Goal: Transaction & Acquisition: Purchase product/service

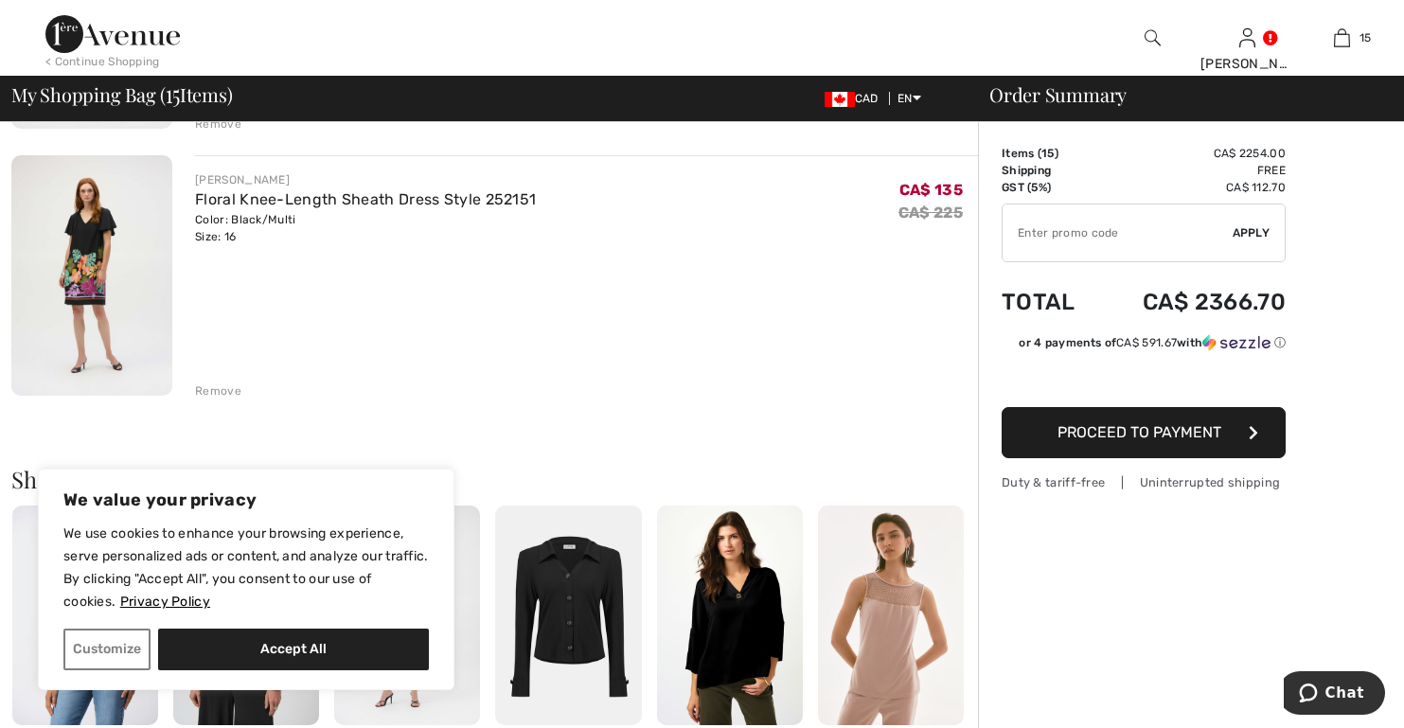
scroll to position [3881, 0]
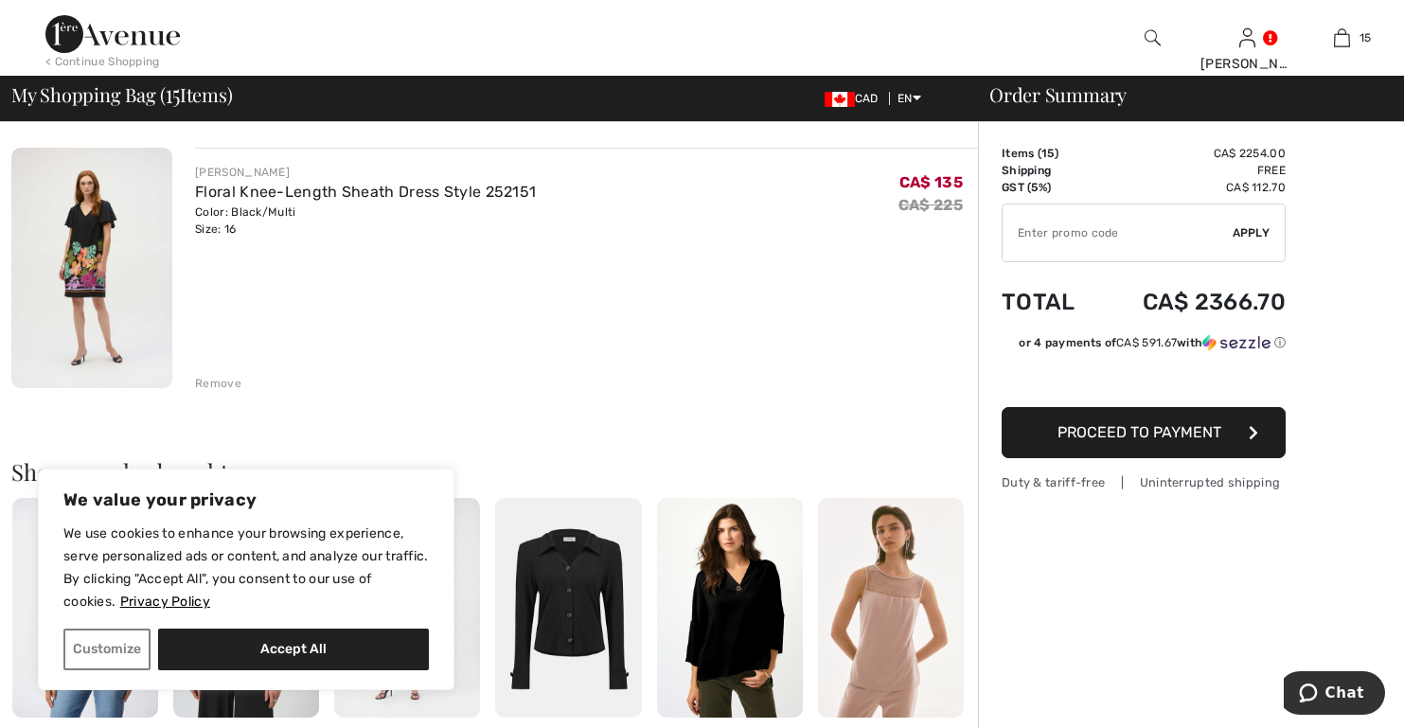
click at [219, 381] on div "Remove" at bounding box center [218, 383] width 46 height 17
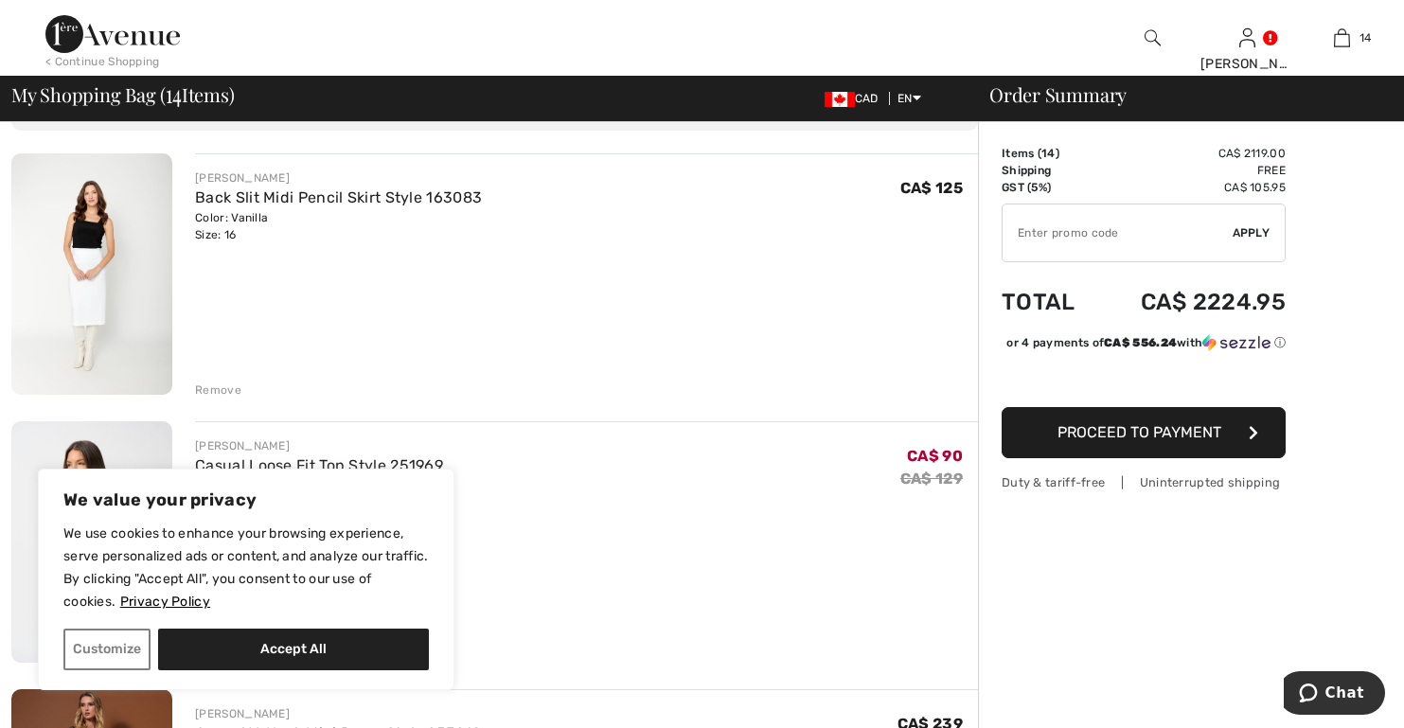
scroll to position [0, 0]
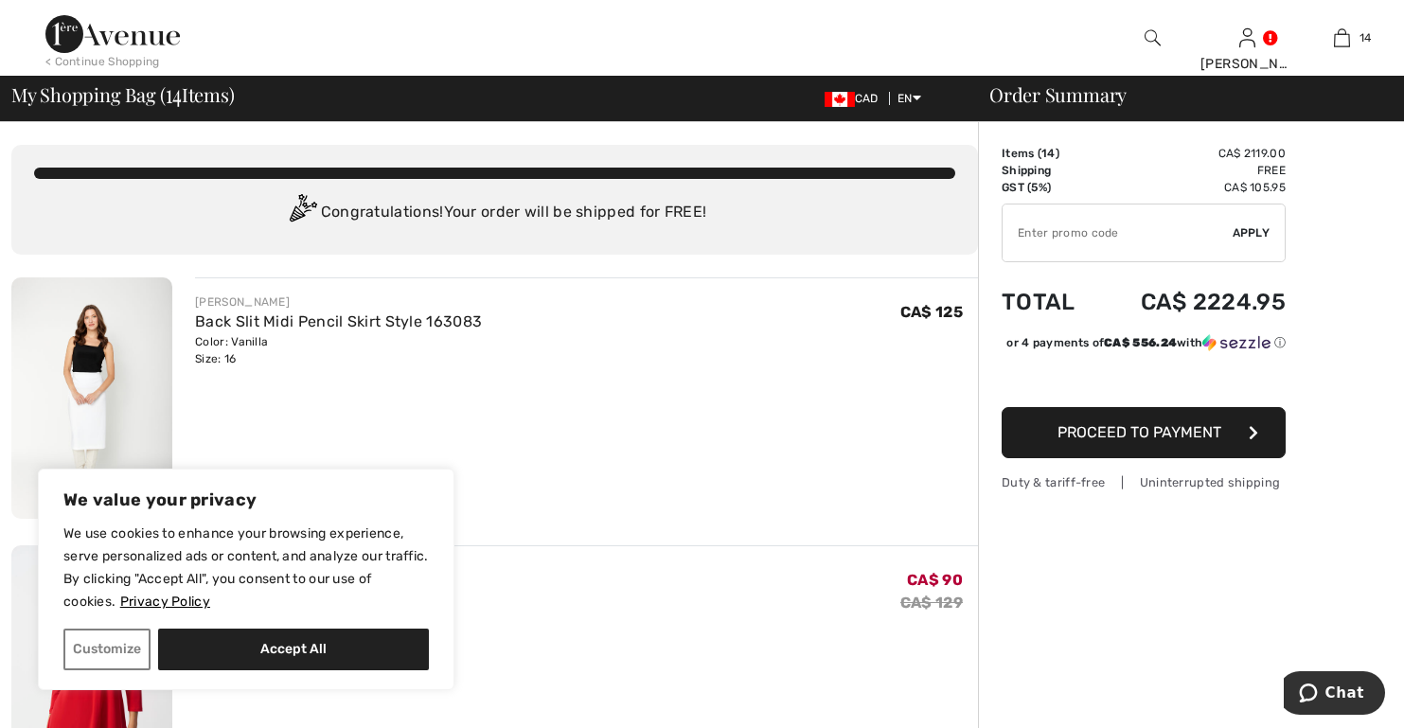
click at [85, 345] on img at bounding box center [91, 397] width 161 height 241
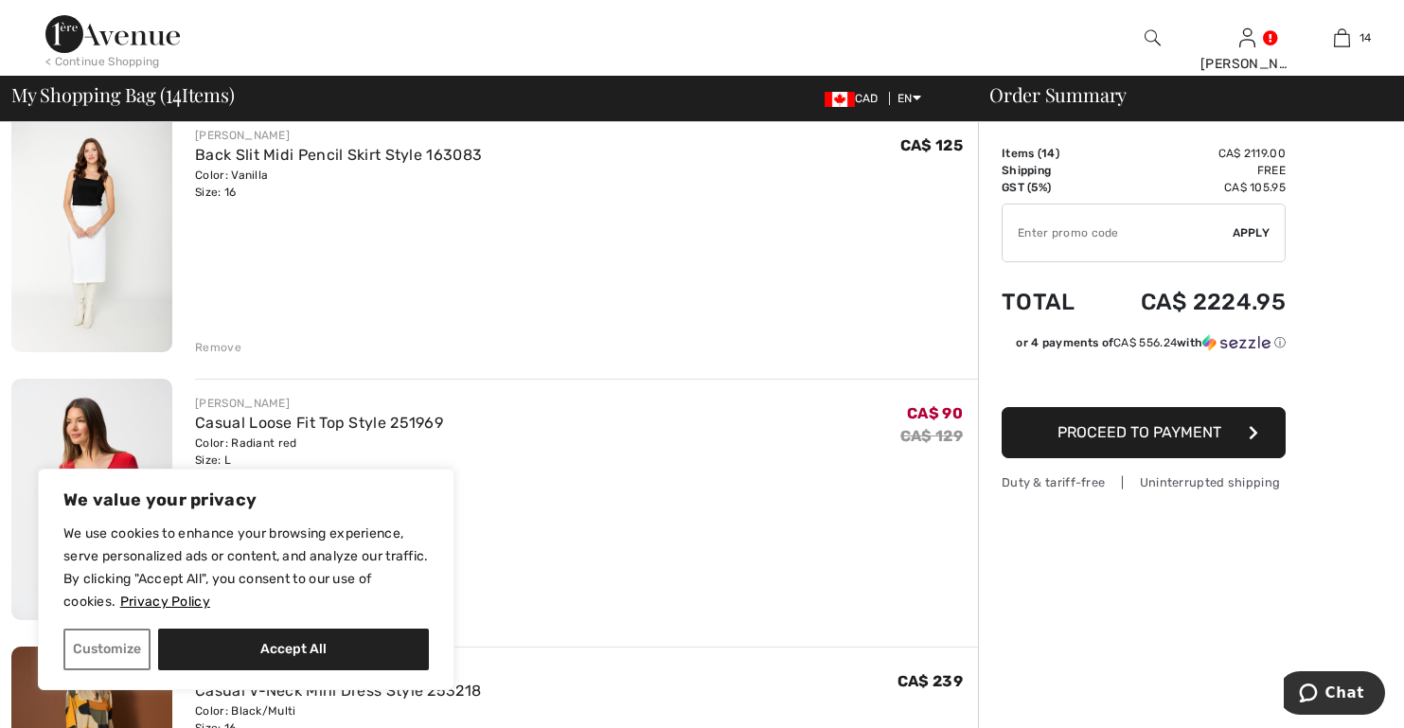
scroll to position [189, 0]
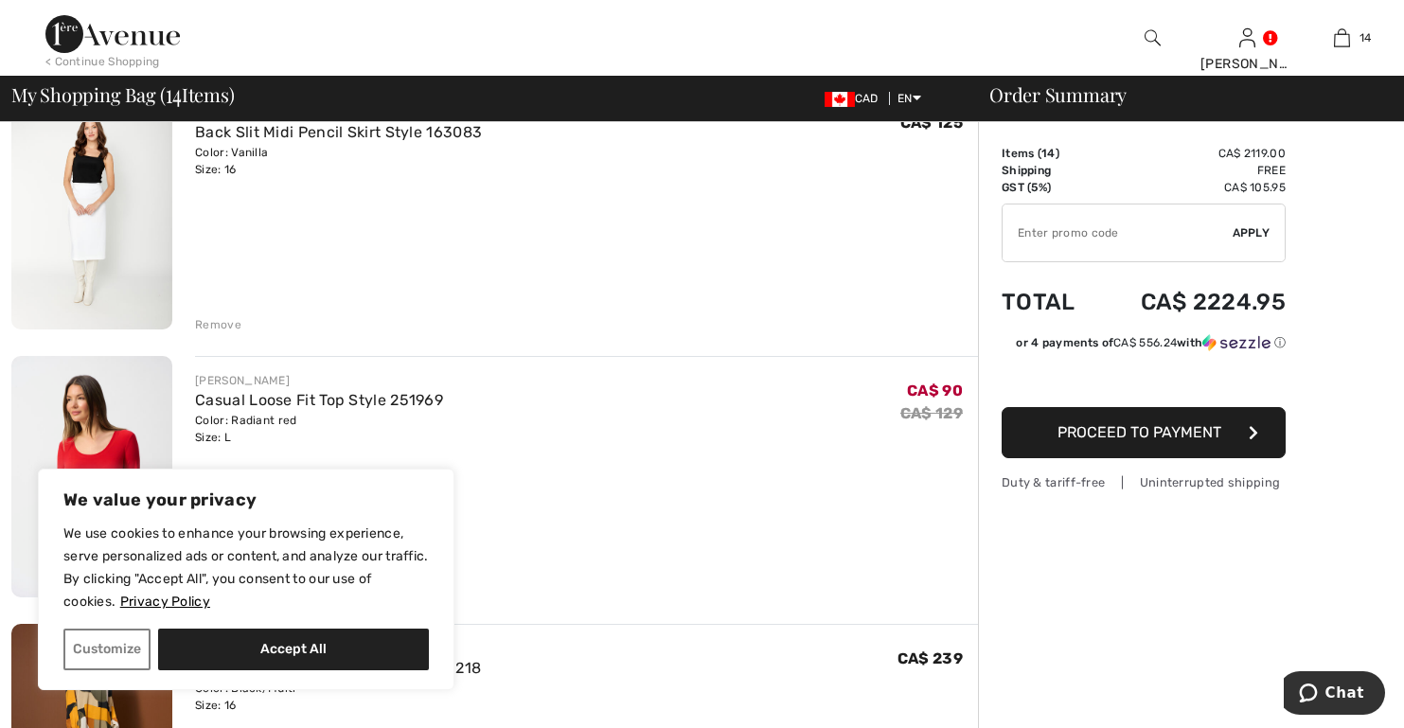
click at [221, 326] on div "Remove" at bounding box center [218, 324] width 46 height 17
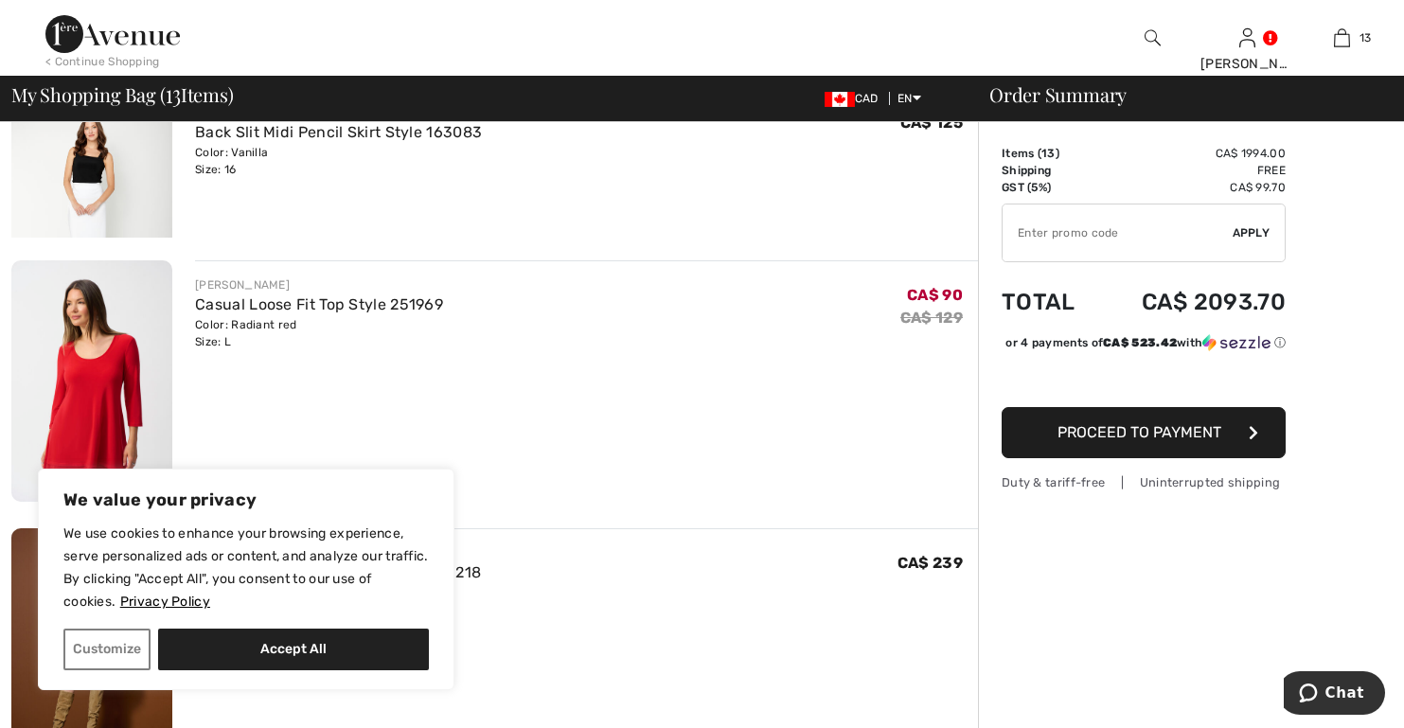
scroll to position [163, 0]
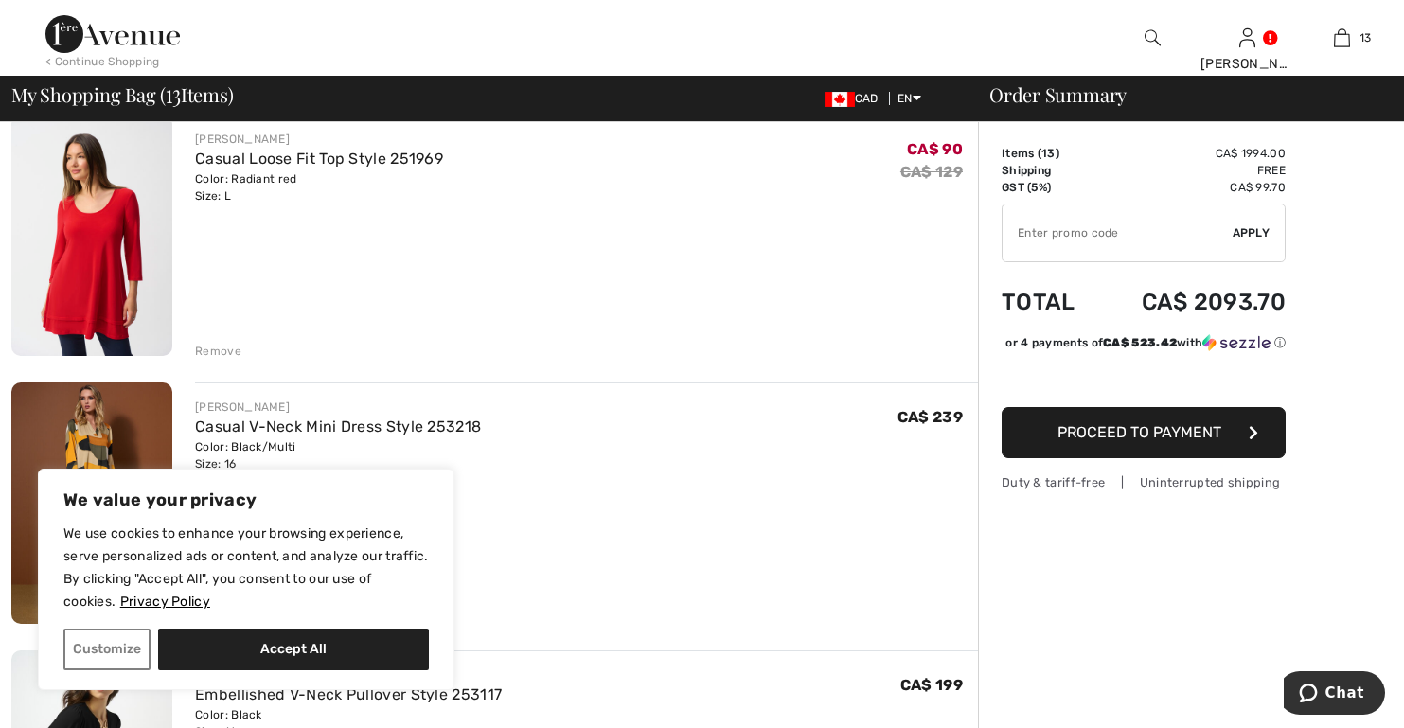
click at [107, 214] on img at bounding box center [91, 235] width 161 height 241
click at [206, 349] on div "Remove" at bounding box center [218, 351] width 46 height 17
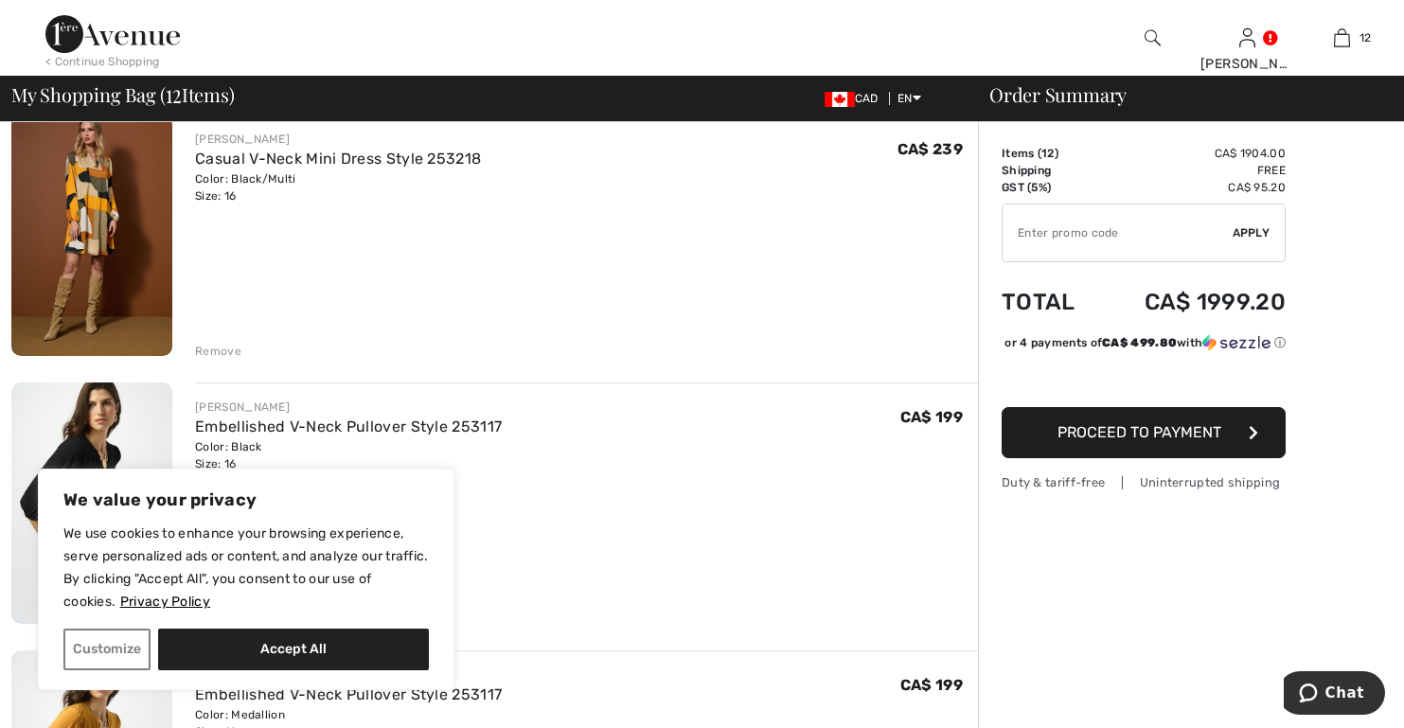
click at [111, 225] on img at bounding box center [91, 235] width 161 height 241
click at [212, 348] on div "Remove" at bounding box center [218, 351] width 46 height 17
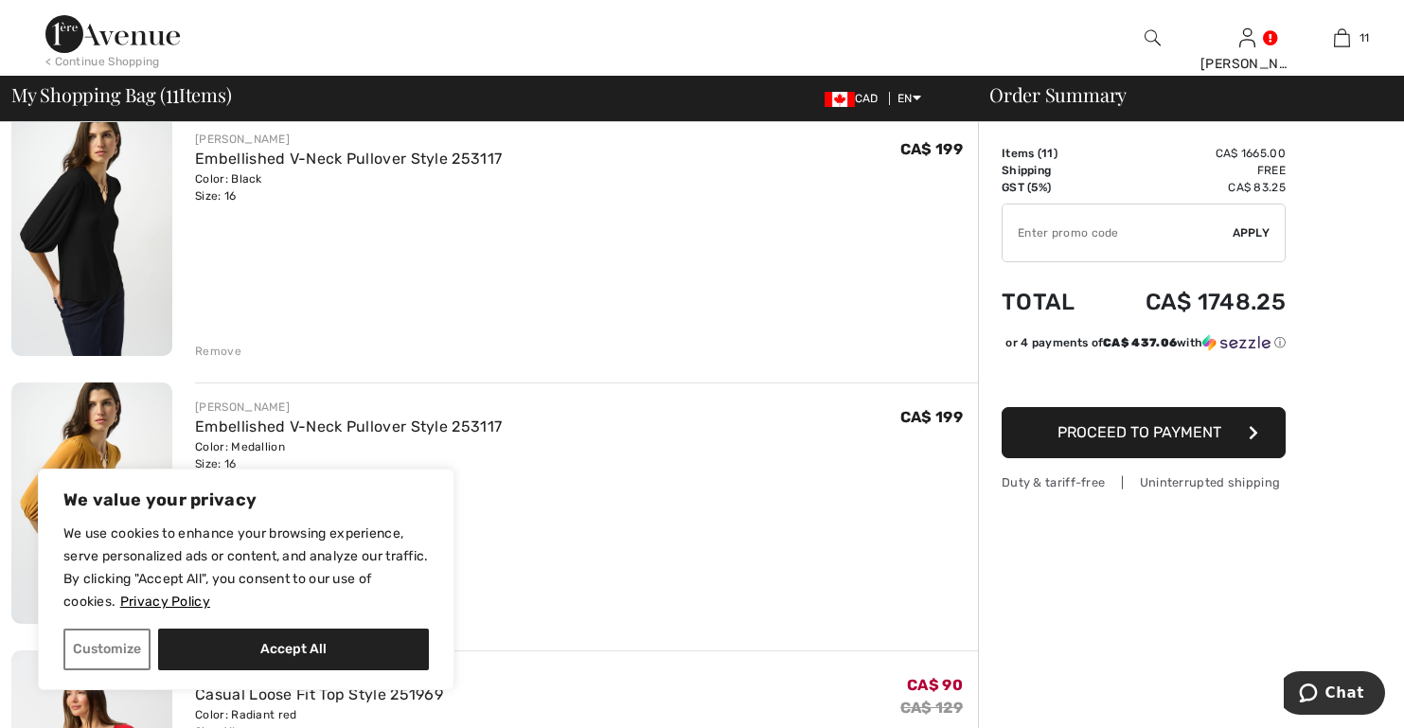
click at [91, 231] on img at bounding box center [91, 235] width 161 height 241
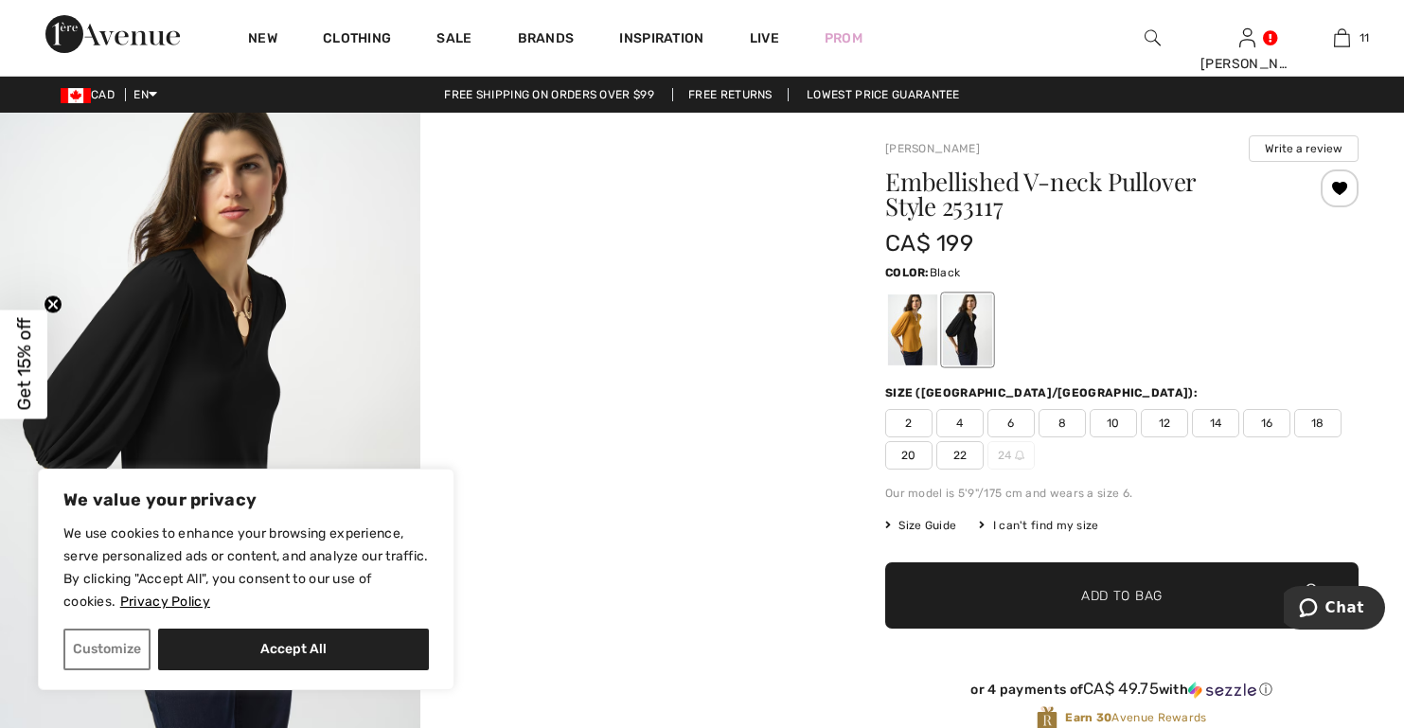
click at [968, 336] on div at bounding box center [967, 329] width 49 height 71
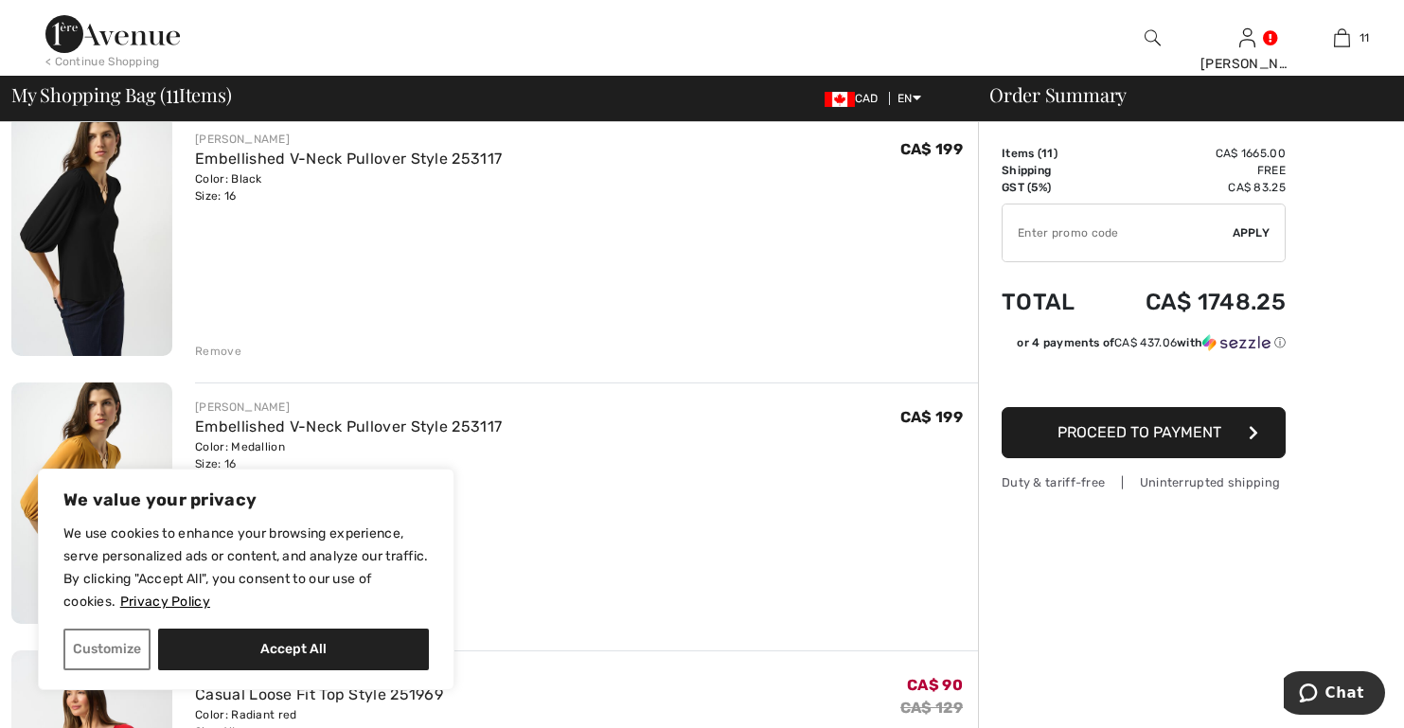
click at [215, 350] on div "Remove" at bounding box center [218, 351] width 46 height 17
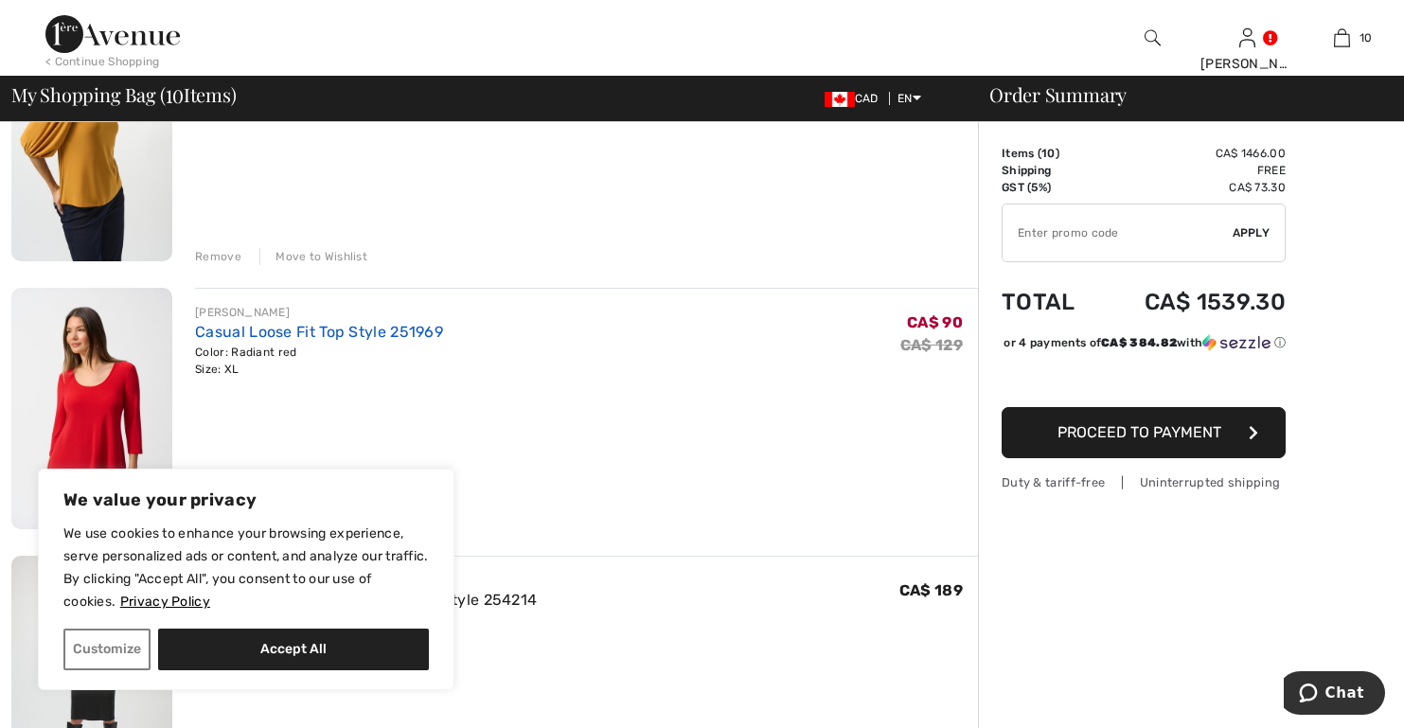
scroll to position [163, 0]
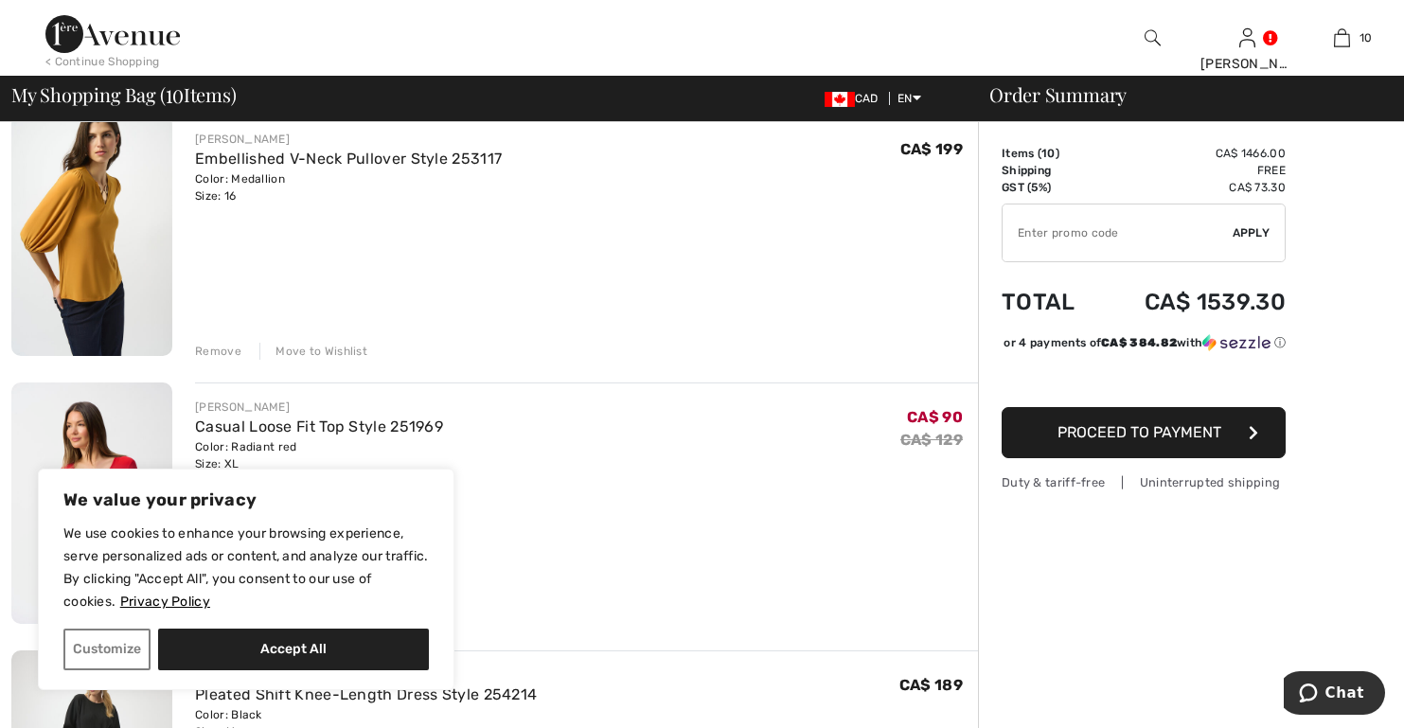
click at [296, 350] on div "Move to Wishlist" at bounding box center [313, 351] width 108 height 17
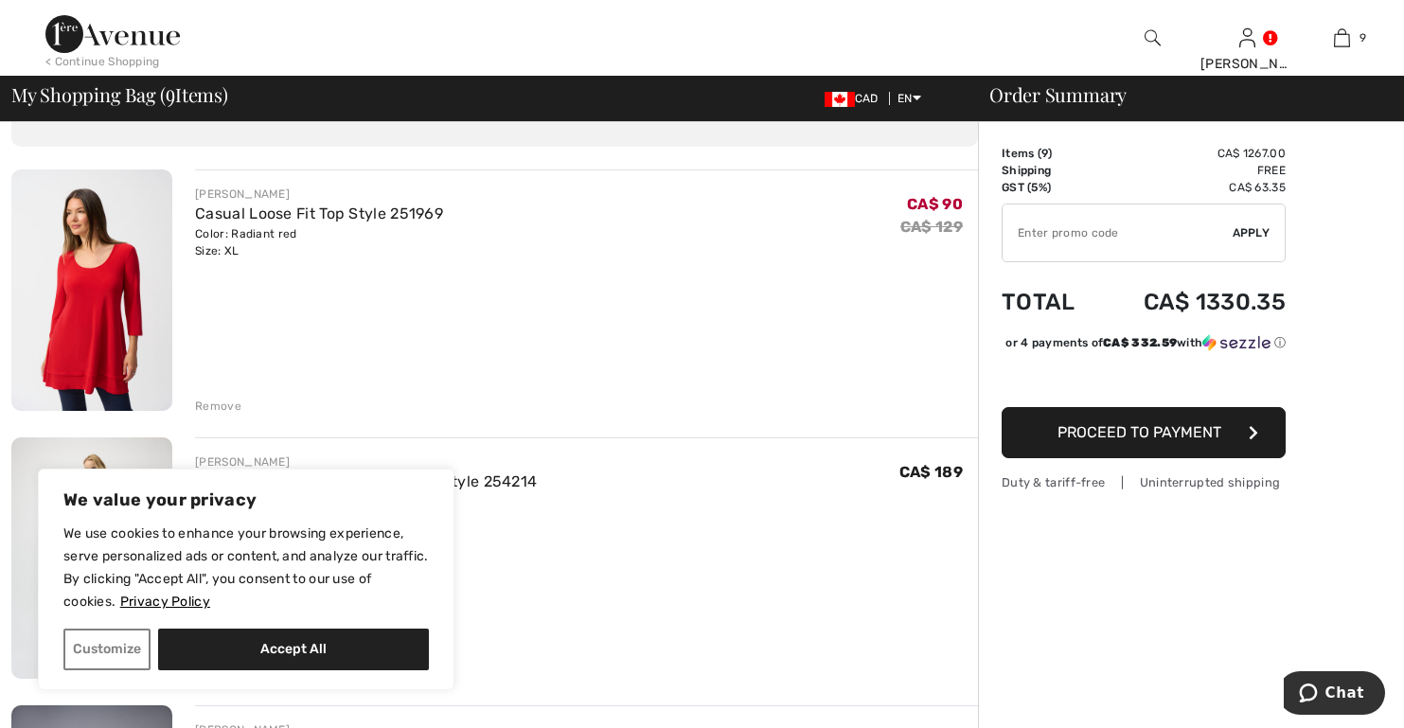
scroll to position [95, 0]
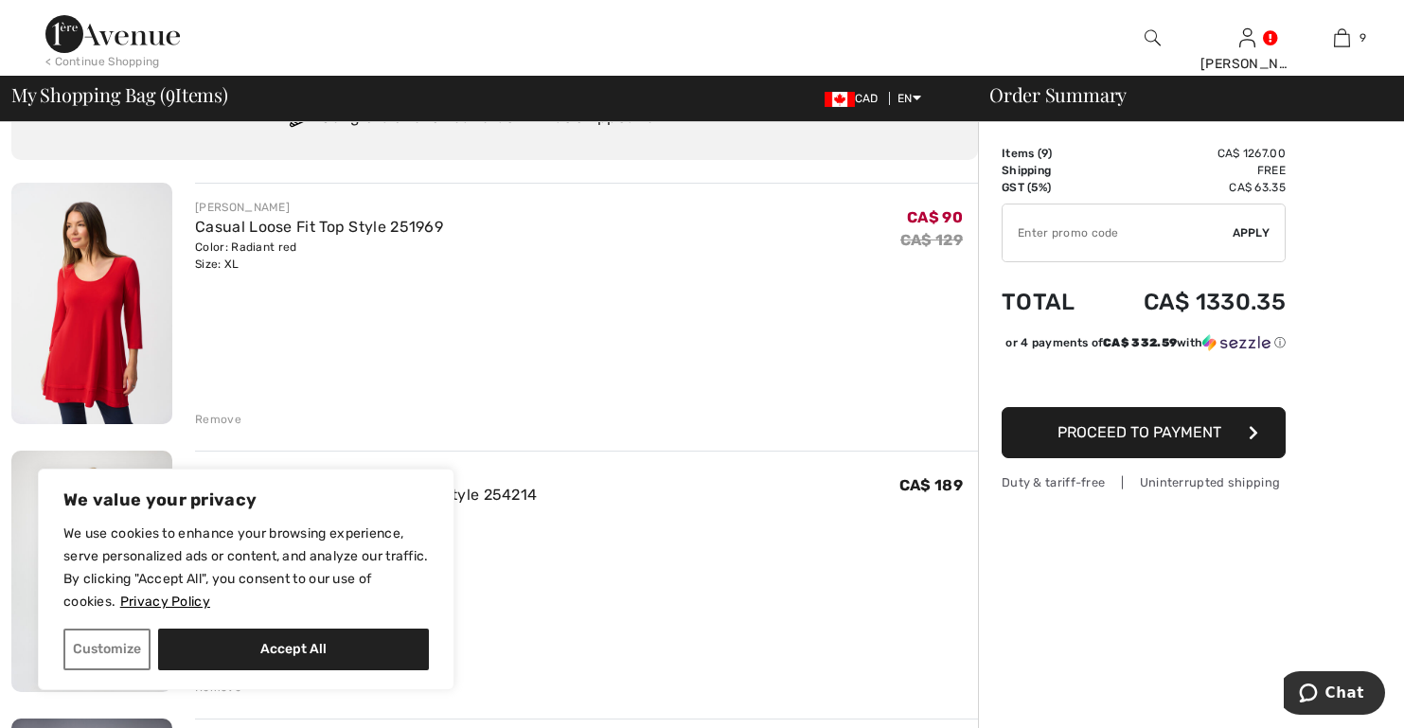
click at [115, 310] on img at bounding box center [91, 303] width 161 height 241
click at [225, 416] on div "Remove" at bounding box center [218, 419] width 46 height 17
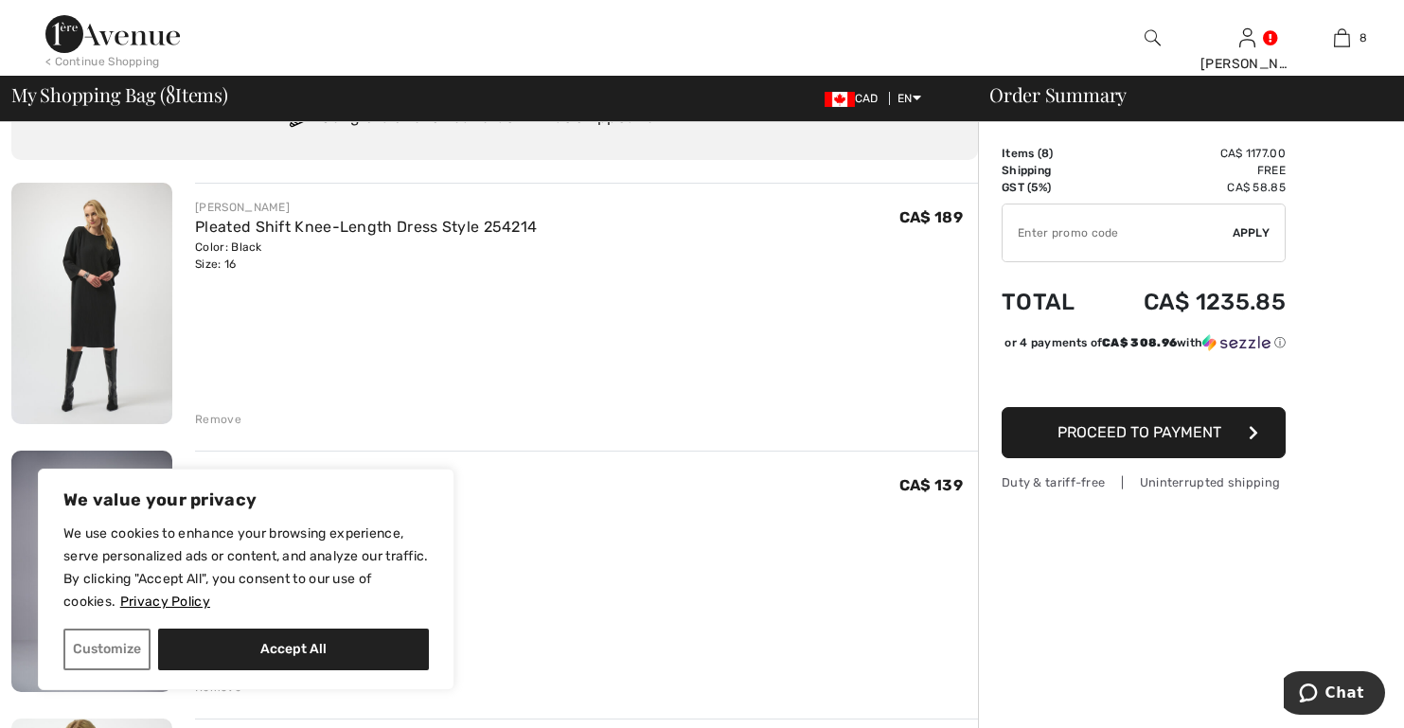
click at [84, 300] on img at bounding box center [91, 303] width 161 height 241
click at [208, 417] on div "Remove" at bounding box center [218, 419] width 46 height 17
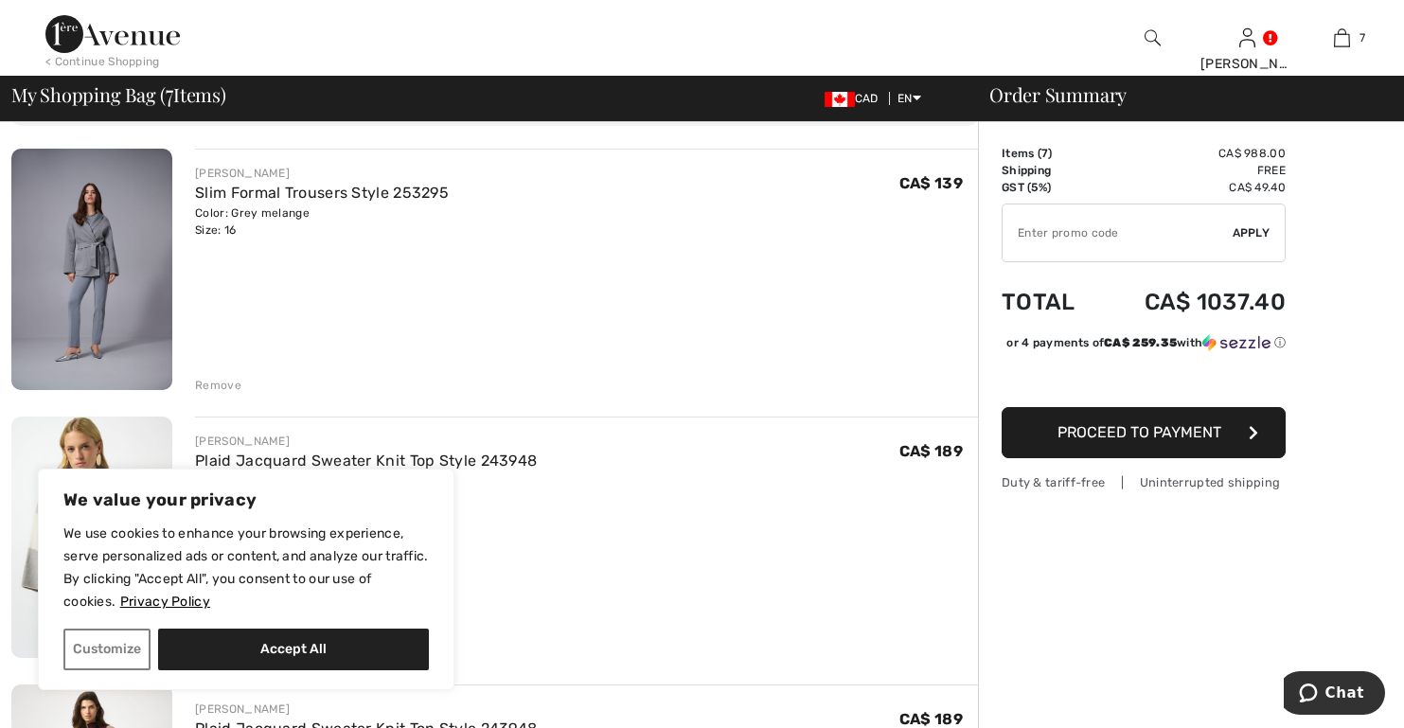
scroll to position [95, 0]
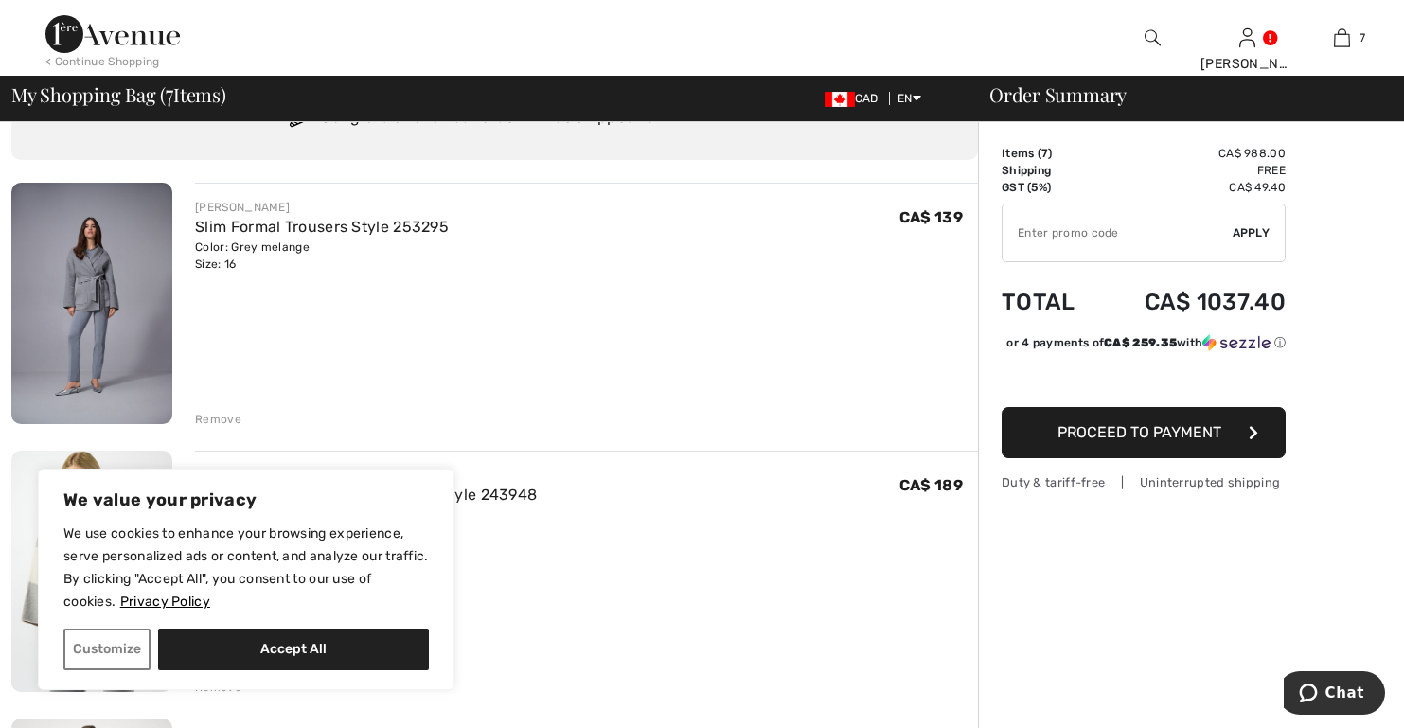
click at [94, 299] on img at bounding box center [91, 303] width 161 height 241
click at [221, 416] on div "Remove" at bounding box center [218, 419] width 46 height 17
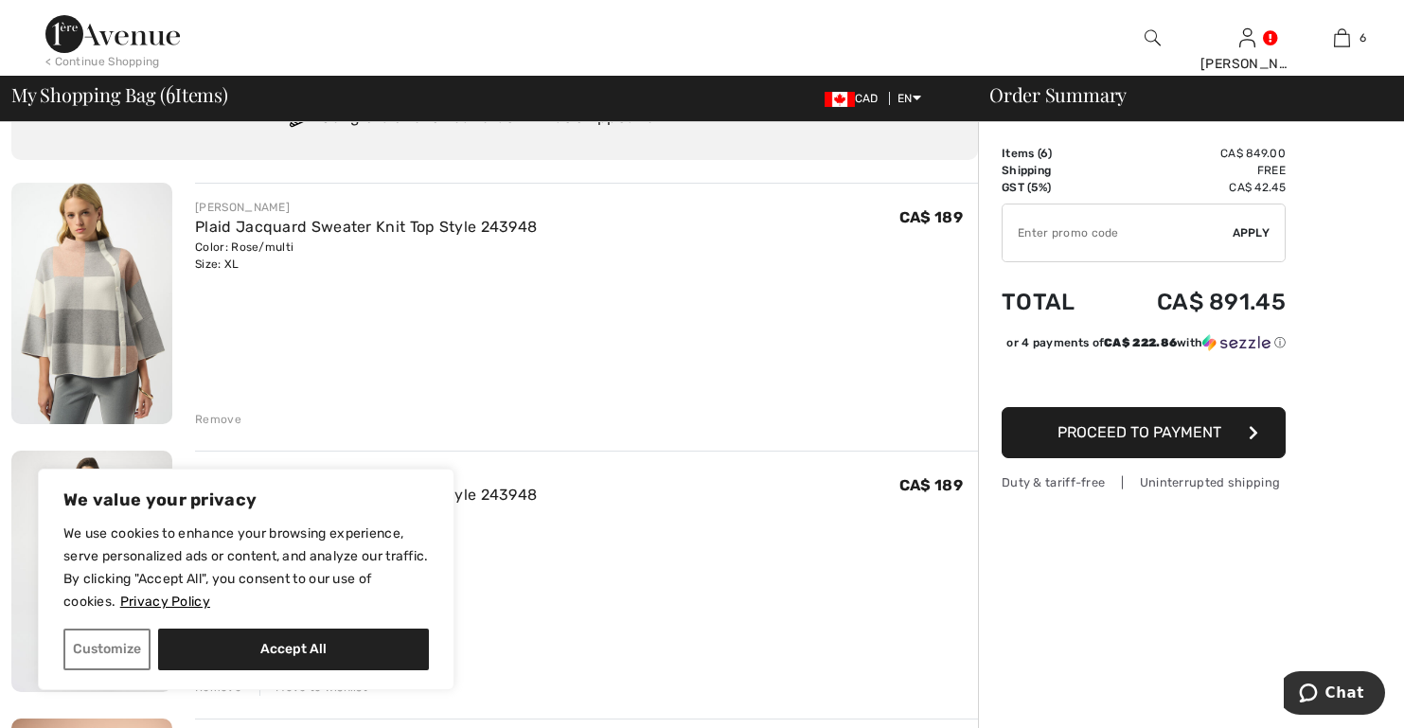
click at [124, 316] on img at bounding box center [91, 303] width 161 height 241
click at [221, 416] on div "Remove" at bounding box center [218, 419] width 46 height 17
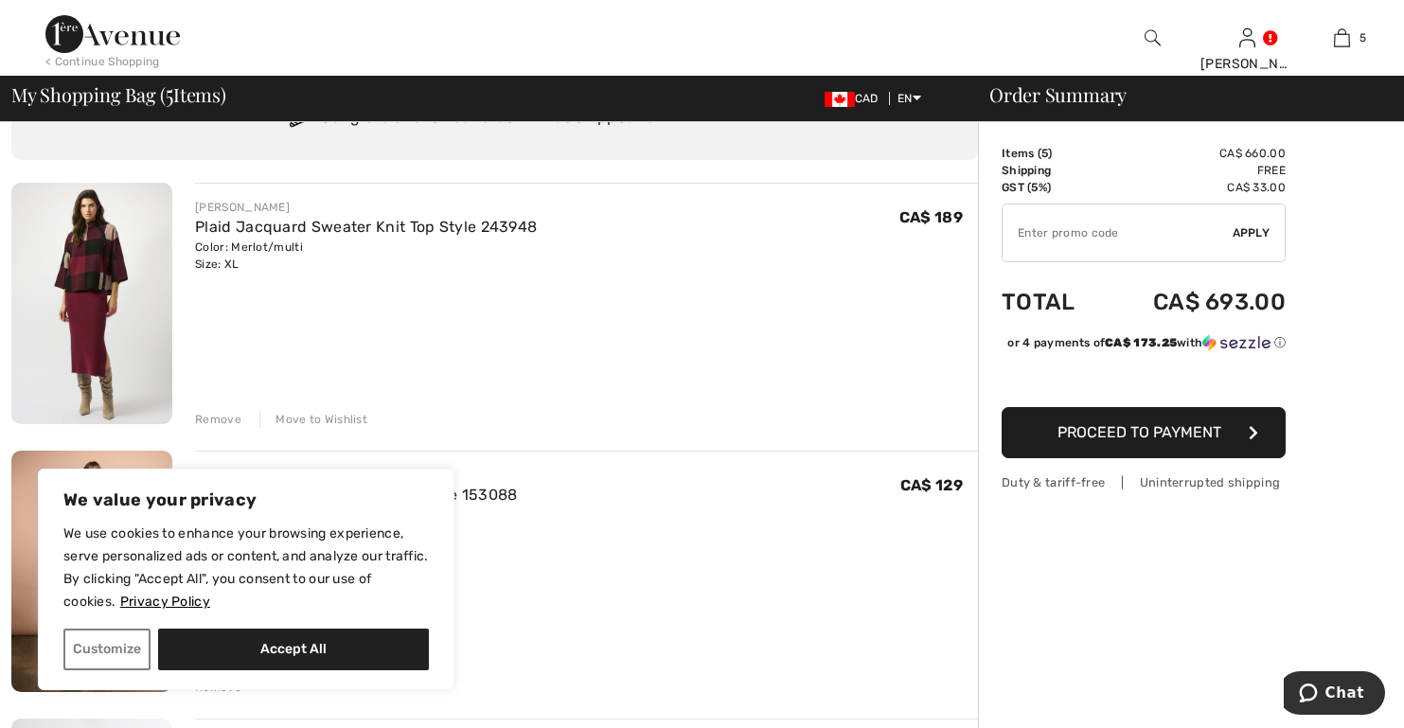
click at [74, 277] on img at bounding box center [91, 303] width 161 height 241
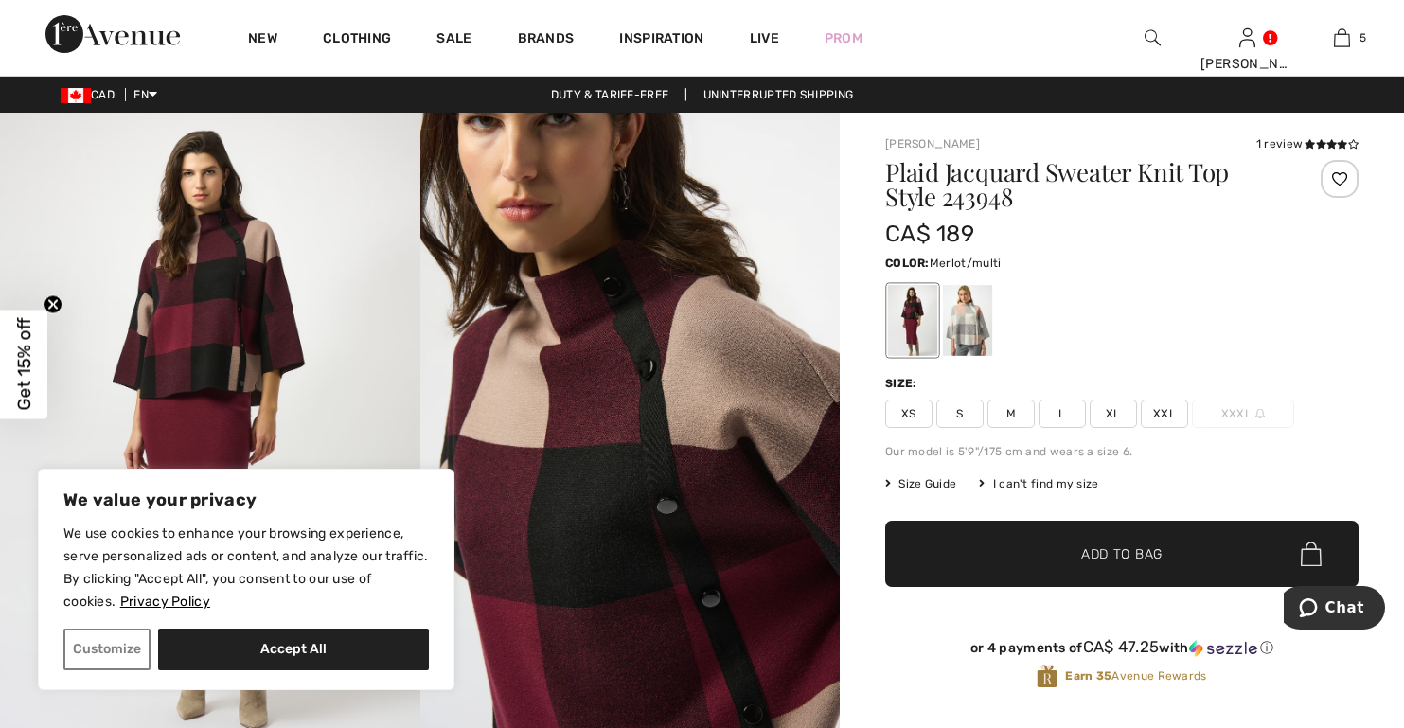
click at [1338, 178] on div at bounding box center [1339, 179] width 38 height 38
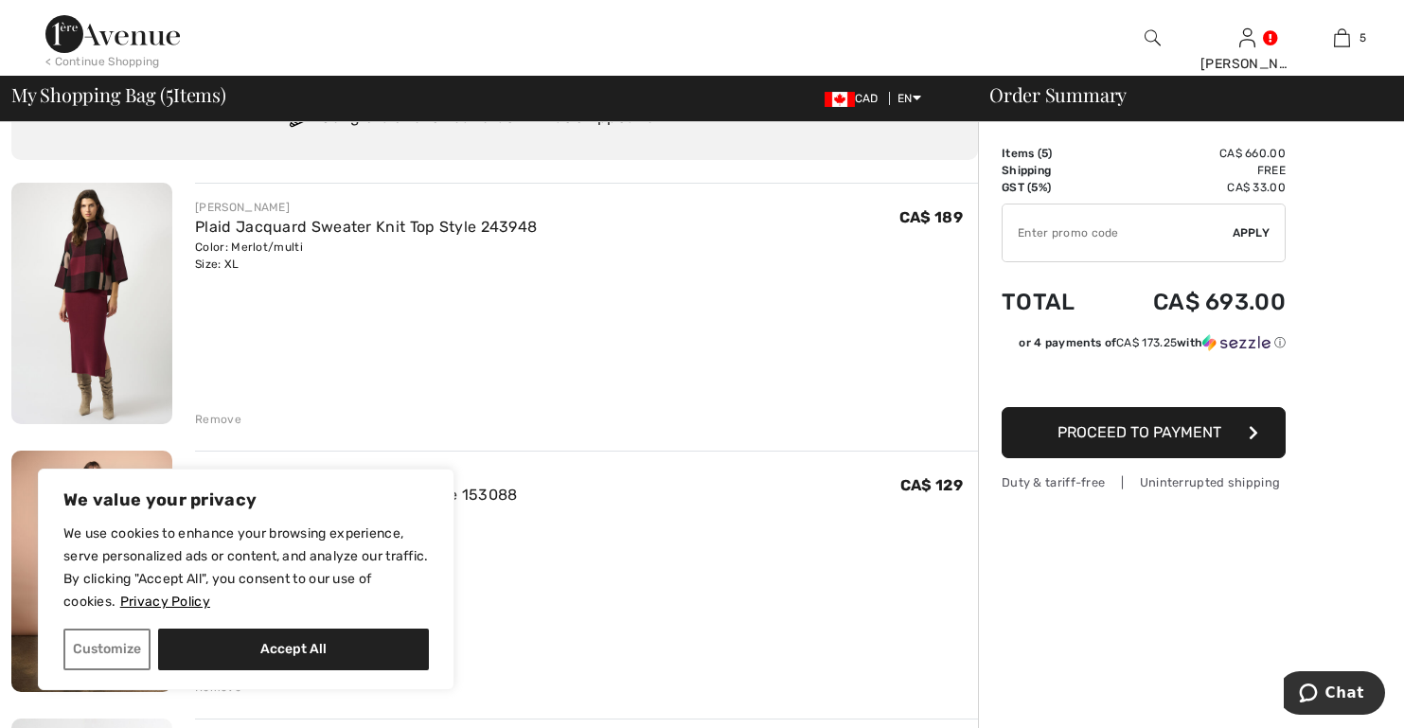
click at [211, 414] on div "Remove" at bounding box center [218, 419] width 46 height 17
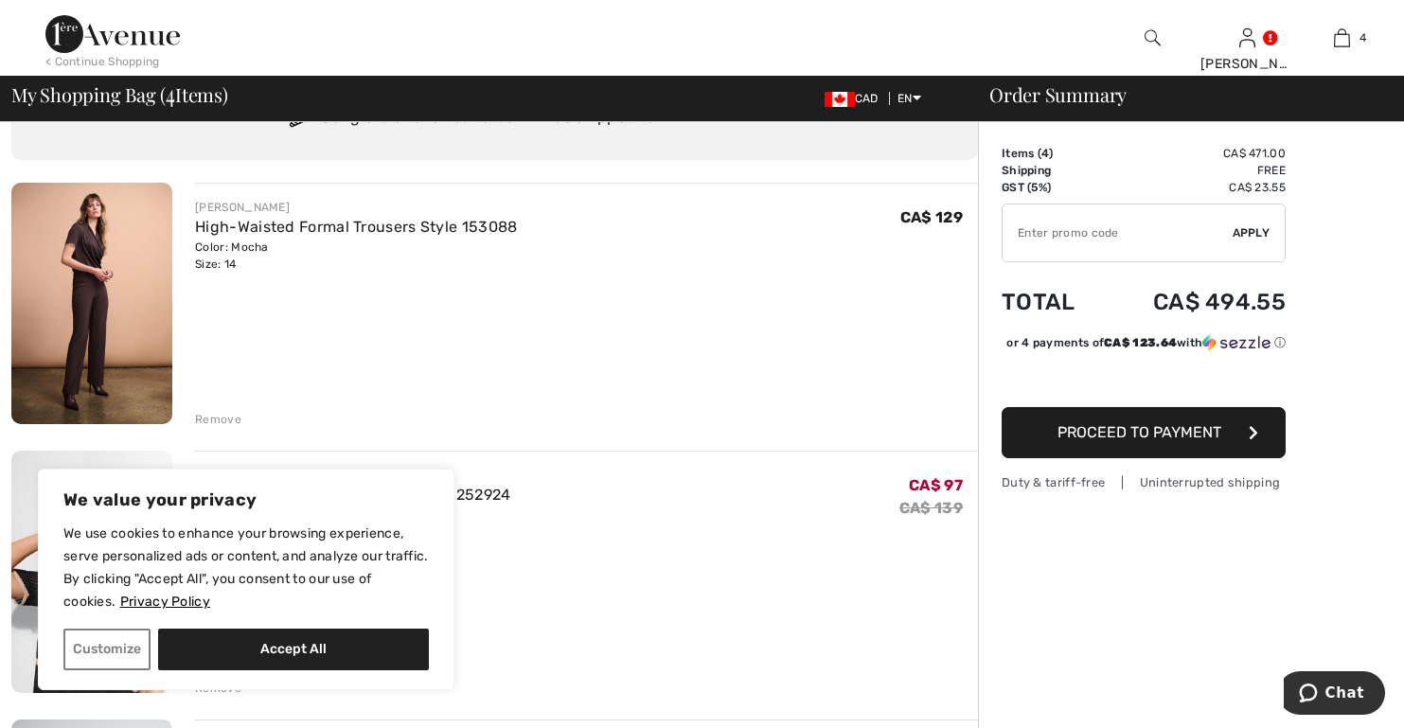
click at [78, 339] on img at bounding box center [91, 303] width 161 height 241
click at [221, 419] on div "Remove" at bounding box center [218, 419] width 46 height 17
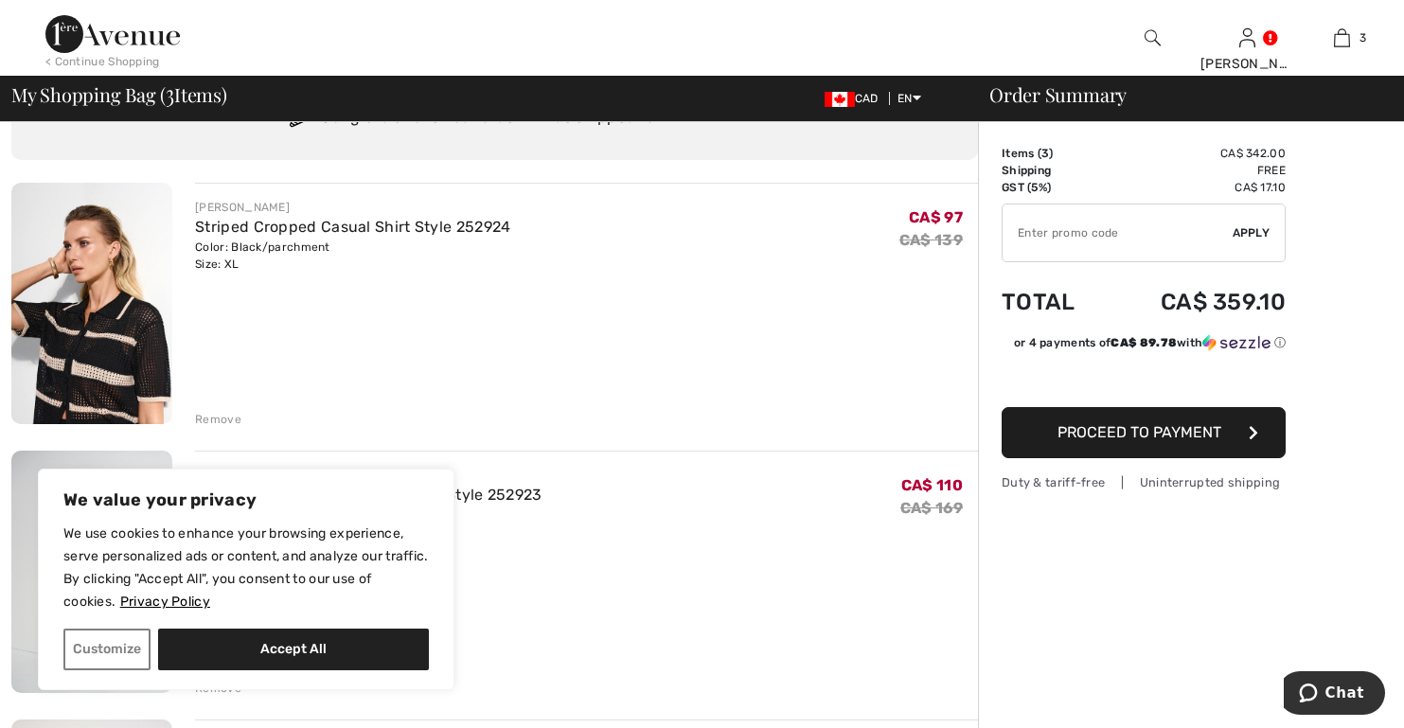
click at [120, 357] on img at bounding box center [91, 303] width 161 height 241
click at [105, 334] on img at bounding box center [91, 303] width 161 height 241
click at [222, 423] on div "Remove" at bounding box center [218, 419] width 46 height 17
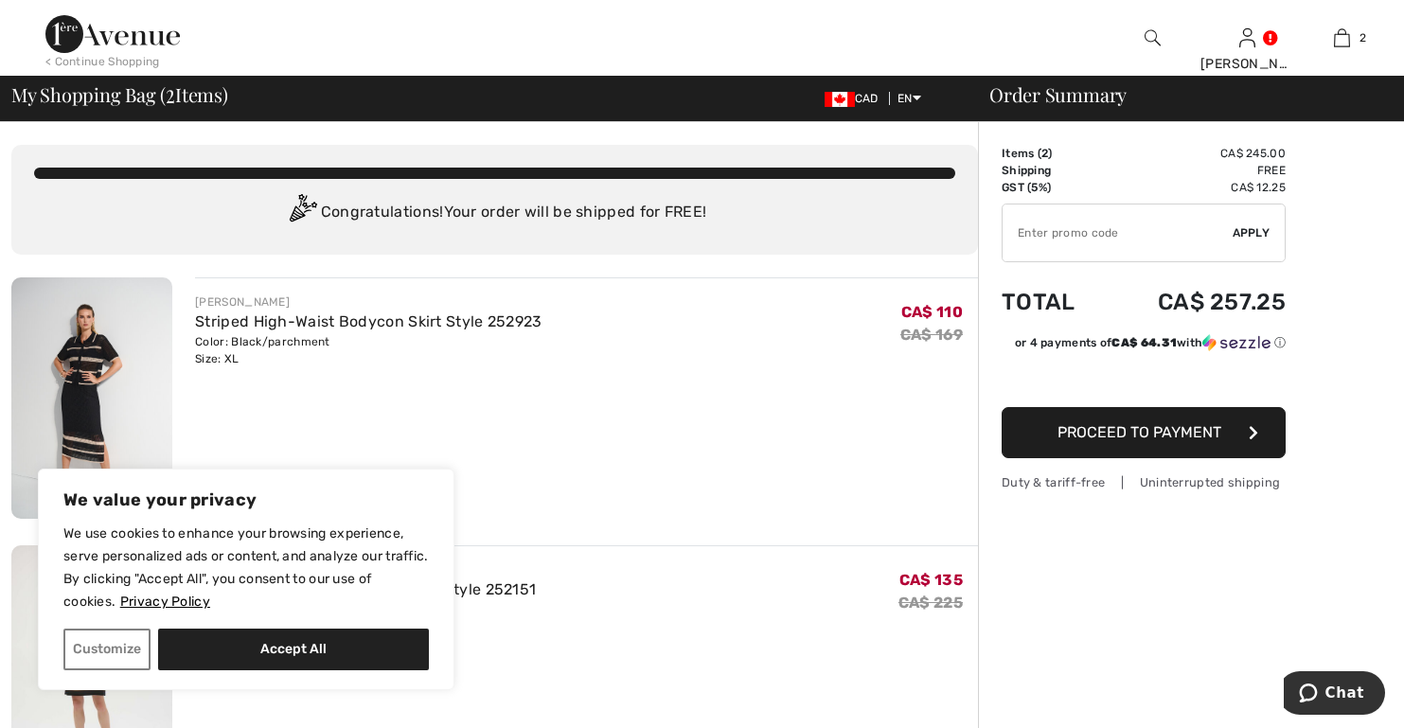
click at [97, 365] on img at bounding box center [91, 397] width 161 height 241
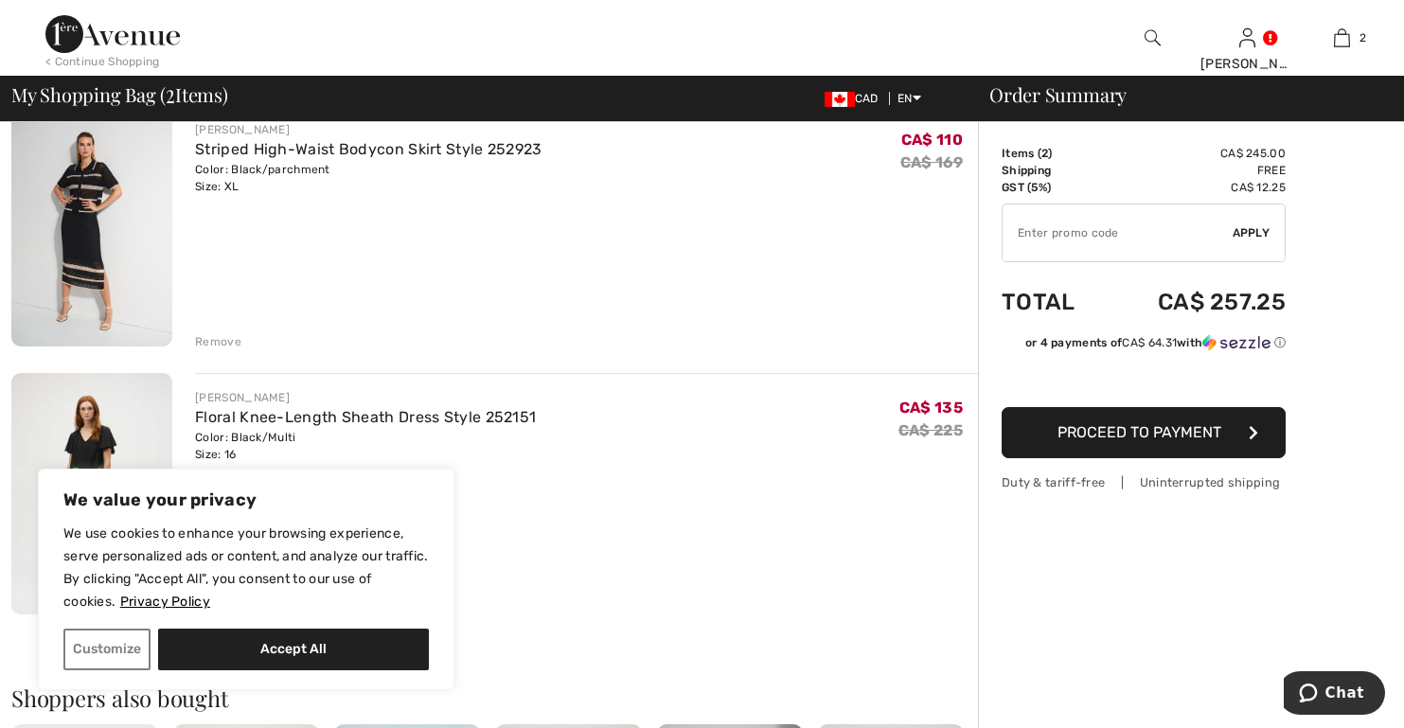
scroll to position [189, 0]
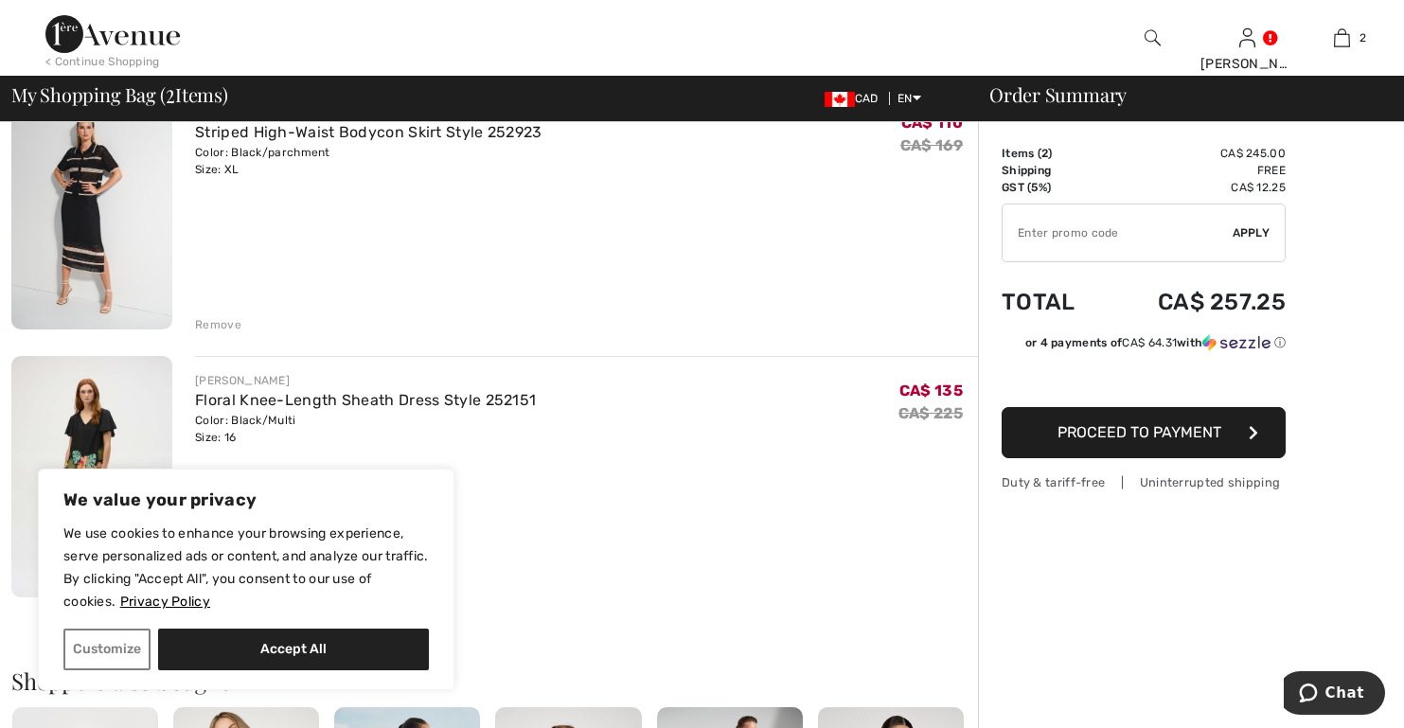
click at [210, 319] on div "Remove" at bounding box center [218, 324] width 46 height 17
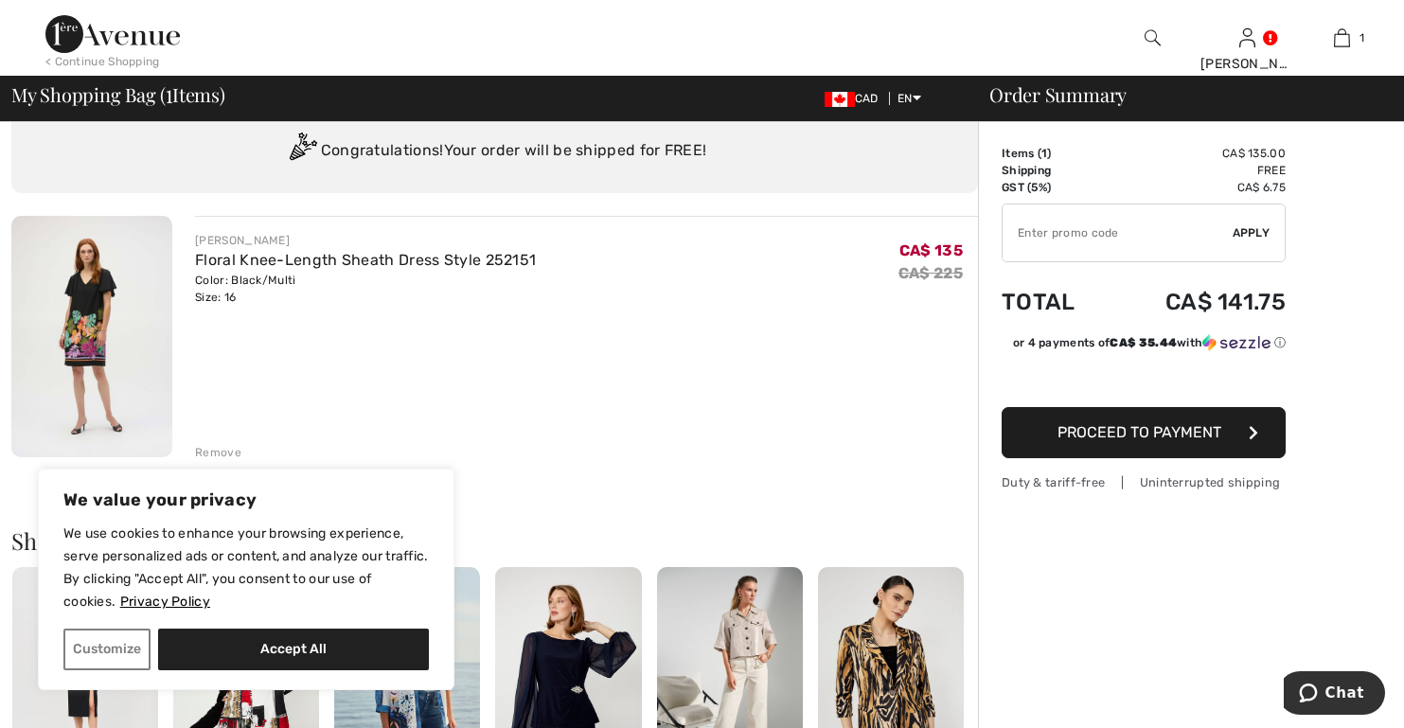
scroll to position [95, 0]
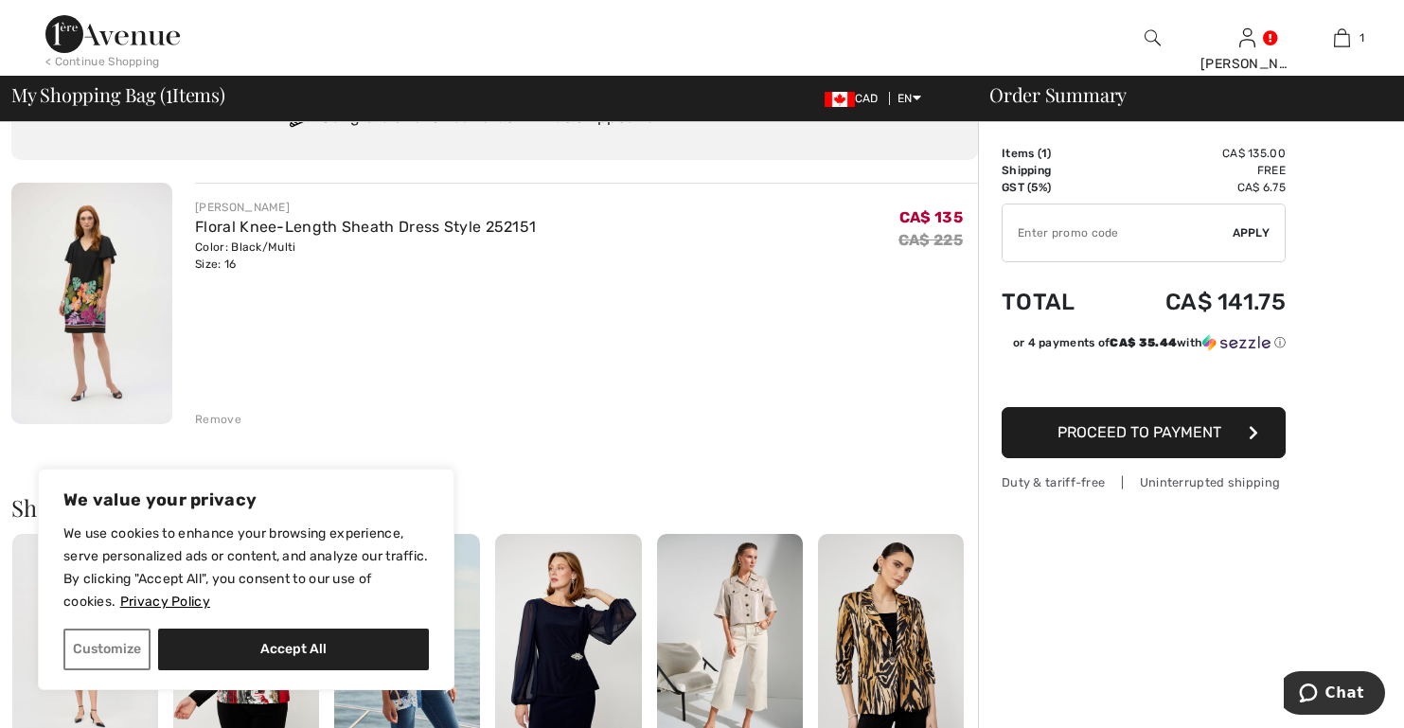
click at [97, 281] on img at bounding box center [91, 303] width 161 height 241
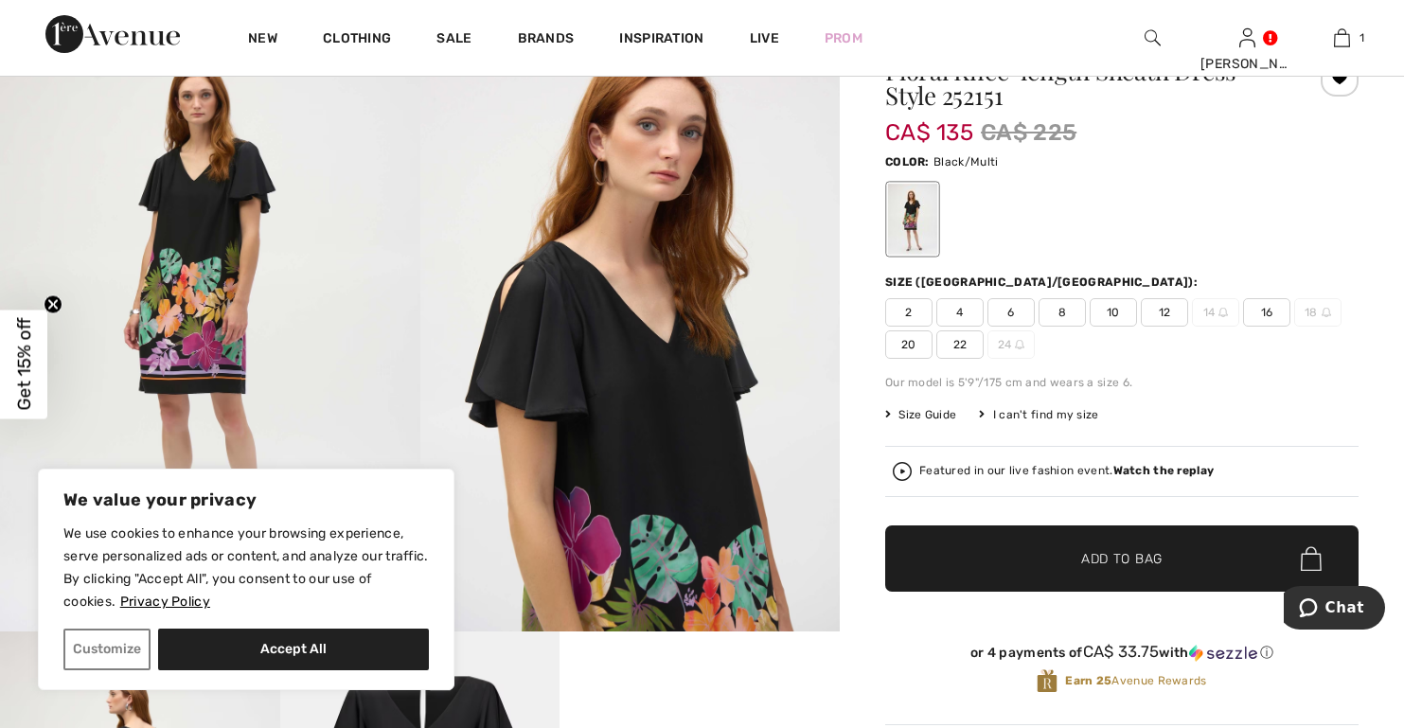
scroll to position [95, 0]
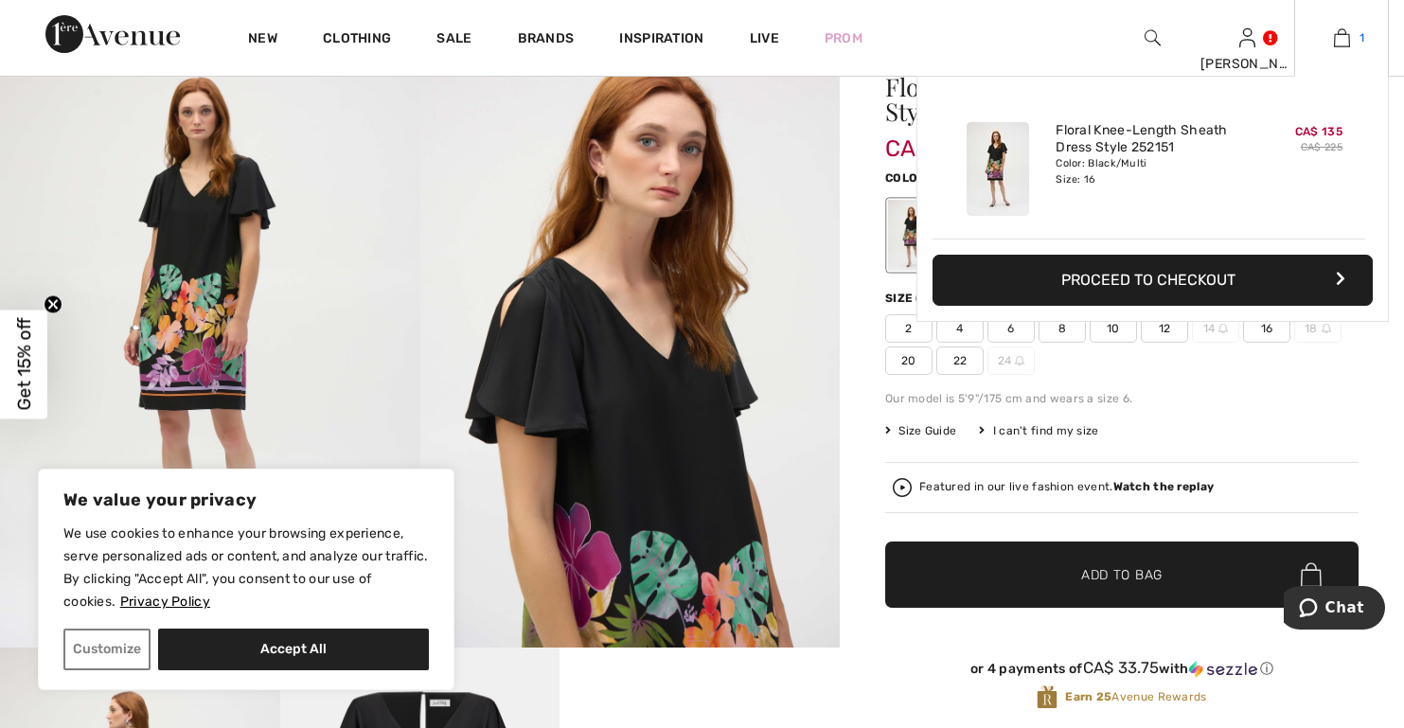
click at [1342, 41] on img at bounding box center [1342, 38] width 16 height 23
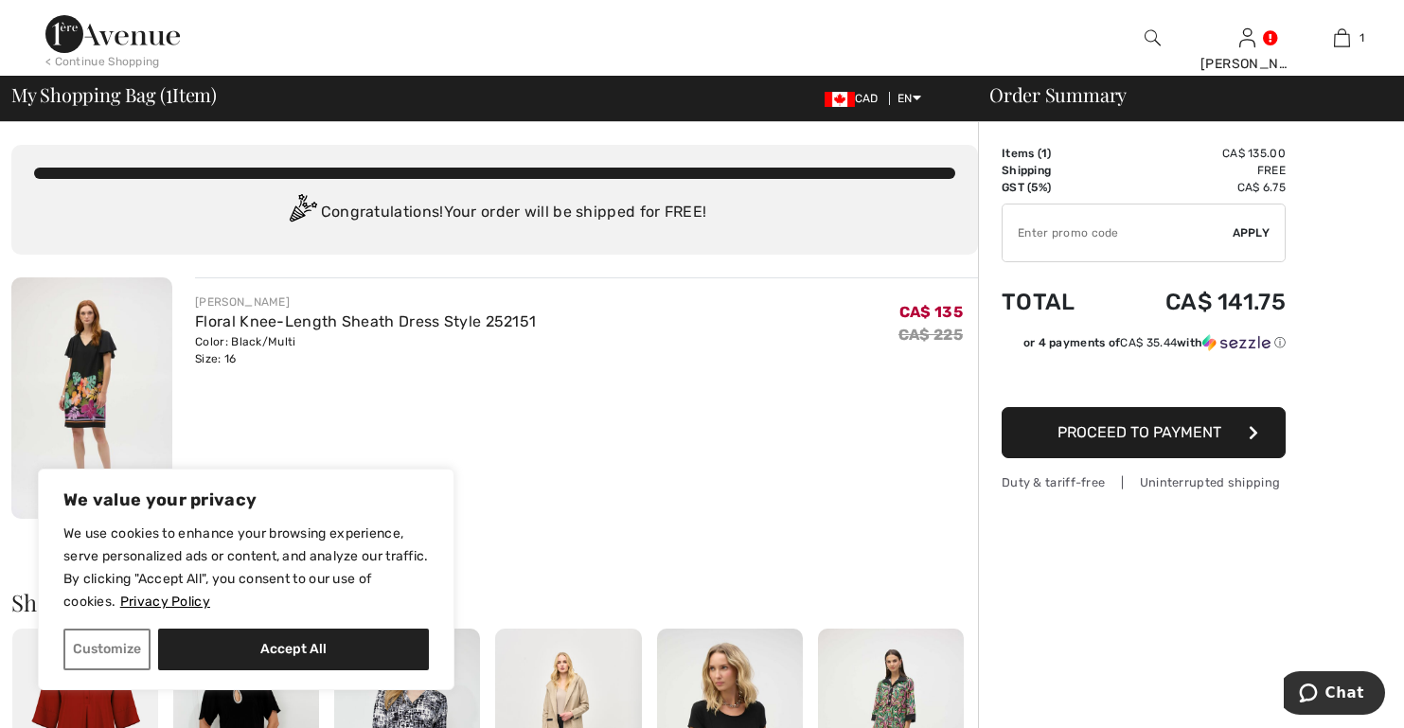
click at [1160, 433] on span "Proceed to Payment" at bounding box center [1139, 432] width 164 height 18
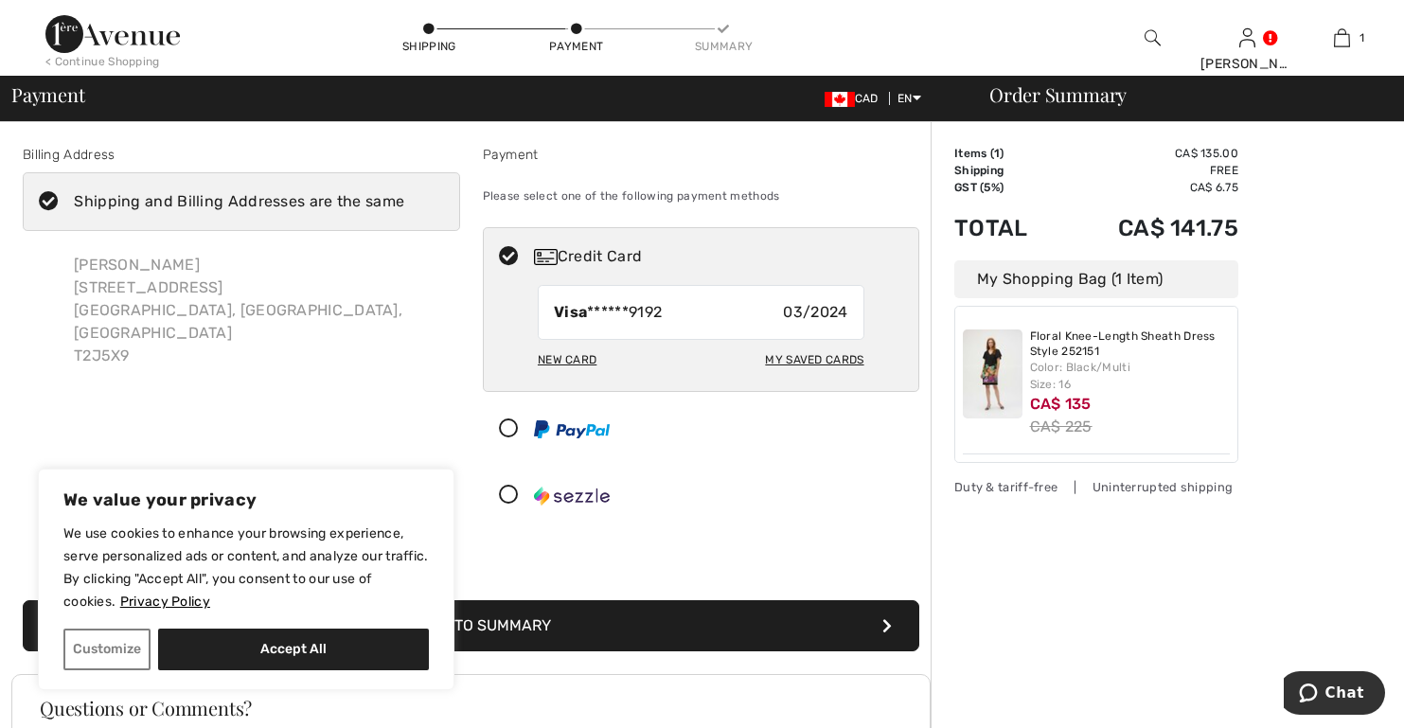
click at [574, 360] on div "New Card" at bounding box center [567, 360] width 59 height 32
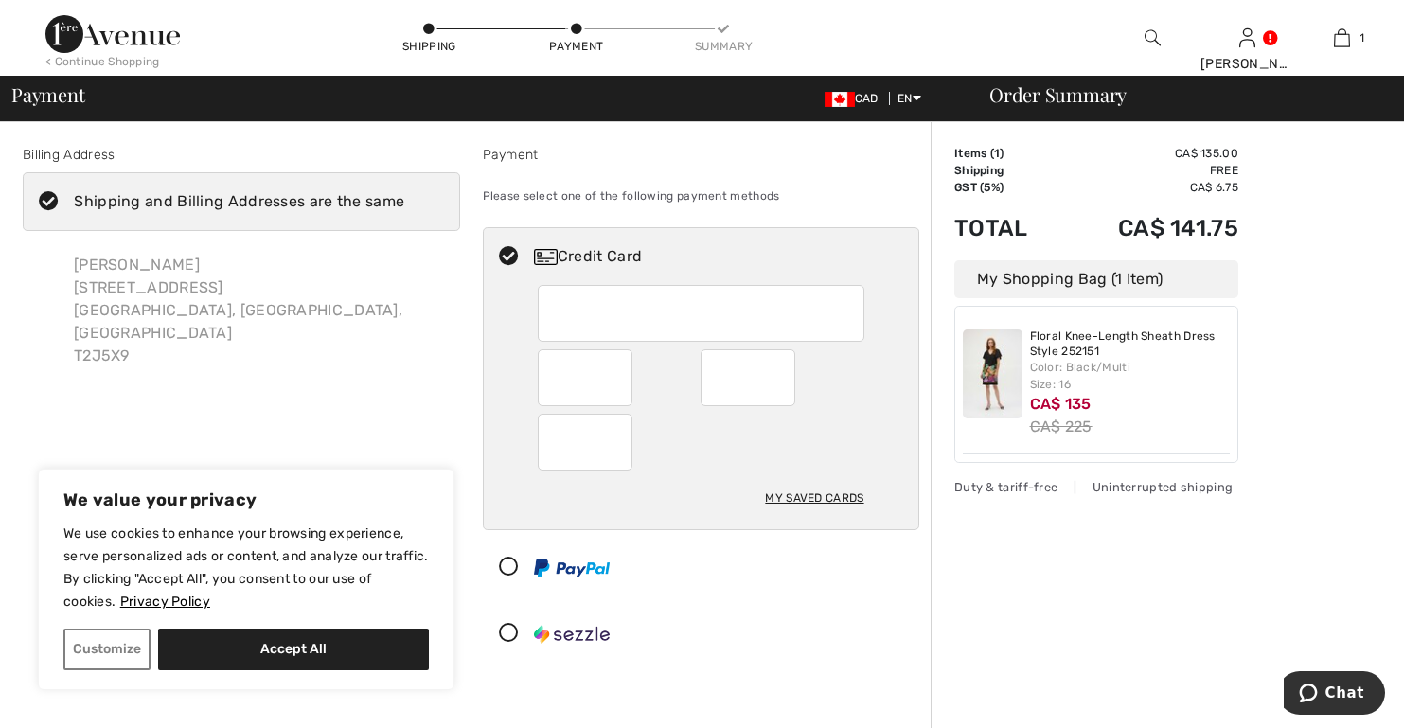
click at [550, 305] on div at bounding box center [701, 313] width 327 height 57
radio input "true"
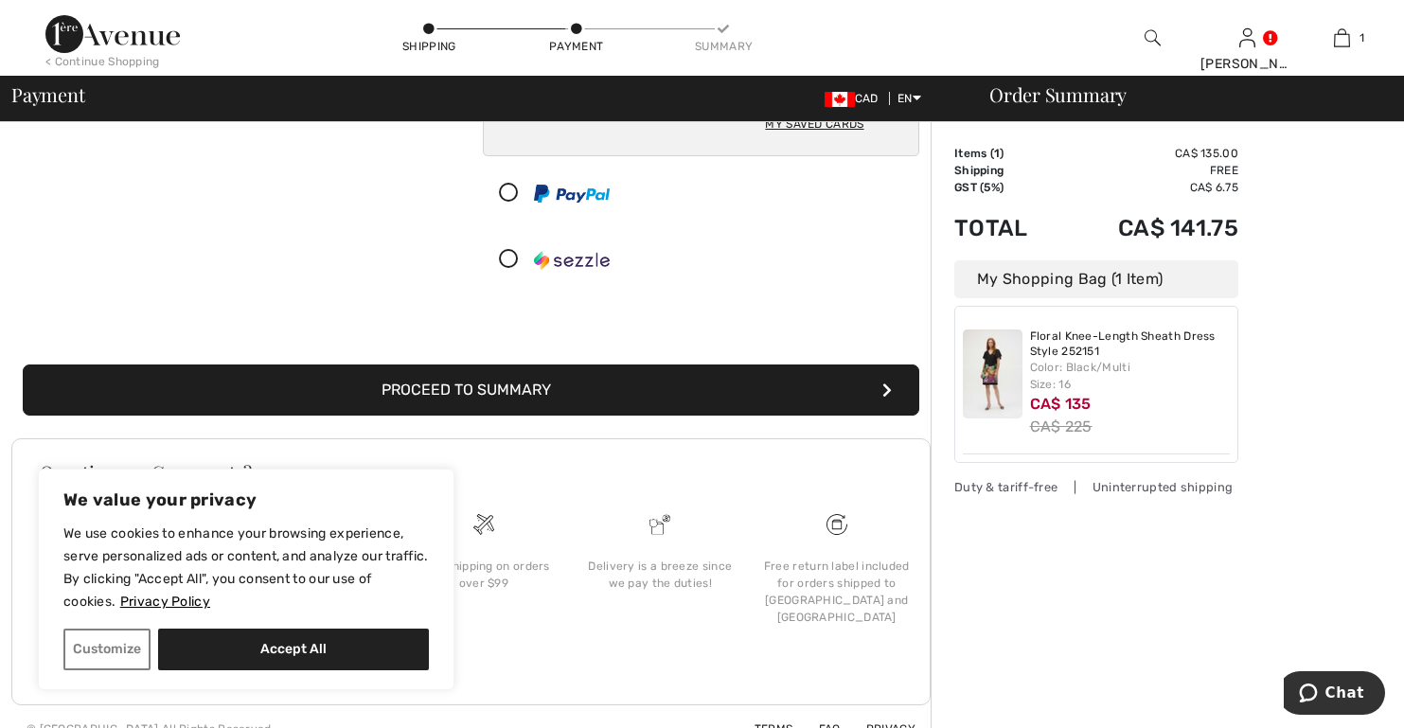
scroll to position [398, 0]
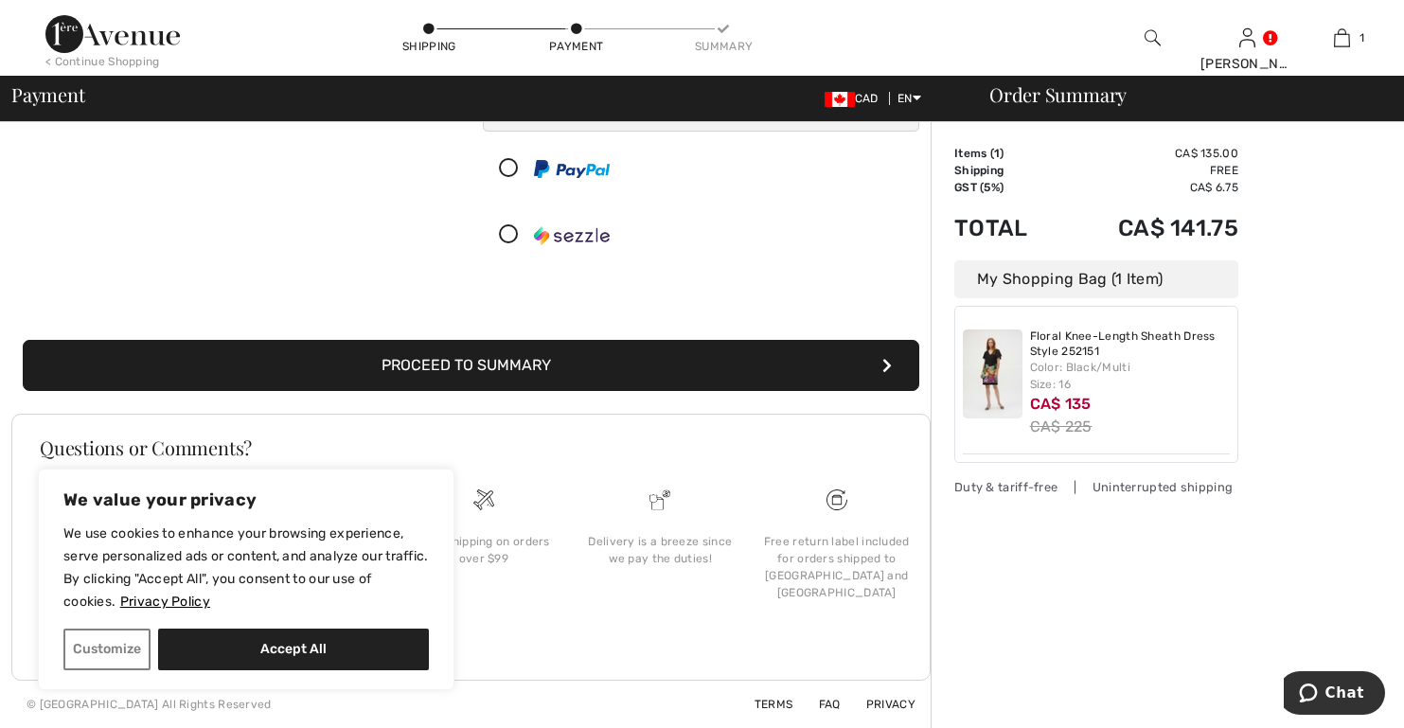
click at [500, 363] on button "Proceed to Summary" at bounding box center [471, 365] width 896 height 51
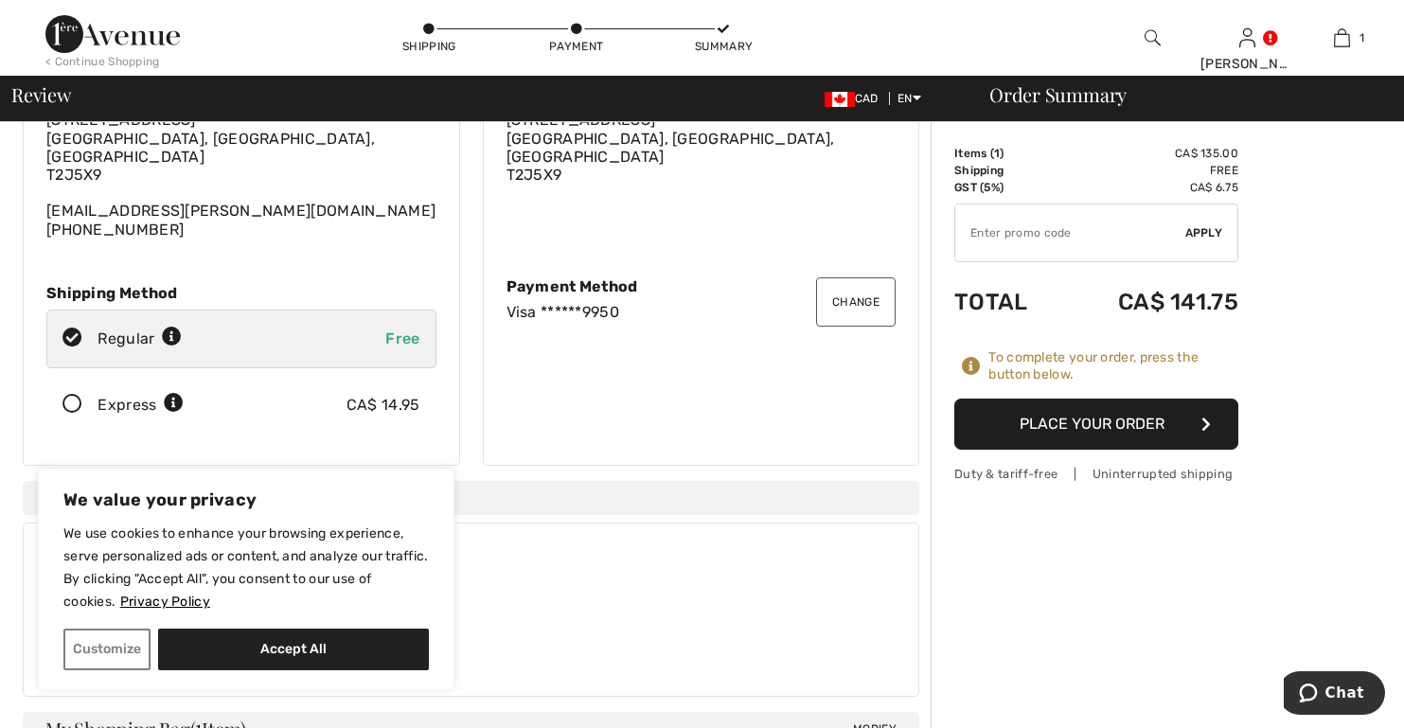
scroll to position [86, 0]
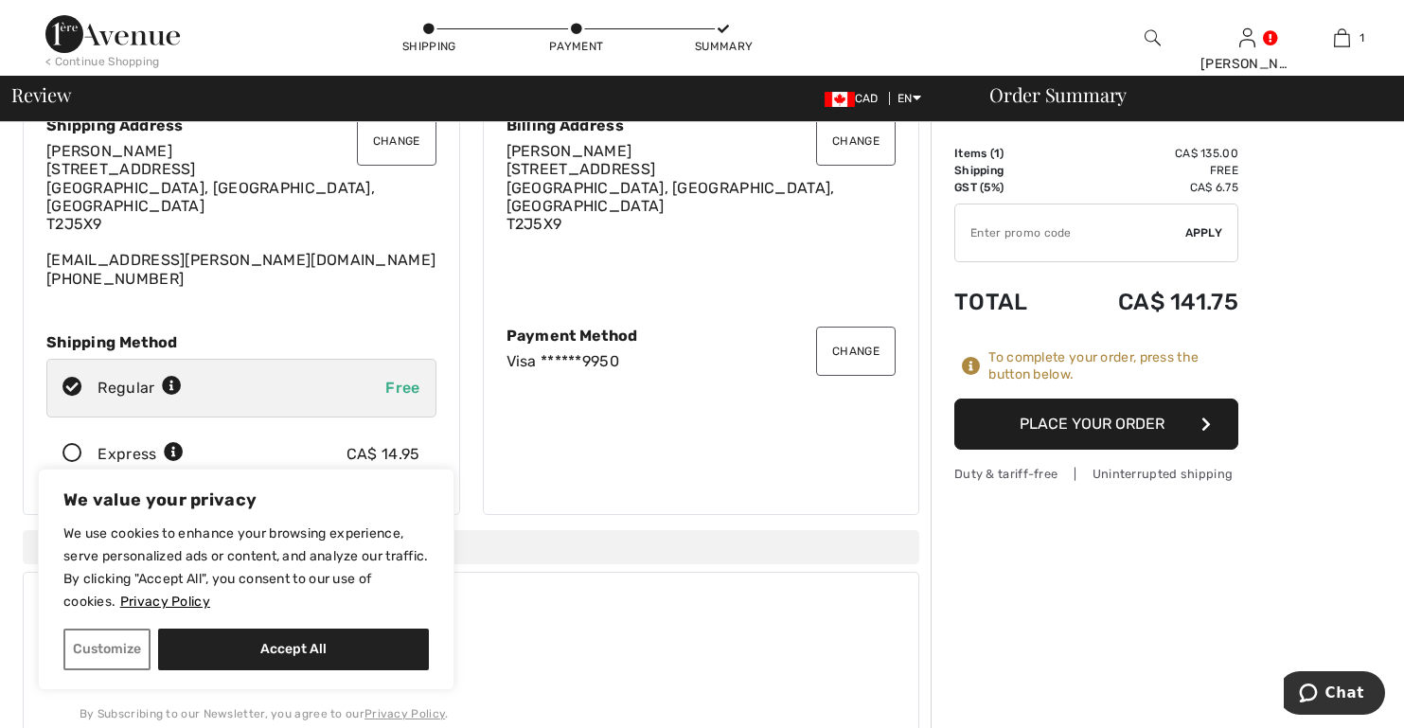
click at [1073, 417] on button "Place Your Order" at bounding box center [1096, 423] width 284 height 51
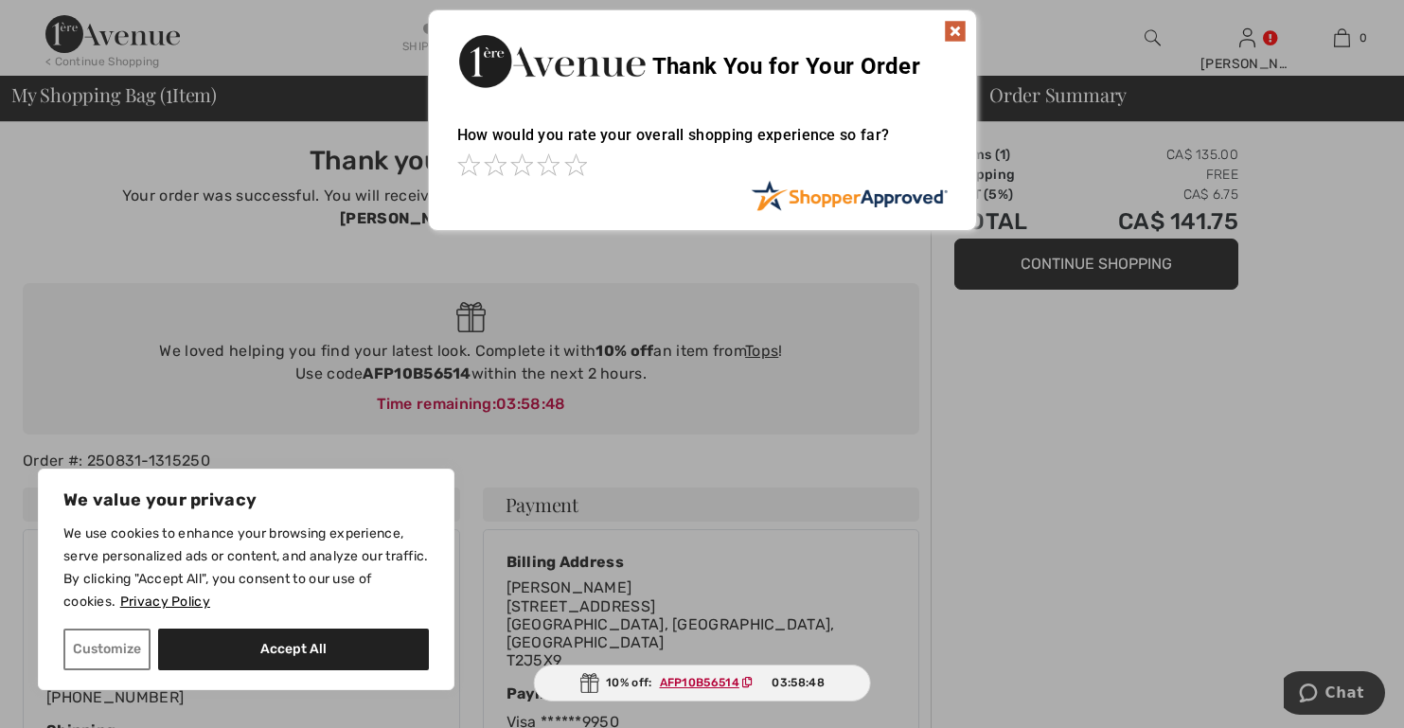
click at [955, 29] on img at bounding box center [955, 31] width 23 height 23
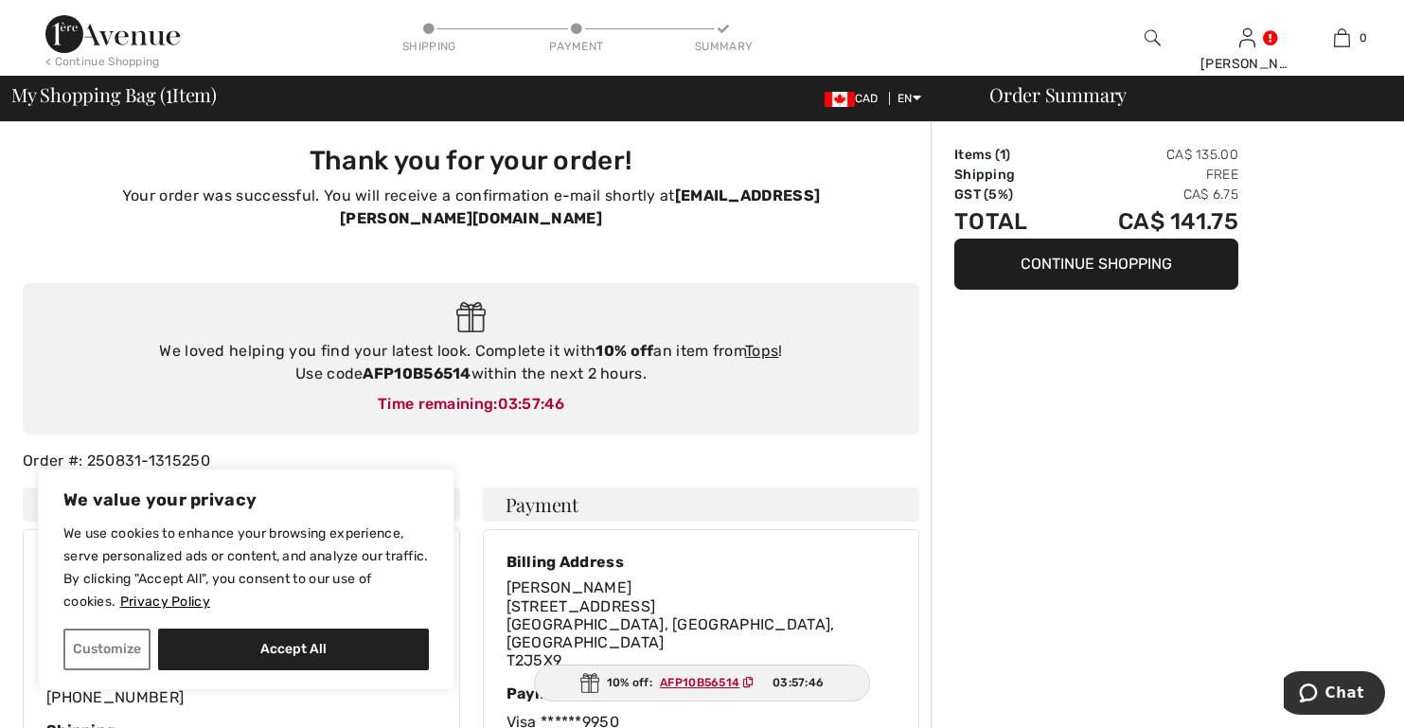
click at [1076, 269] on button "Continue Shopping" at bounding box center [1096, 264] width 284 height 51
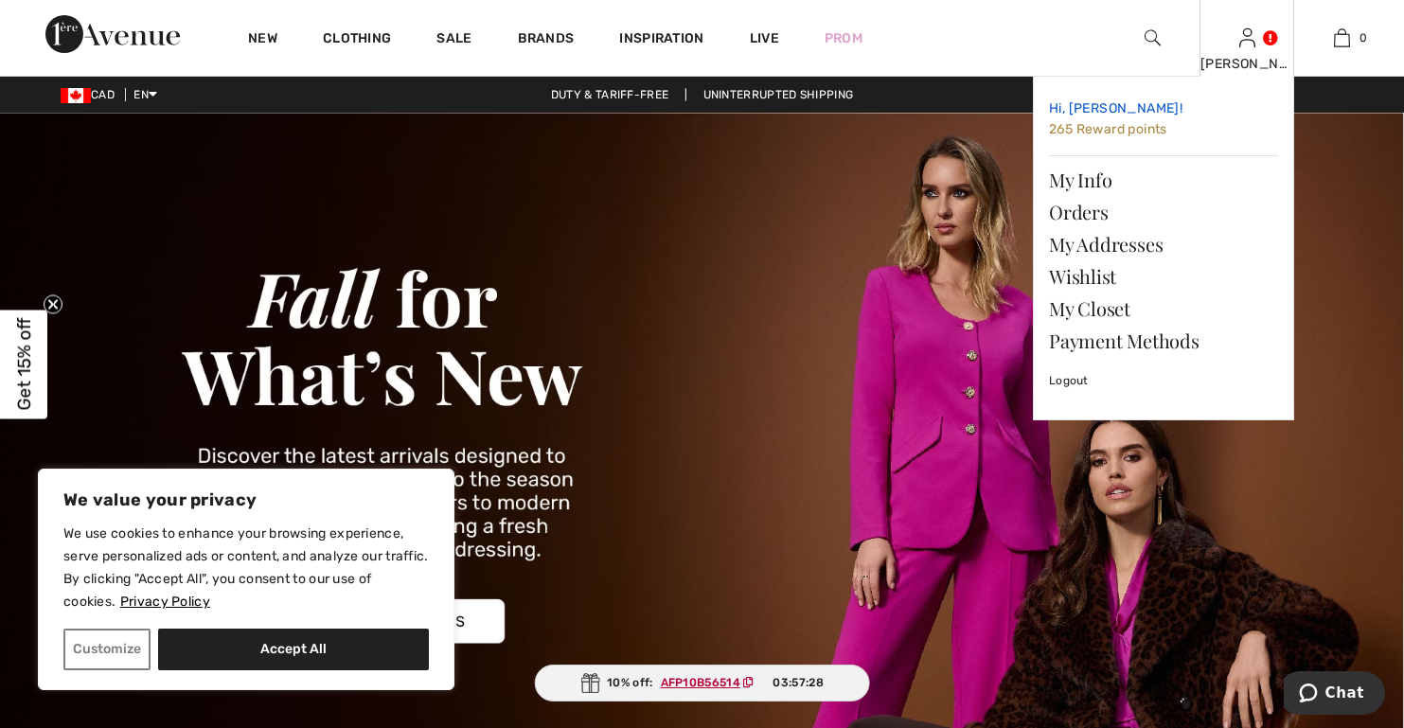
click at [1138, 133] on span "265 Reward points" at bounding box center [1108, 129] width 118 height 16
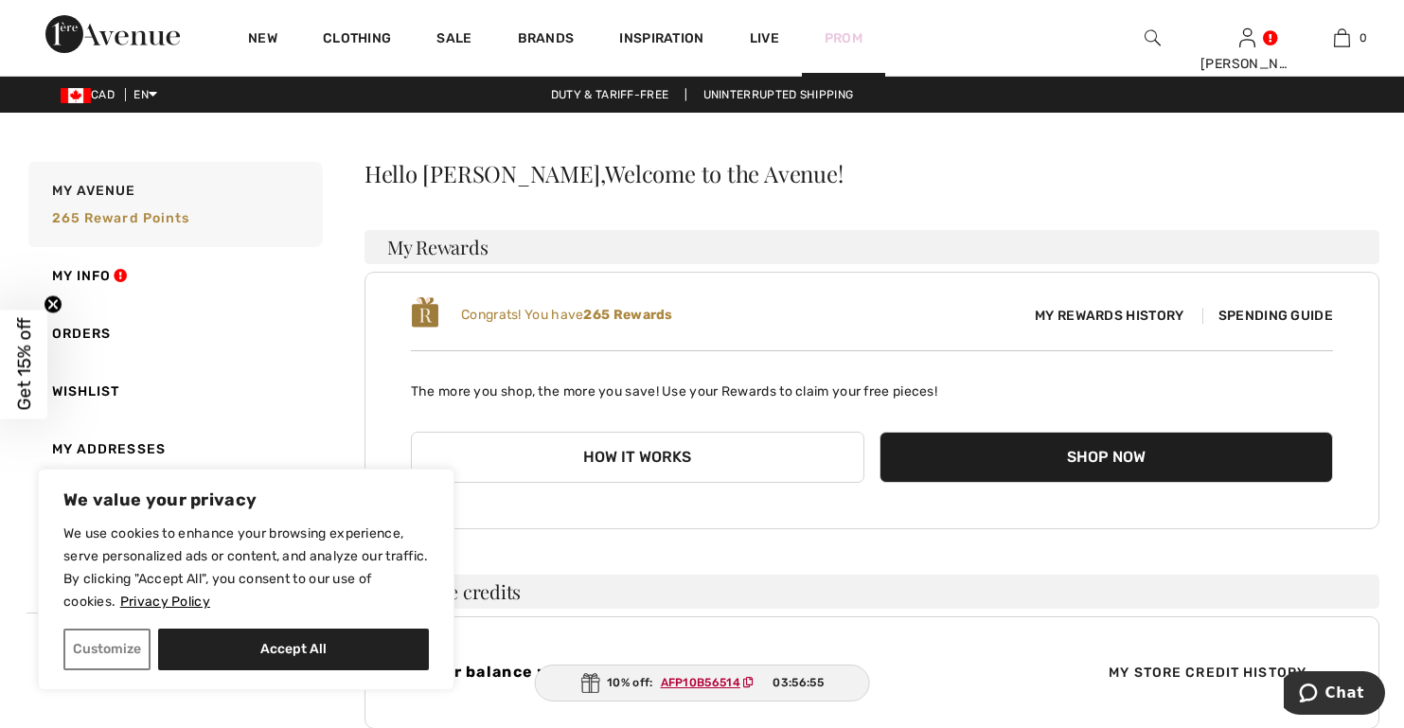
click at [852, 36] on link "Prom" at bounding box center [843, 38] width 38 height 20
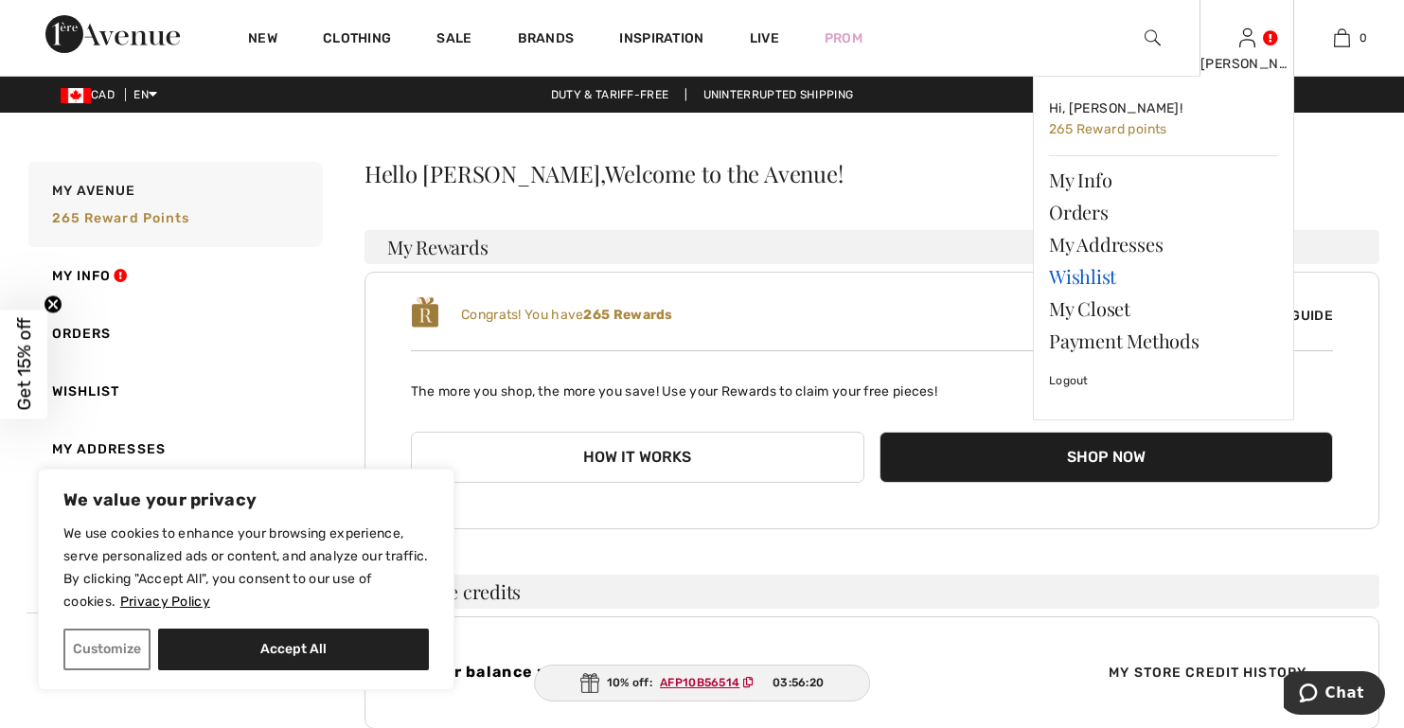
click at [1111, 274] on link "Wishlist" at bounding box center [1163, 276] width 229 height 32
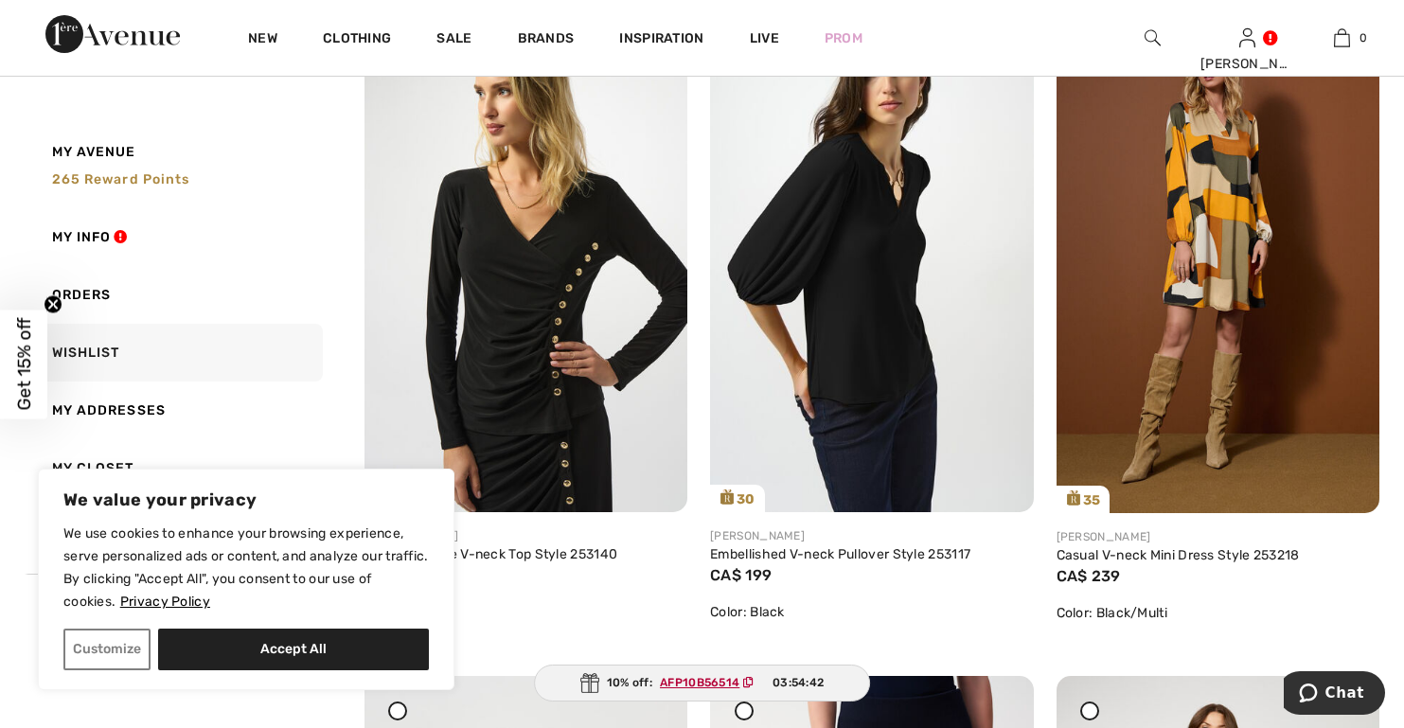
scroll to position [3502, 0]
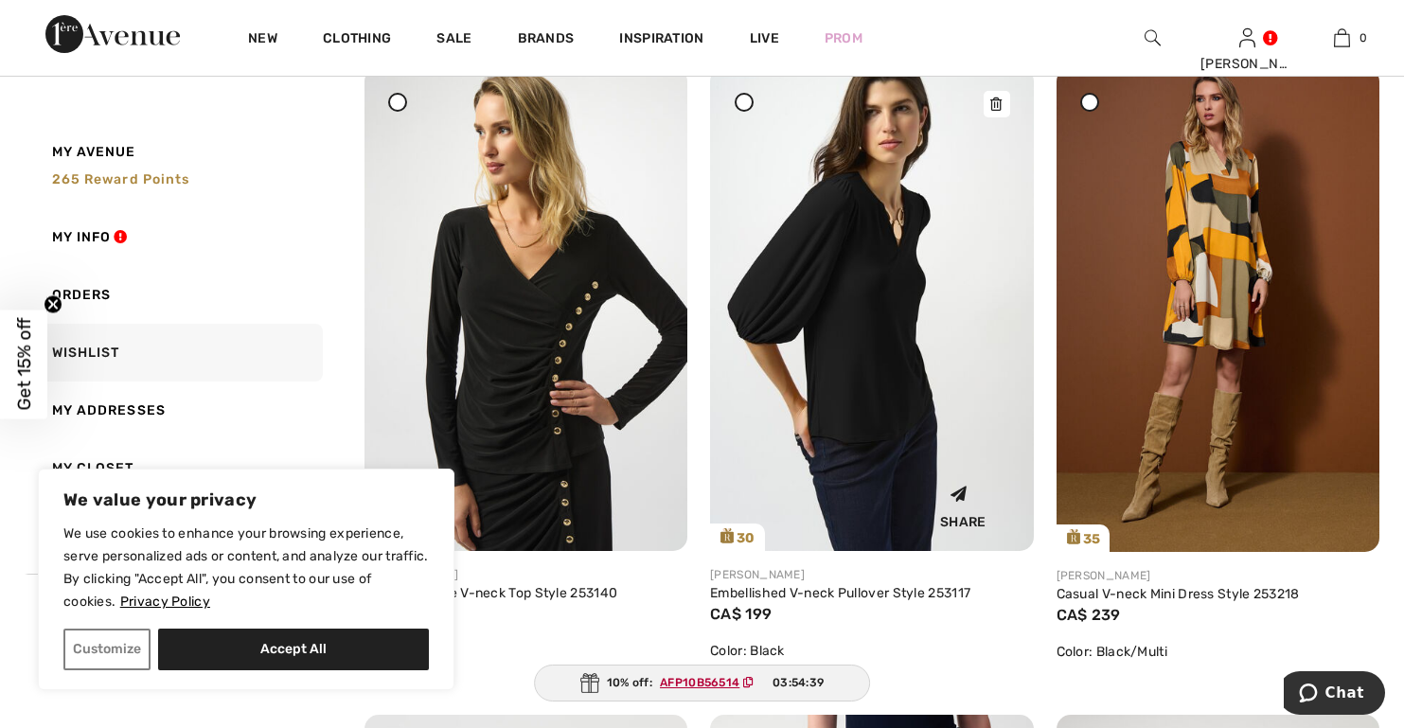
drag, startPoint x: 651, startPoint y: 101, endPoint x: 796, endPoint y: 101, distance: 144.8
click at [651, 87] on icon at bounding box center [650, 80] width 11 height 13
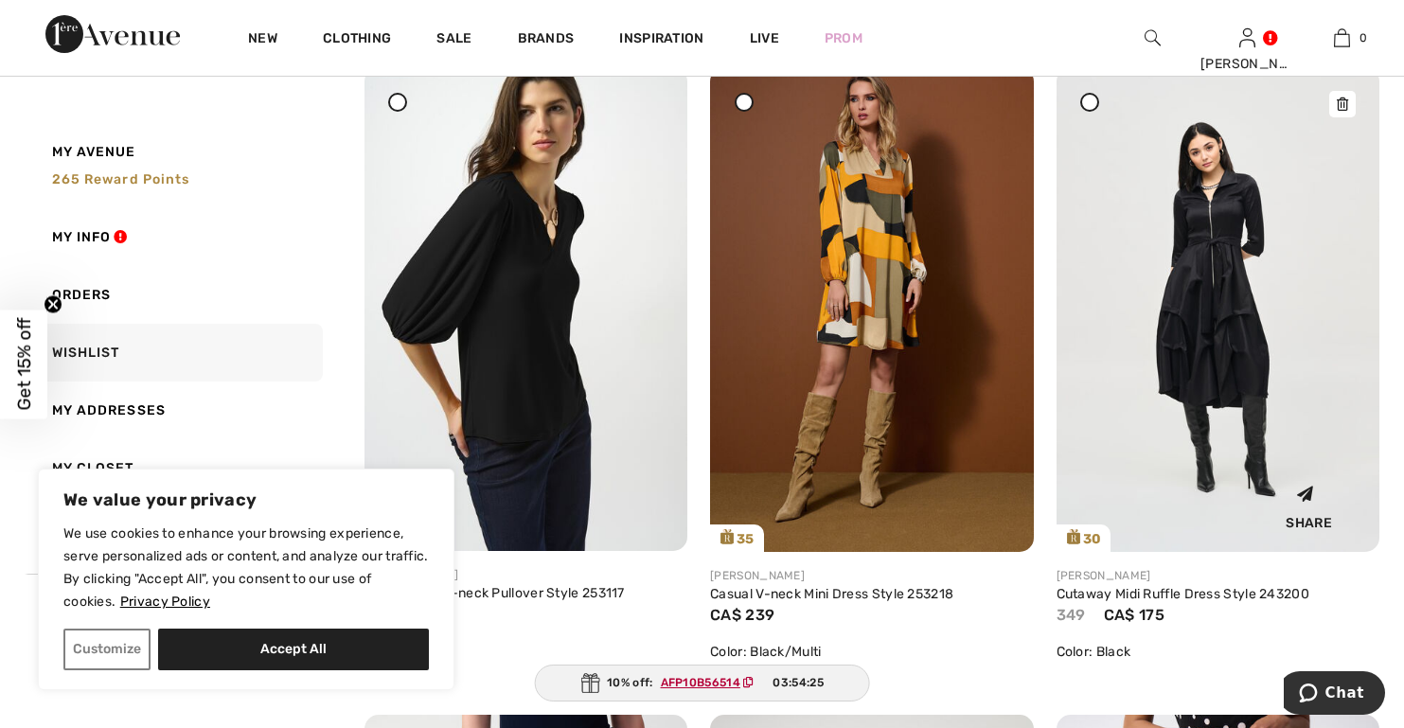
click at [1338, 102] on icon at bounding box center [1342, 103] width 11 height 13
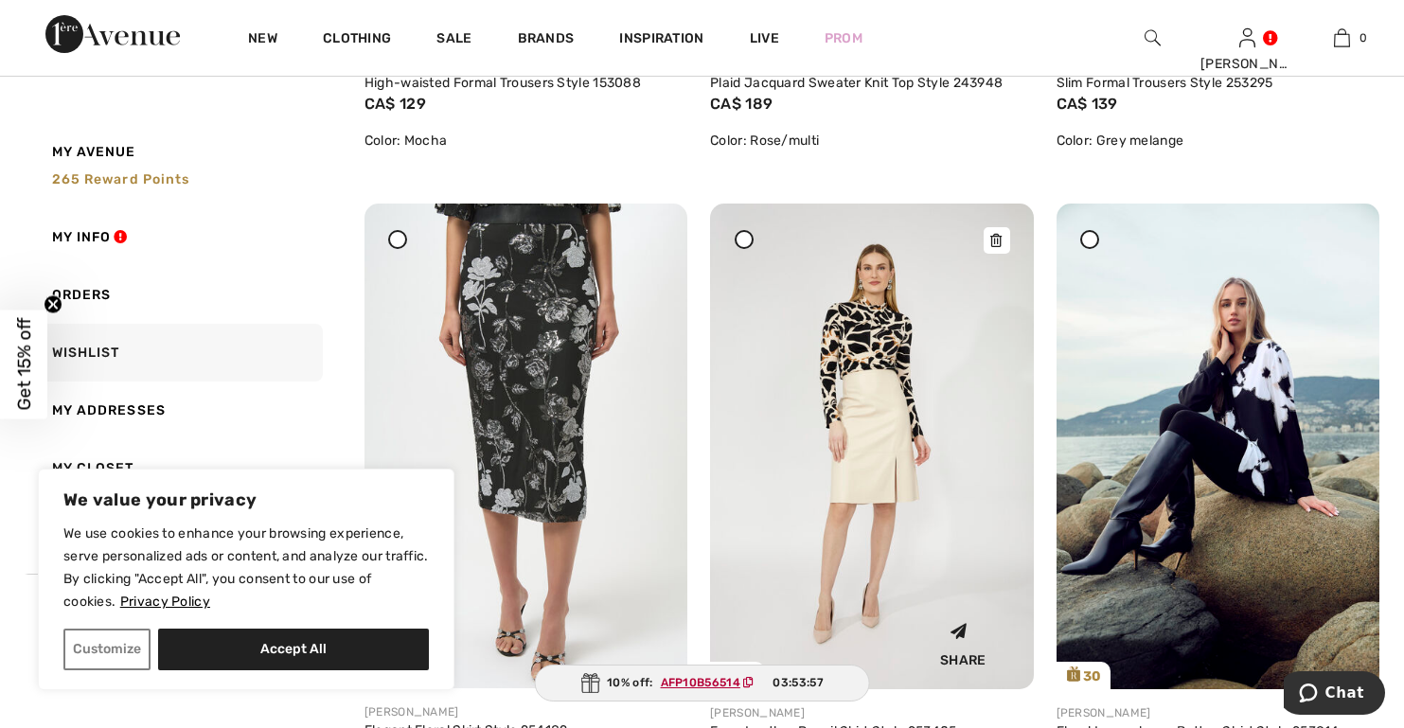
scroll to position [1420, 0]
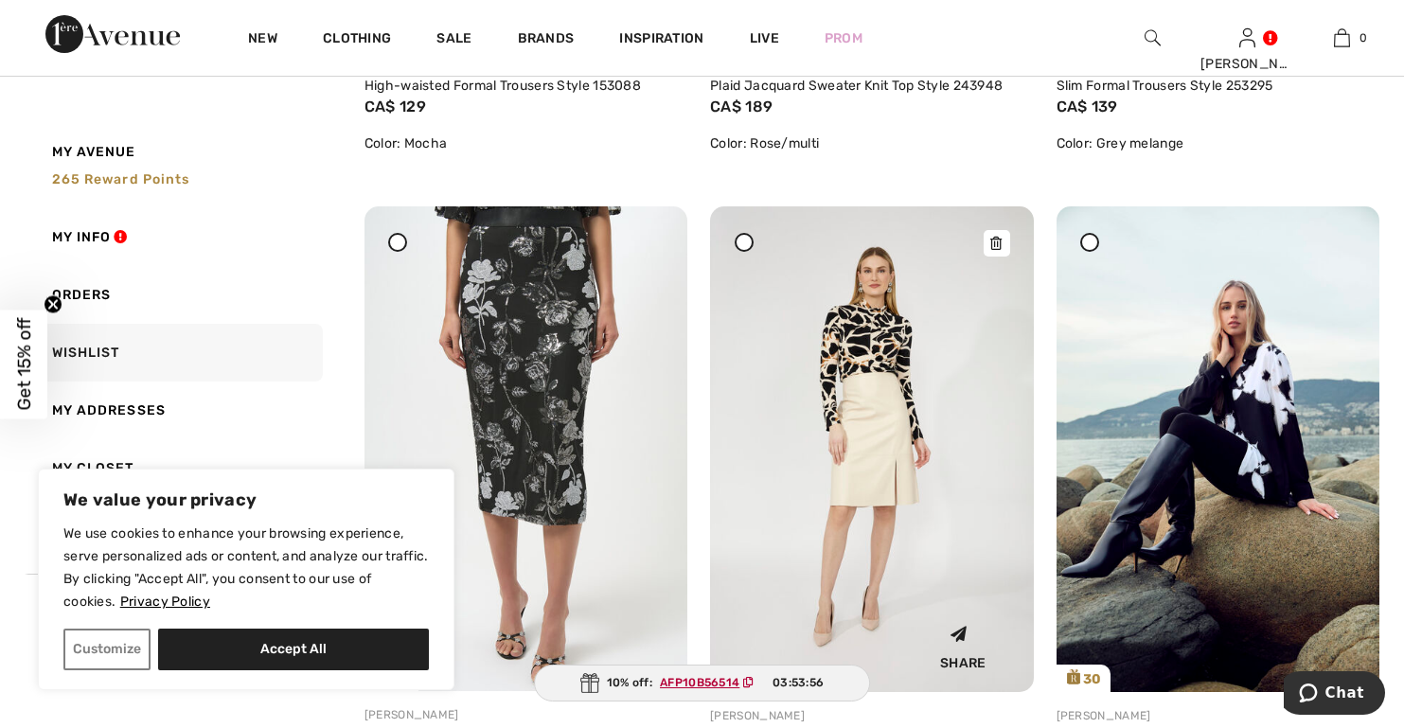
click at [992, 249] on icon at bounding box center [995, 243] width 11 height 13
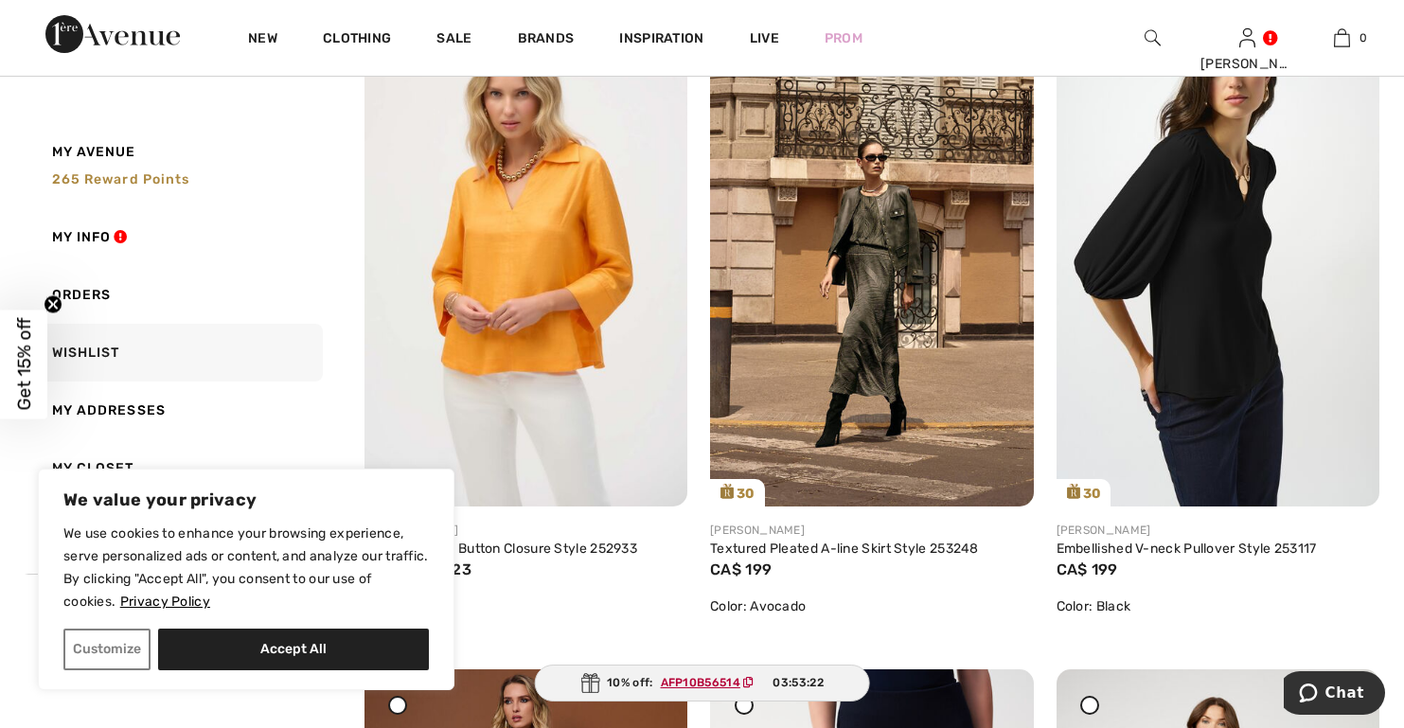
scroll to position [2840, 0]
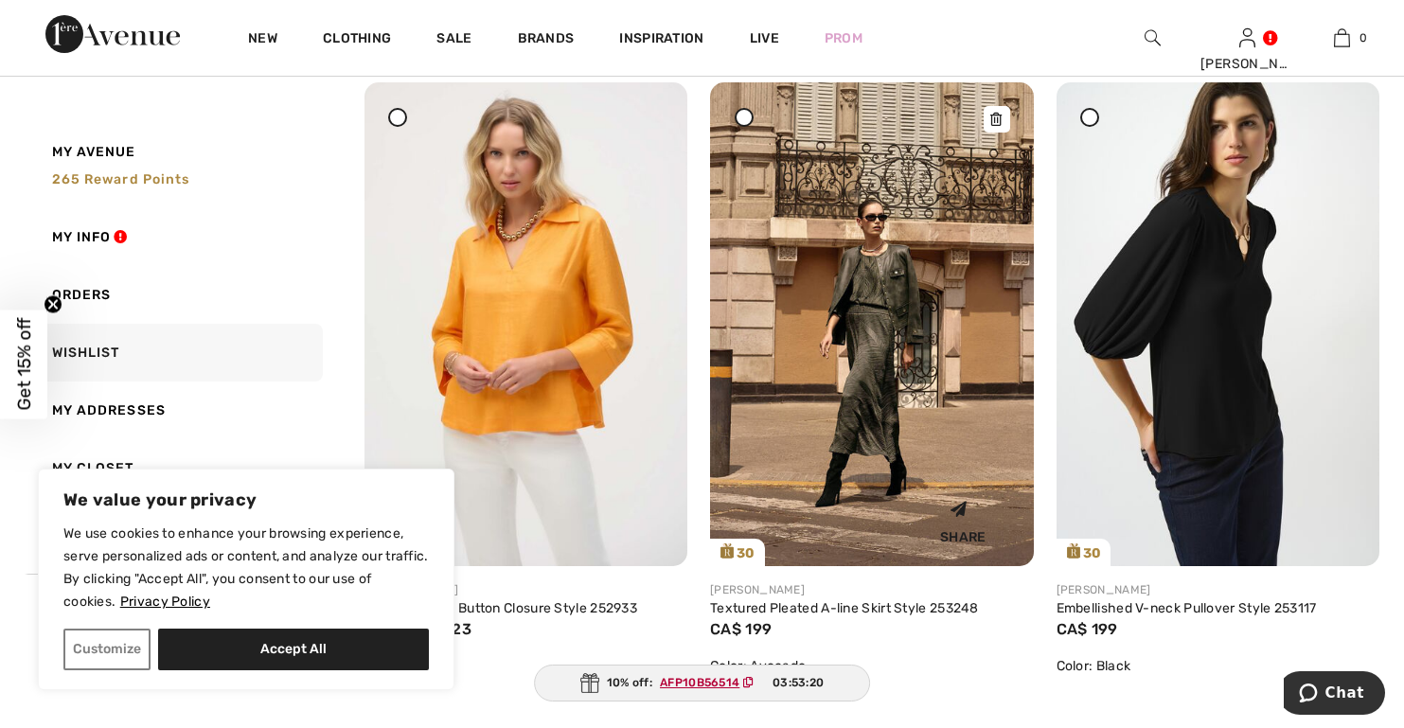
drag, startPoint x: 652, startPoint y: 120, endPoint x: 798, endPoint y: 106, distance: 146.5
click at [652, 102] on icon at bounding box center [650, 95] width 11 height 13
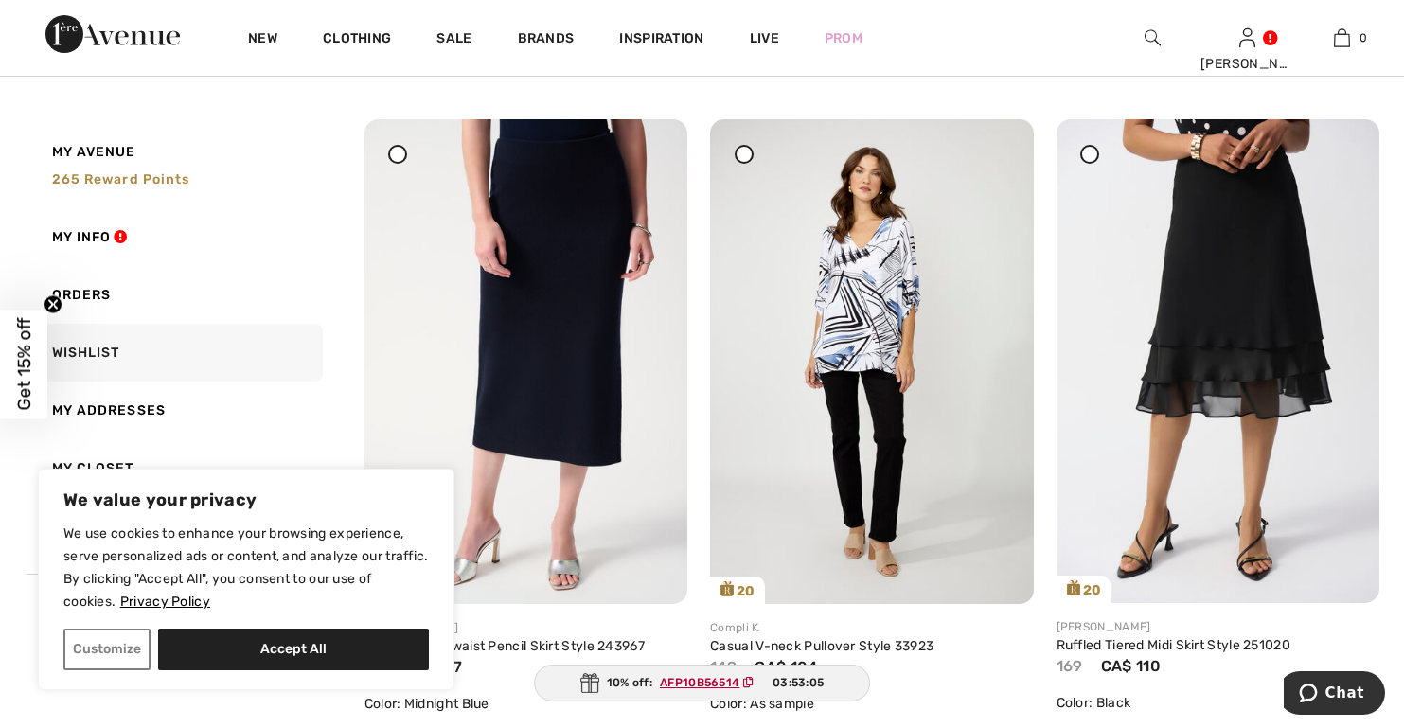
scroll to position [3408, 0]
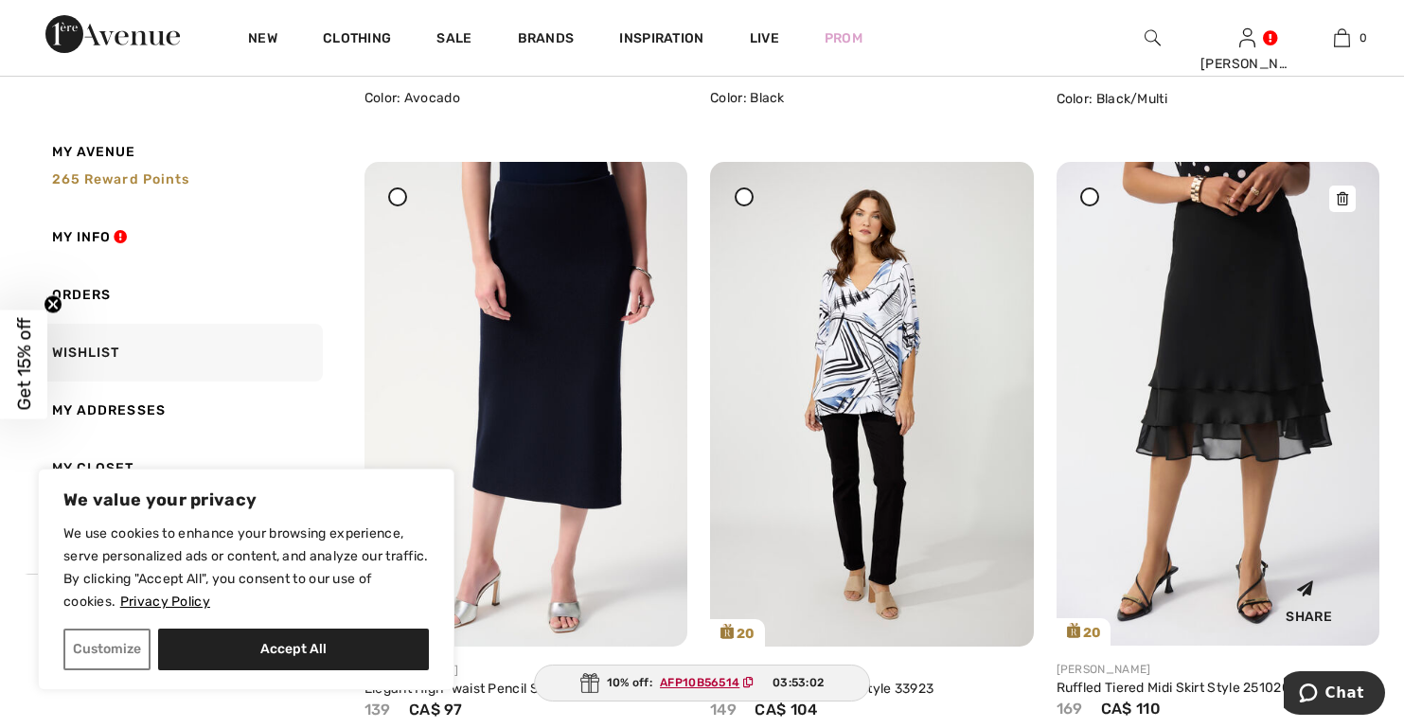
click at [1239, 357] on img at bounding box center [1217, 404] width 323 height 484
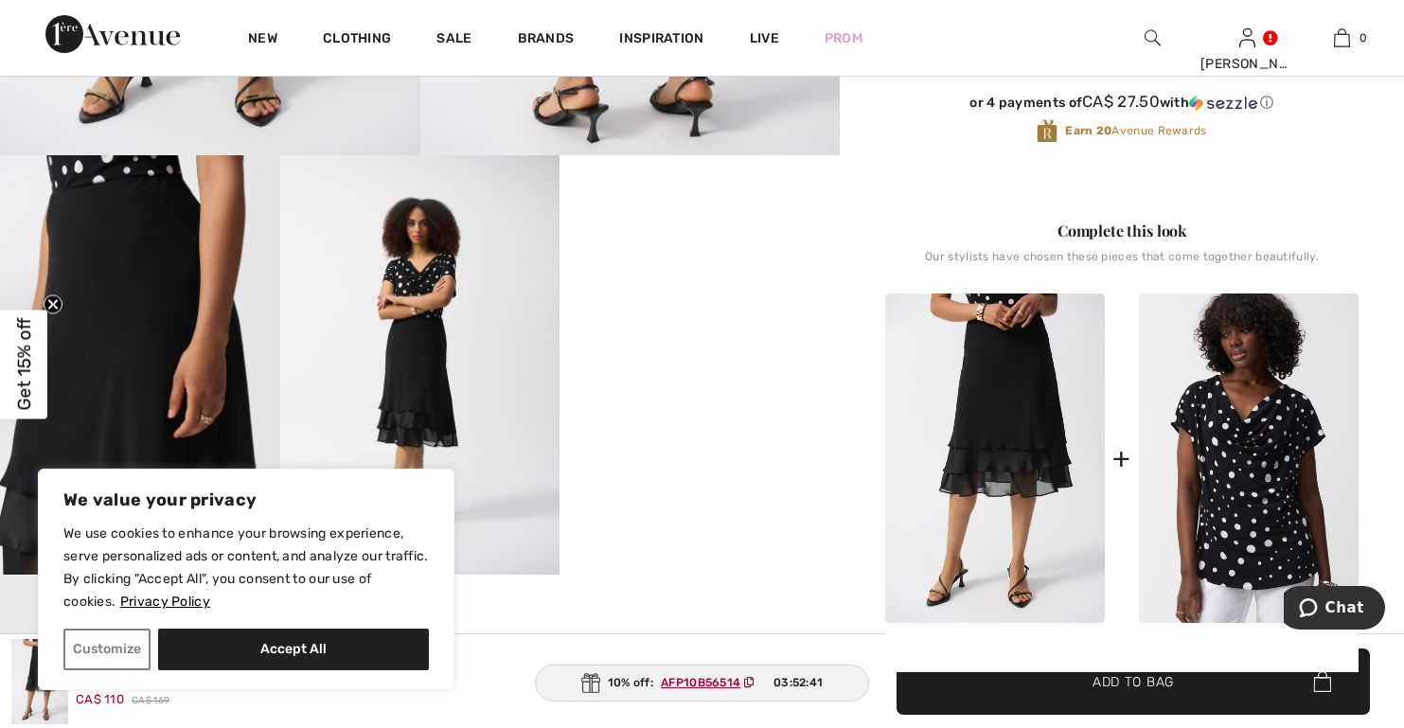
scroll to position [568, 0]
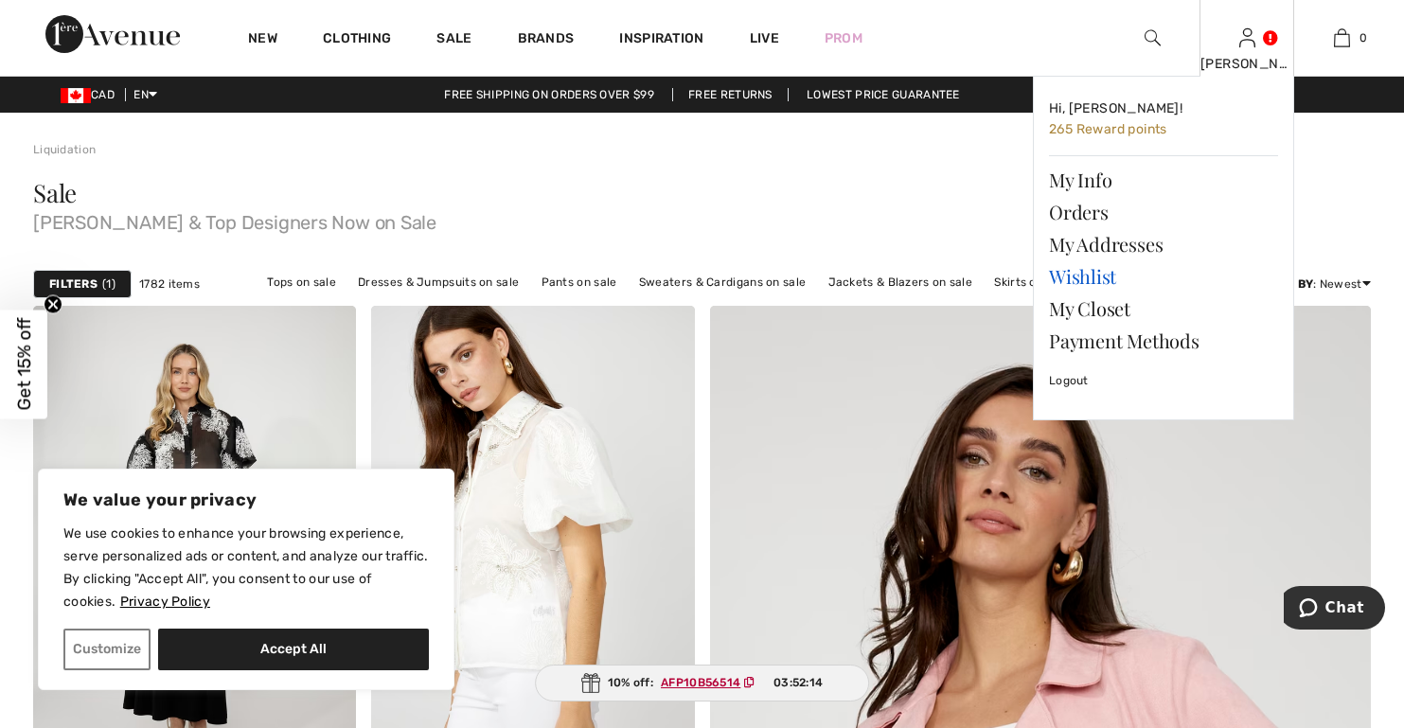
click at [1097, 273] on link "Wishlist" at bounding box center [1163, 276] width 229 height 32
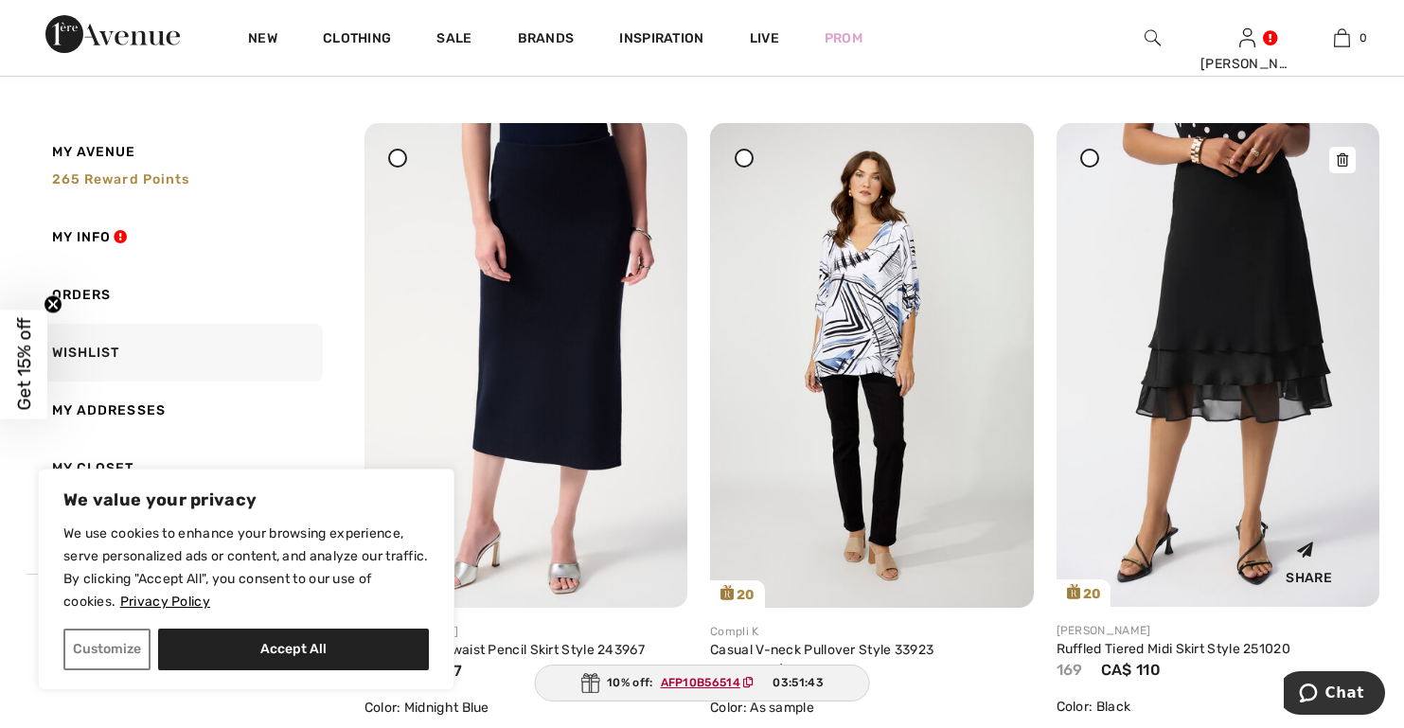
scroll to position [3408, 0]
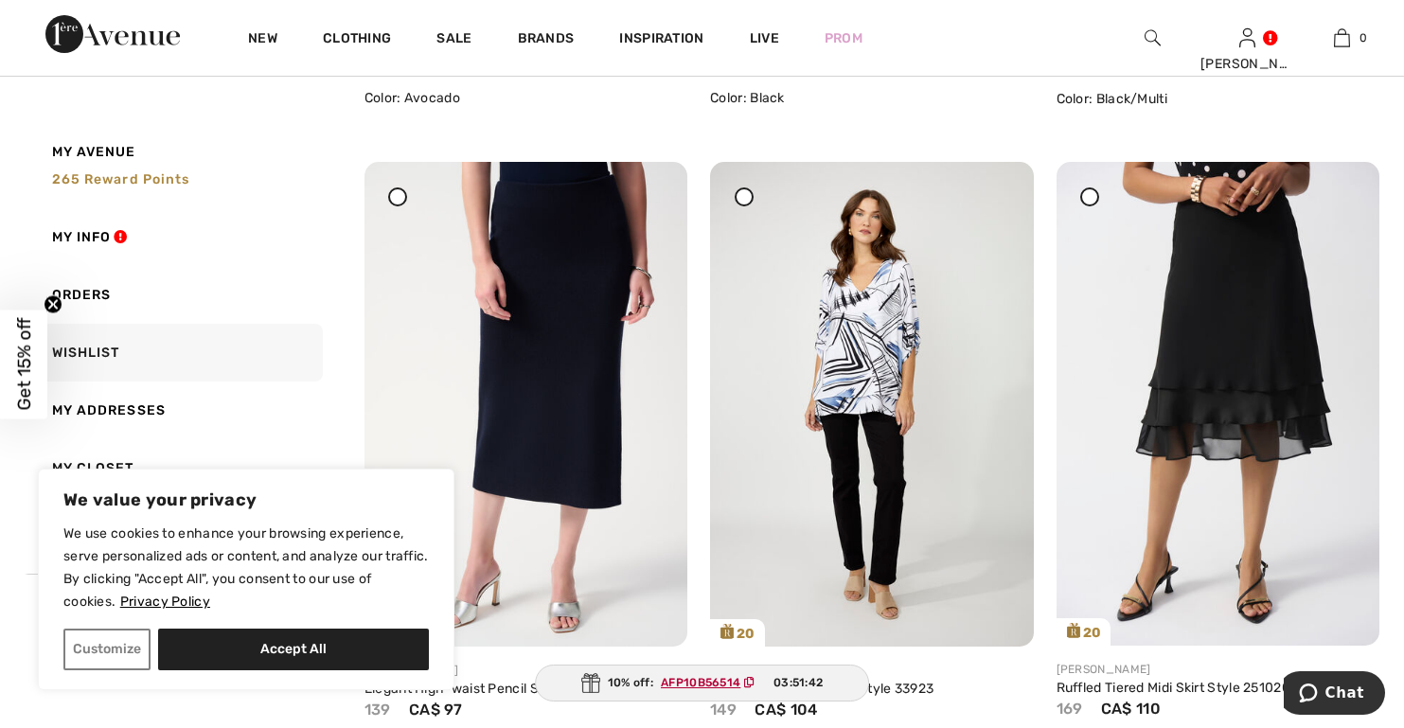
drag, startPoint x: 1341, startPoint y: 200, endPoint x: 794, endPoint y: 97, distance: 556.7
click at [1341, 182] on icon at bounding box center [1342, 174] width 11 height 13
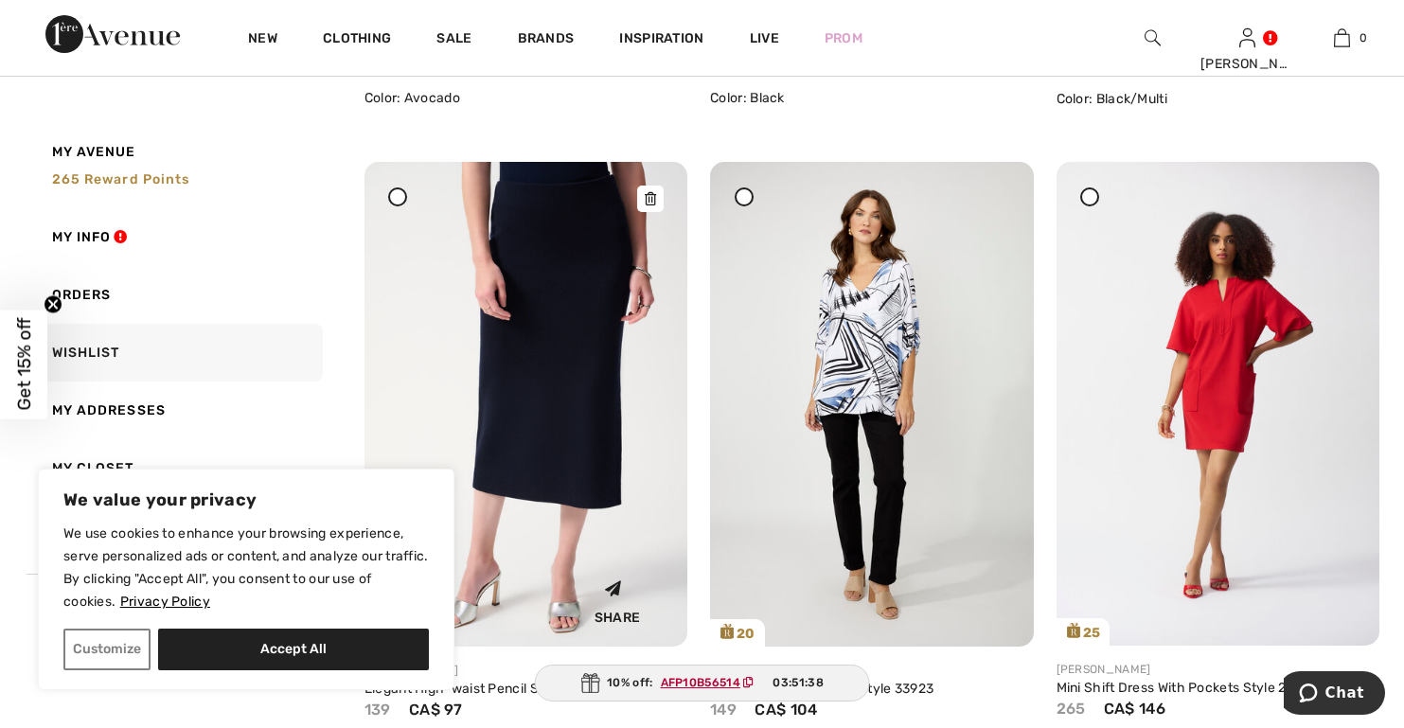
scroll to position [3502, 0]
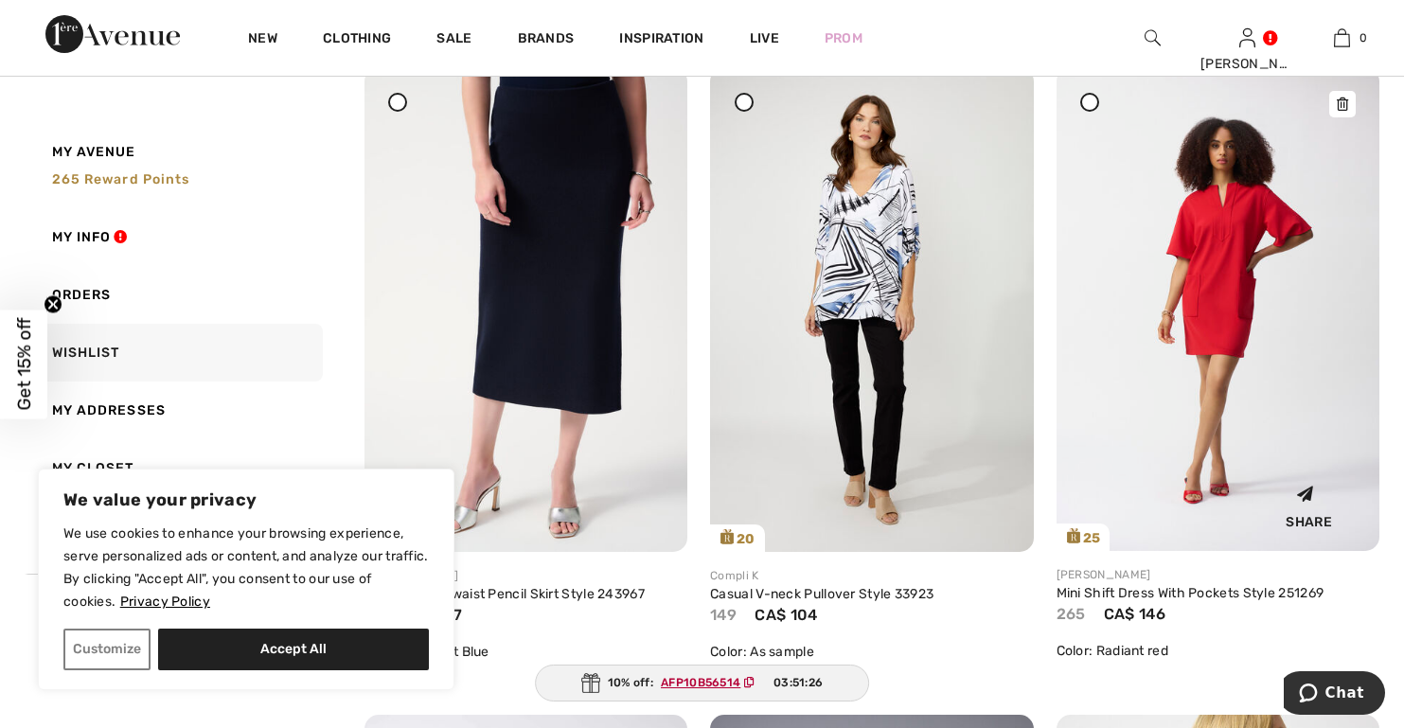
click at [1200, 334] on img at bounding box center [1217, 309] width 323 height 484
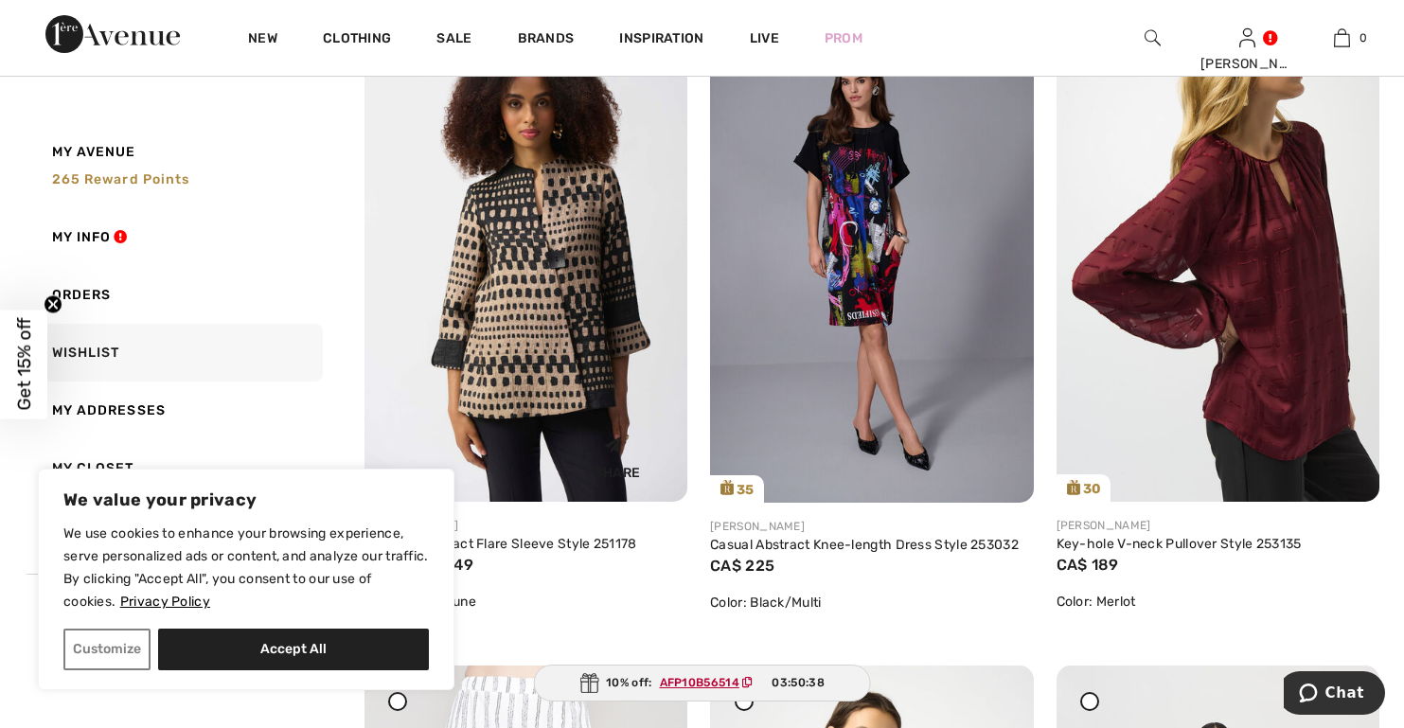
scroll to position [4165, 0]
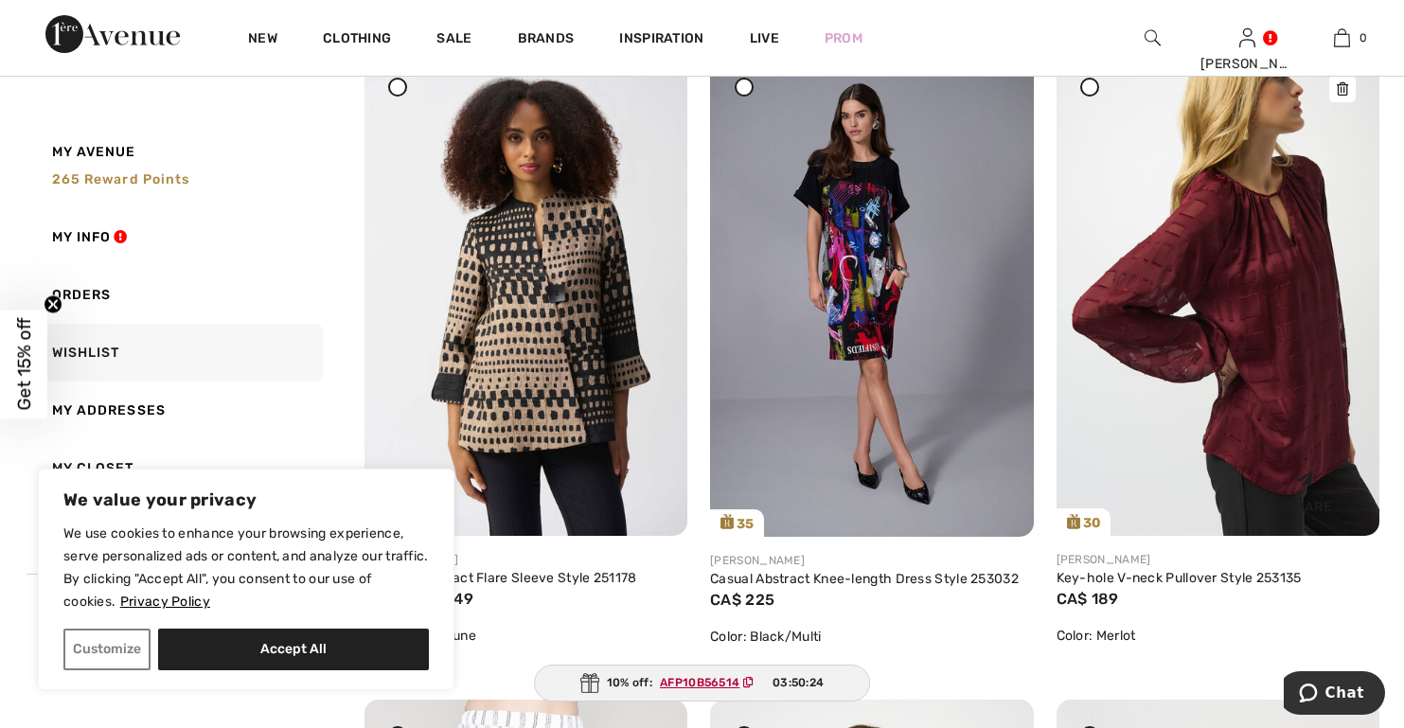
click at [1345, 88] on icon at bounding box center [1342, 88] width 11 height 13
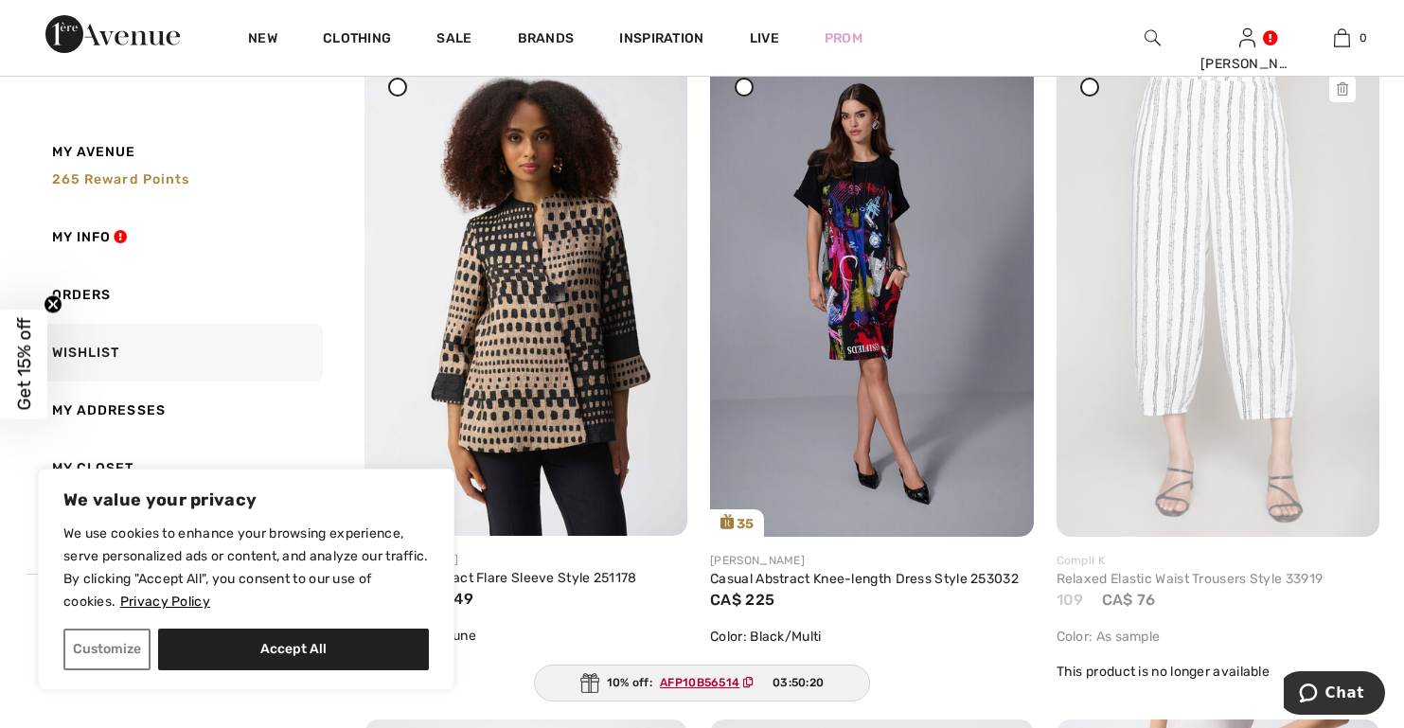
click at [1346, 93] on icon at bounding box center [1342, 88] width 11 height 13
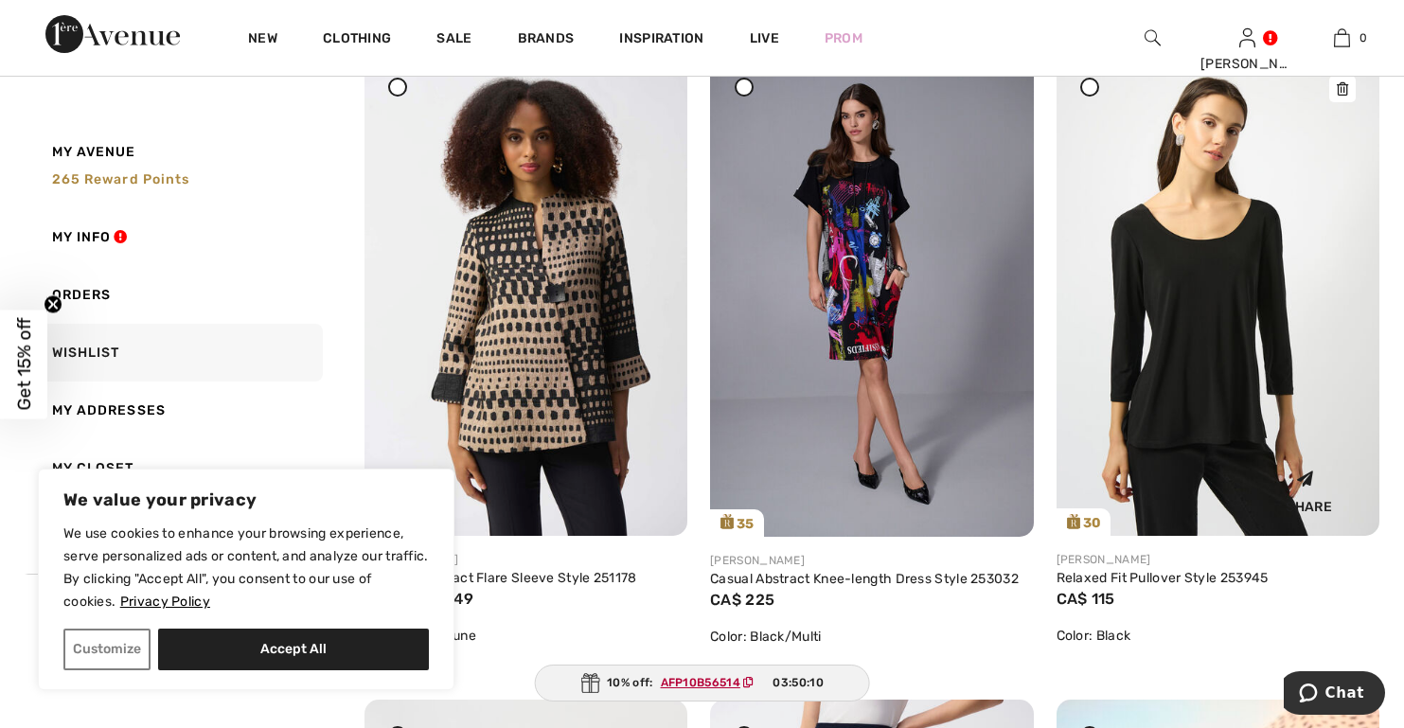
click at [1216, 365] on img at bounding box center [1217, 294] width 323 height 484
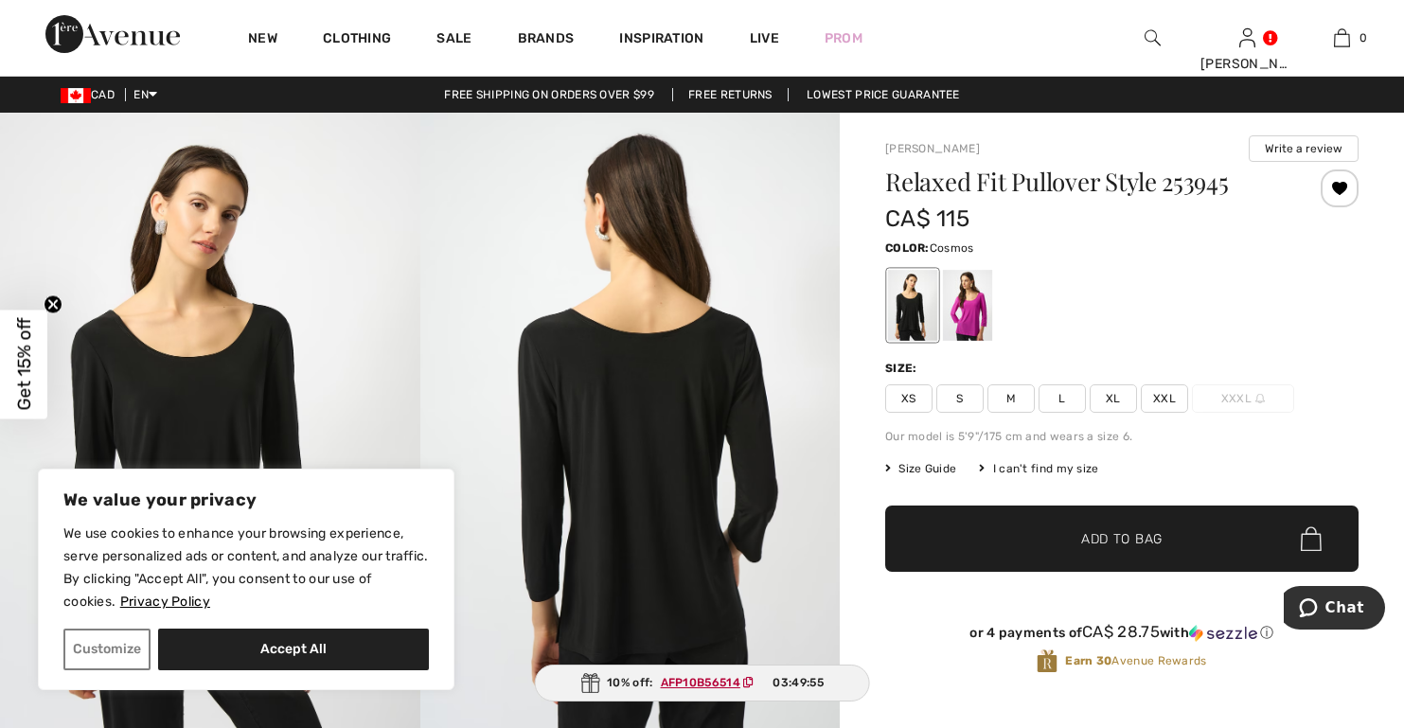
click at [970, 317] on div at bounding box center [967, 305] width 49 height 71
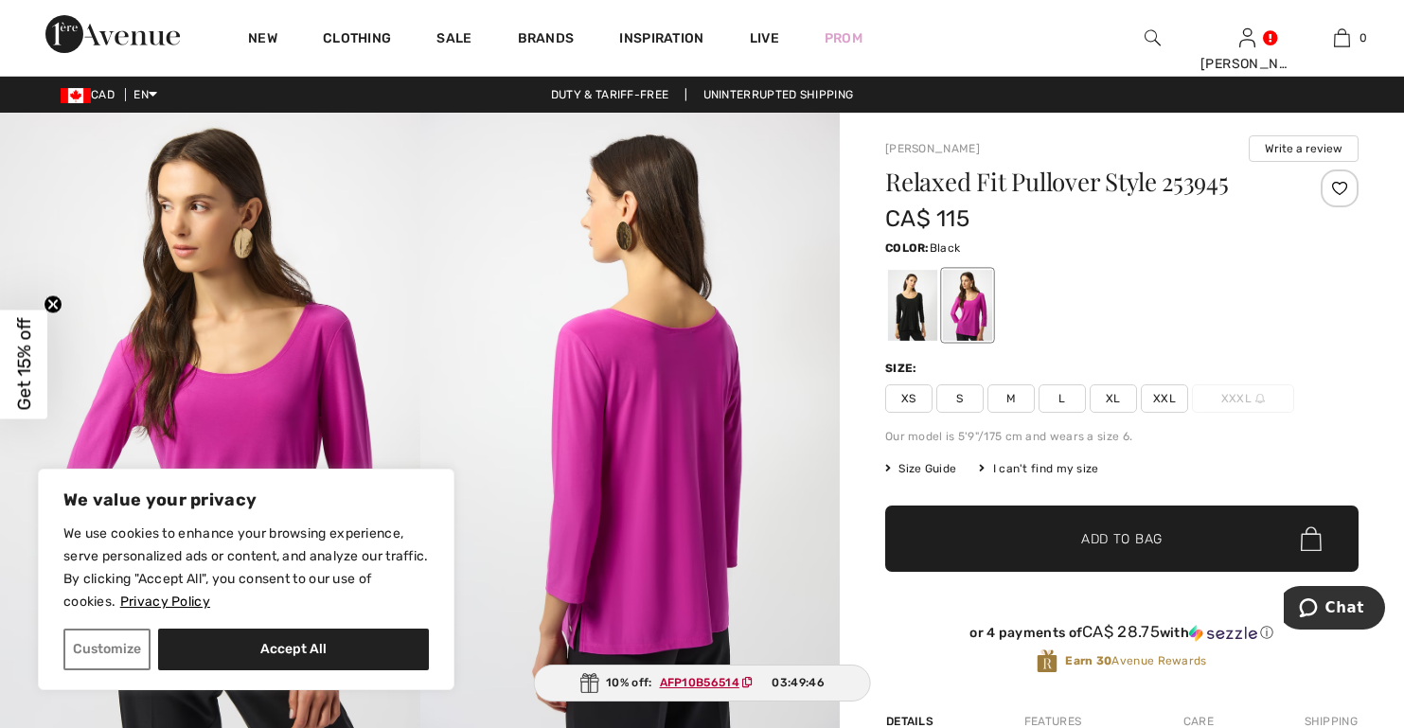
click at [912, 310] on div at bounding box center [912, 305] width 49 height 71
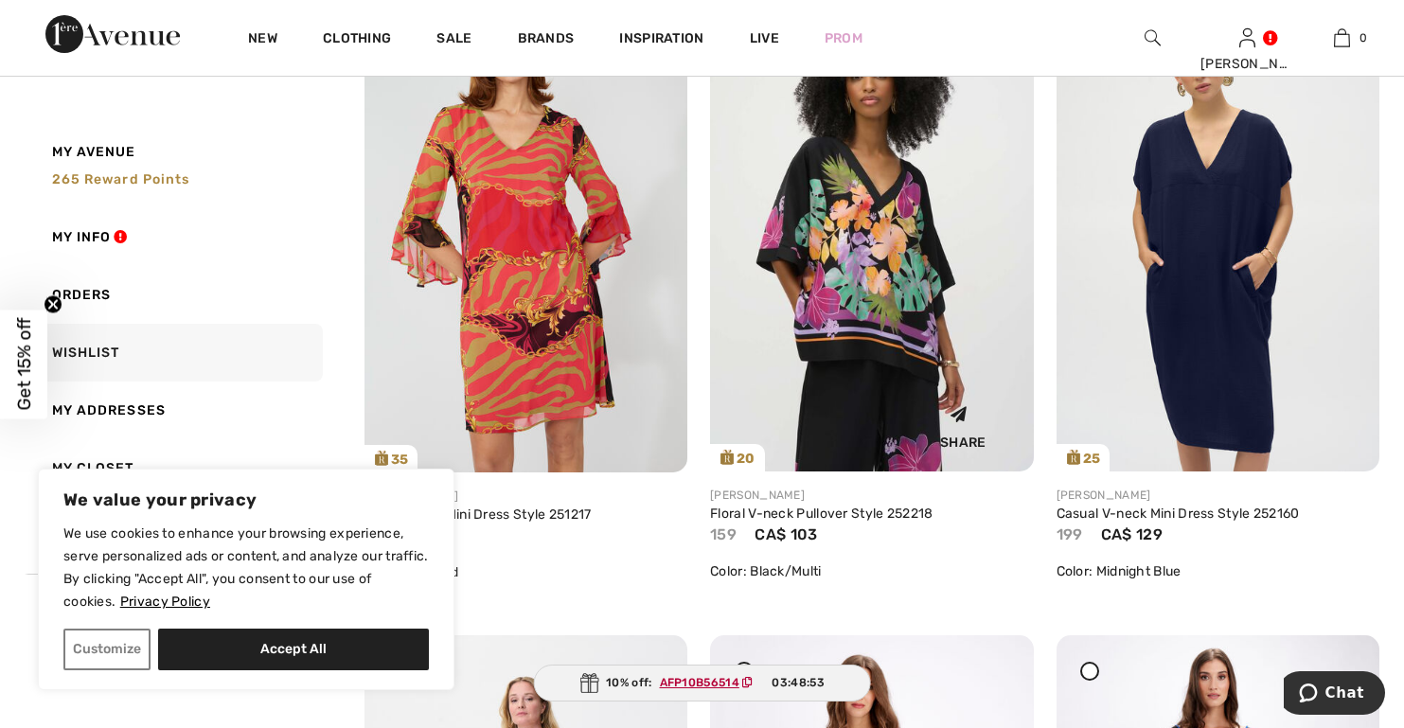
scroll to position [5490, 0]
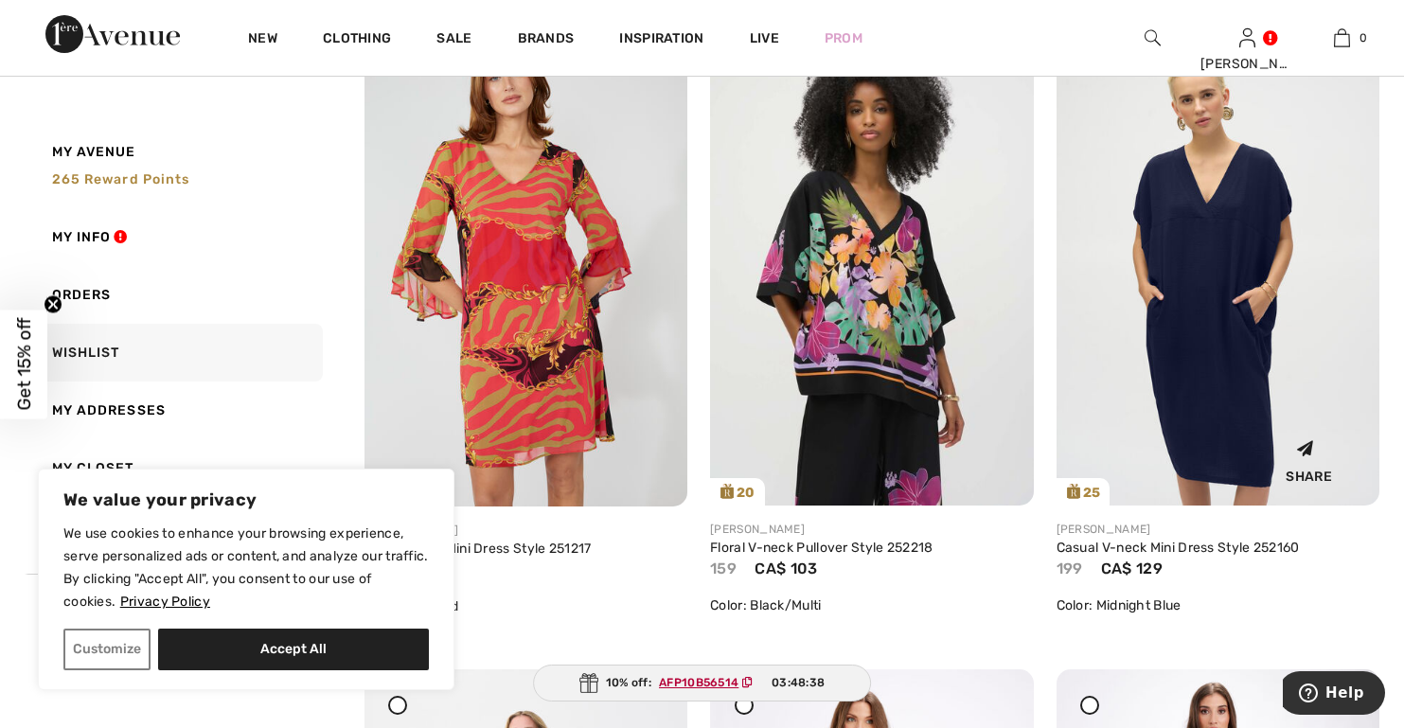
click at [1185, 336] on img at bounding box center [1217, 264] width 323 height 484
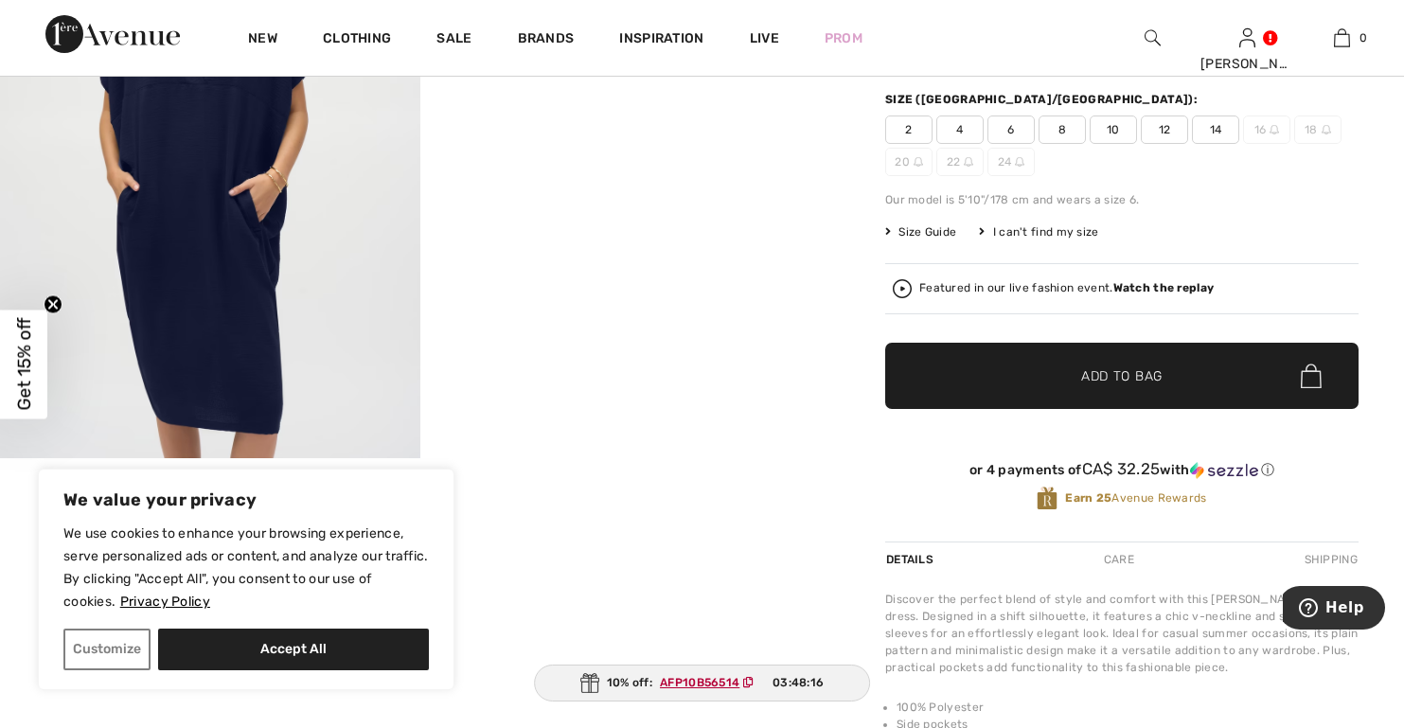
scroll to position [189, 0]
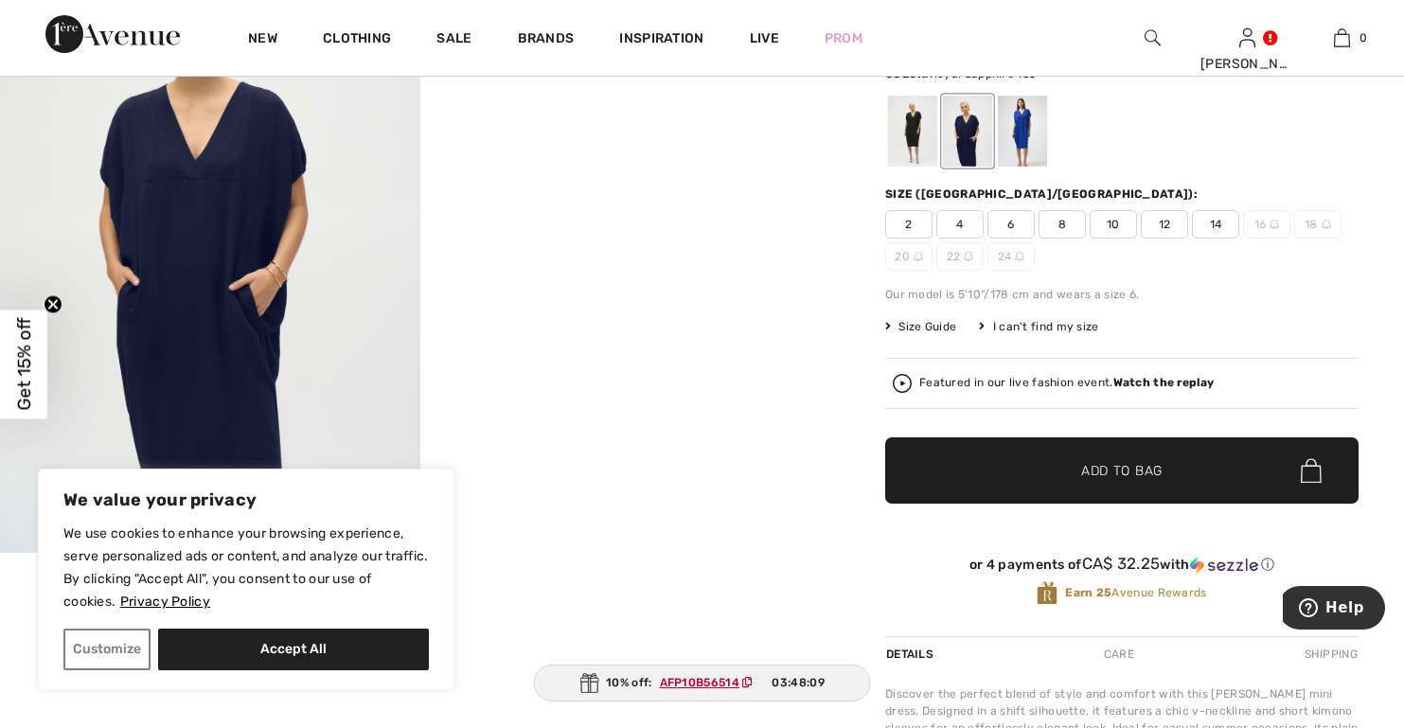
click at [1022, 123] on div at bounding box center [1022, 131] width 49 height 71
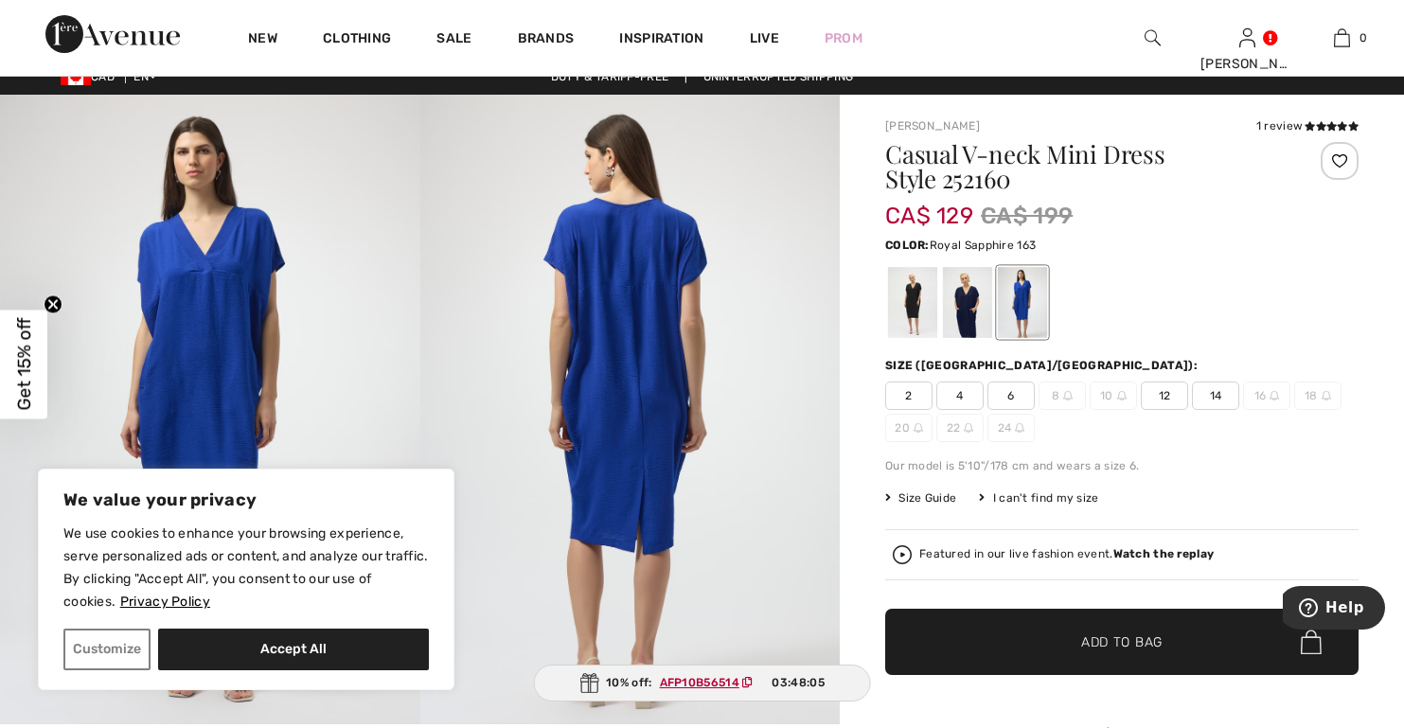
scroll to position [0, 0]
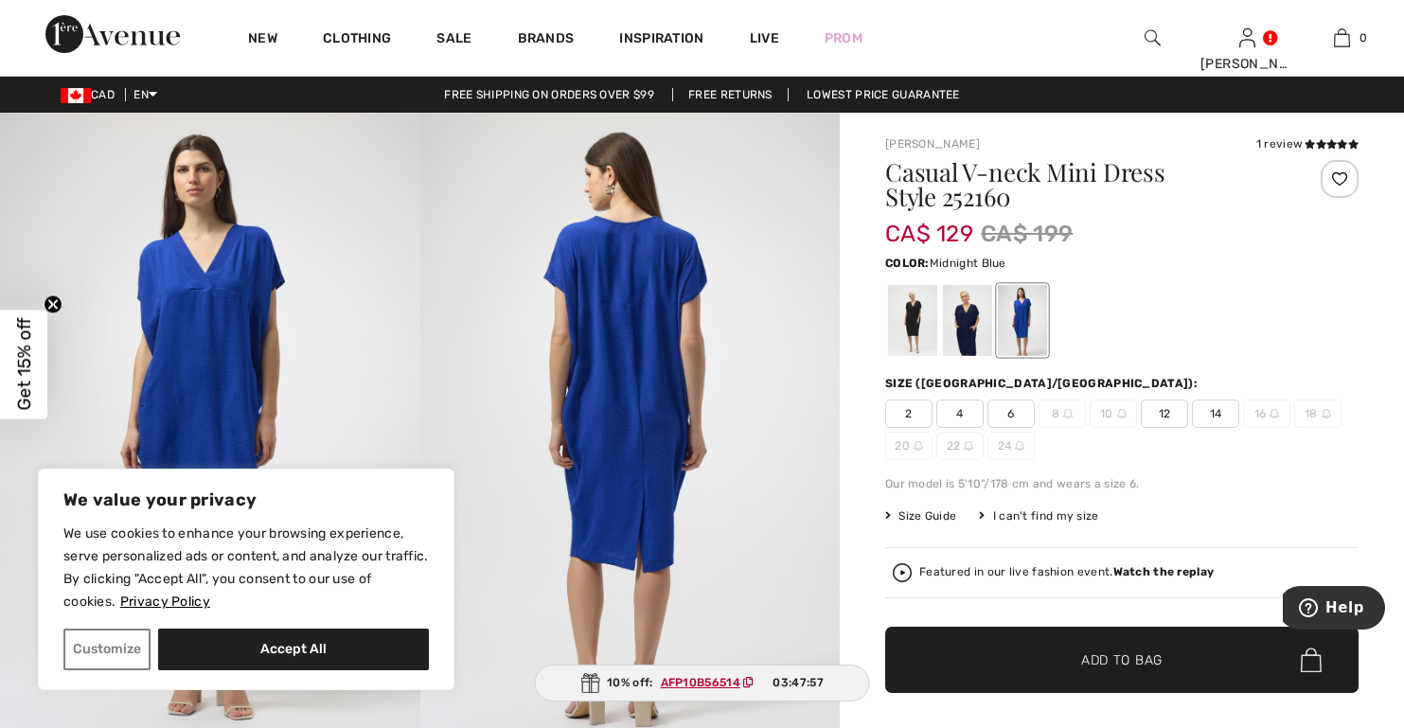
click at [967, 325] on div at bounding box center [967, 320] width 49 height 71
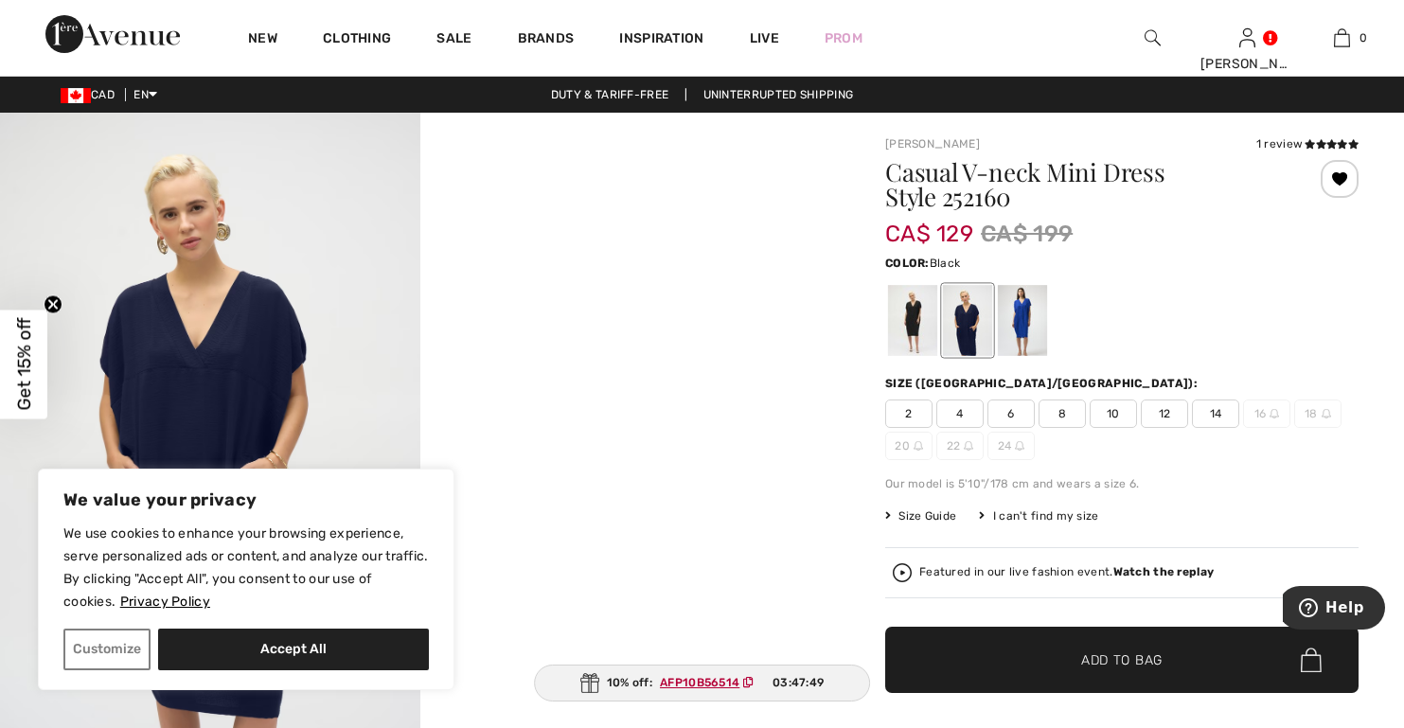
click at [918, 324] on div at bounding box center [912, 320] width 49 height 71
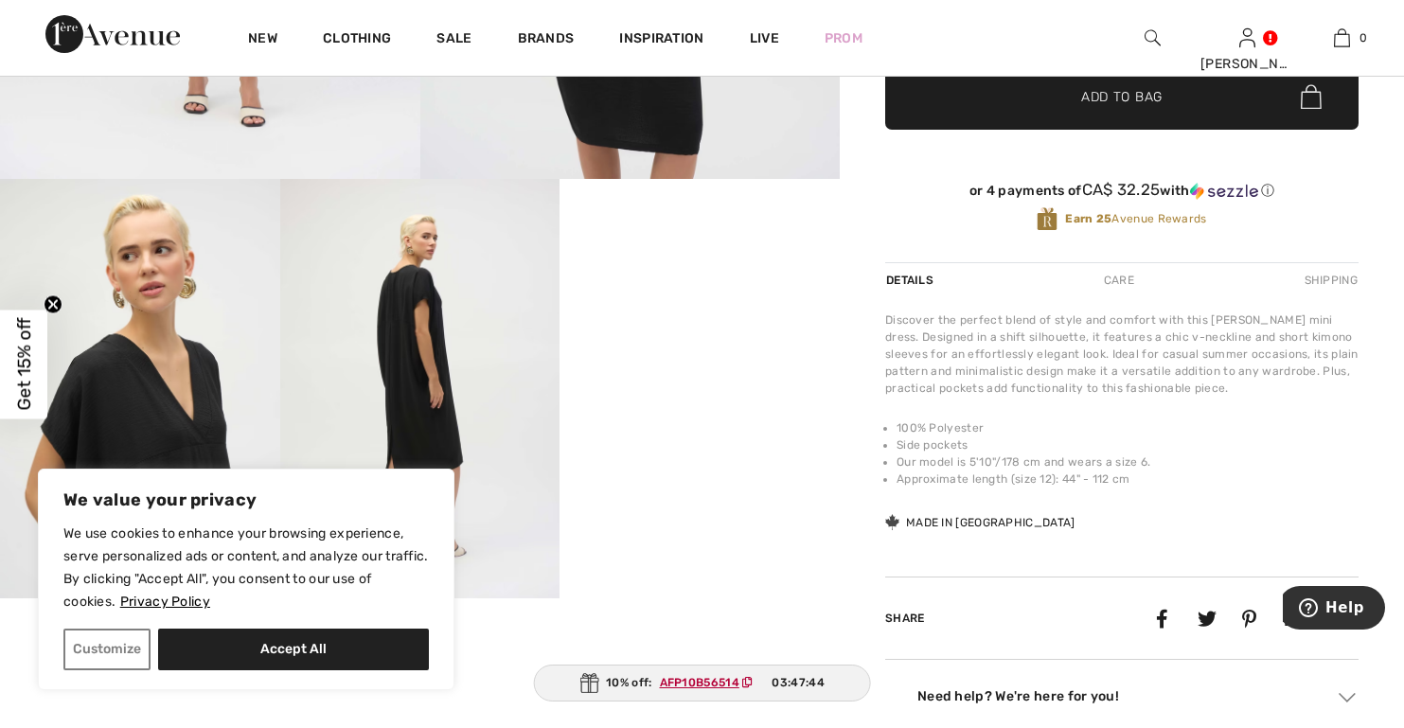
scroll to position [568, 0]
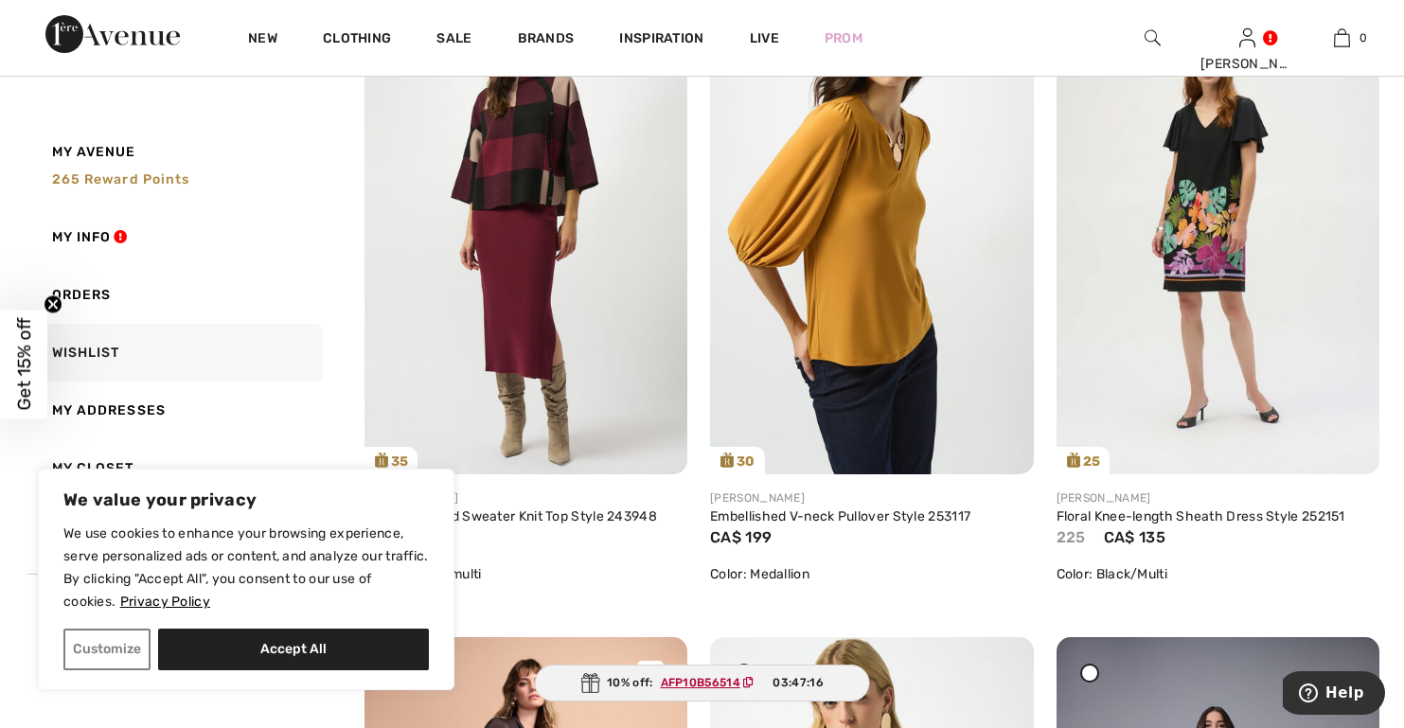
scroll to position [189, 0]
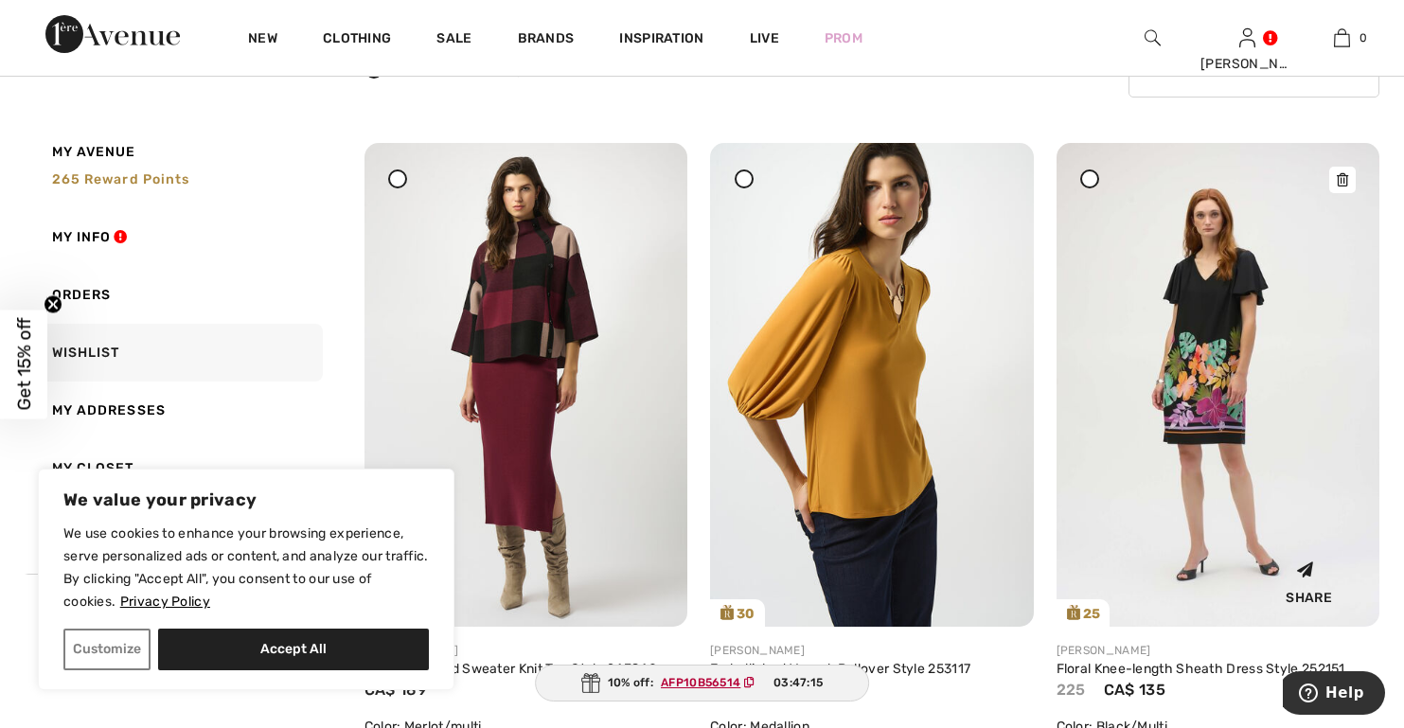
click at [1201, 392] on img at bounding box center [1217, 385] width 323 height 484
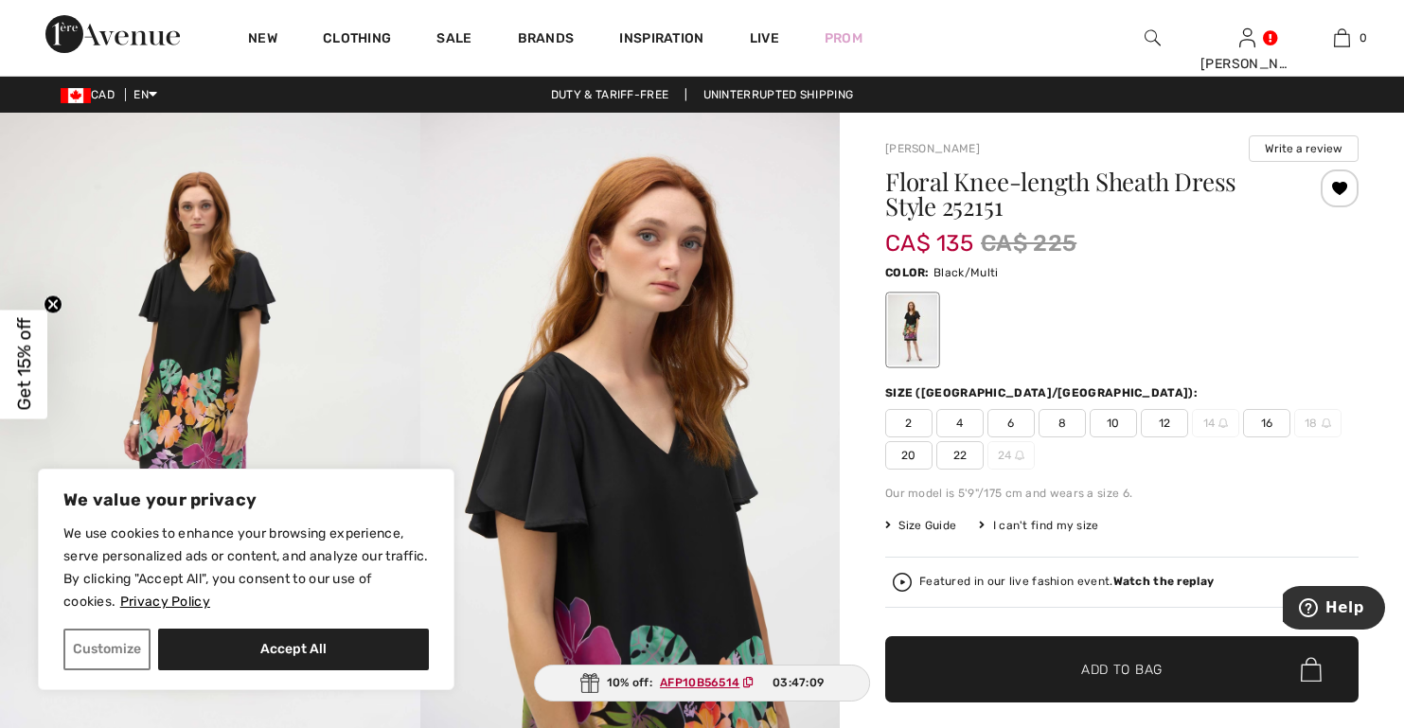
click at [1266, 426] on span "16" at bounding box center [1266, 423] width 47 height 28
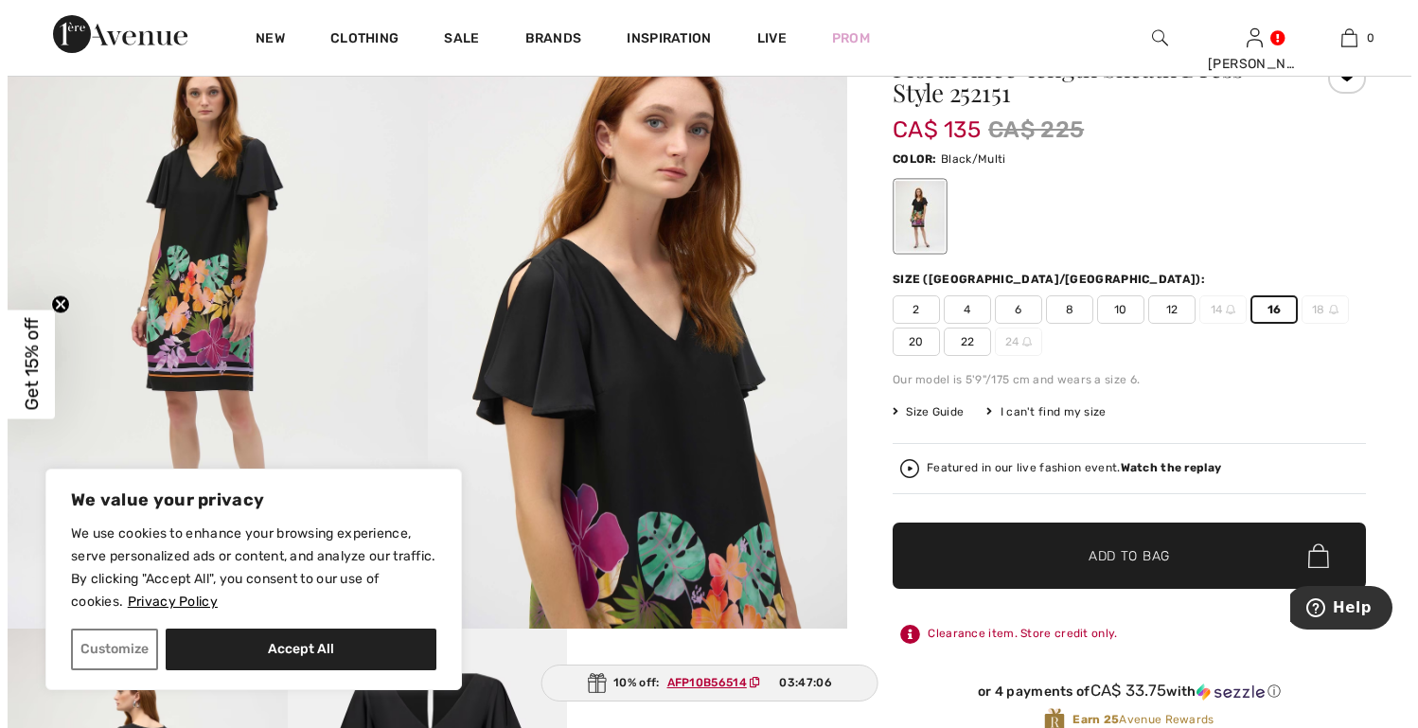
scroll to position [189, 0]
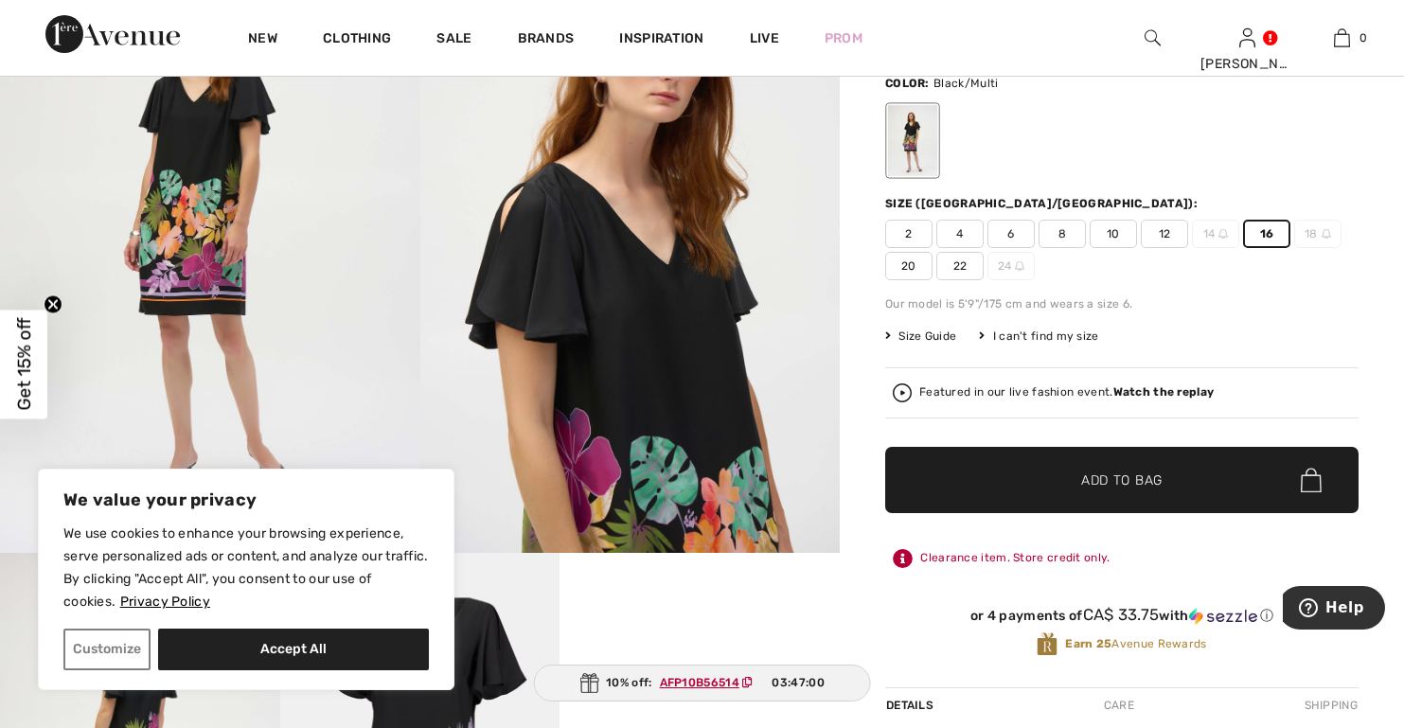
click at [858, 318] on div "Joseph Ribkoff Write a review Floral Knee-length Sheath Dress Style 252151 CA$ …" at bounding box center [1122, 558] width 564 height 1270
click at [782, 316] on img at bounding box center [630, 237] width 420 height 629
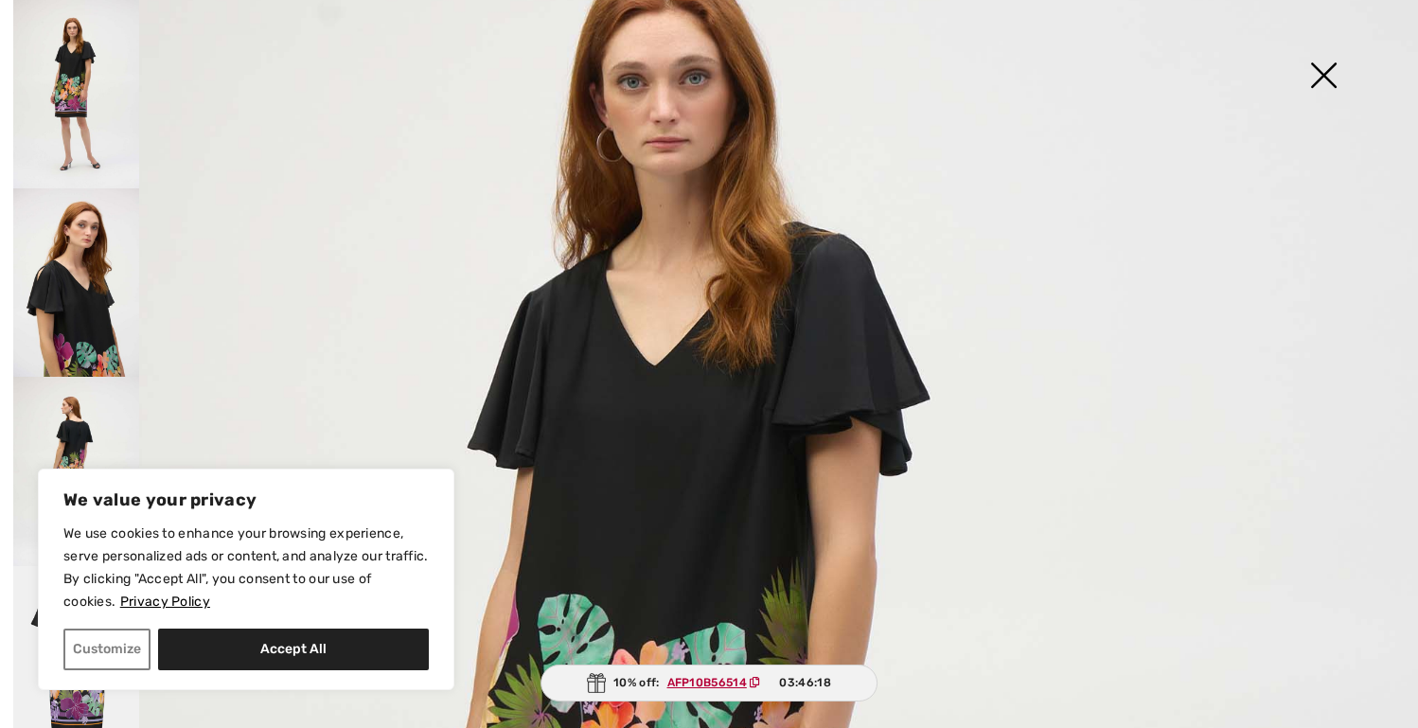
scroll to position [284, 0]
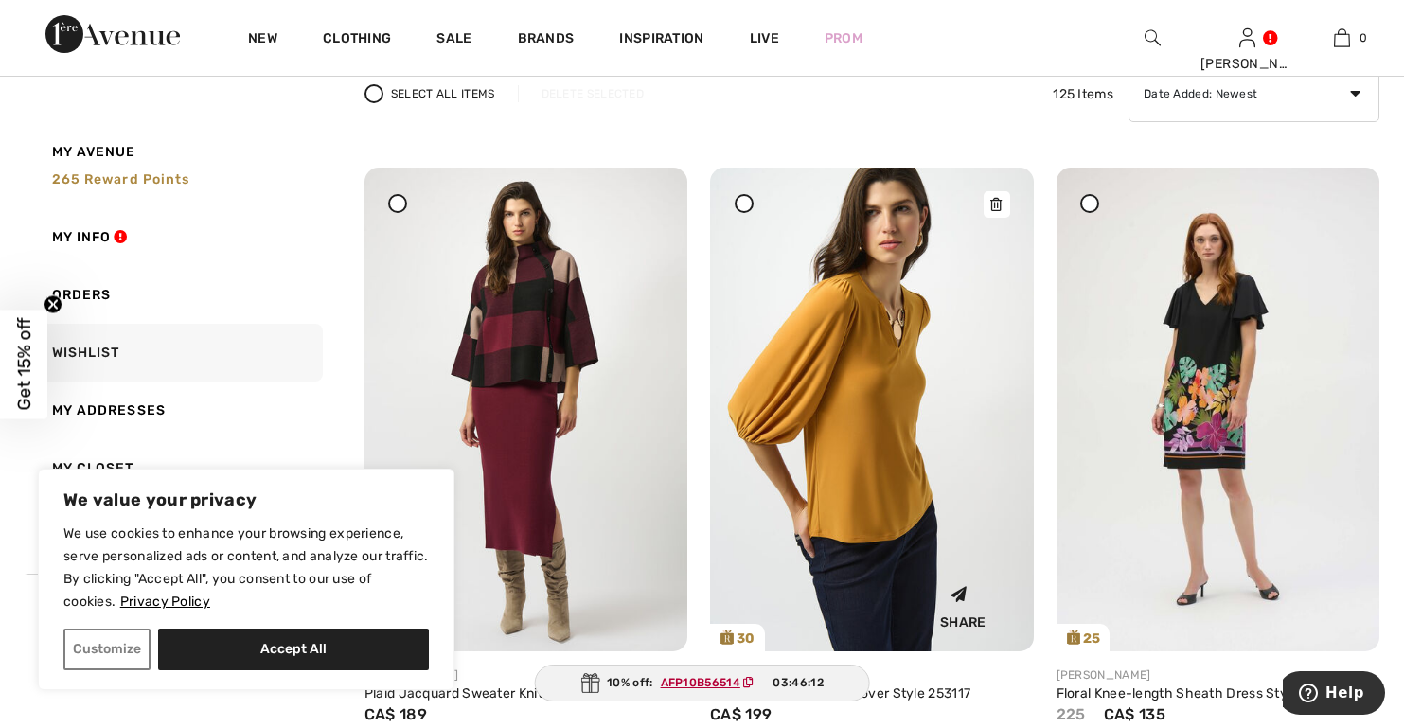
scroll to position [189, 0]
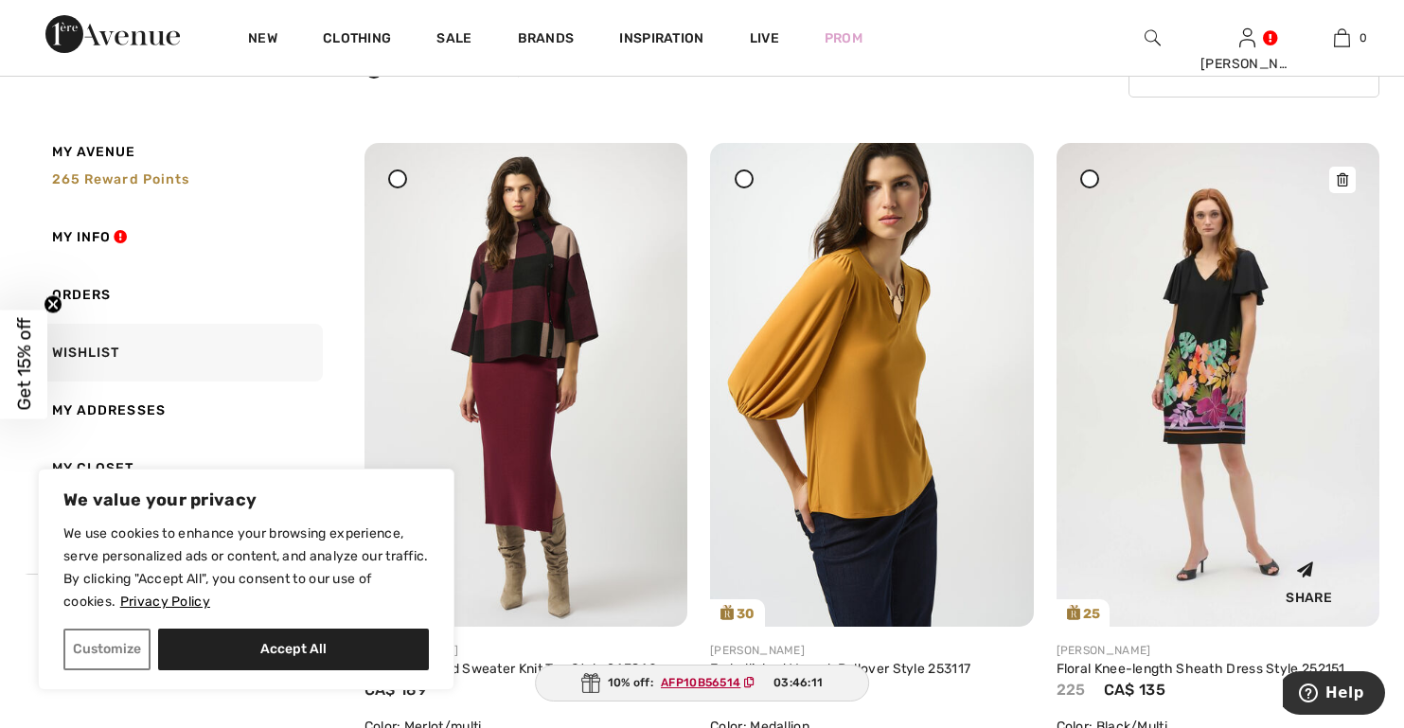
click at [1224, 398] on img at bounding box center [1217, 385] width 323 height 484
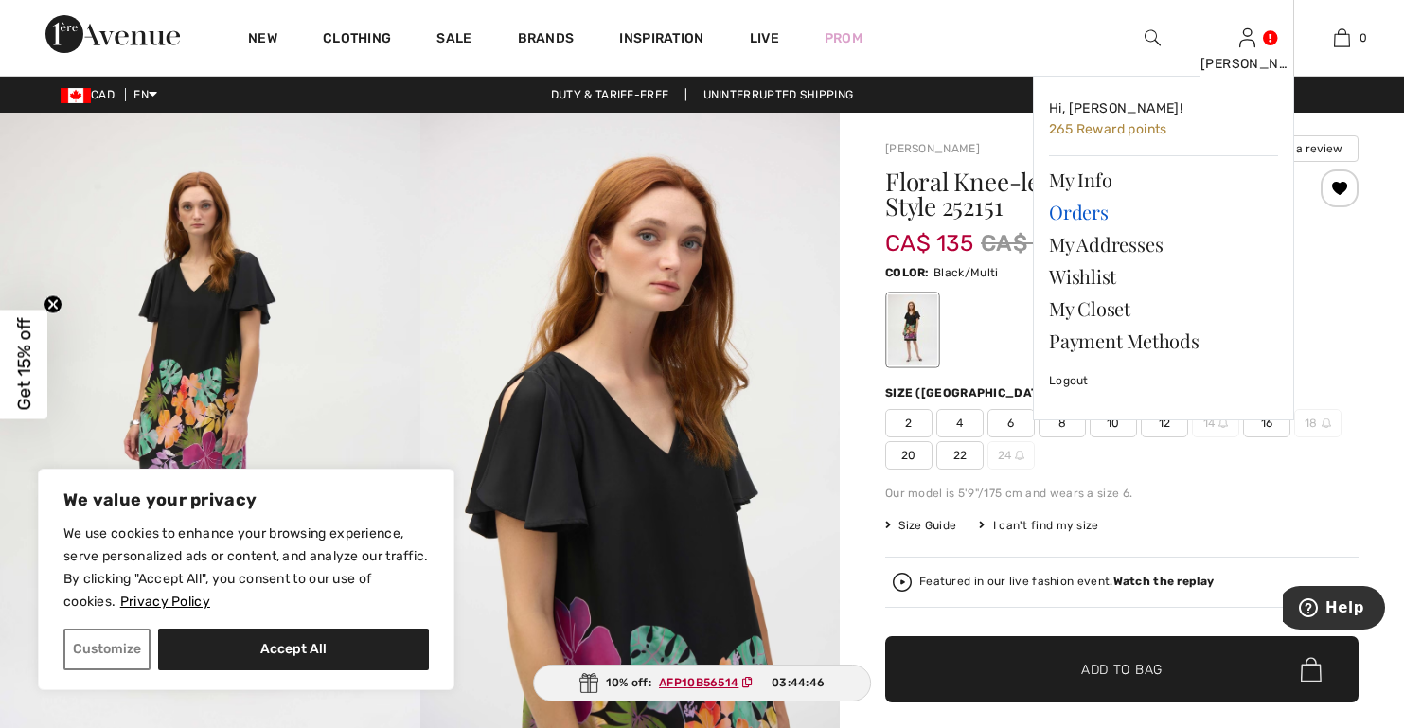
click at [1072, 211] on link "Orders" at bounding box center [1163, 212] width 229 height 32
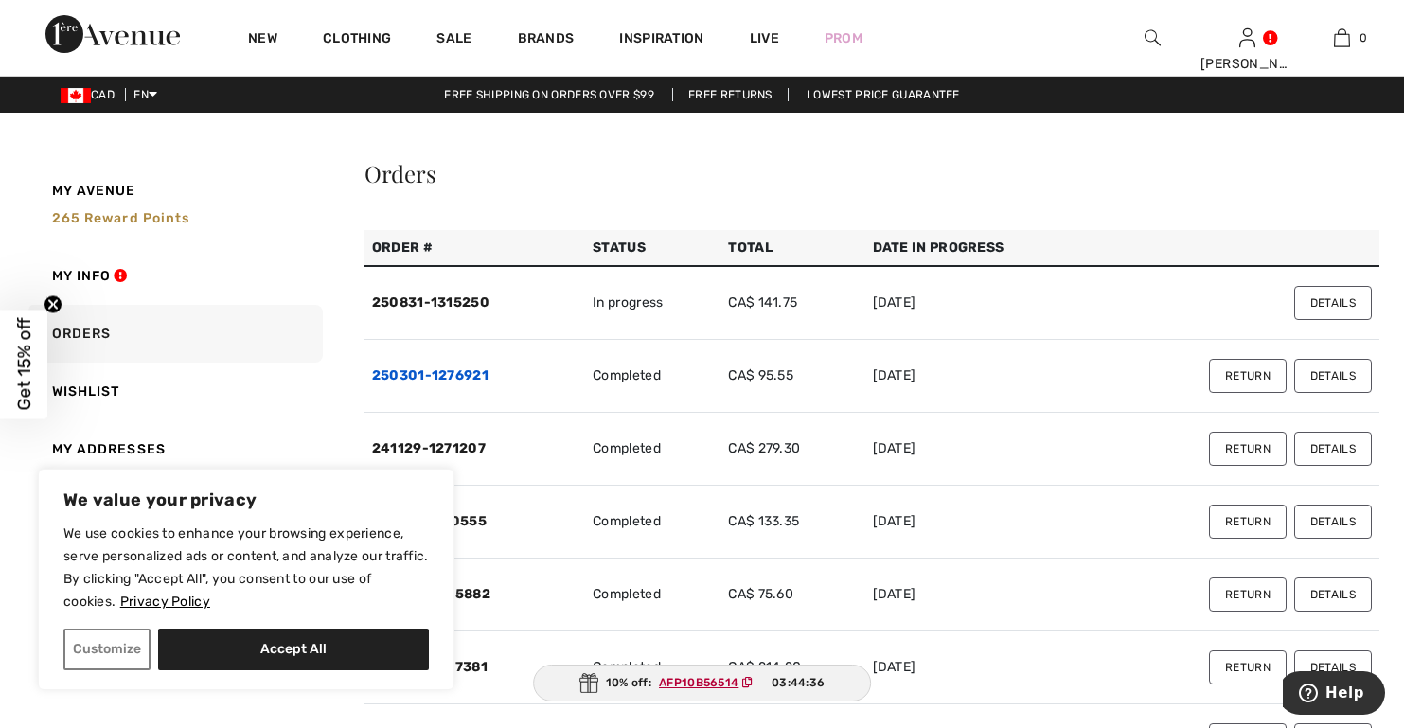
click at [451, 374] on link "250301-1276921" at bounding box center [430, 375] width 116 height 16
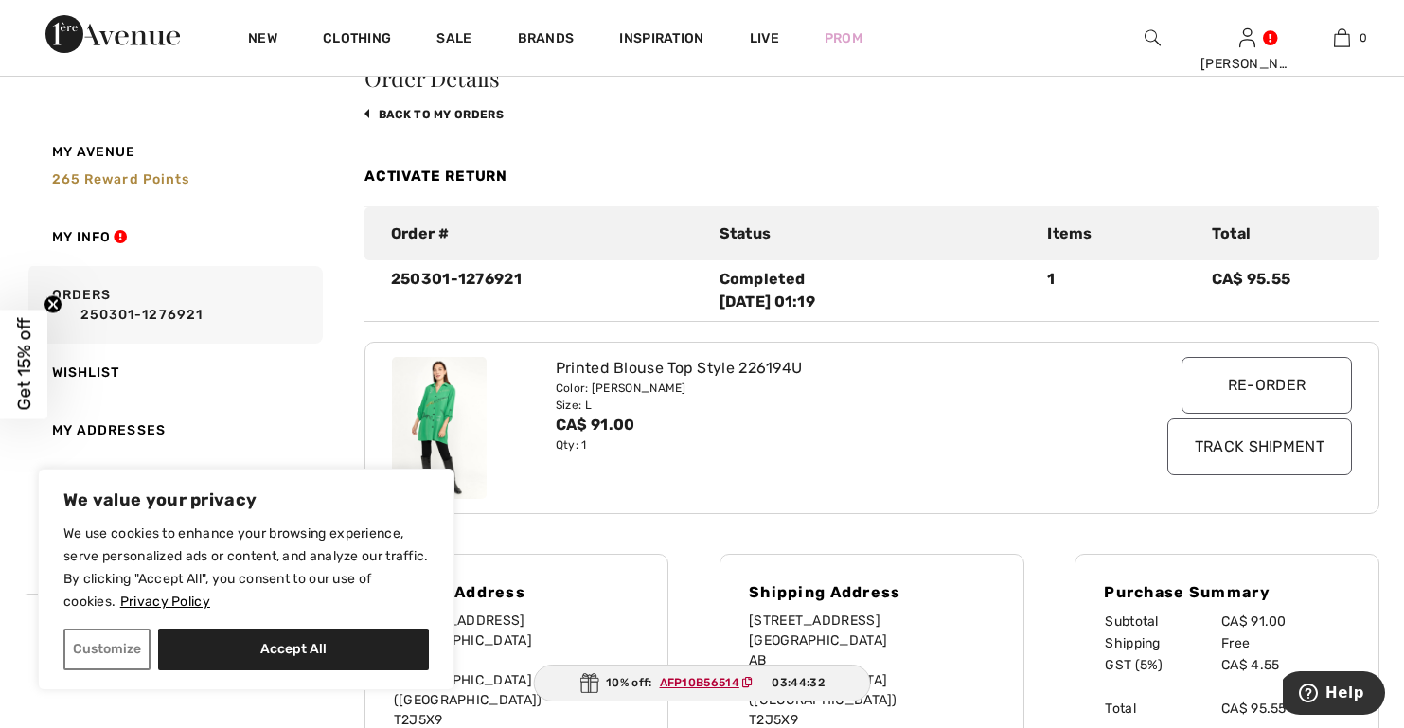
scroll to position [95, 0]
click at [479, 115] on link "back to My Orders" at bounding box center [433, 115] width 139 height 13
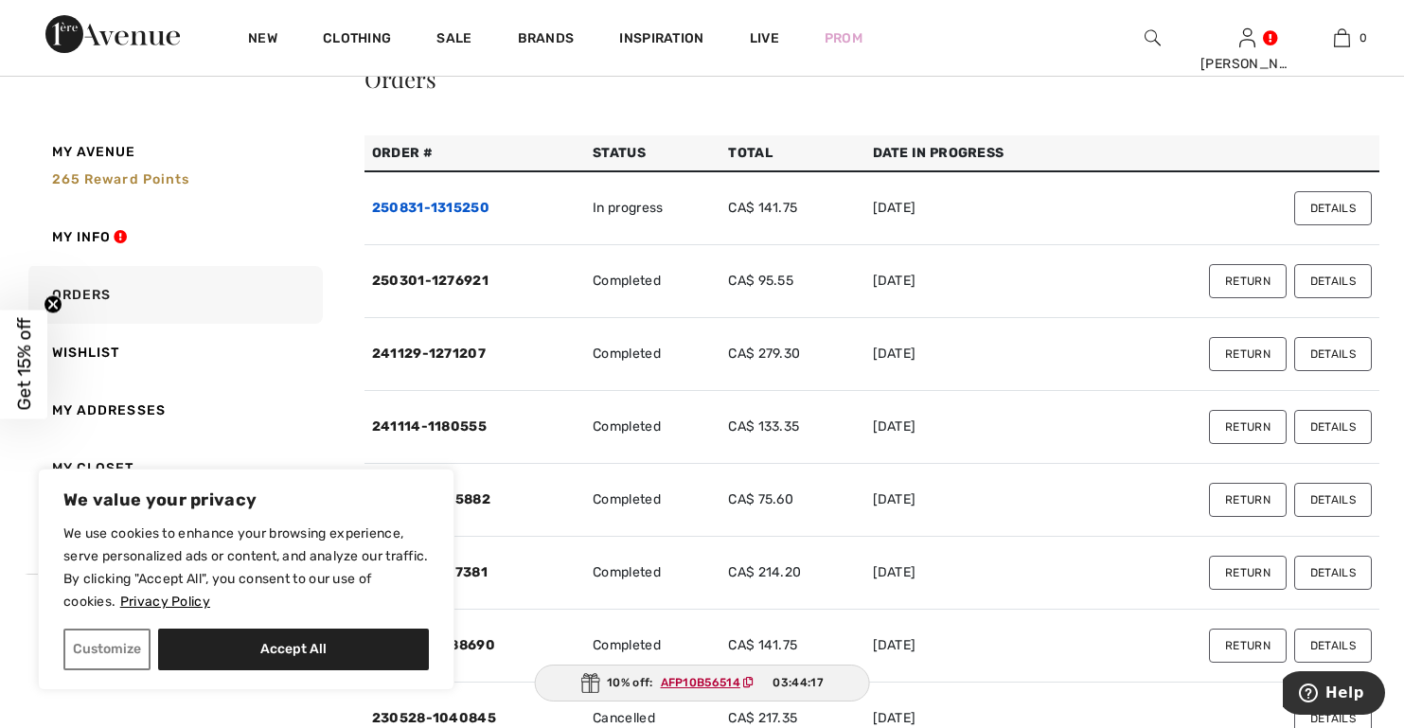
click at [479, 211] on link "250831-1315250" at bounding box center [430, 208] width 117 height 16
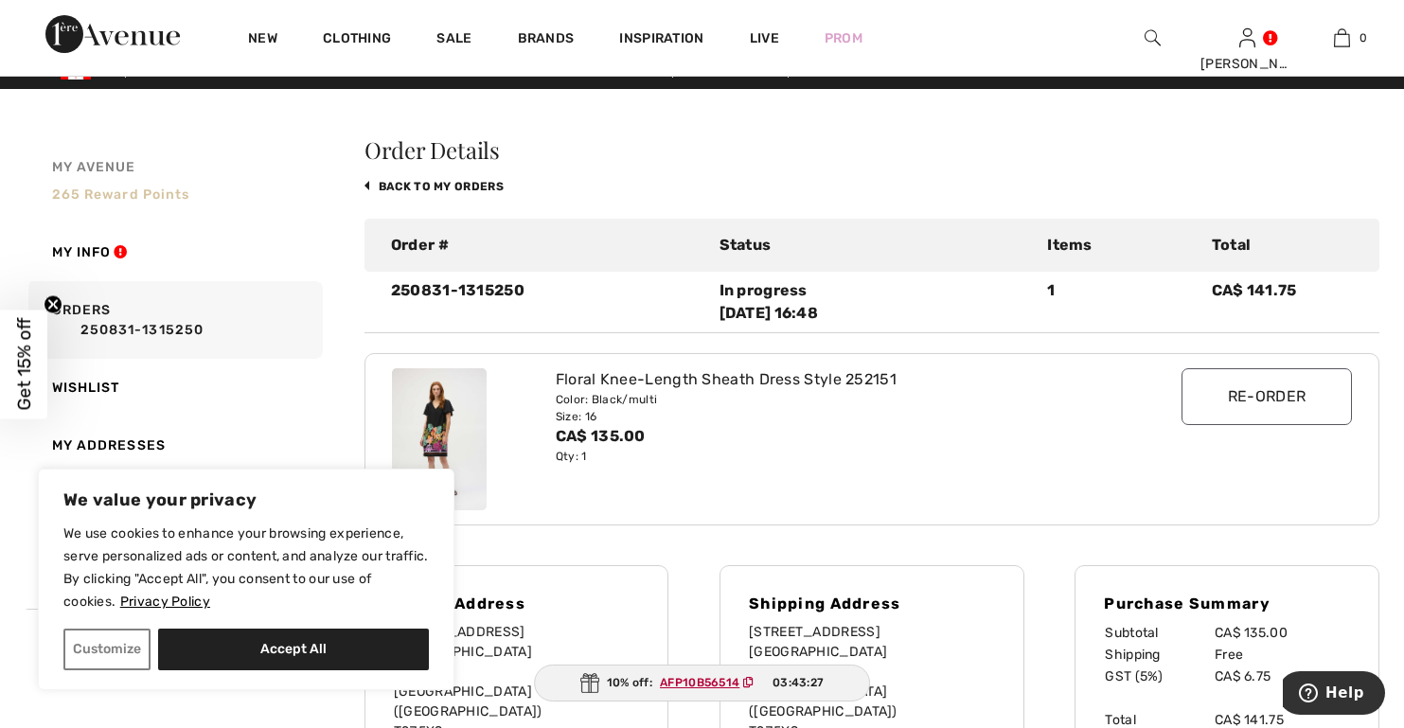
scroll to position [0, 0]
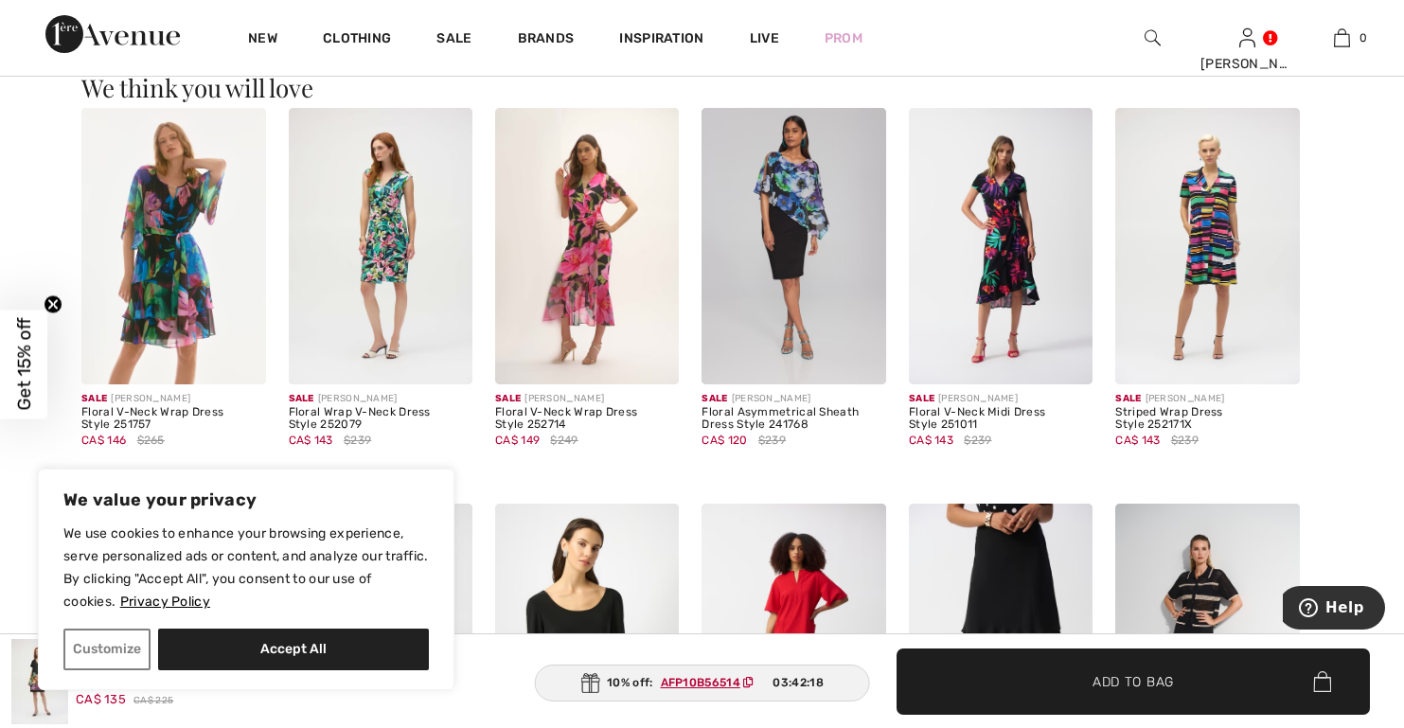
scroll to position [1609, 0]
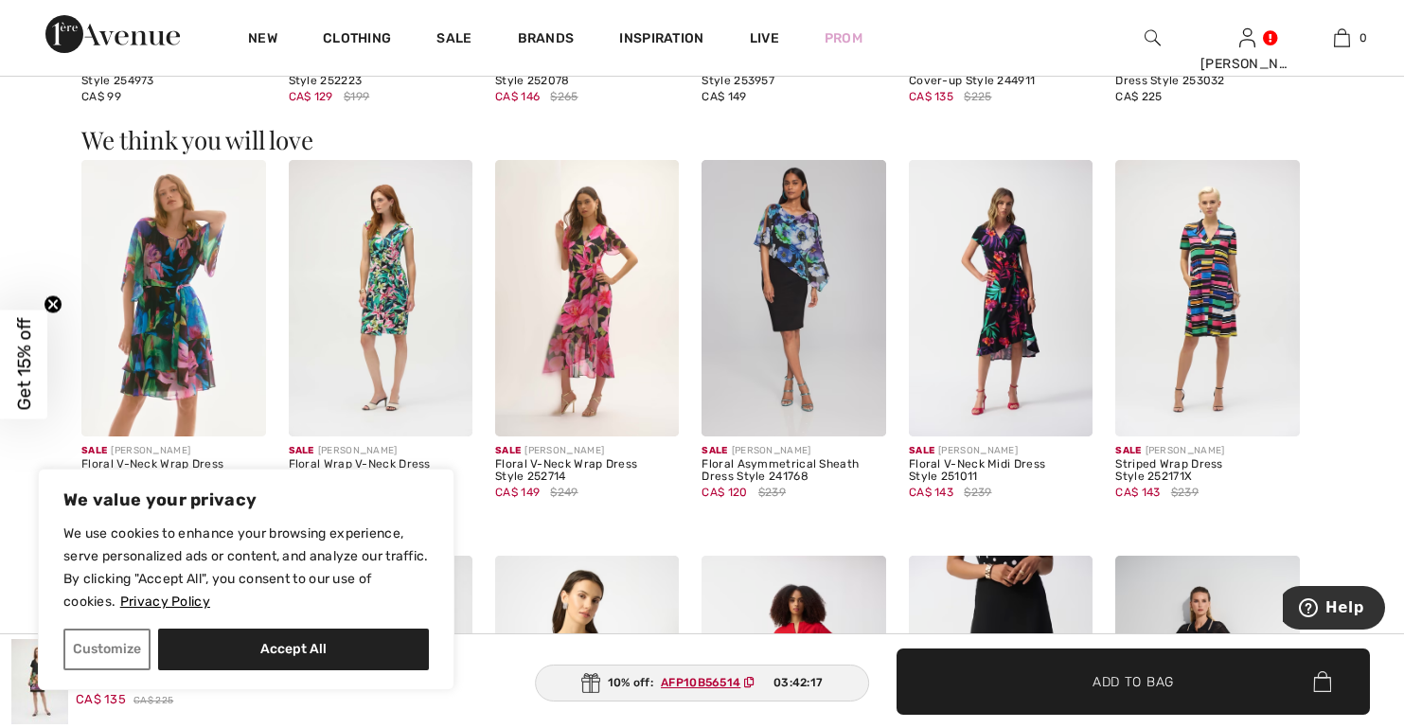
click at [156, 283] on img at bounding box center [173, 298] width 184 height 276
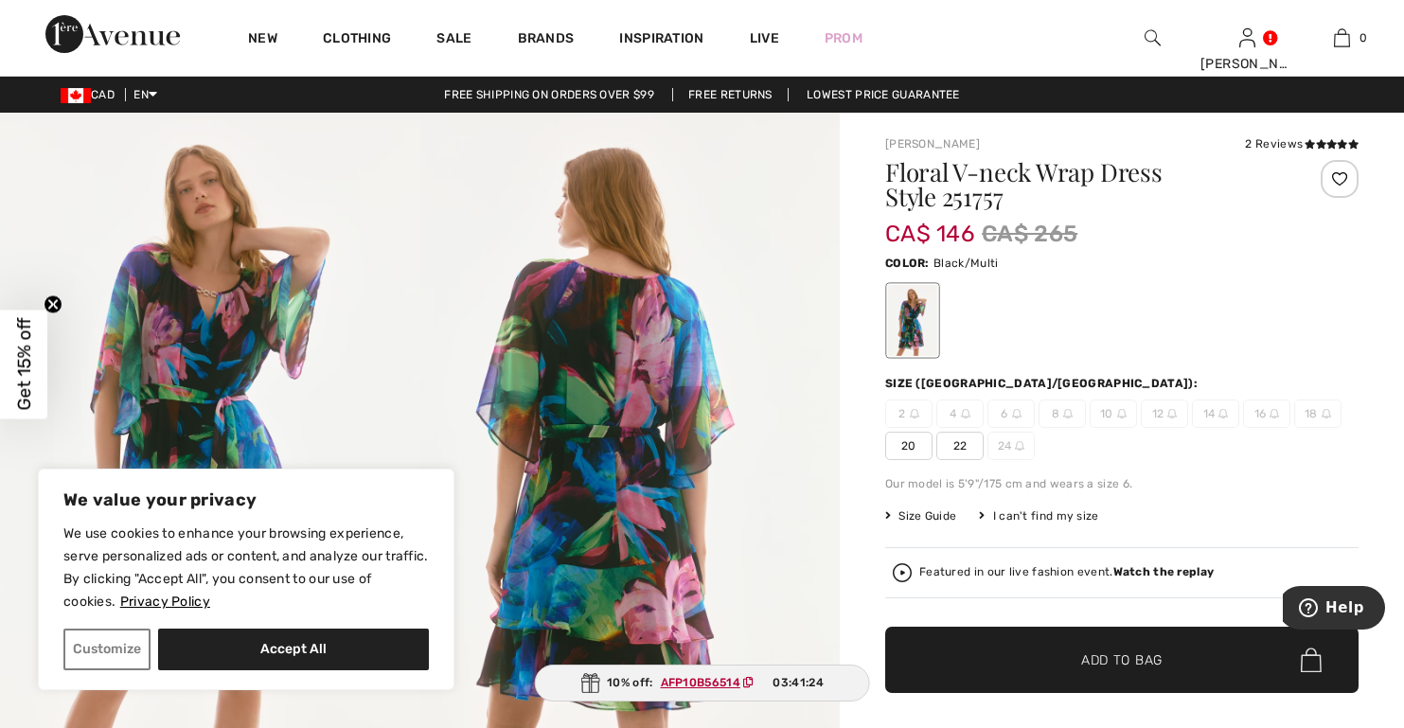
click at [1016, 520] on div "I can't find my size" at bounding box center [1038, 515] width 119 height 17
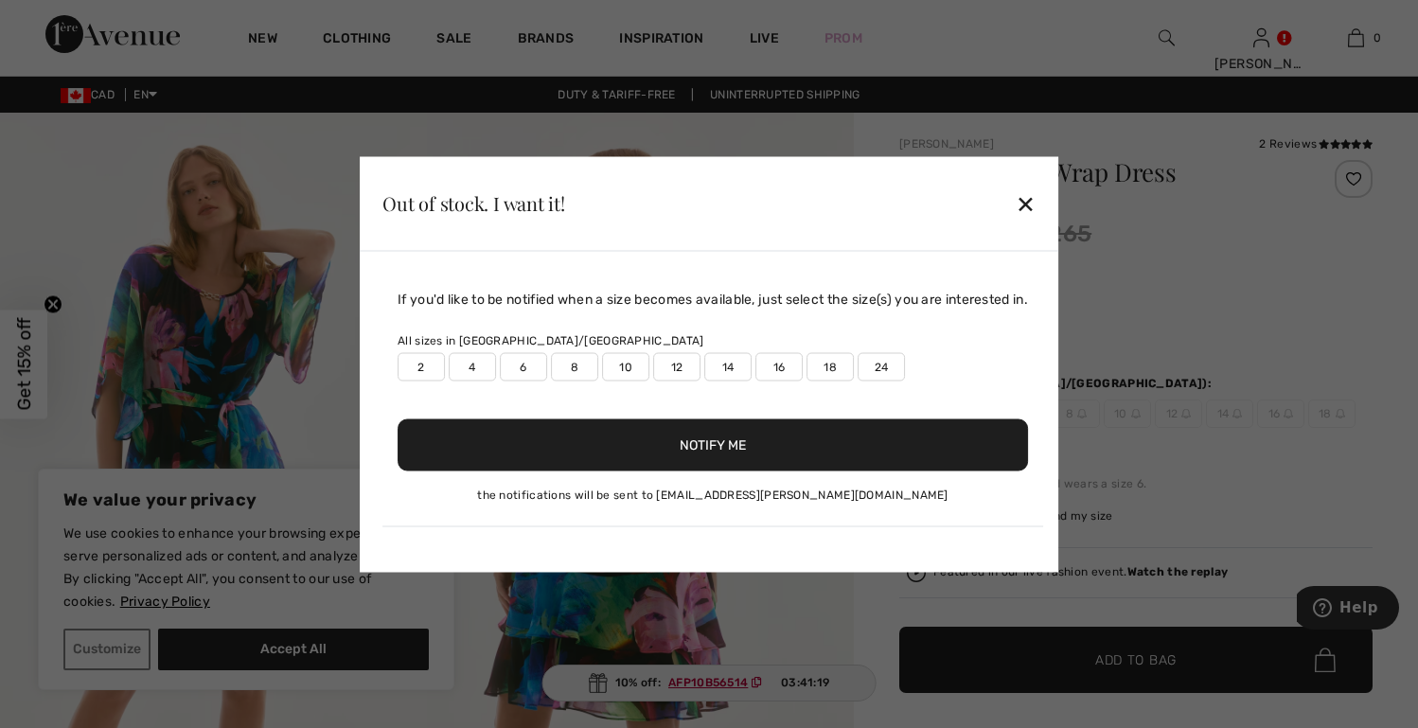
click at [771, 375] on label "16" at bounding box center [778, 366] width 47 height 28
click at [721, 460] on button "Notify Me" at bounding box center [713, 444] width 630 height 52
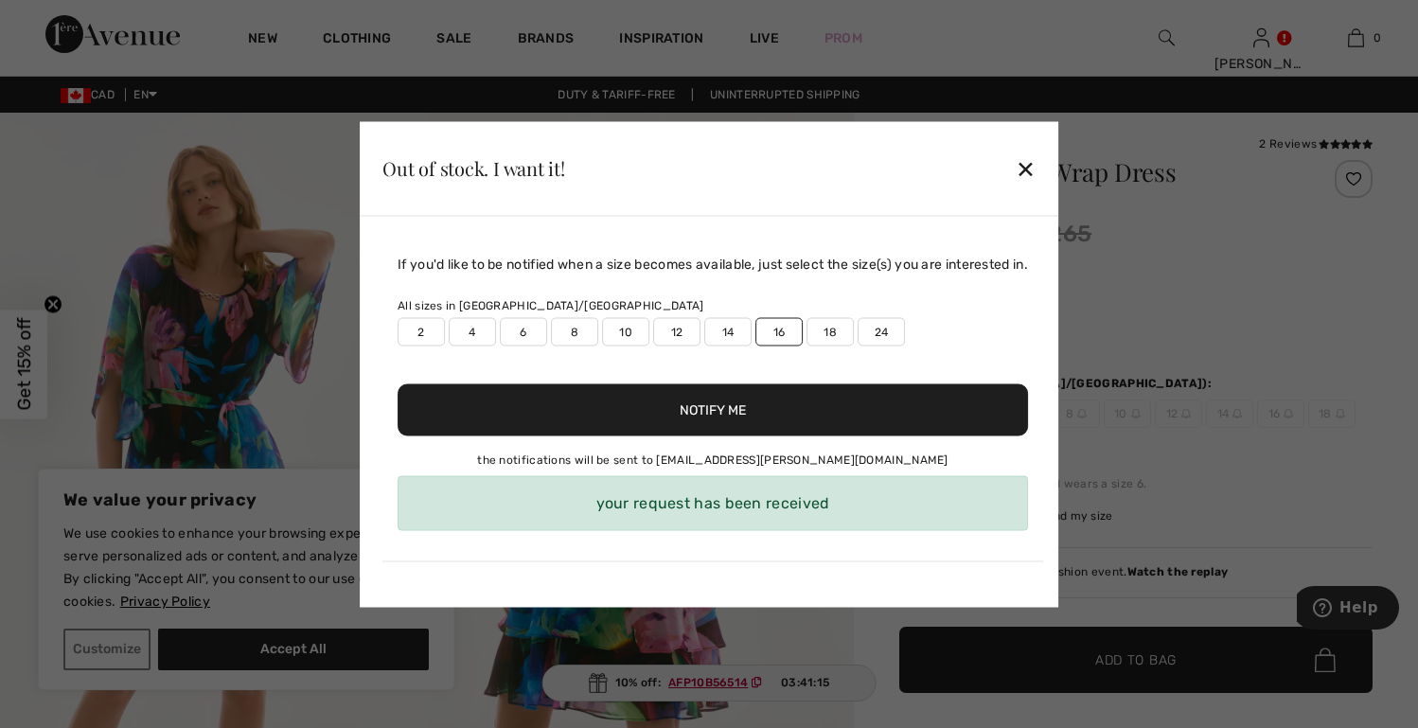
click at [1025, 159] on div "✕" at bounding box center [1026, 169] width 20 height 40
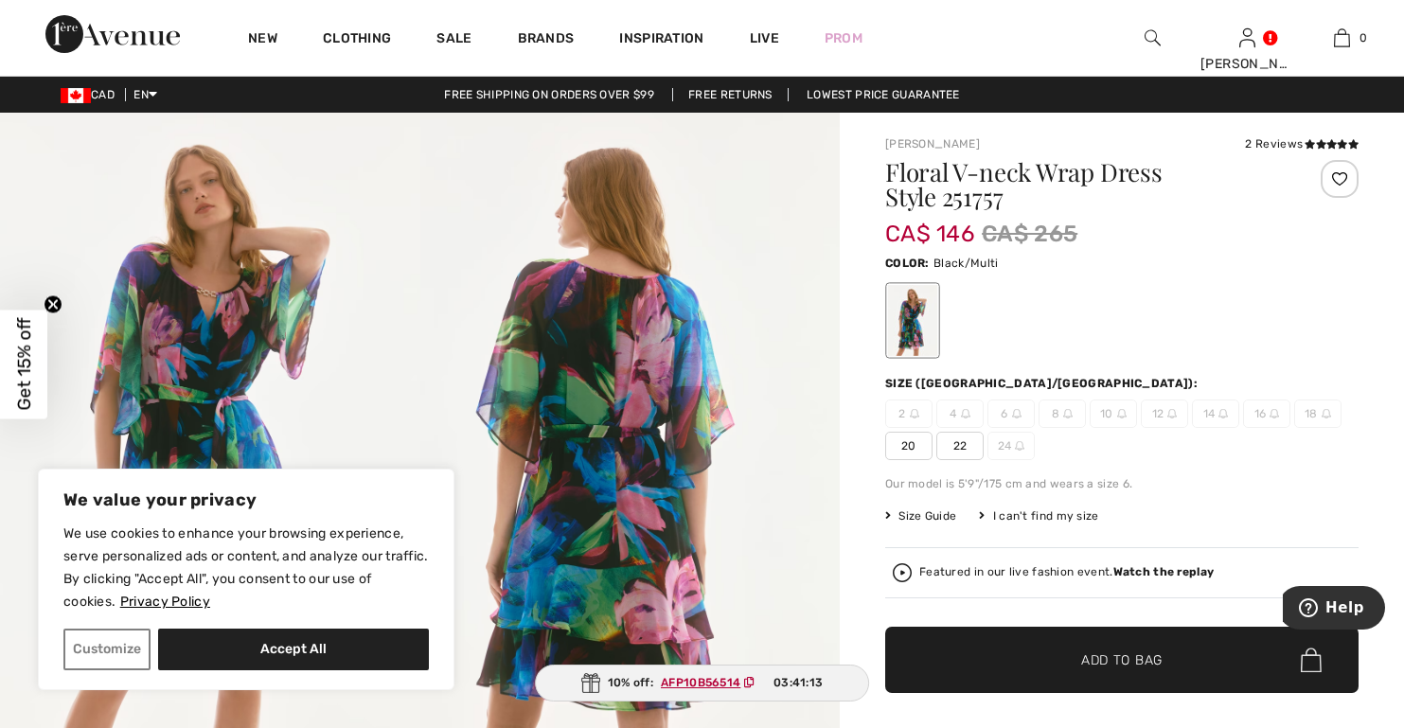
click at [1340, 173] on div at bounding box center [1339, 179] width 38 height 38
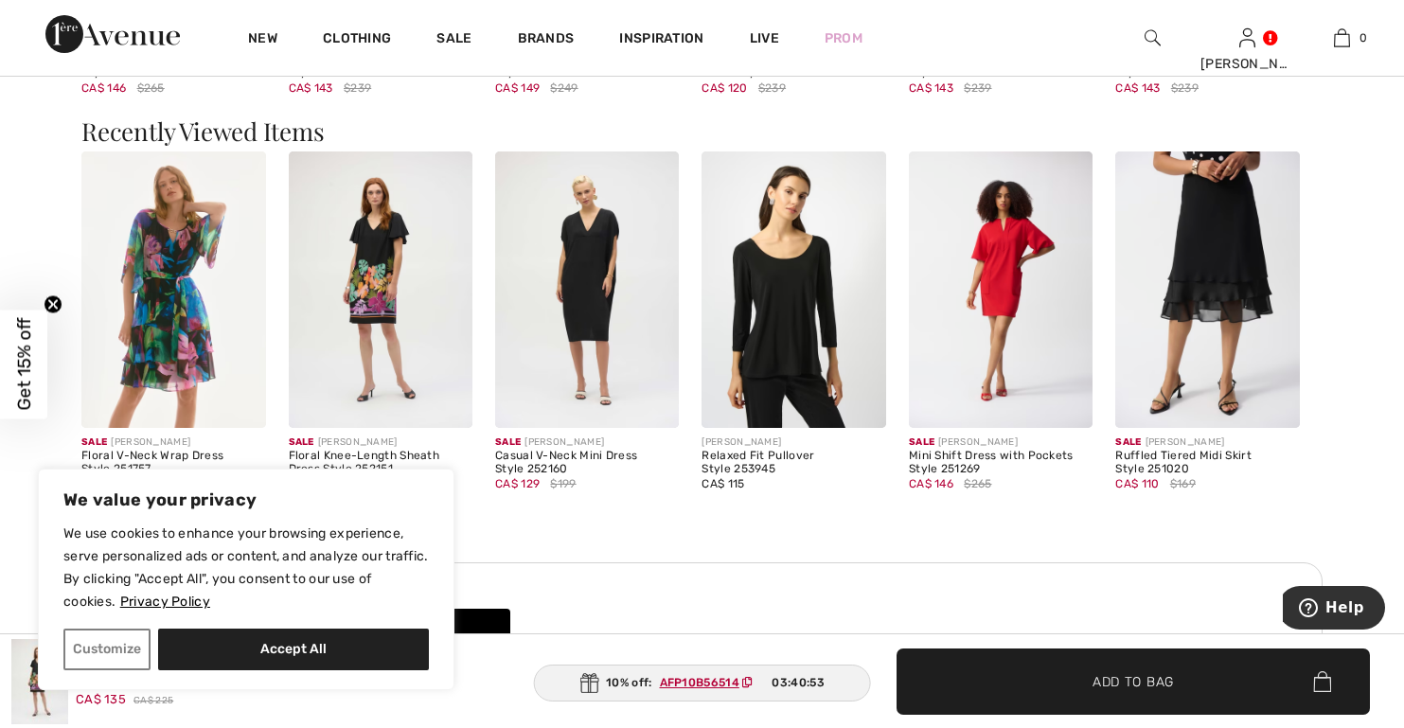
scroll to position [1989, 0]
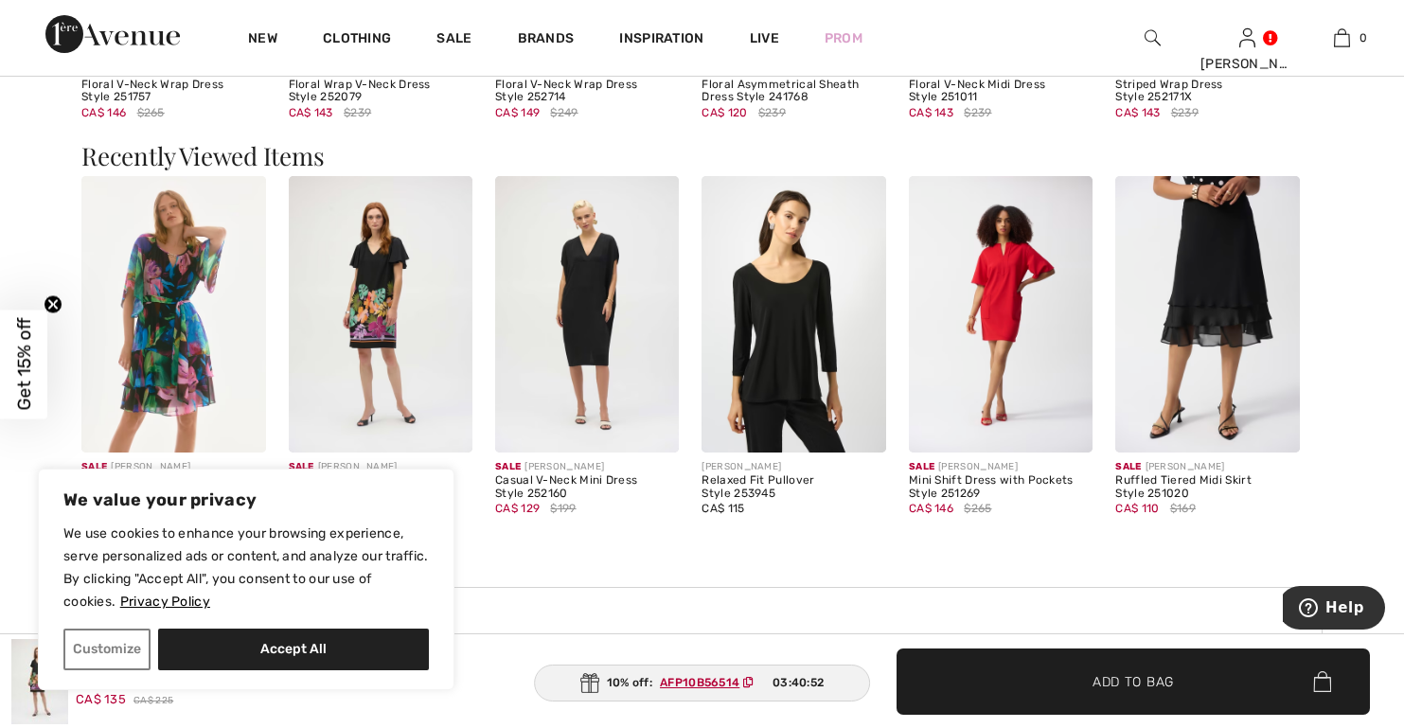
click at [373, 320] on img at bounding box center [381, 314] width 184 height 276
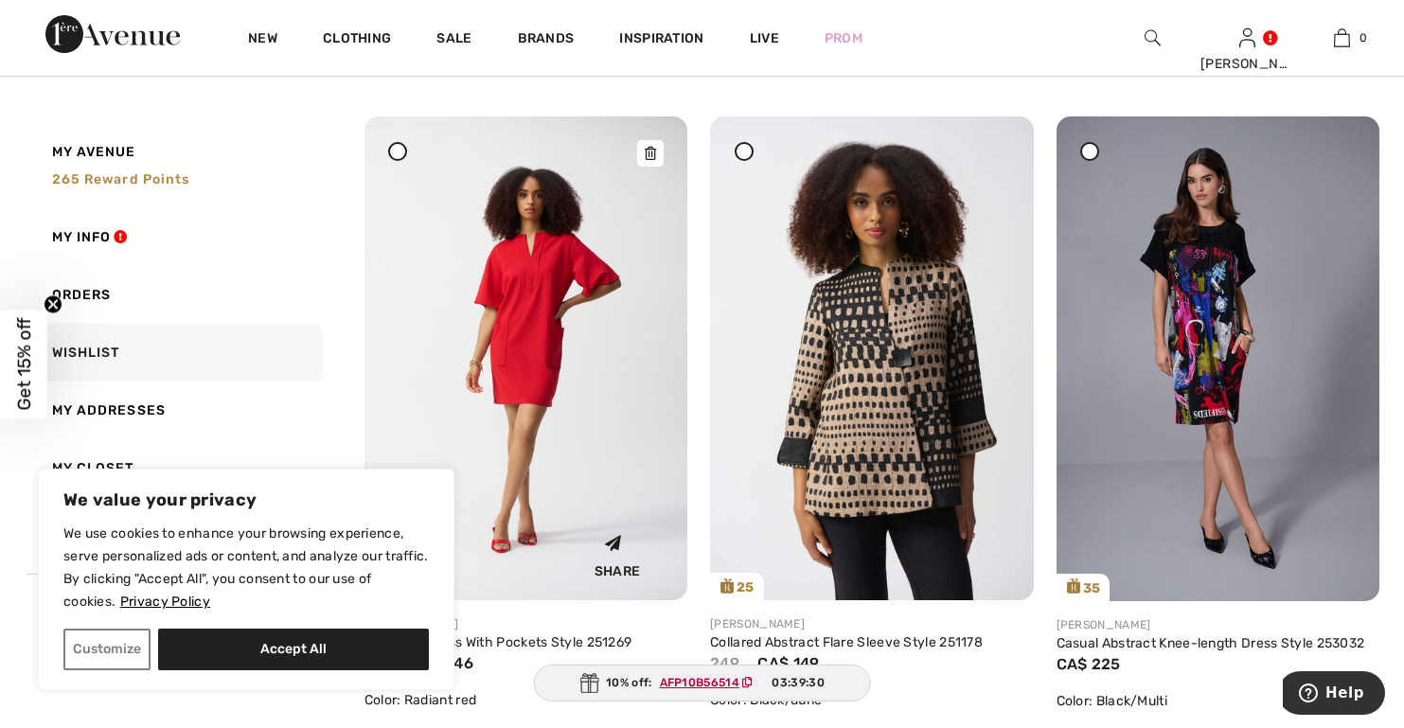
scroll to position [4070, 0]
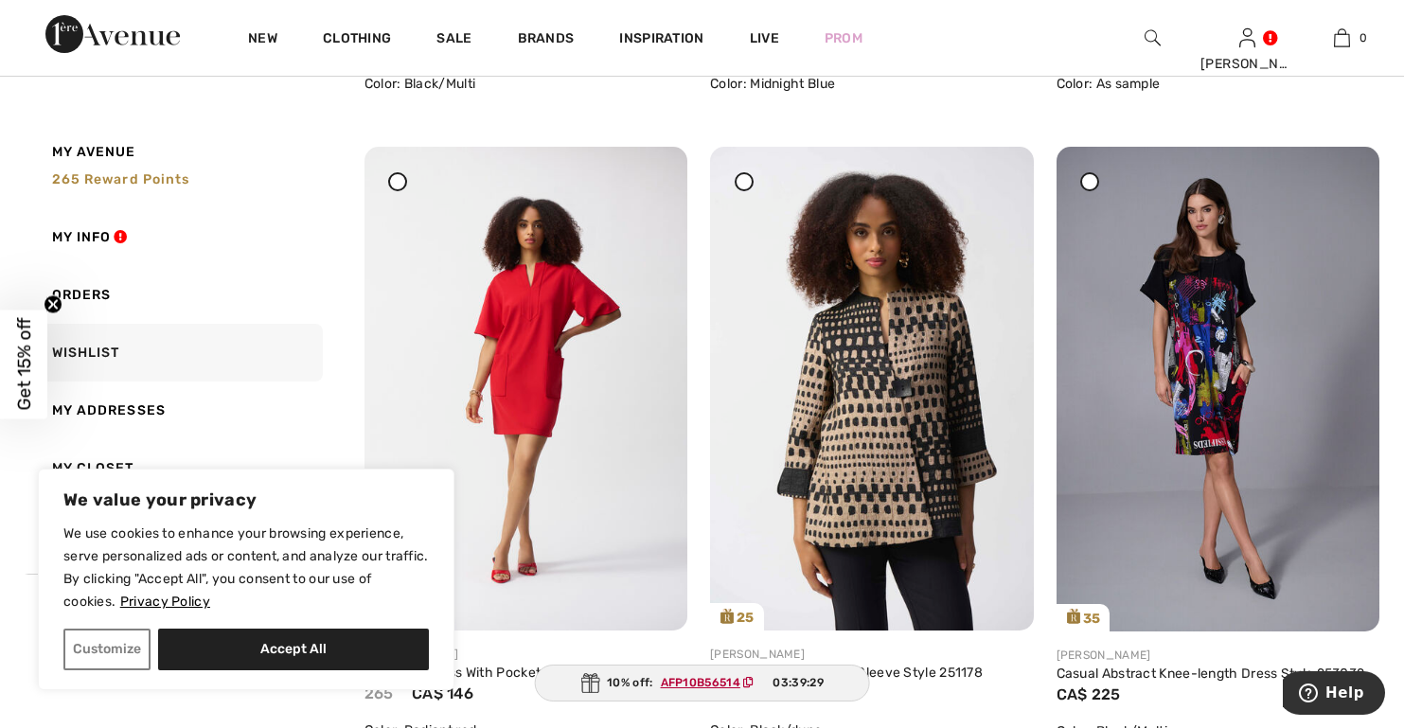
drag, startPoint x: 646, startPoint y: 182, endPoint x: 788, endPoint y: 95, distance: 165.8
click at [646, 167] on icon at bounding box center [650, 159] width 11 height 13
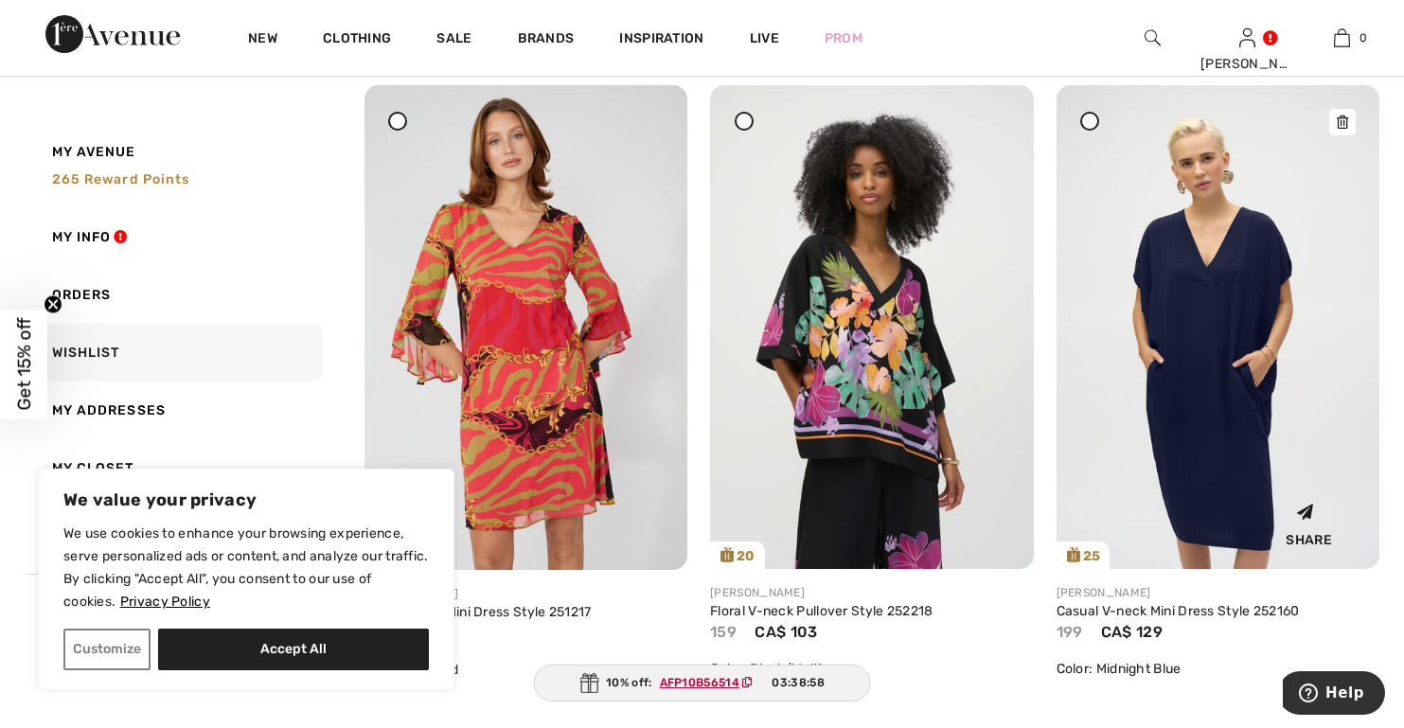
scroll to position [5395, 0]
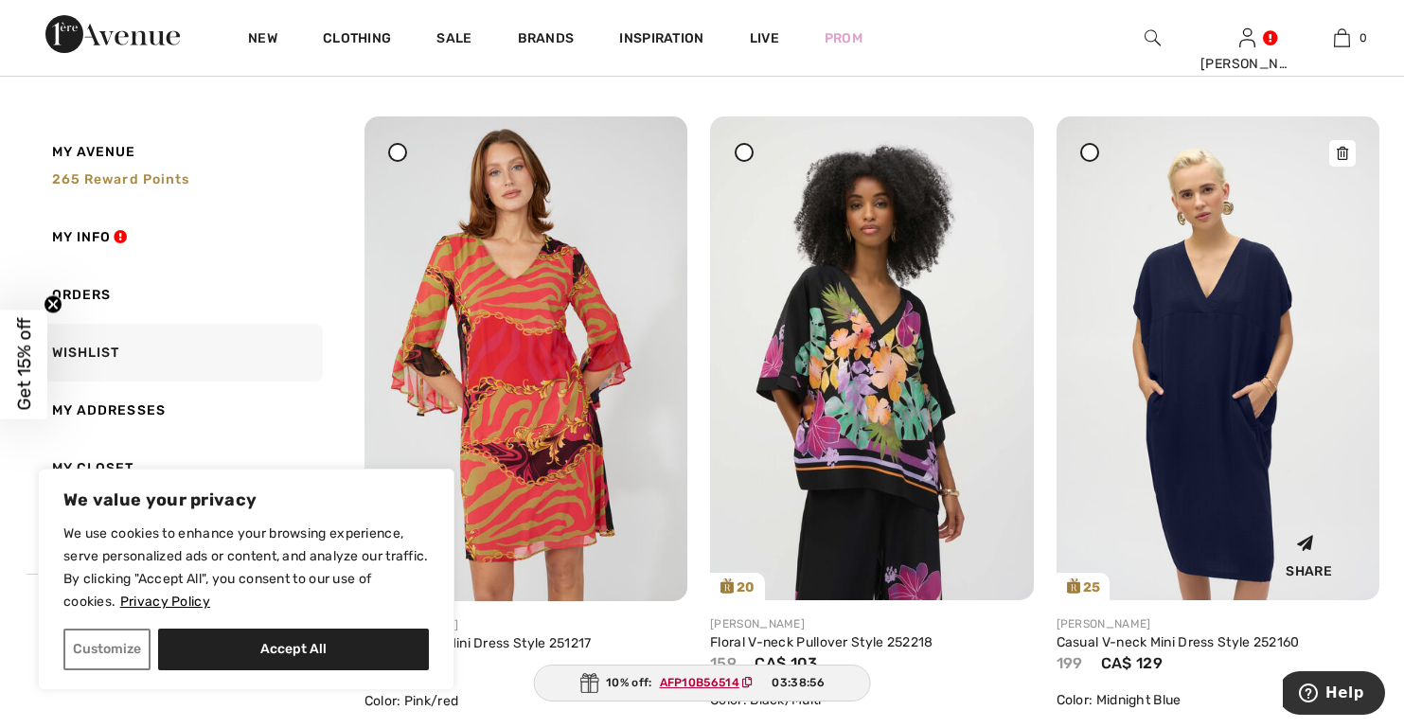
click at [1342, 154] on icon at bounding box center [1342, 153] width 11 height 13
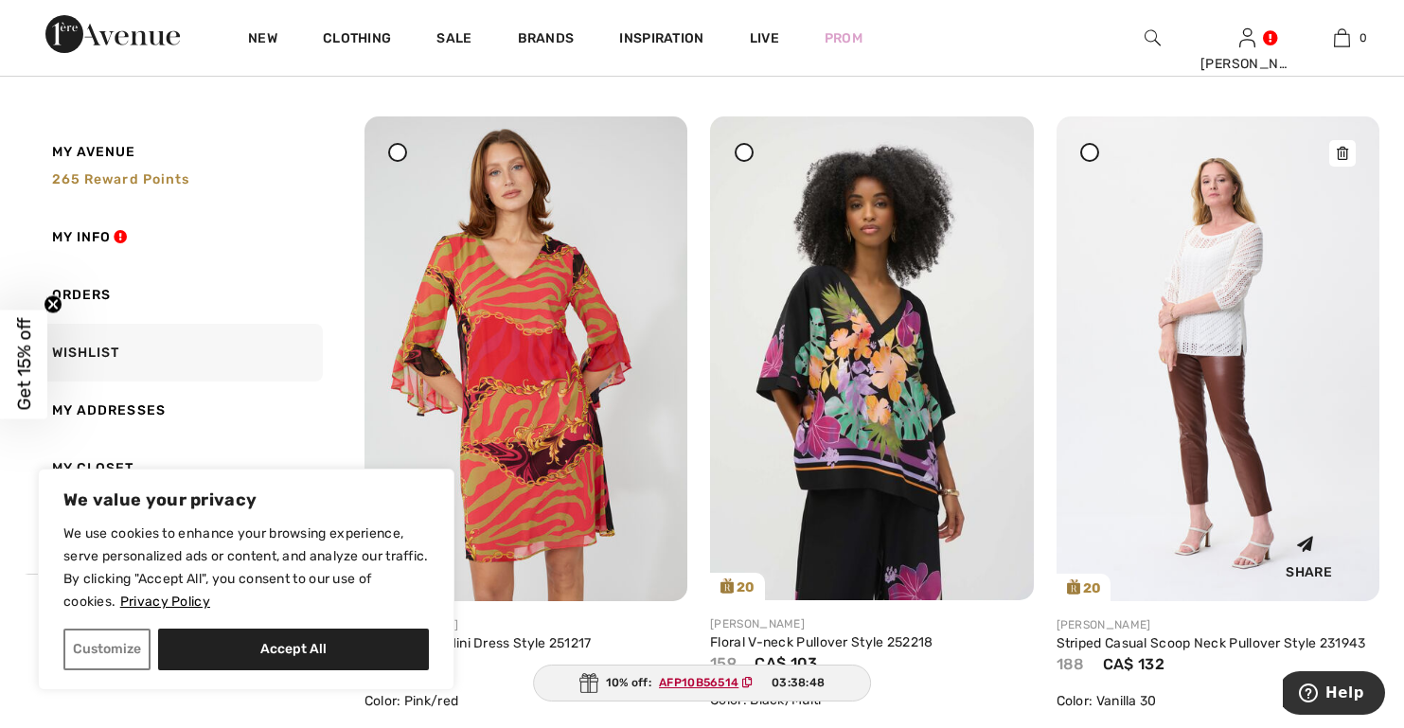
click at [1338, 150] on icon at bounding box center [1342, 153] width 11 height 13
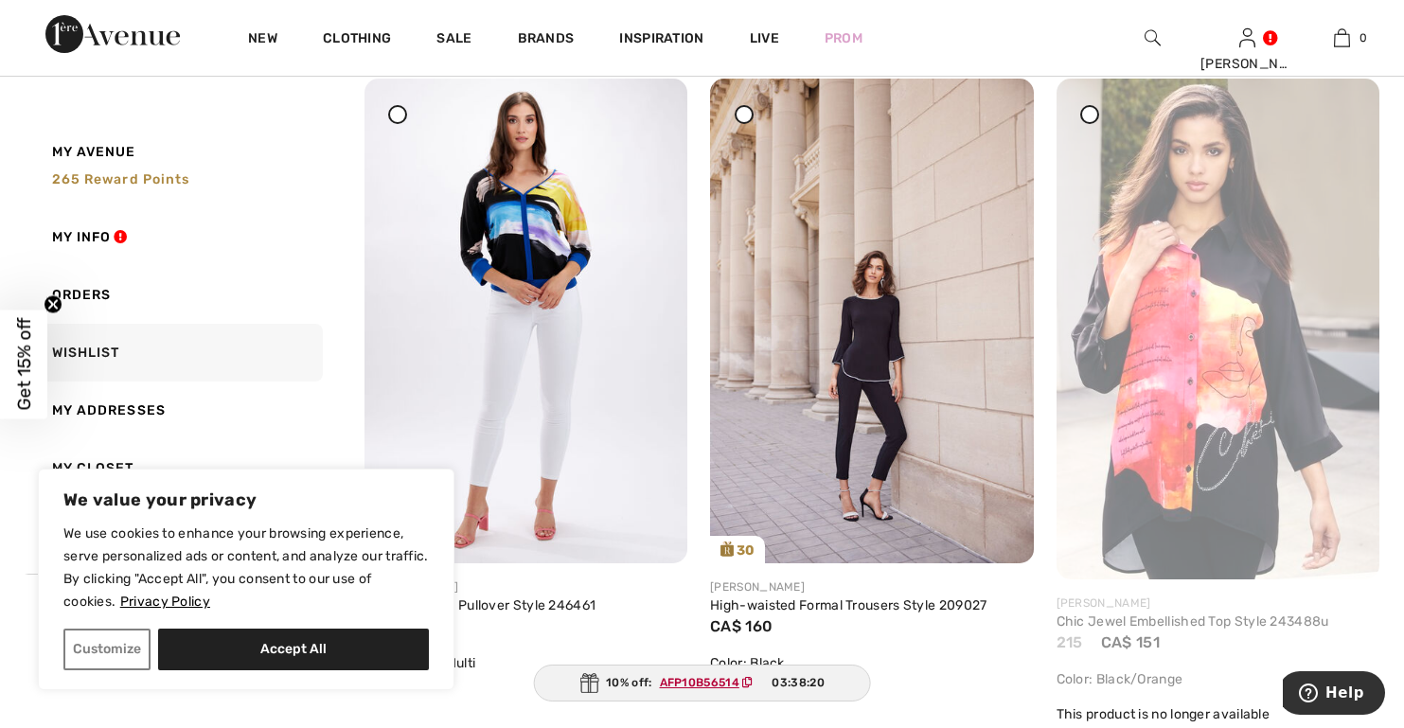
scroll to position [6058, 0]
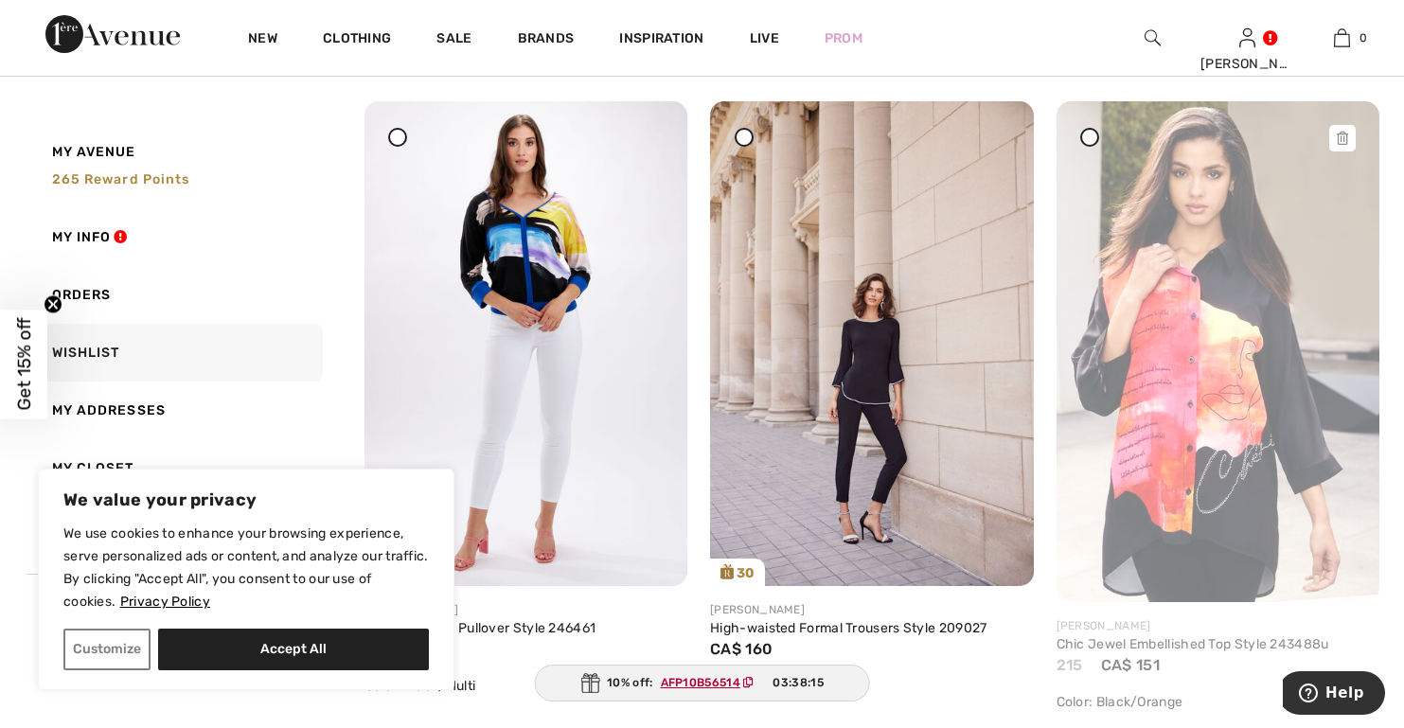
click at [1212, 471] on img at bounding box center [1217, 351] width 323 height 501
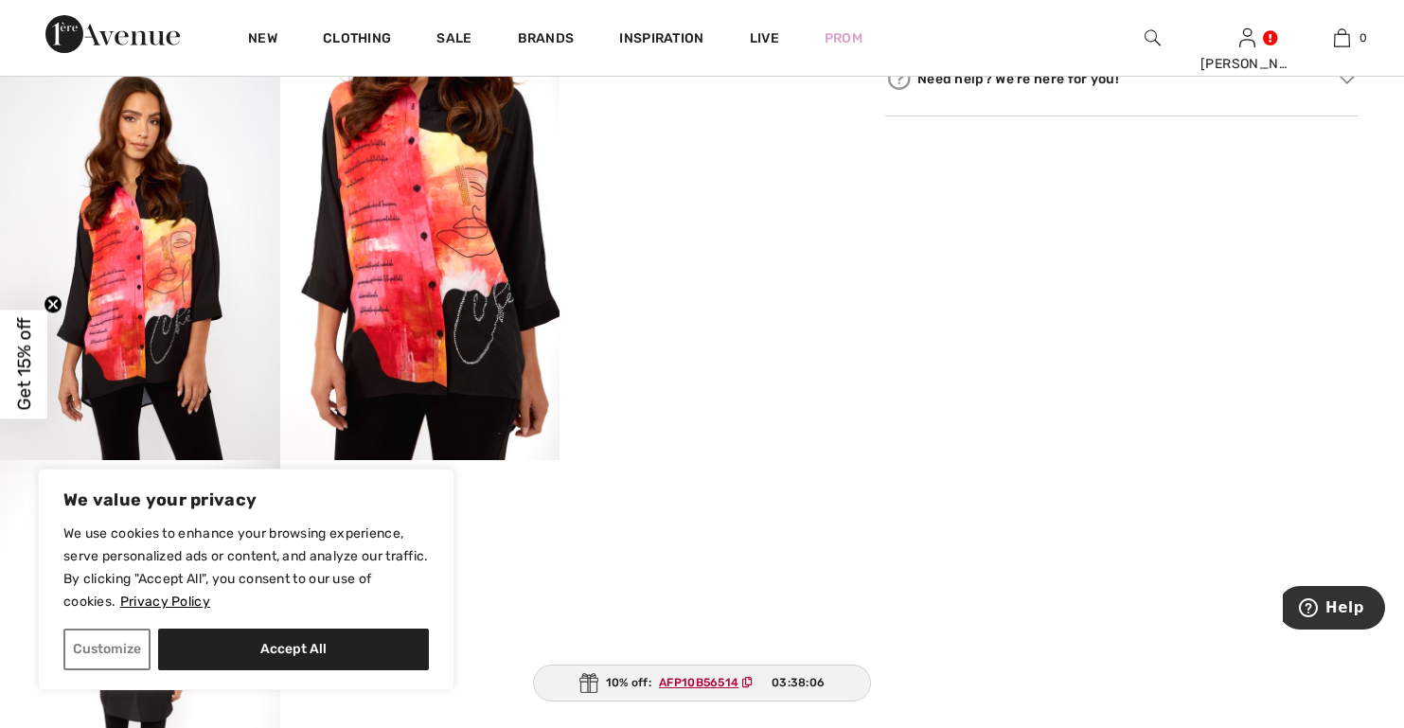
scroll to position [663, 0]
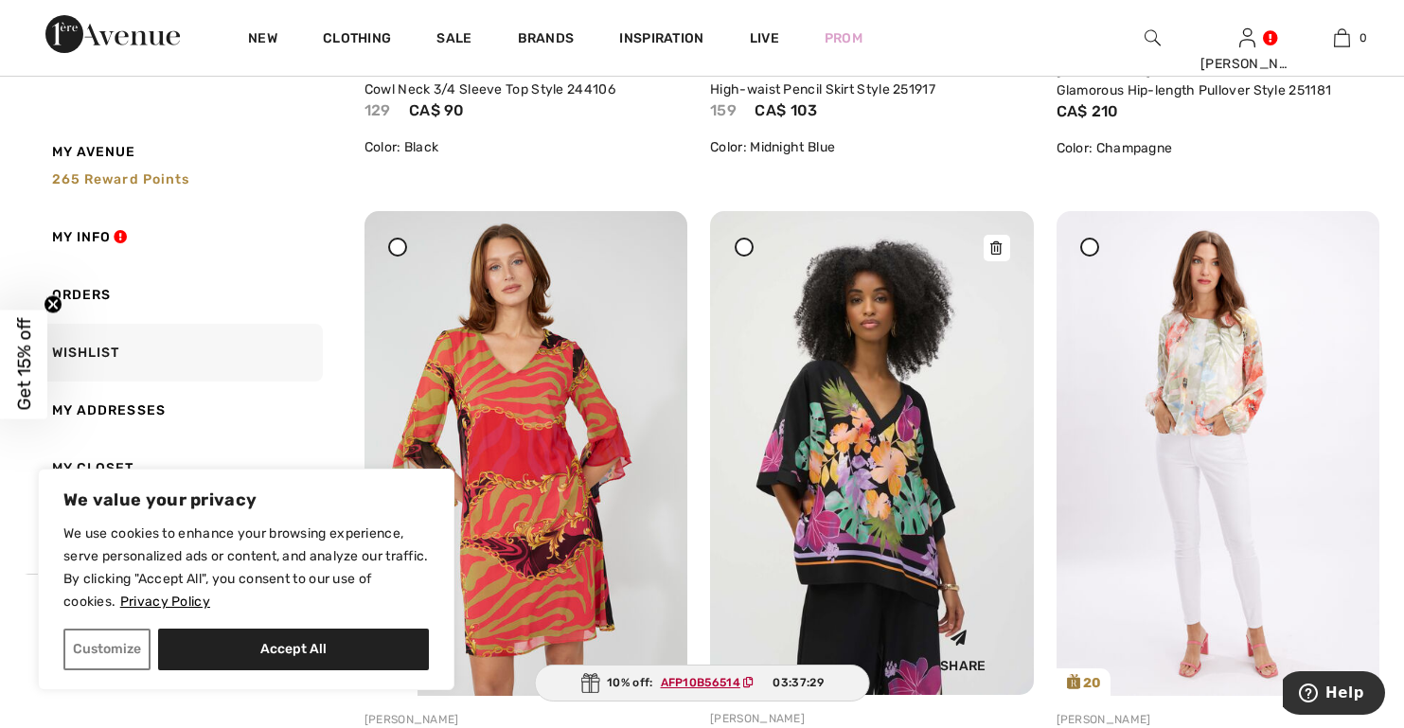
scroll to position [5395, 0]
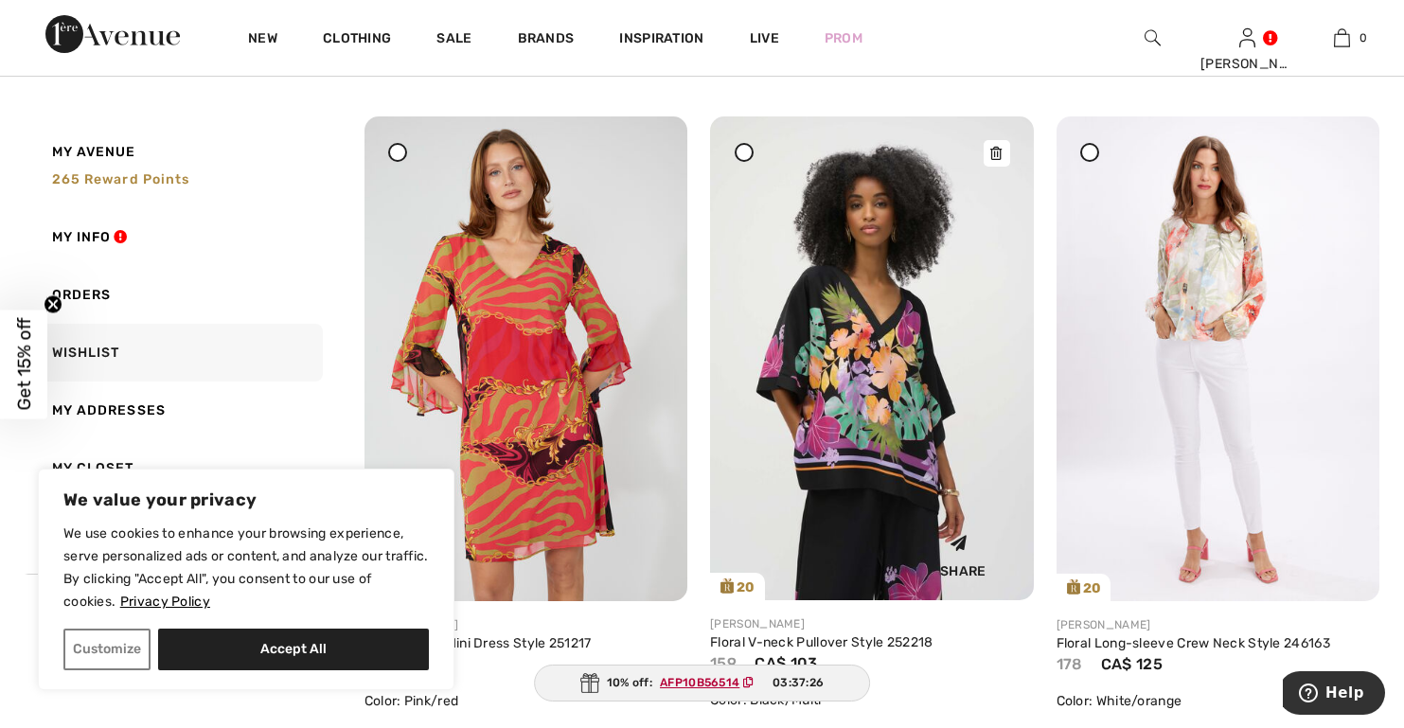
click at [990, 155] on icon at bounding box center [995, 153] width 11 height 13
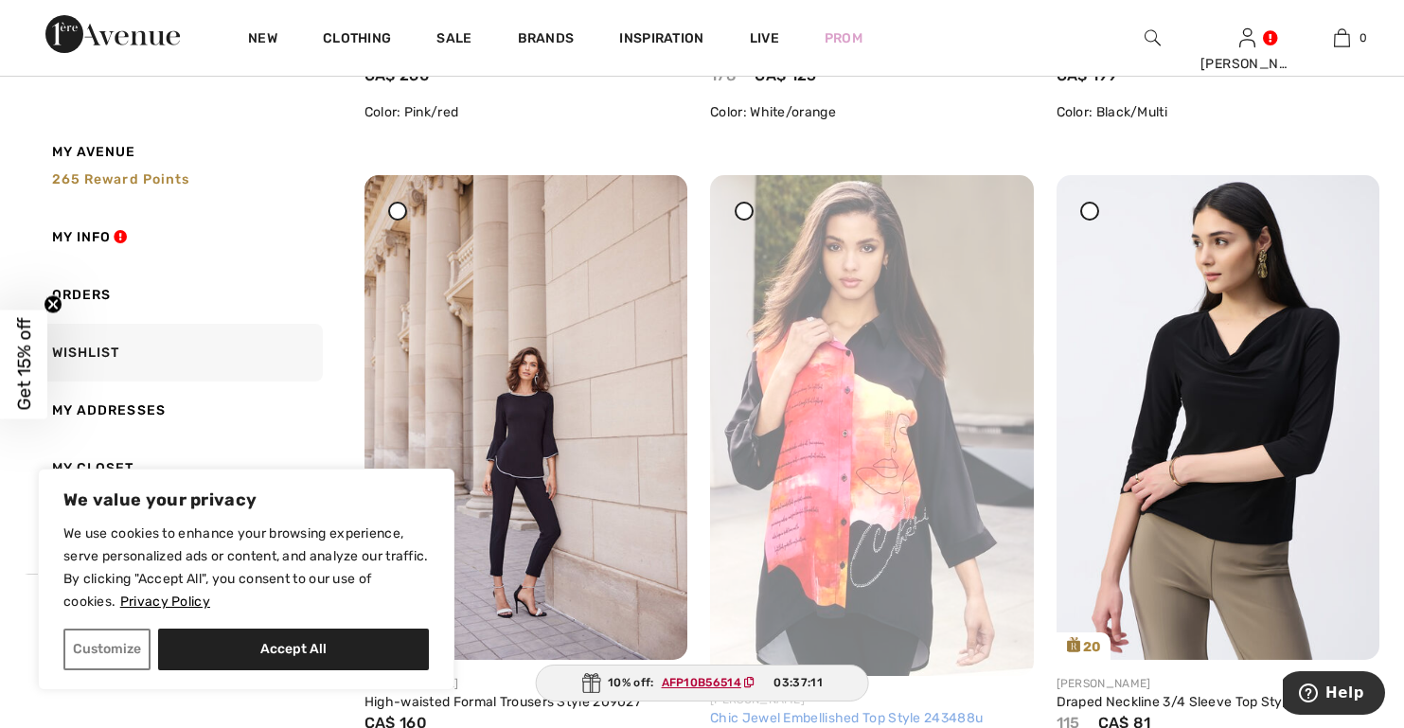
scroll to position [5963, 0]
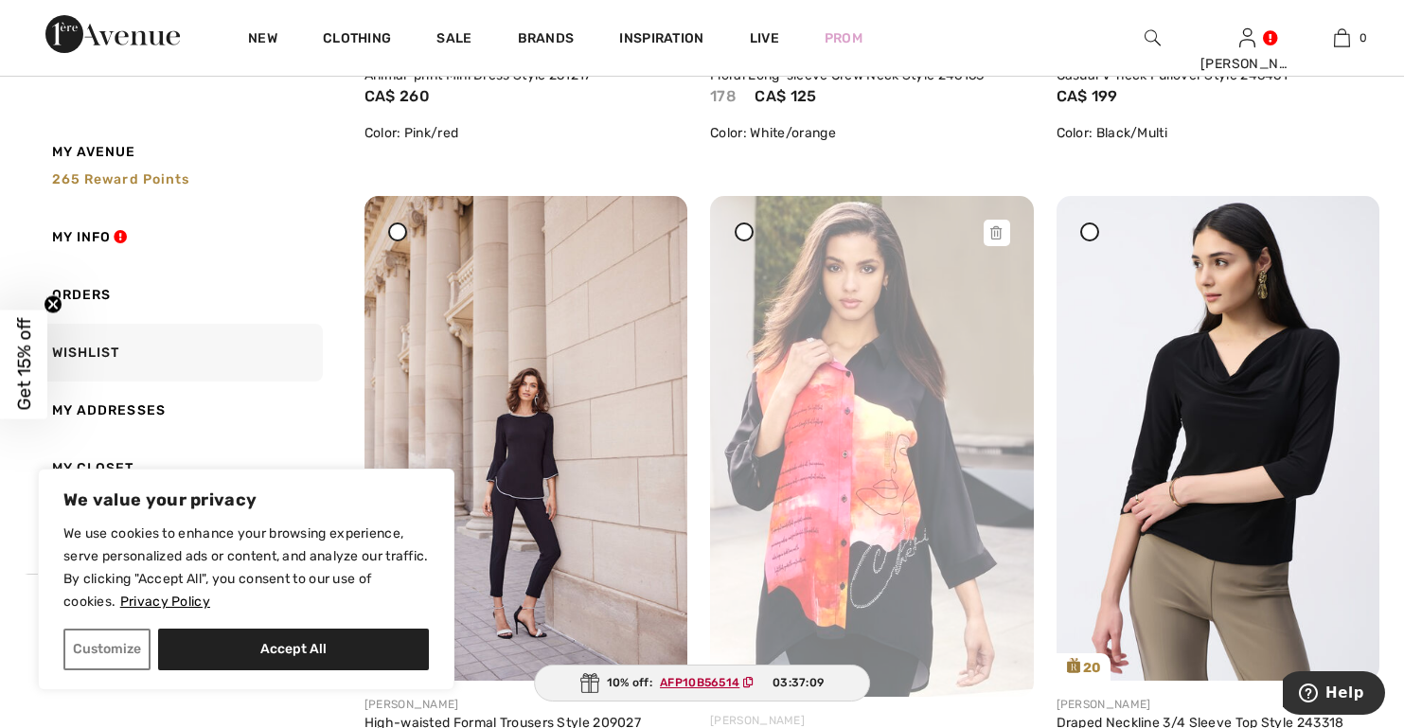
click at [999, 234] on icon at bounding box center [995, 232] width 11 height 13
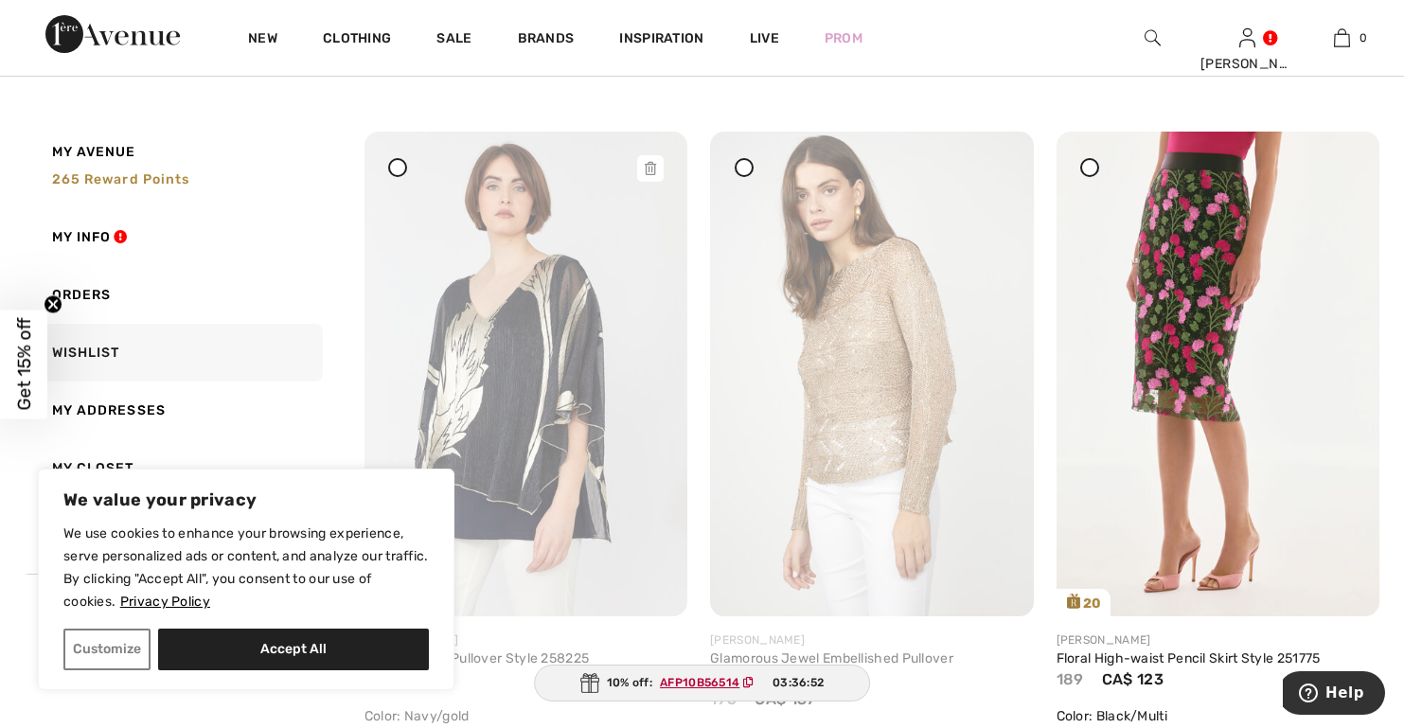
scroll to position [6626, 0]
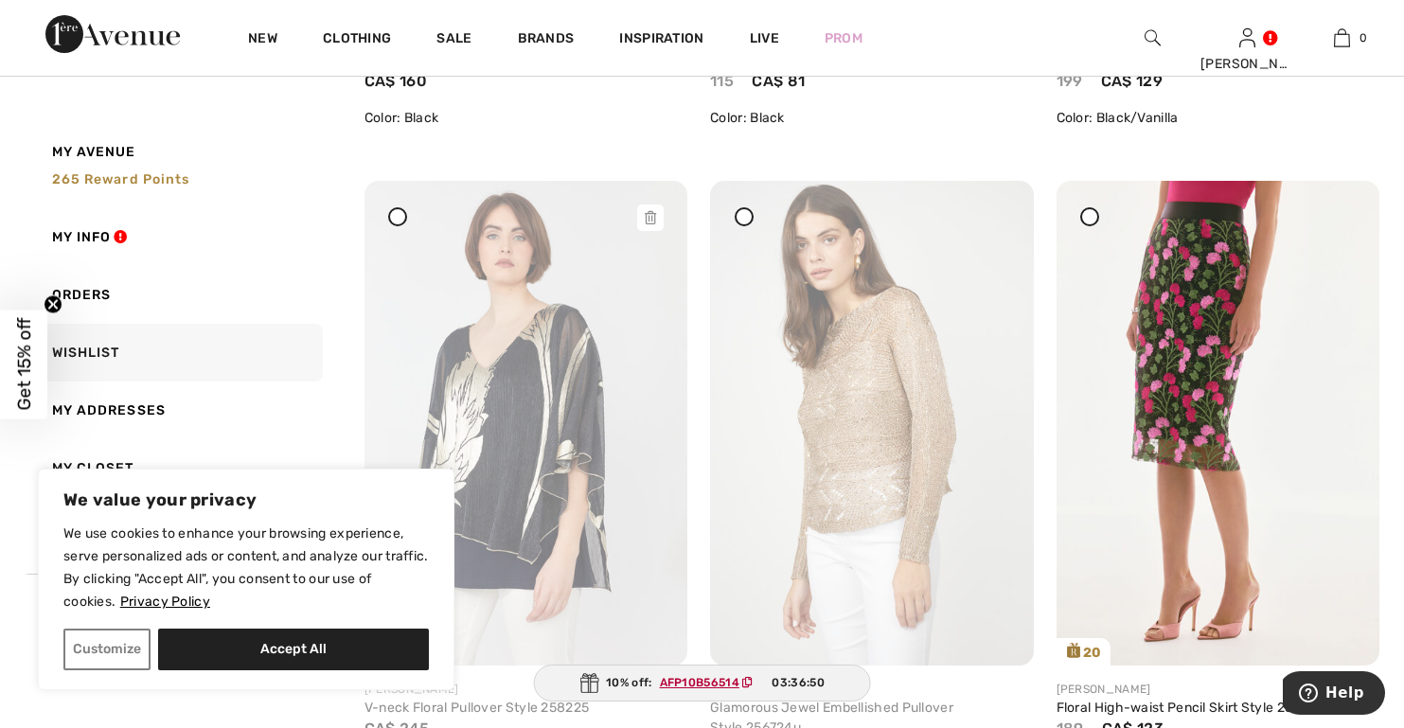
click at [647, 218] on icon at bounding box center [650, 217] width 11 height 13
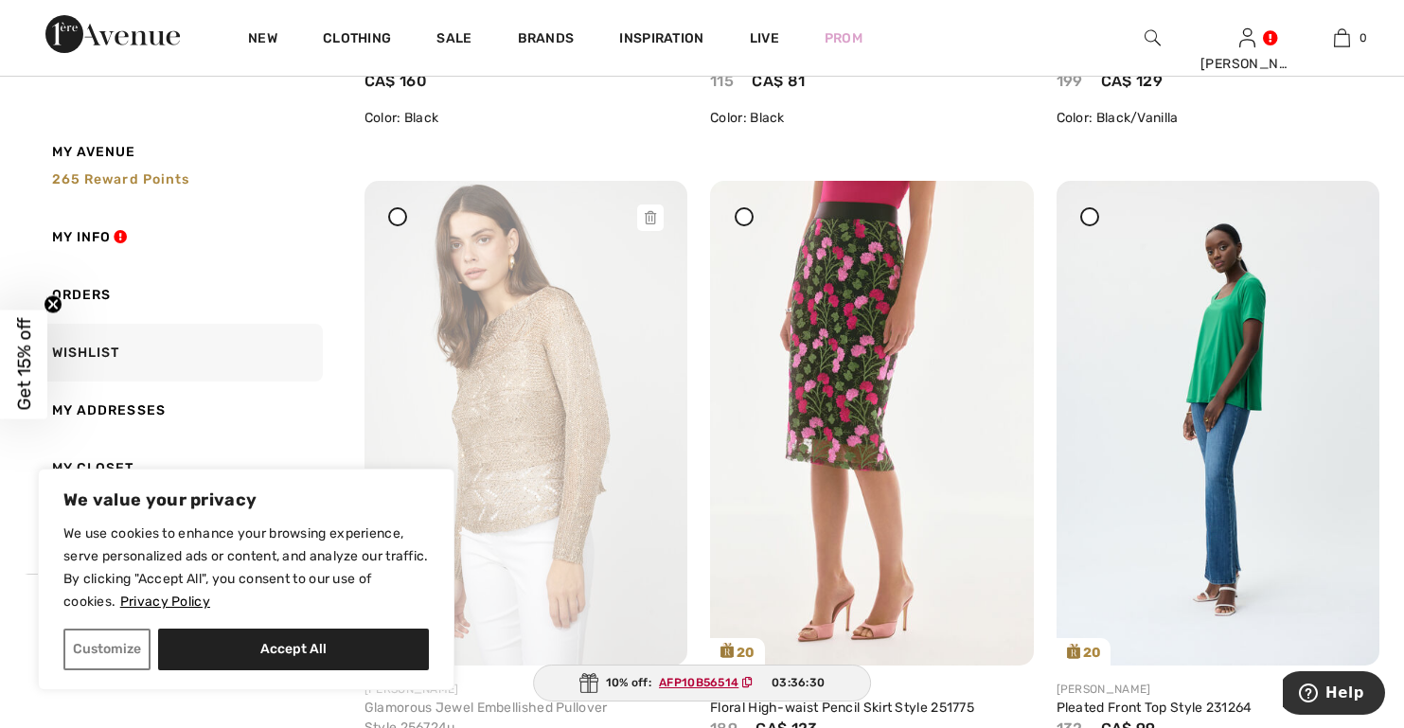
click at [646, 222] on icon at bounding box center [650, 217] width 11 height 13
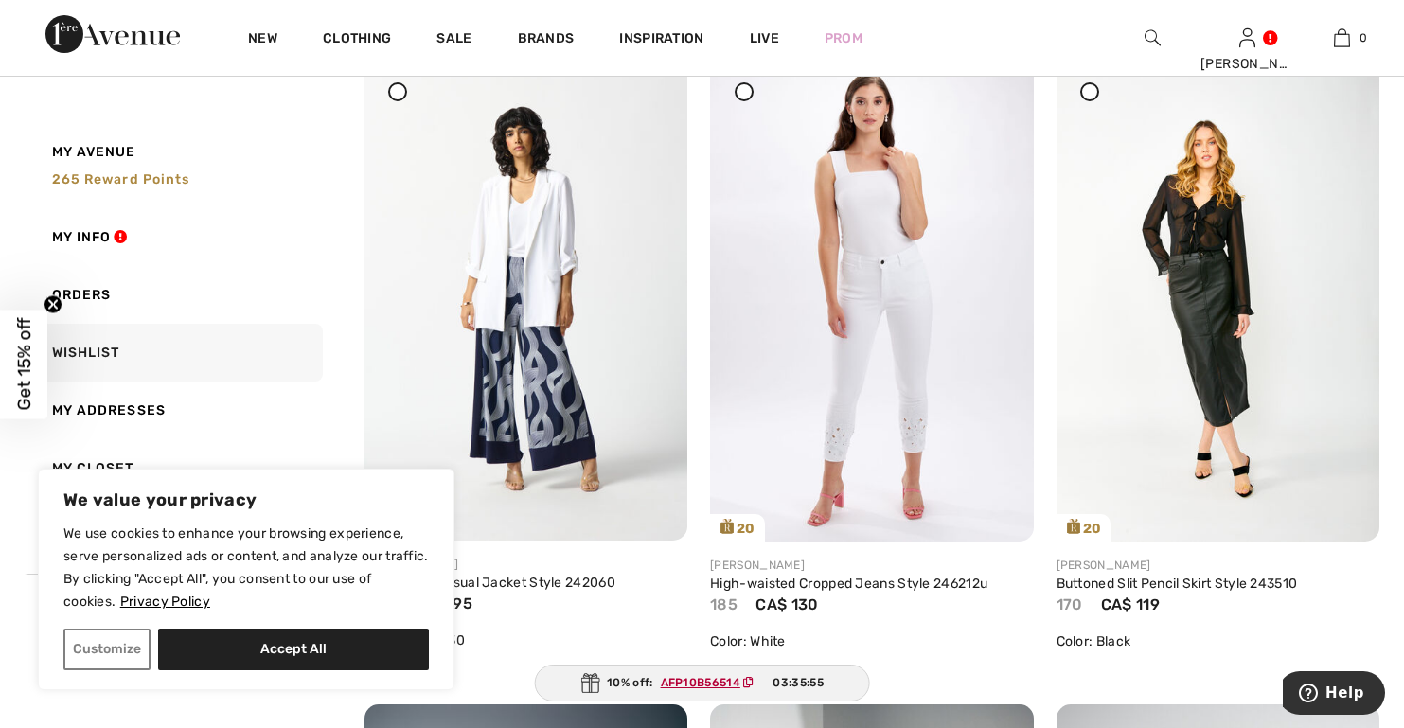
scroll to position [7383, 0]
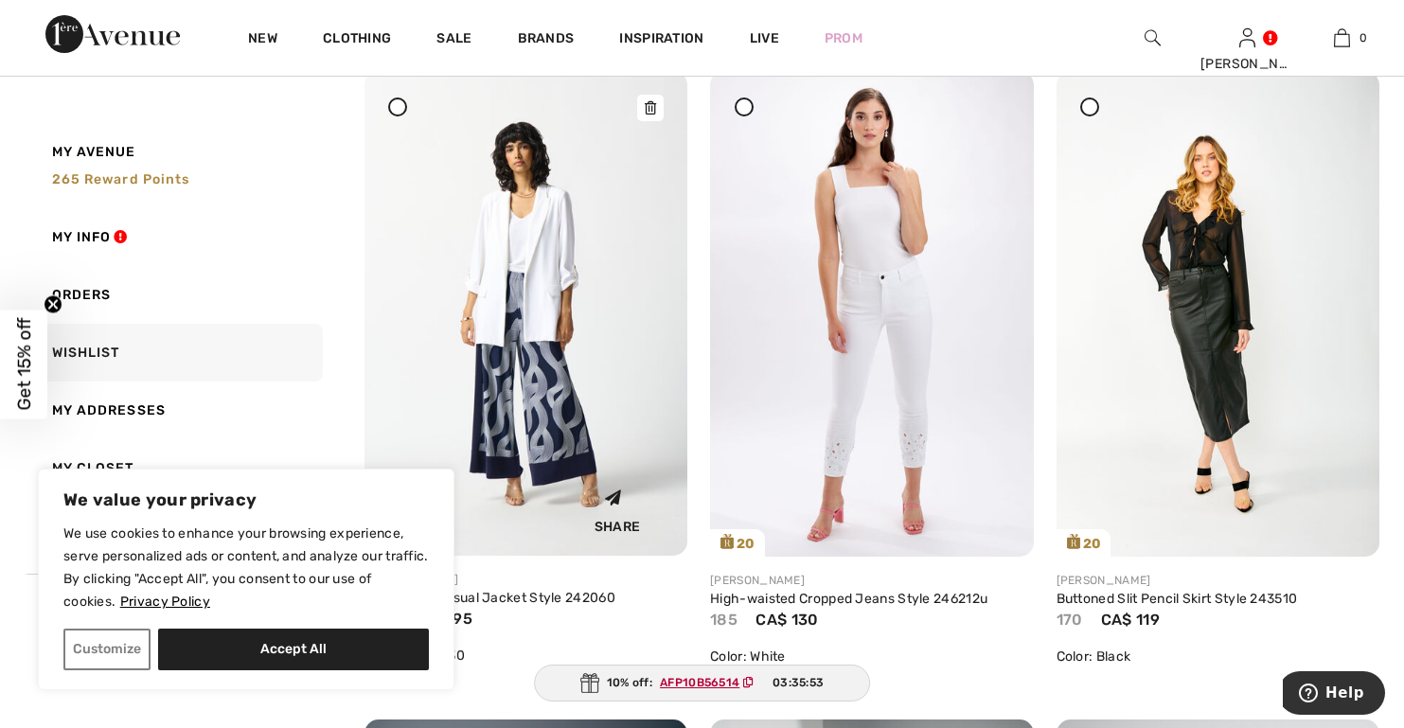
click at [647, 109] on icon at bounding box center [650, 107] width 11 height 13
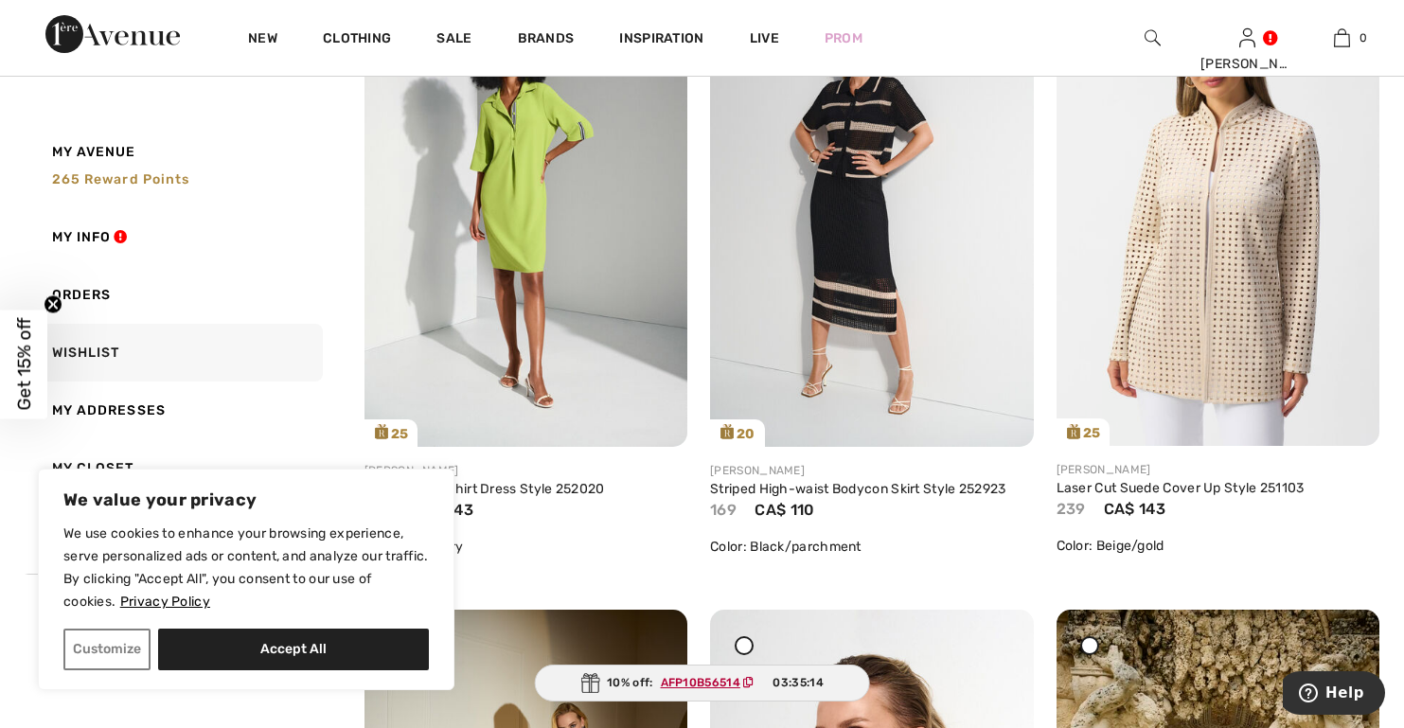
scroll to position [8046, 0]
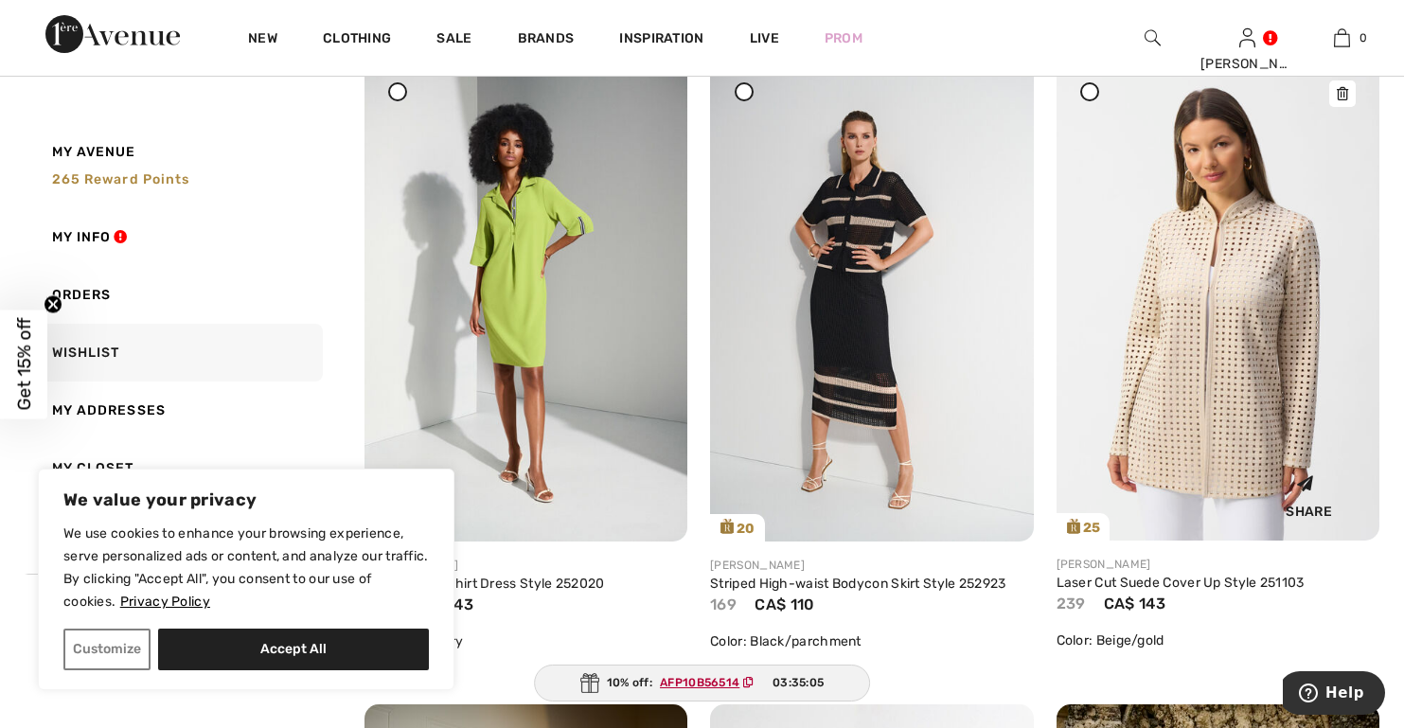
click at [1213, 378] on img at bounding box center [1217, 299] width 323 height 484
click at [1342, 97] on icon at bounding box center [1342, 93] width 11 height 13
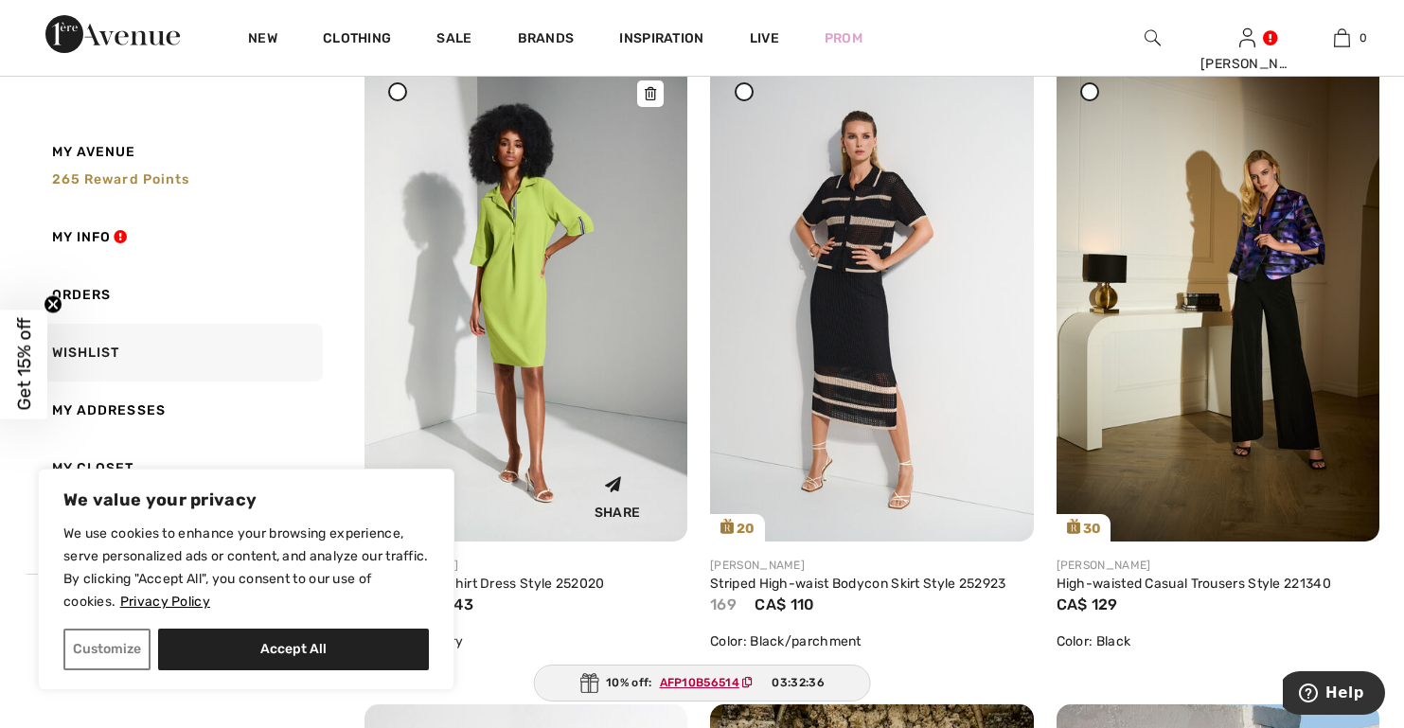
click at [521, 312] on img at bounding box center [525, 299] width 323 height 485
click at [516, 319] on img at bounding box center [525, 299] width 323 height 485
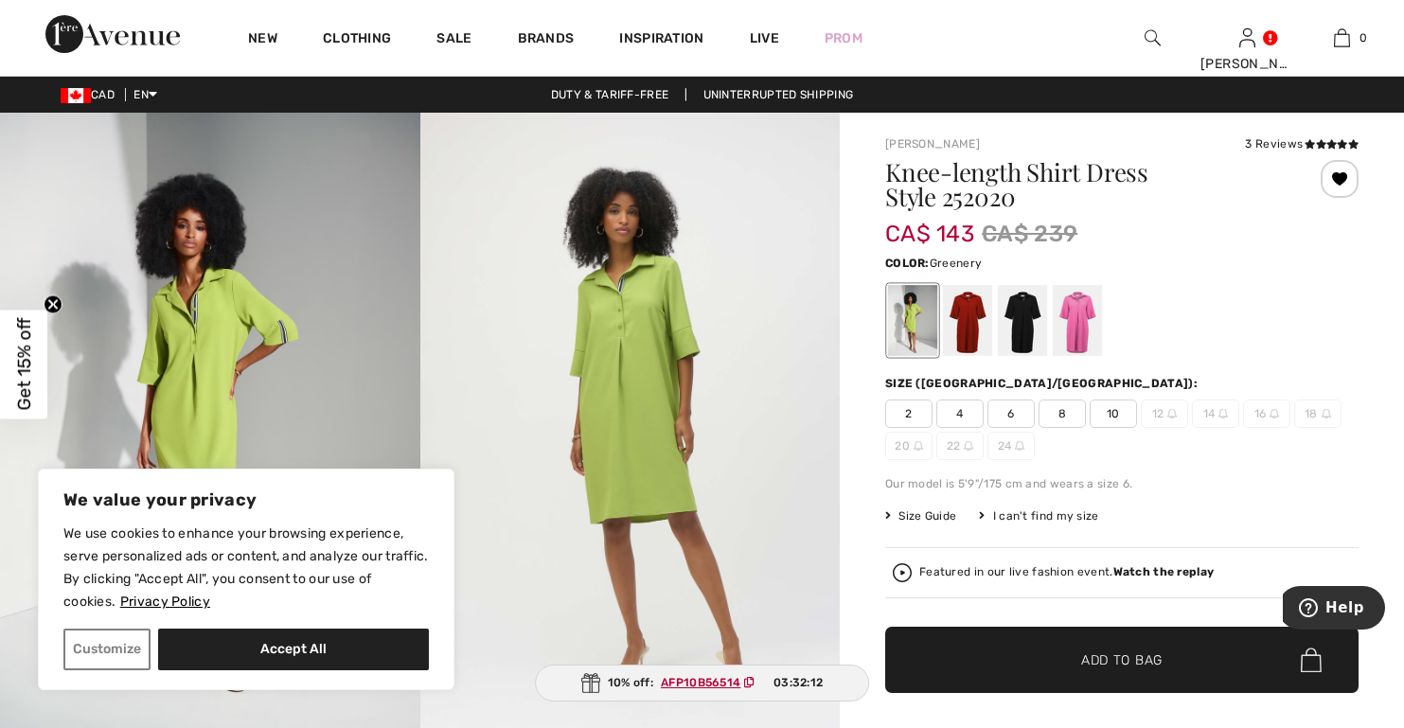
click at [1061, 515] on div "I can't find my size" at bounding box center [1038, 515] width 119 height 17
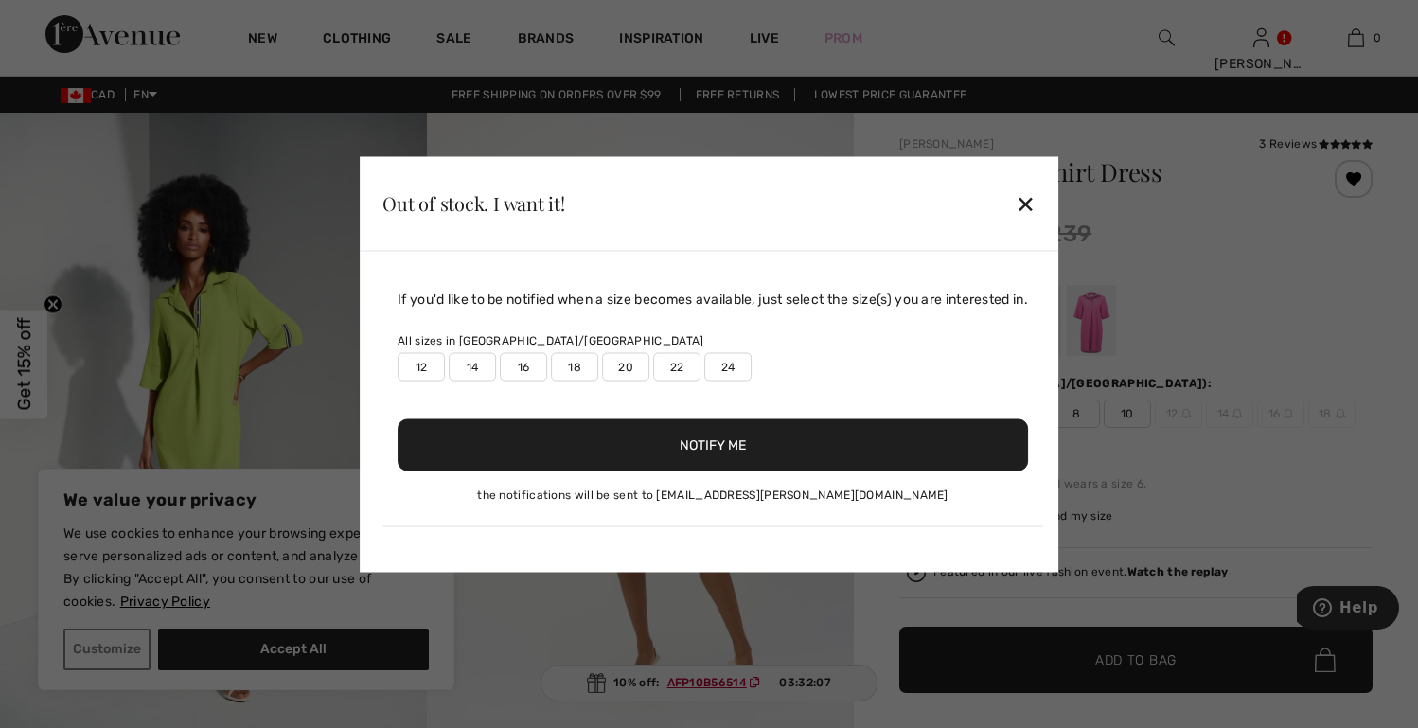
click at [523, 381] on label "16" at bounding box center [523, 366] width 47 height 28
click at [728, 458] on button "Notify Me" at bounding box center [713, 444] width 630 height 52
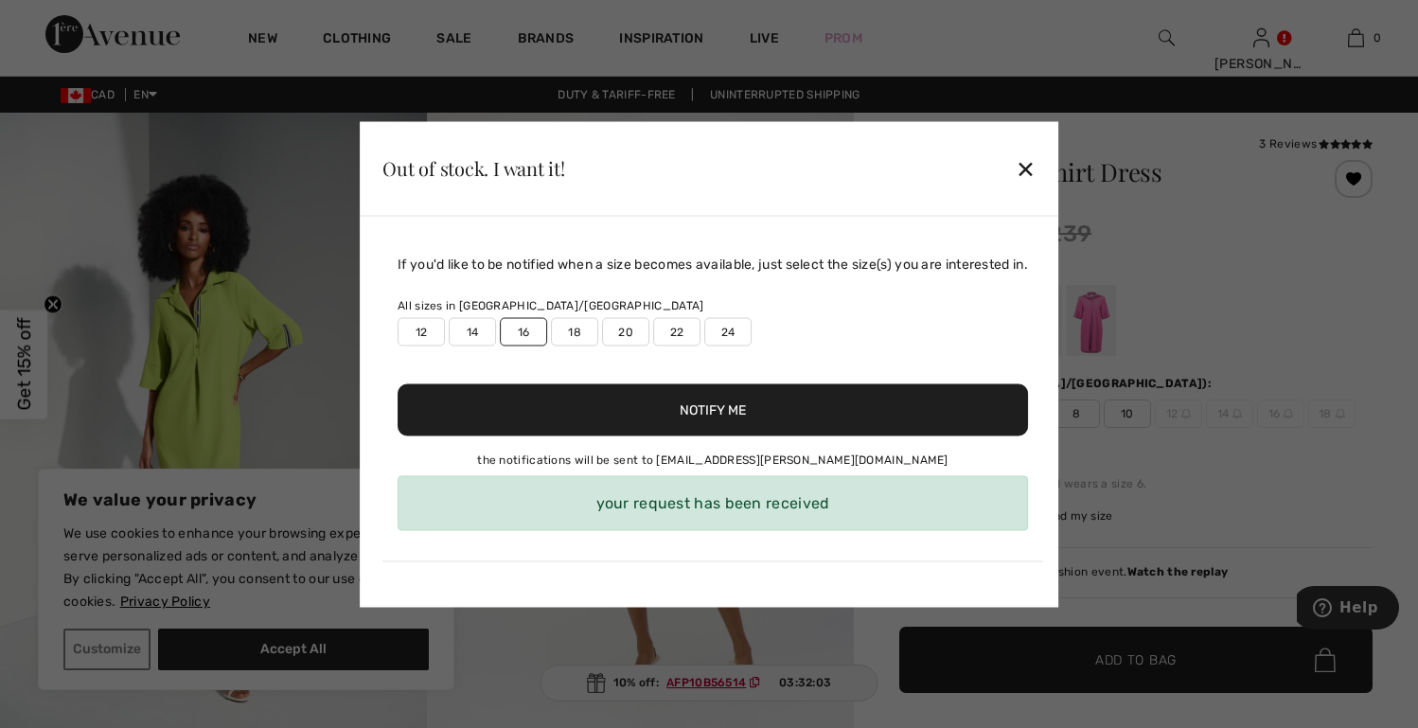
click at [1032, 159] on div "✕" at bounding box center [1026, 169] width 20 height 40
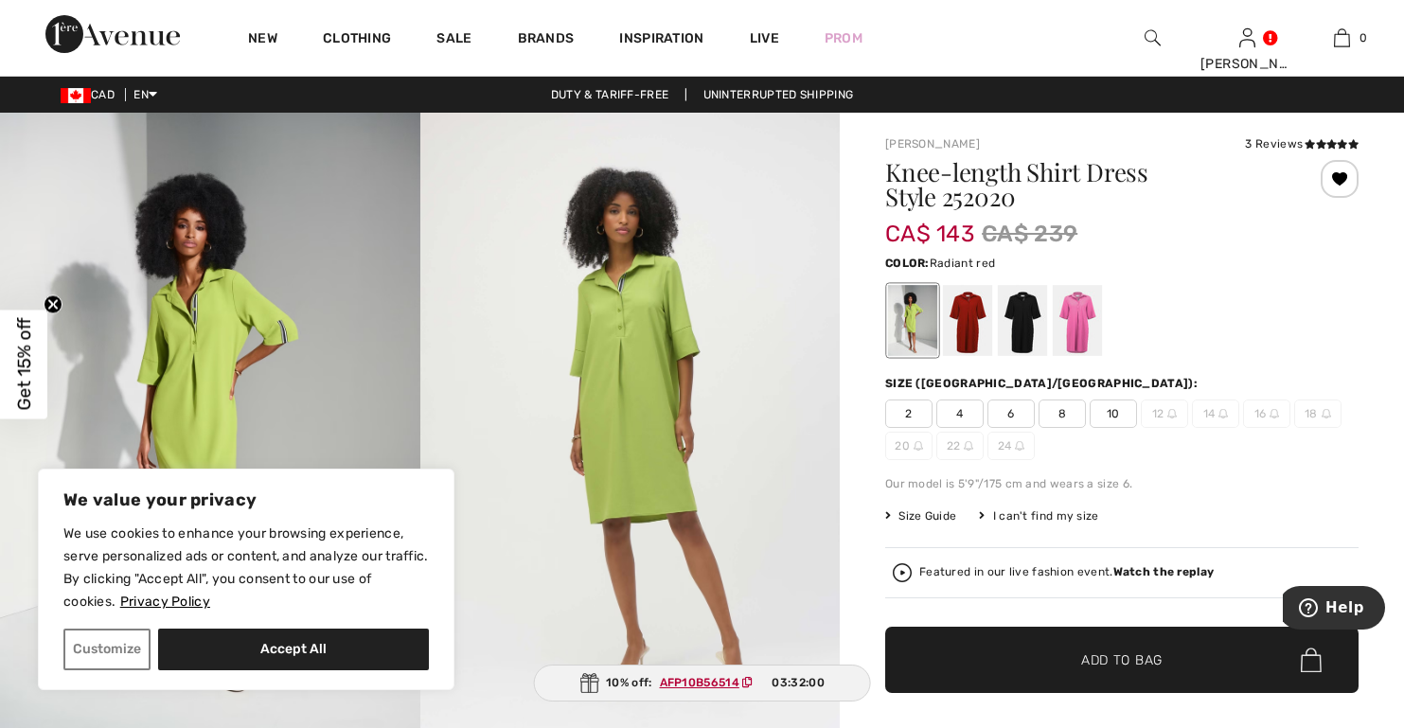
click at [965, 322] on div at bounding box center [967, 320] width 49 height 71
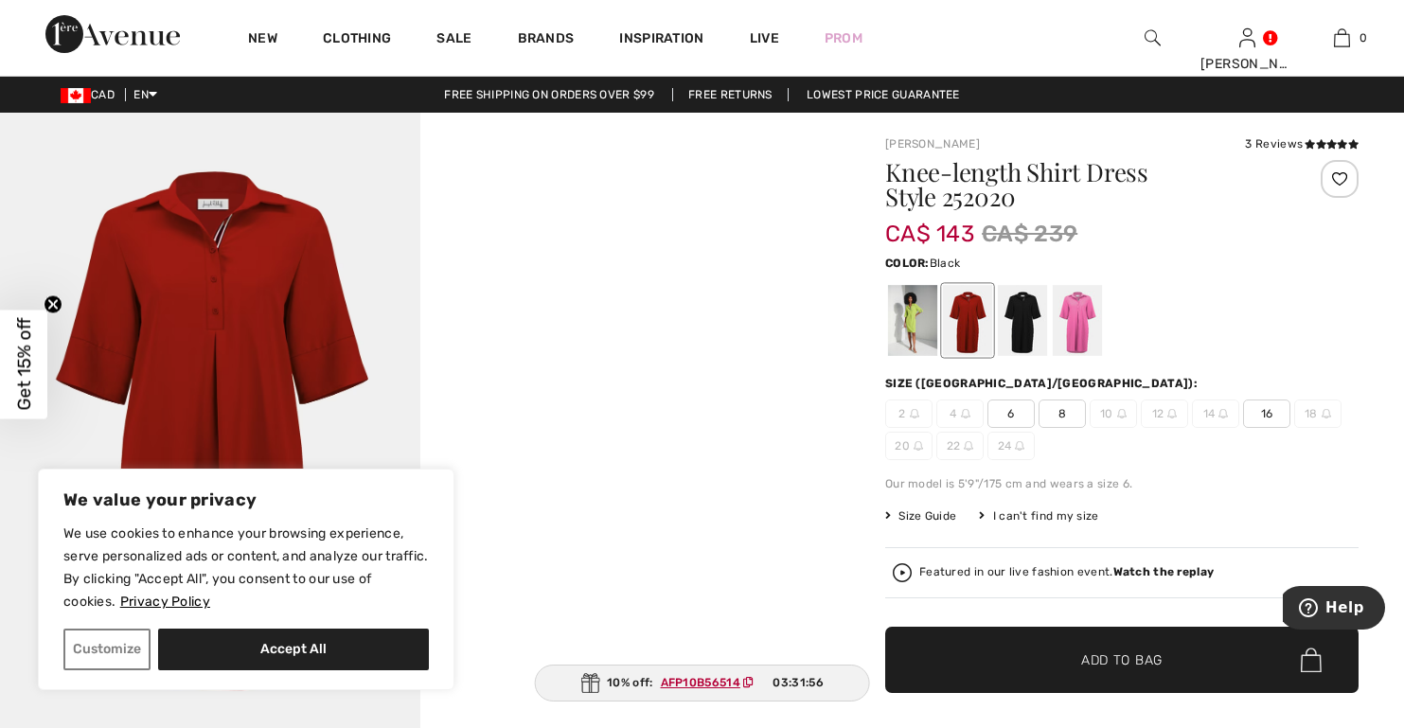
click at [1017, 319] on div at bounding box center [1022, 320] width 49 height 71
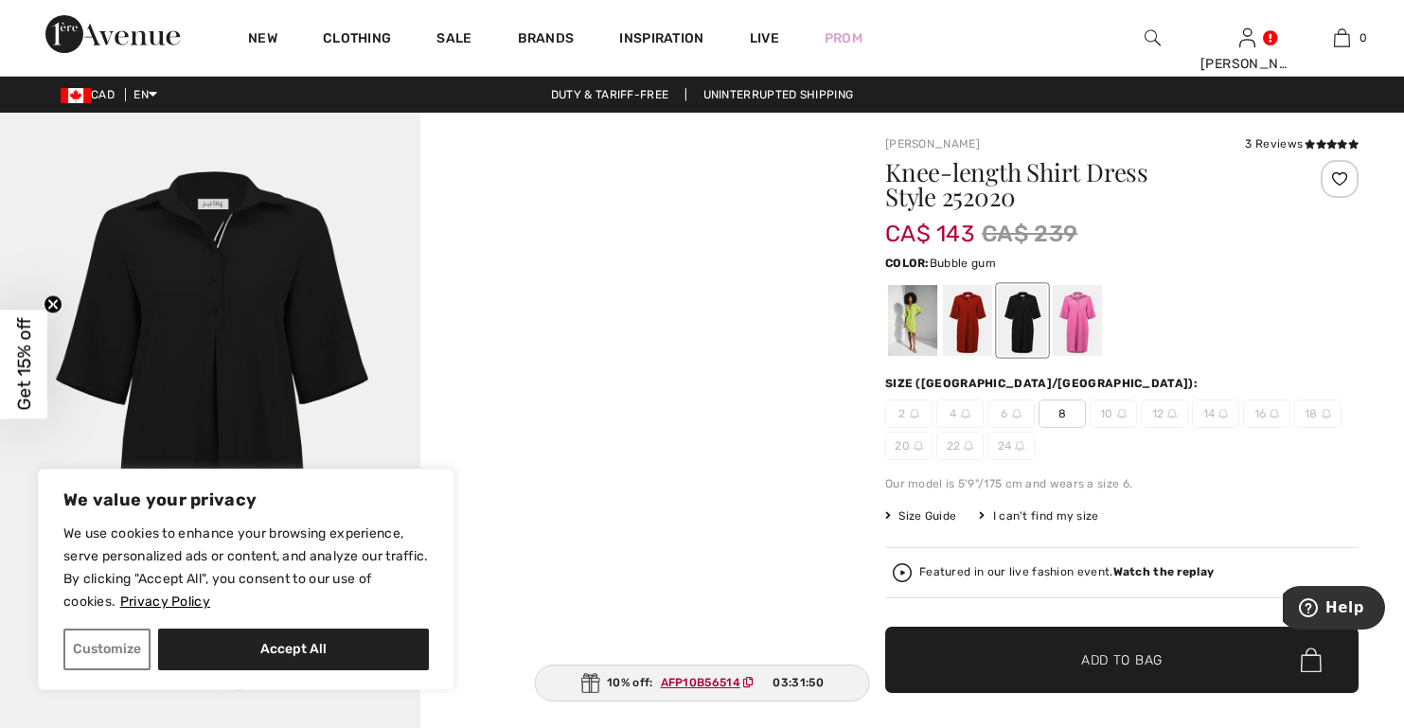
click at [1068, 320] on div at bounding box center [1077, 320] width 49 height 71
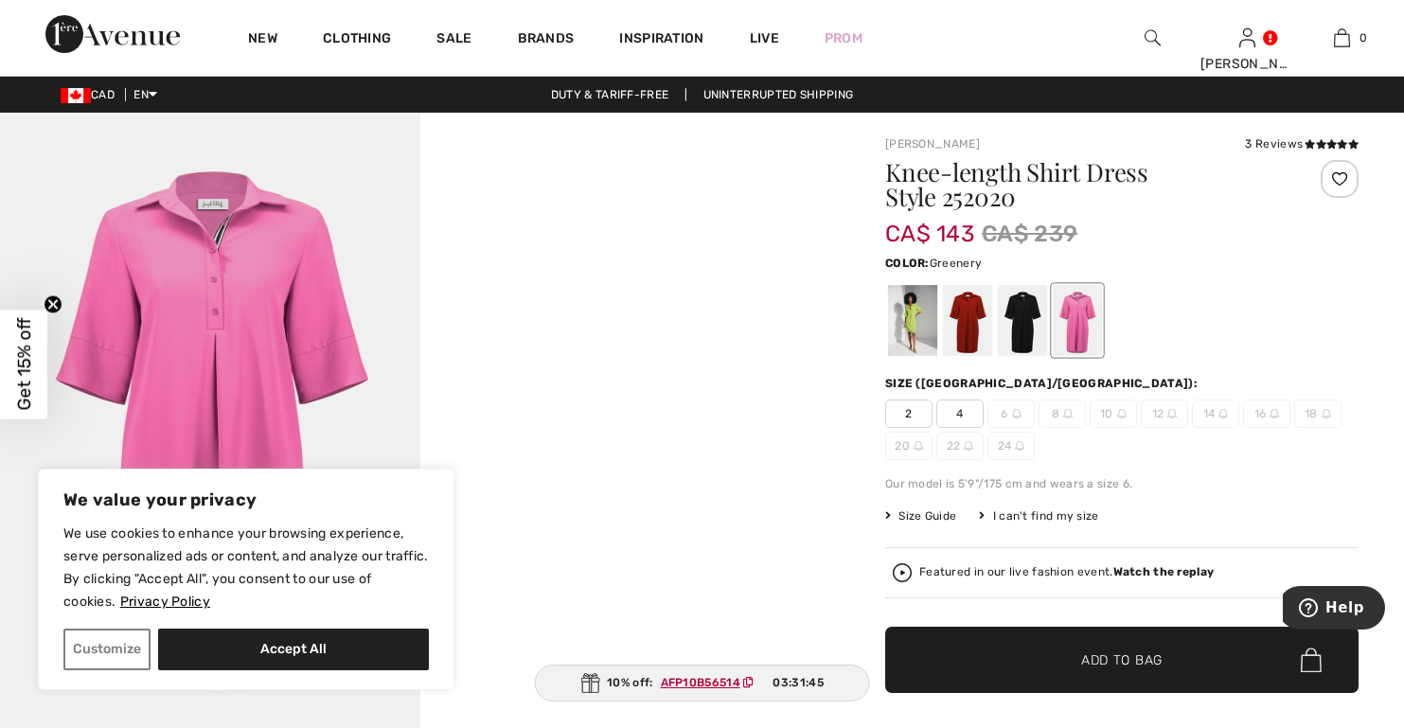
click at [905, 323] on div at bounding box center [912, 320] width 49 height 71
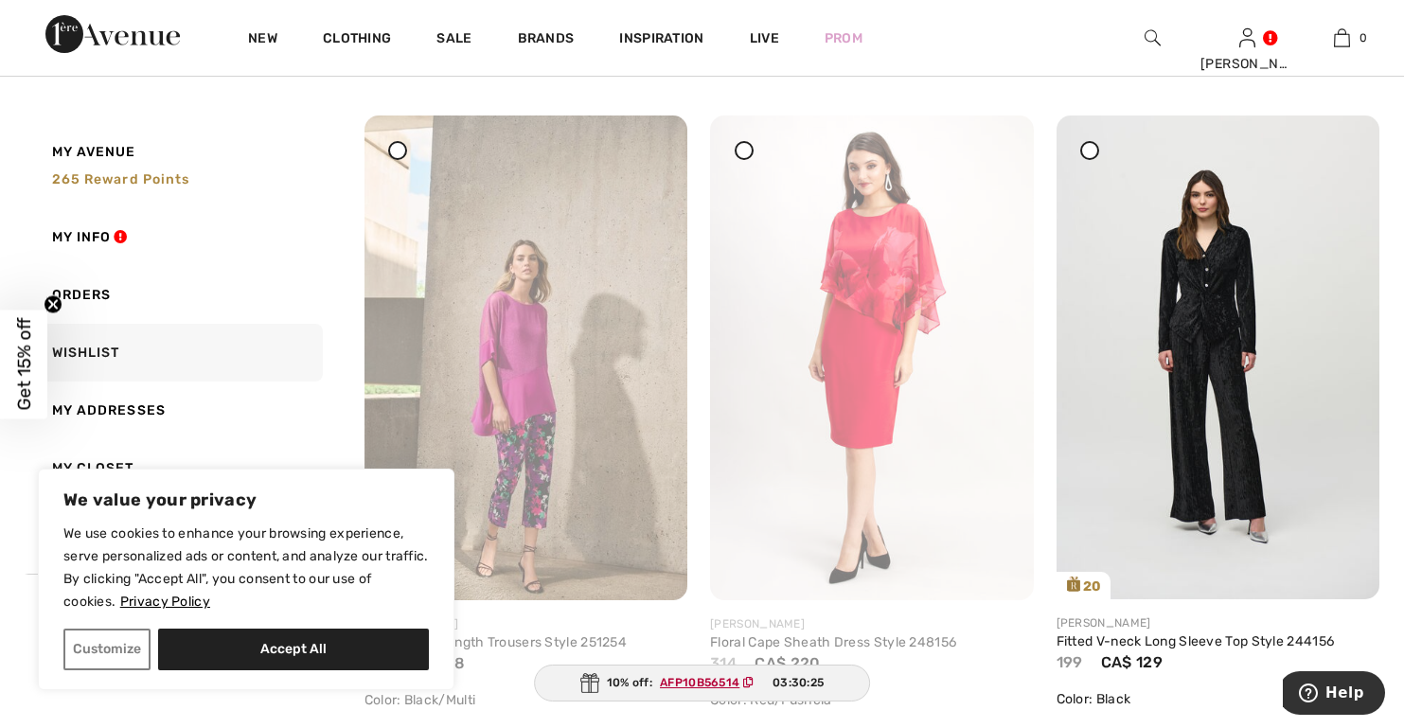
scroll to position [9276, 0]
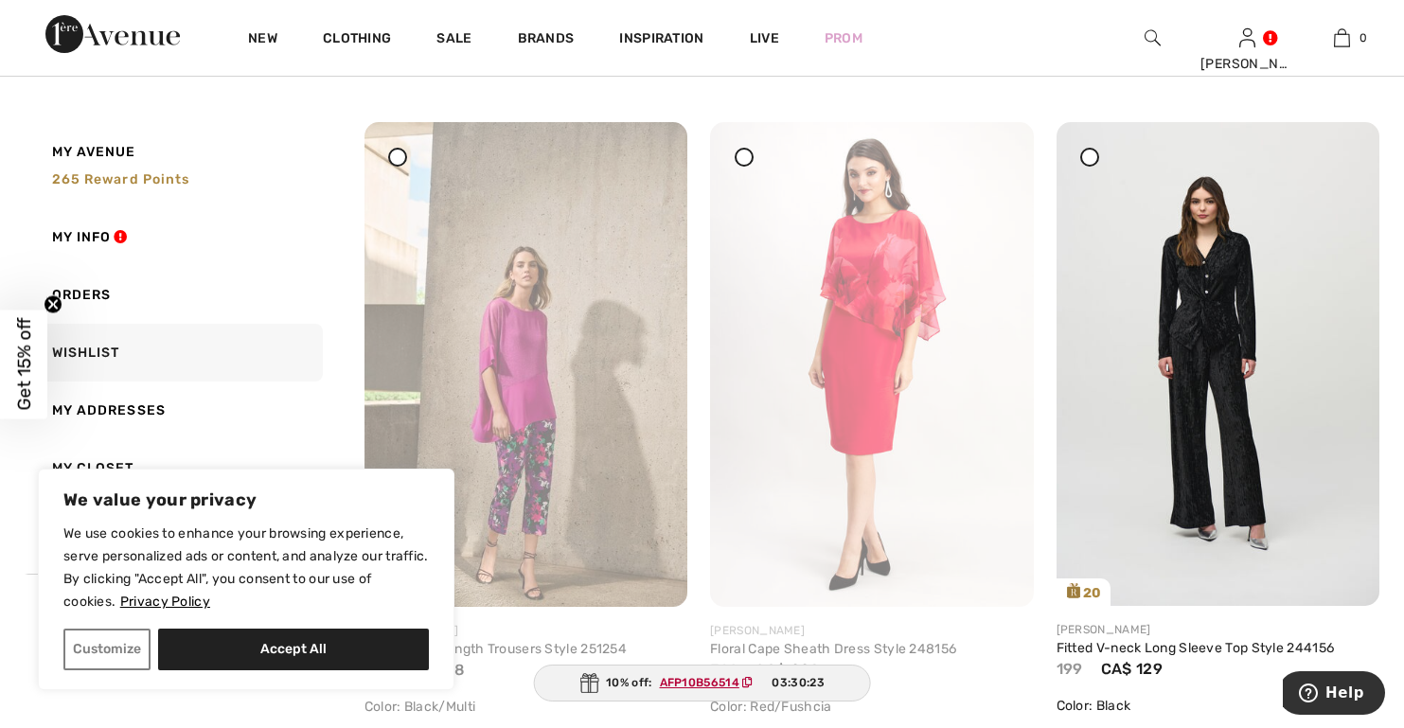
drag, startPoint x: 646, startPoint y: 161, endPoint x: 788, endPoint y: 94, distance: 157.1
click at [646, 142] on icon at bounding box center [650, 135] width 11 height 13
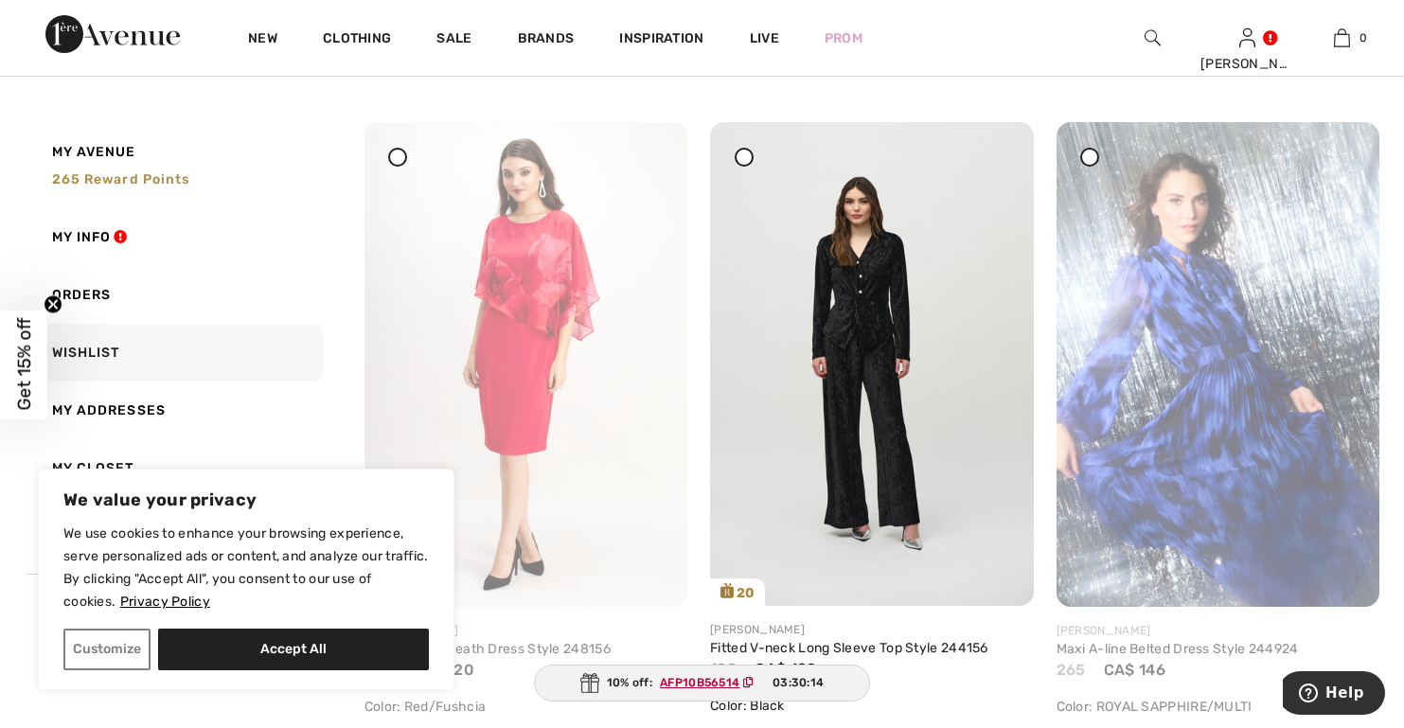
drag, startPoint x: 658, startPoint y: 163, endPoint x: 770, endPoint y: 109, distance: 124.9
click at [652, 149] on div at bounding box center [650, 135] width 27 height 27
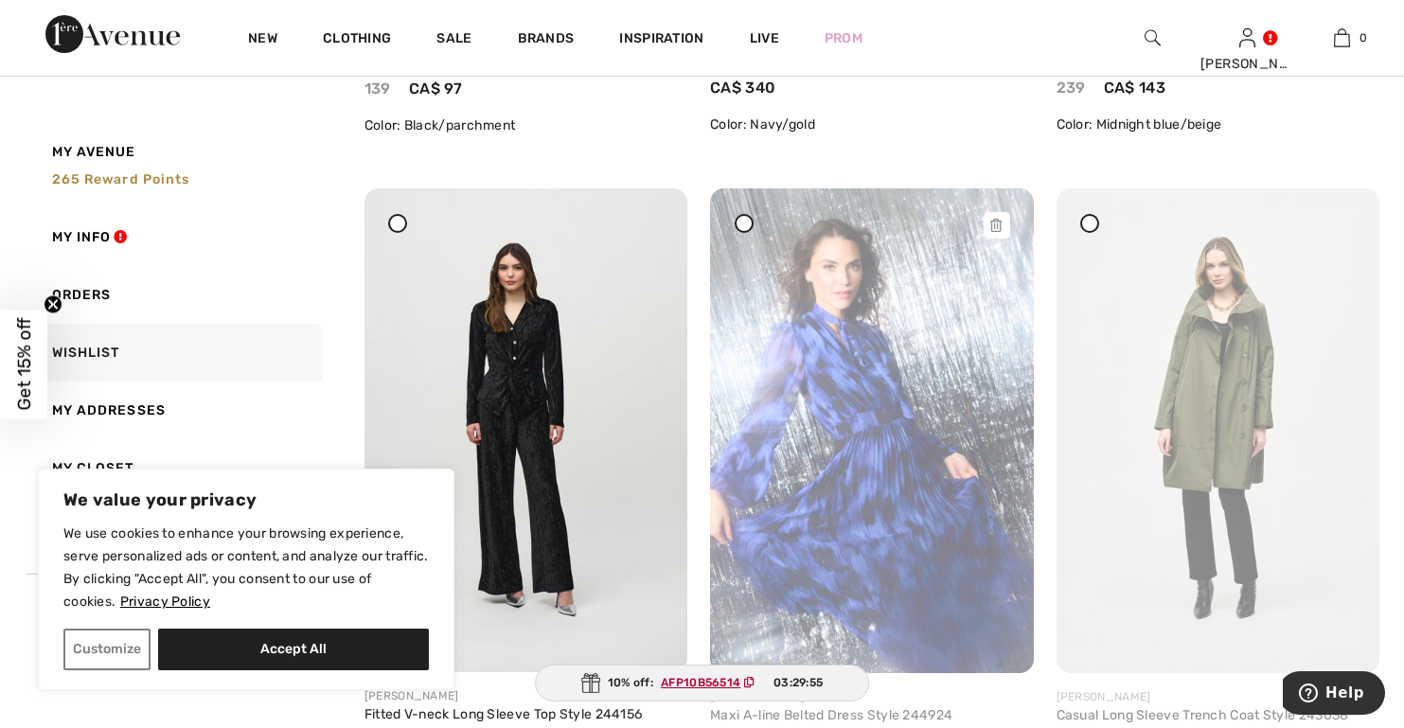
scroll to position [9087, 0]
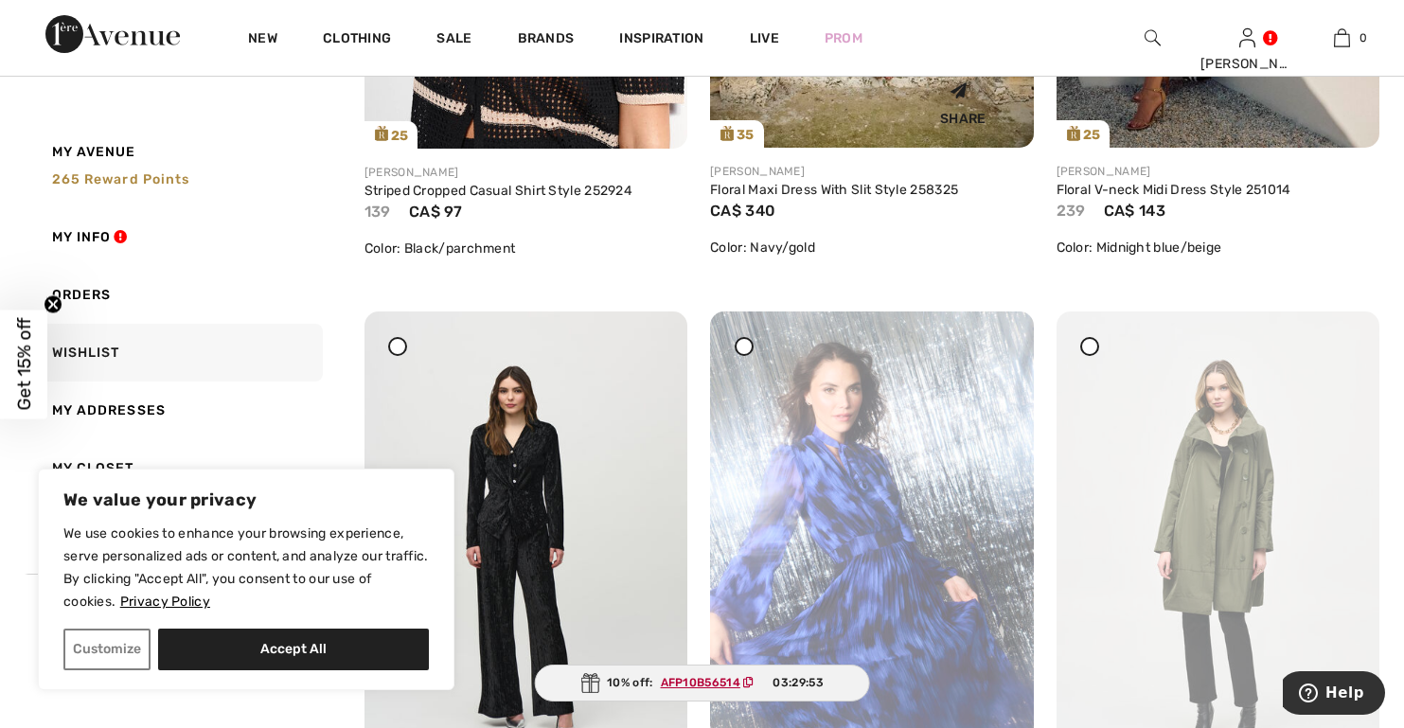
drag, startPoint x: 992, startPoint y: 355, endPoint x: 784, endPoint y: 105, distance: 325.3
click at [992, 338] on div at bounding box center [996, 324] width 27 height 27
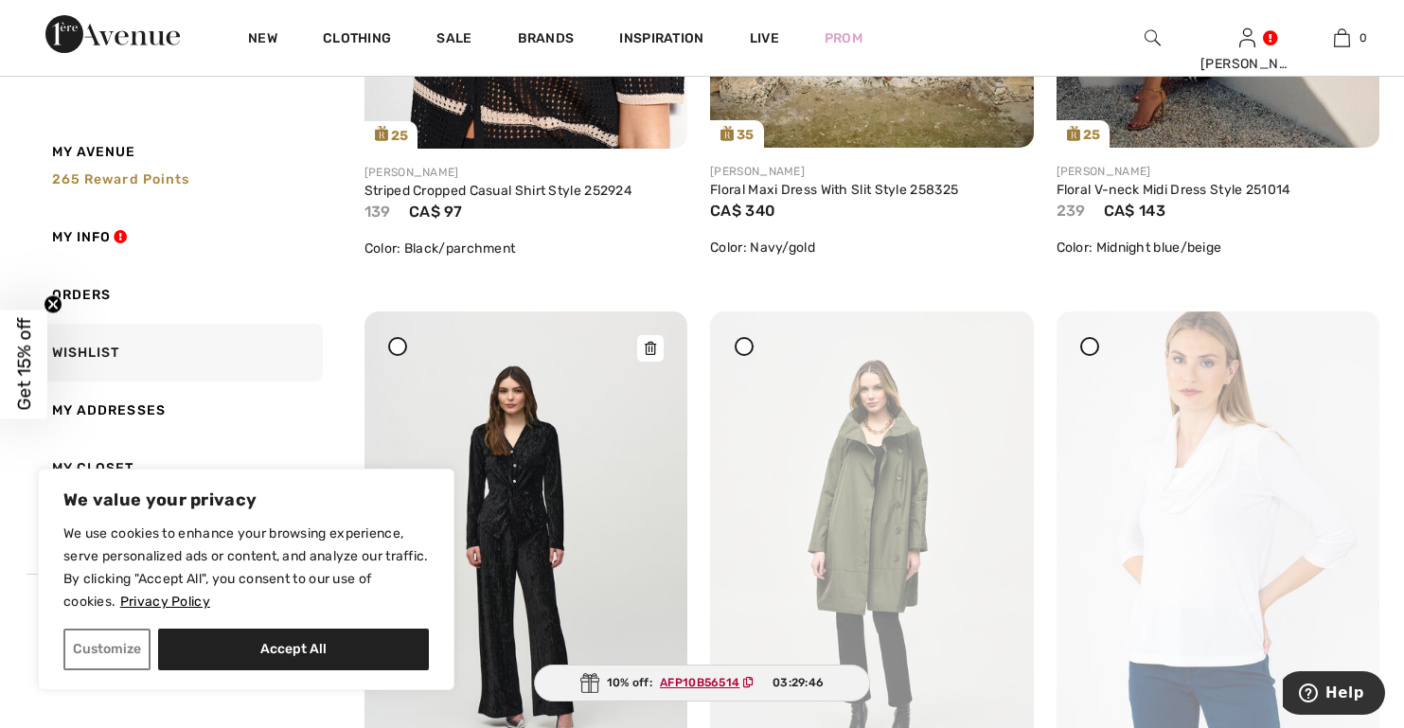
click at [513, 497] on img at bounding box center [525, 553] width 323 height 484
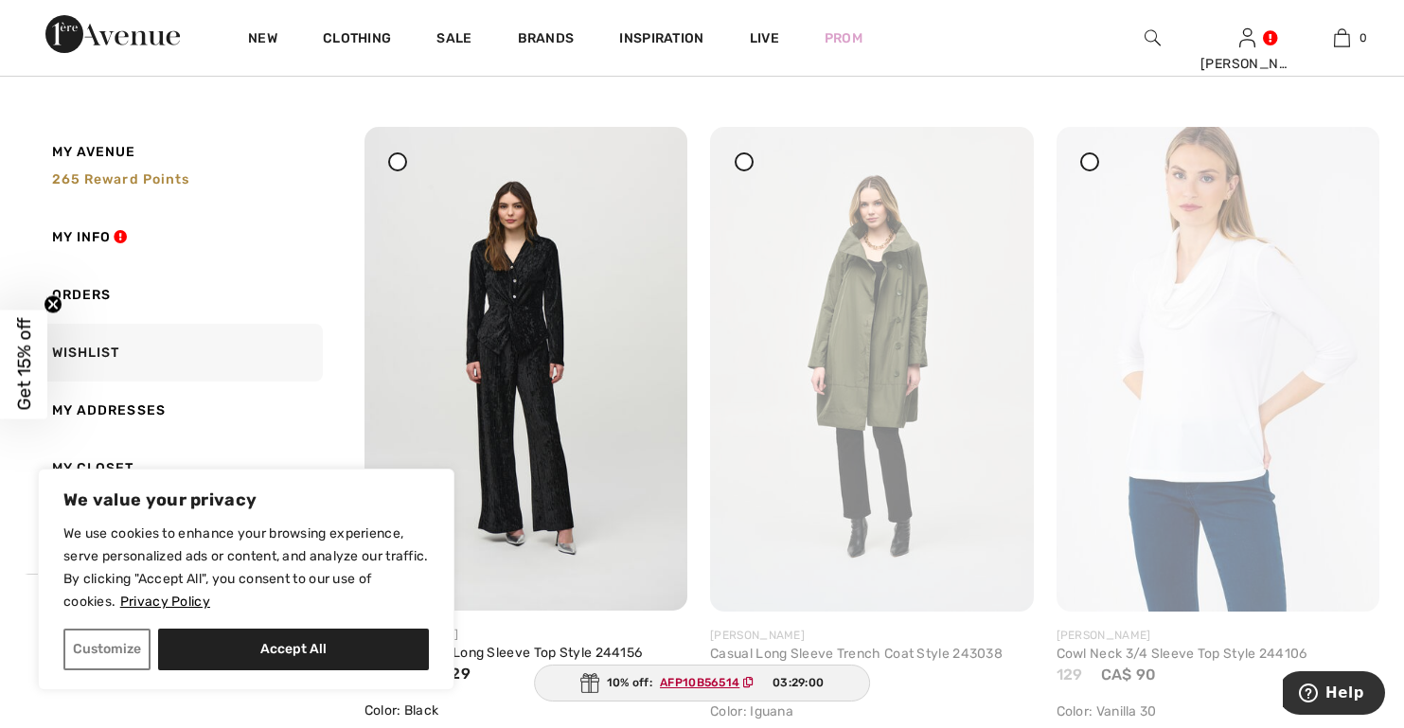
scroll to position [9276, 0]
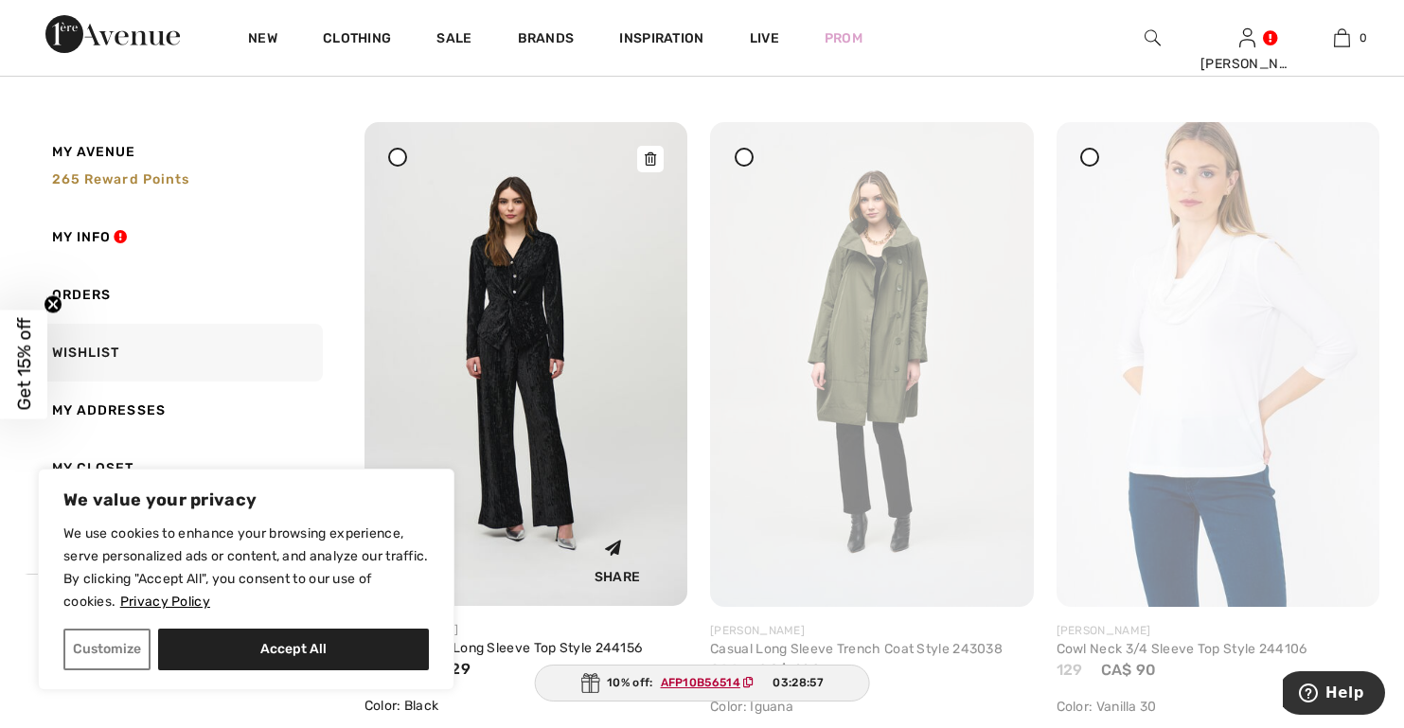
click at [651, 161] on icon at bounding box center [650, 158] width 11 height 13
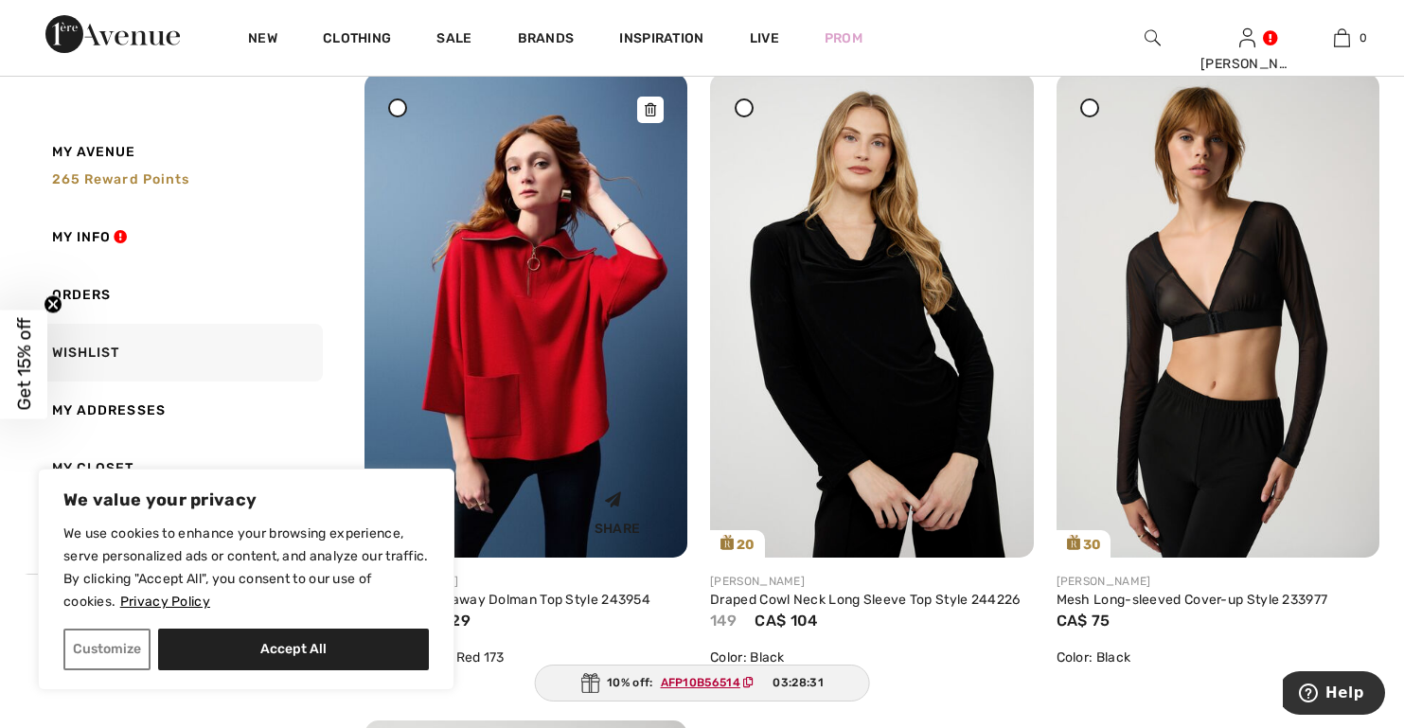
scroll to position [9939, 0]
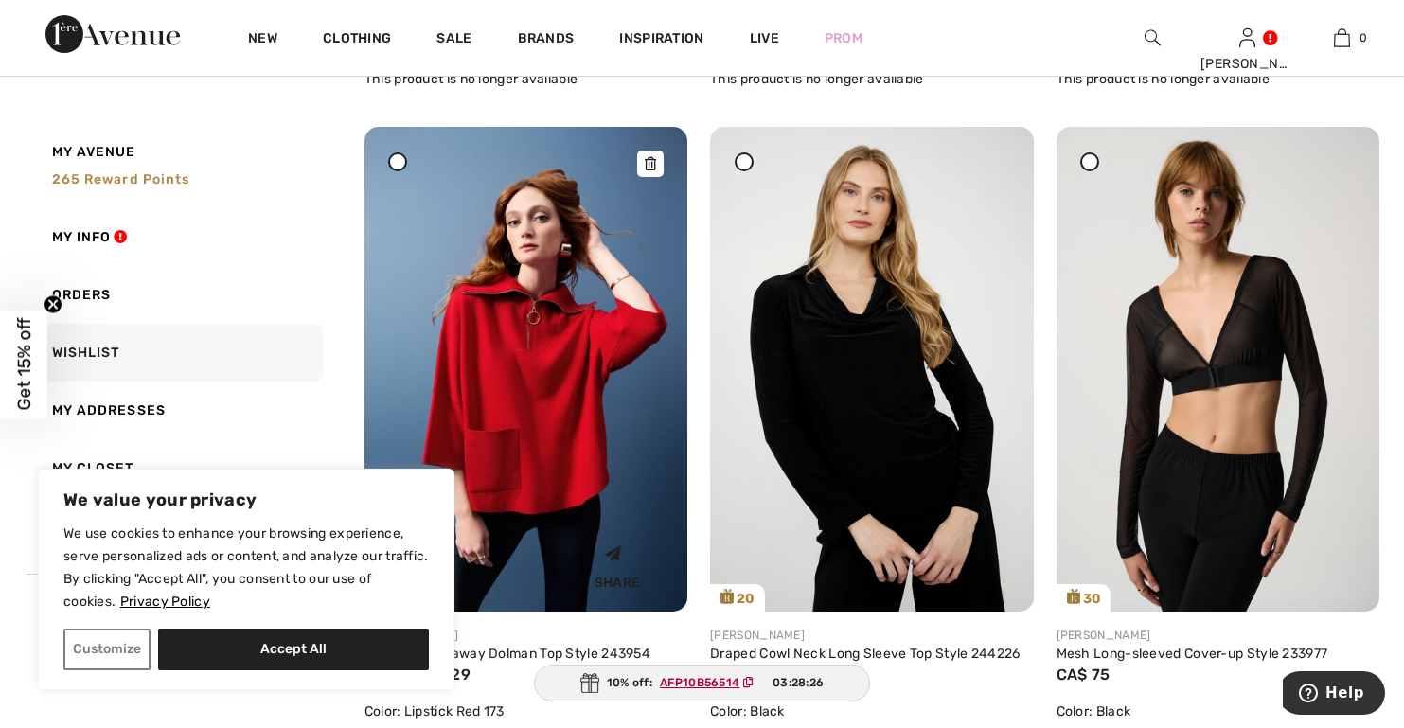
click at [649, 168] on icon at bounding box center [650, 163] width 11 height 13
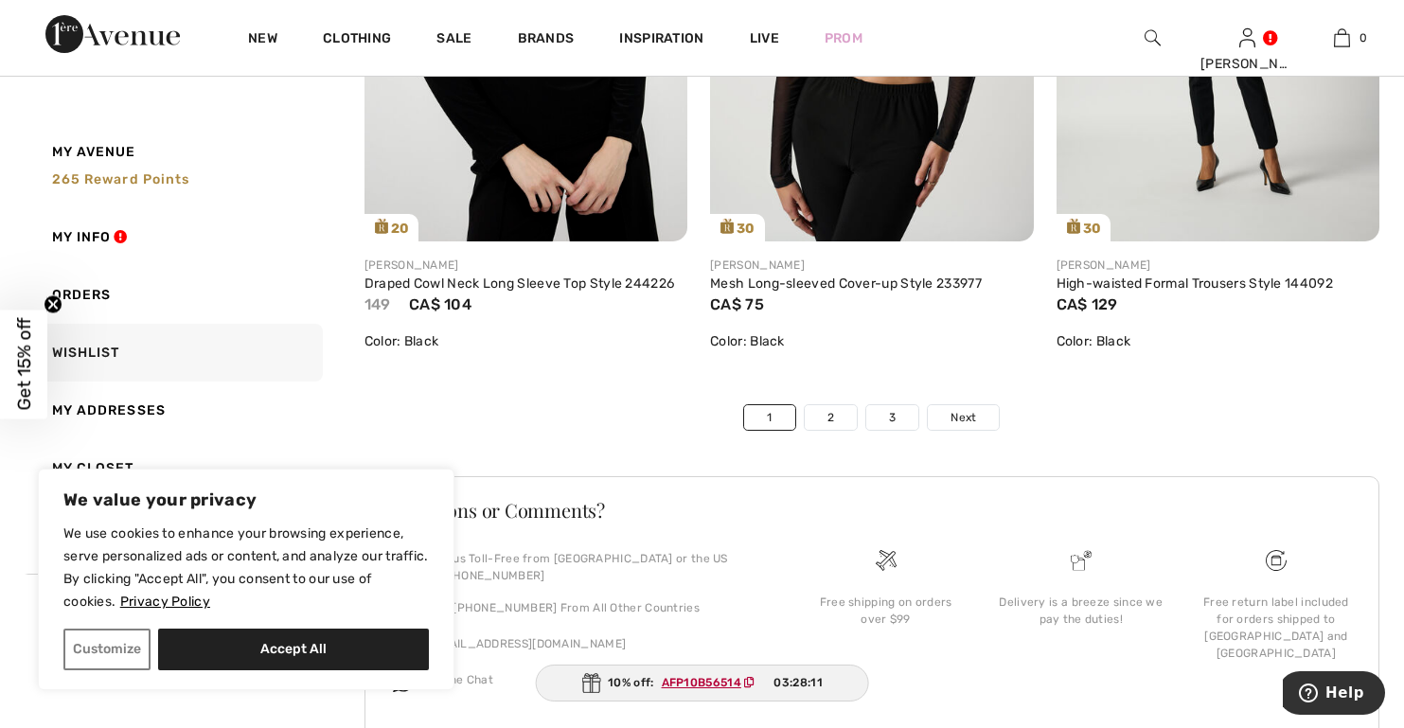
scroll to position [10317, 0]
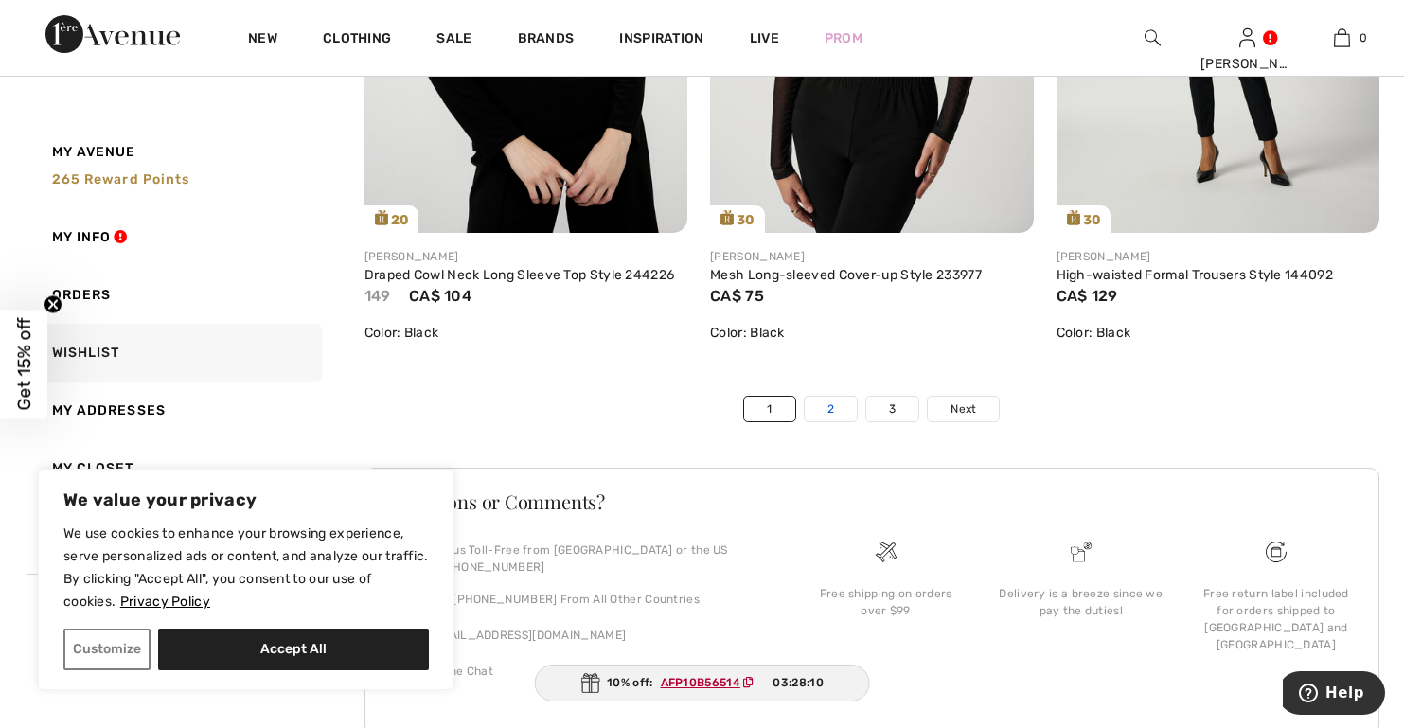
click at [833, 415] on link "2" at bounding box center [831, 409] width 52 height 25
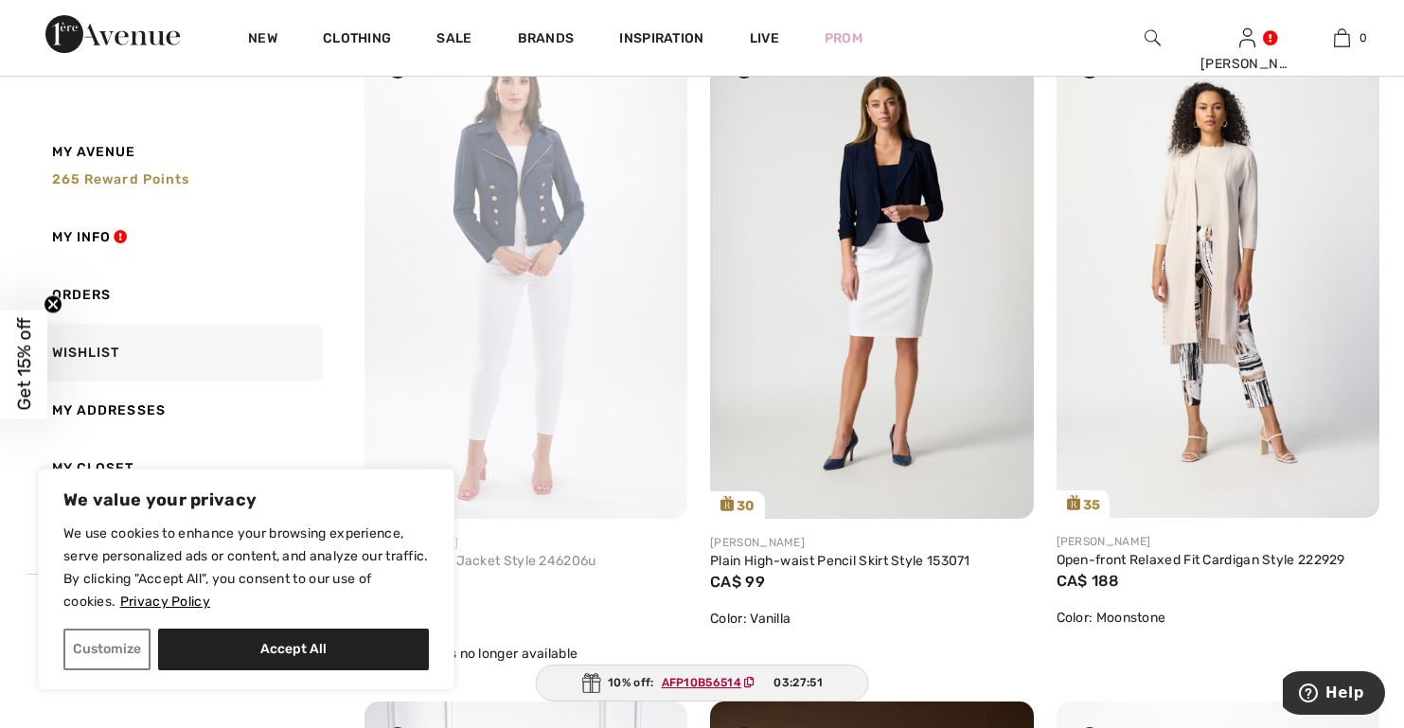
scroll to position [852, 0]
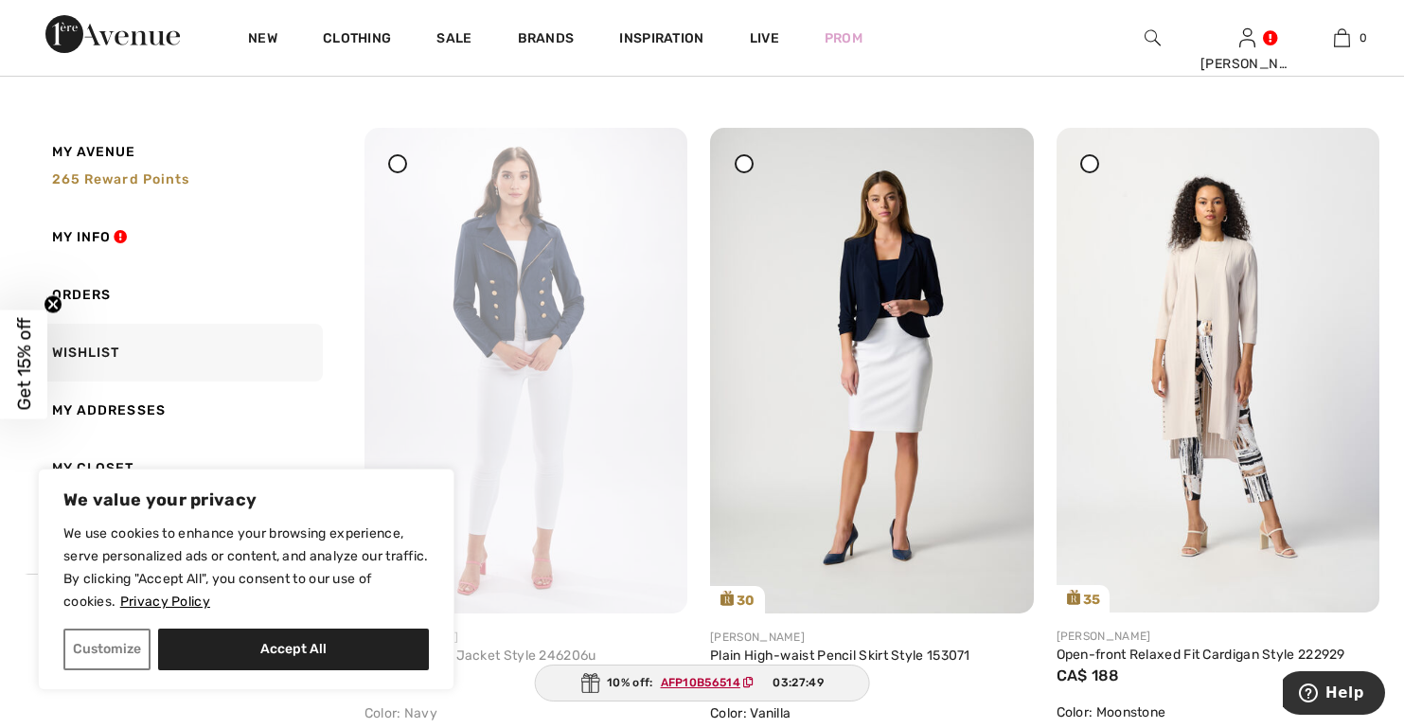
drag, startPoint x: 650, startPoint y: 165, endPoint x: 795, endPoint y: 106, distance: 156.3
click at [650, 148] on icon at bounding box center [650, 140] width 11 height 13
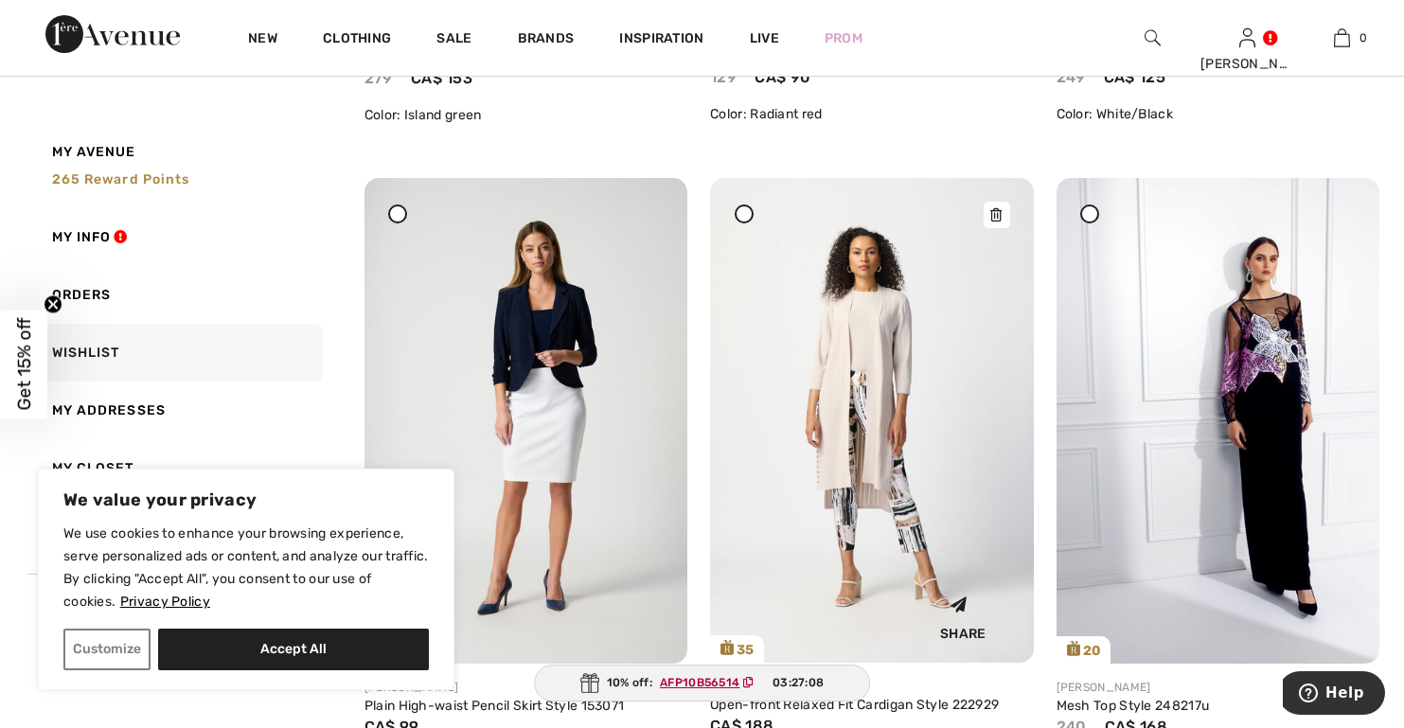
scroll to position [757, 0]
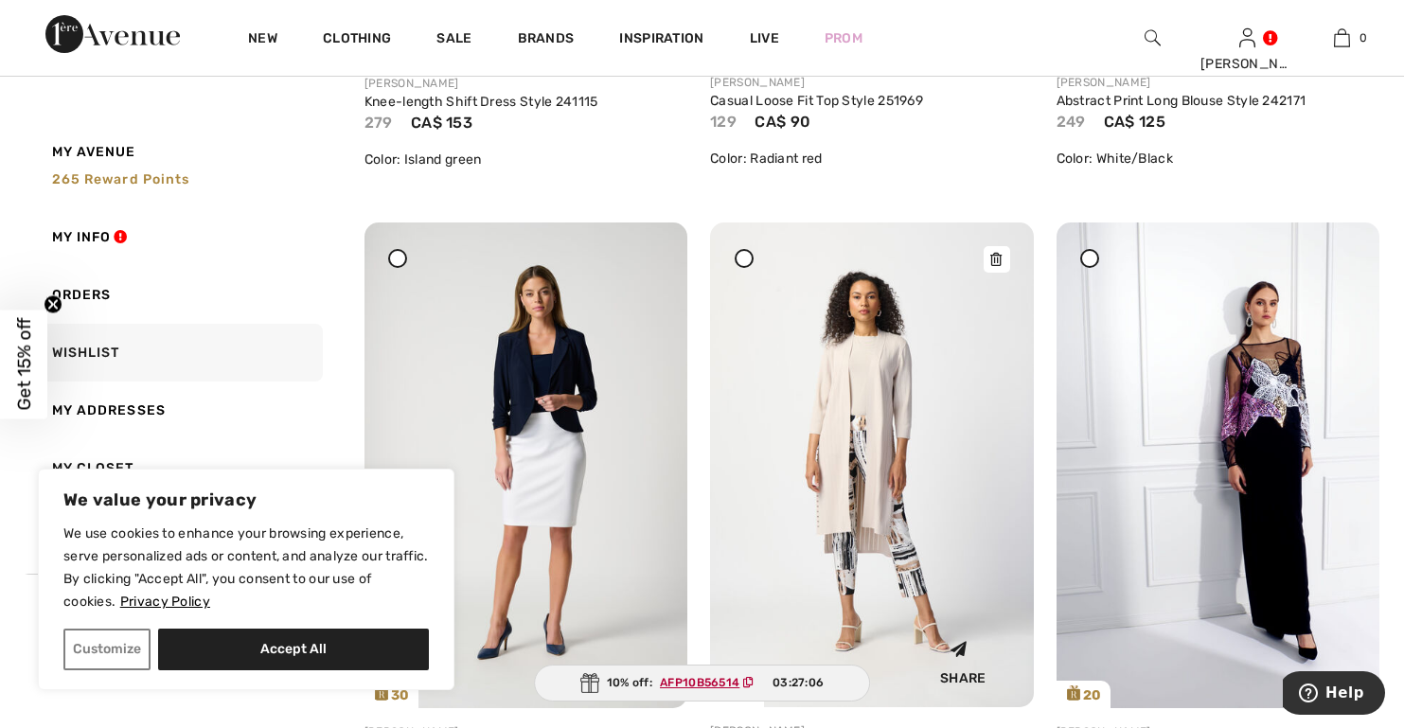
click at [999, 260] on icon at bounding box center [995, 259] width 11 height 13
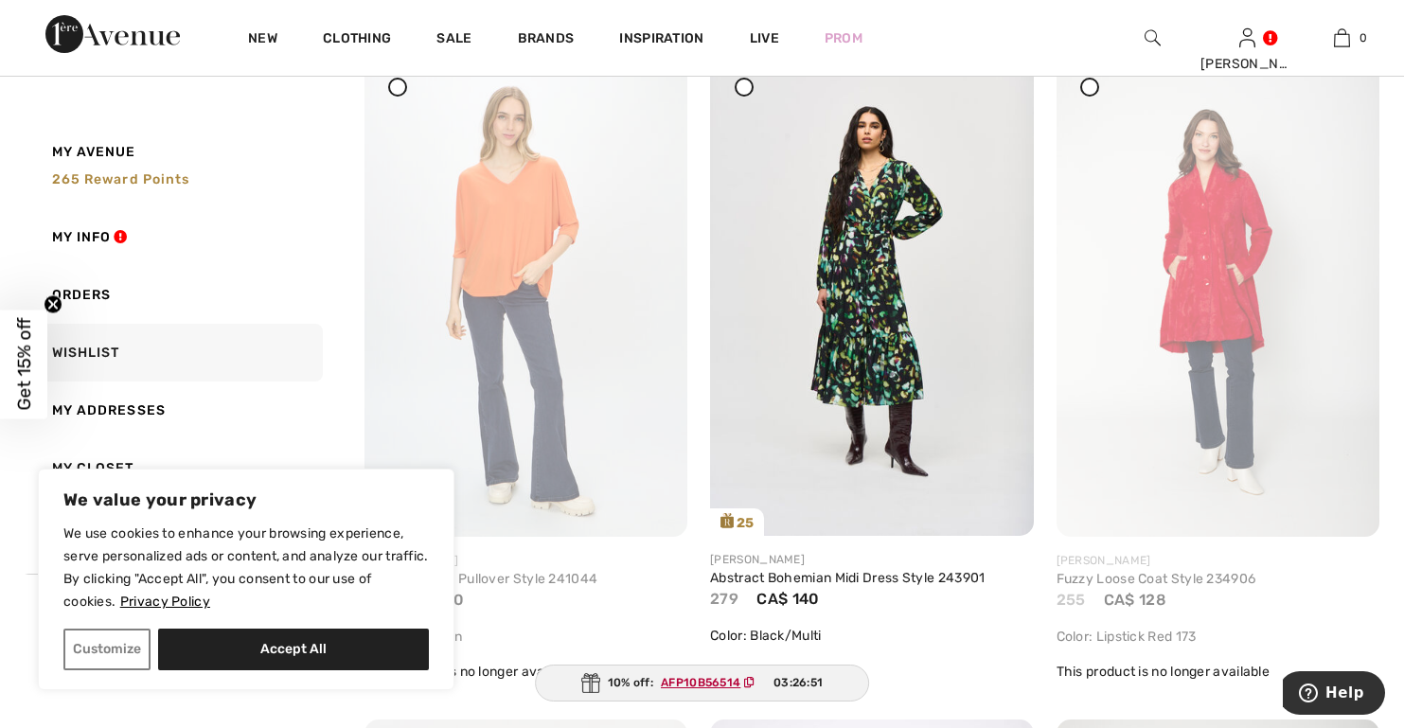
scroll to position [1514, 0]
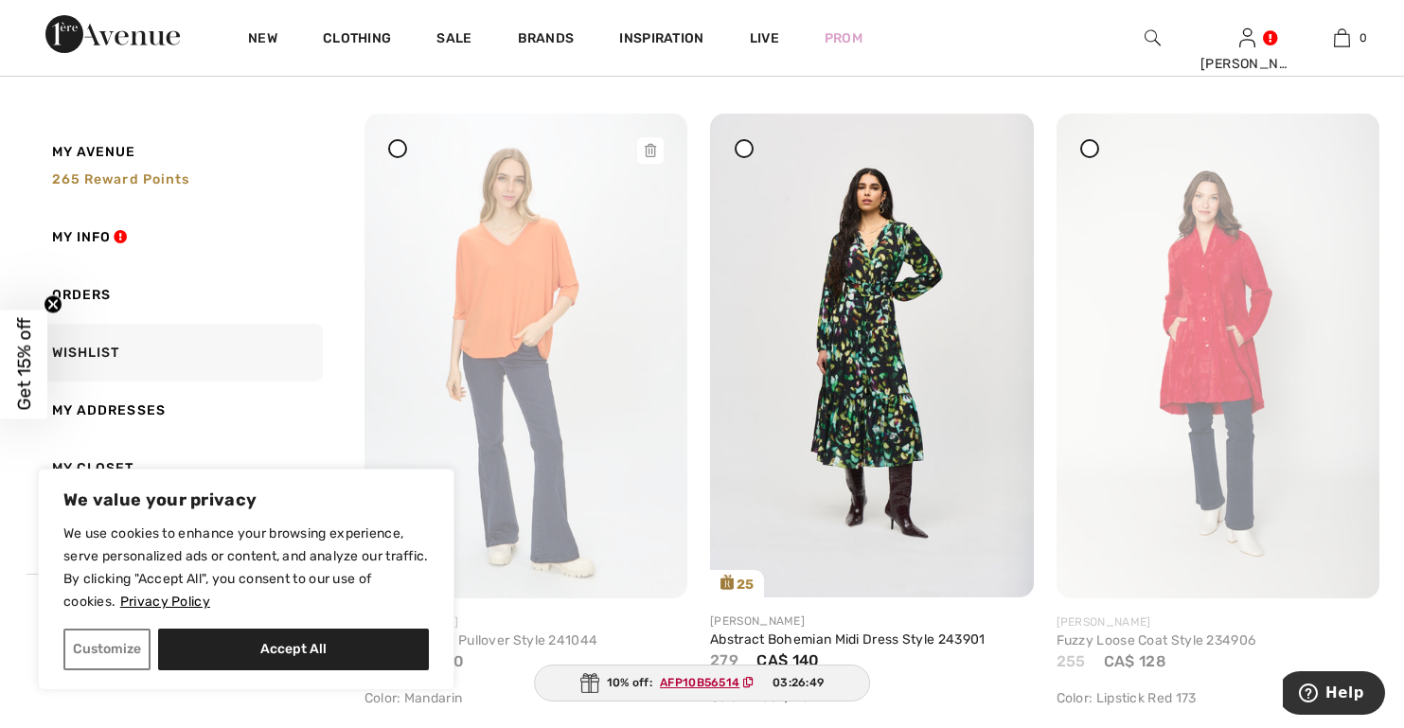
click at [649, 152] on icon at bounding box center [650, 150] width 11 height 13
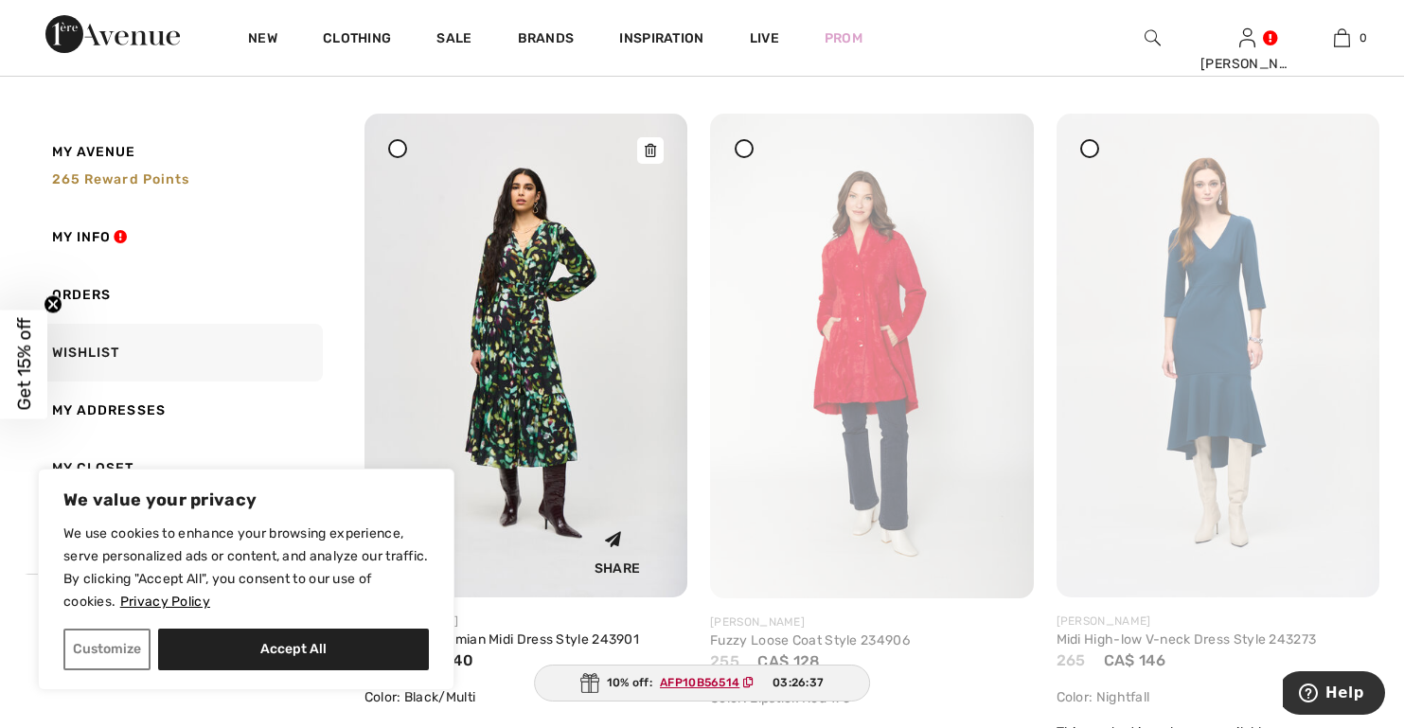
click at [653, 150] on icon at bounding box center [650, 150] width 11 height 13
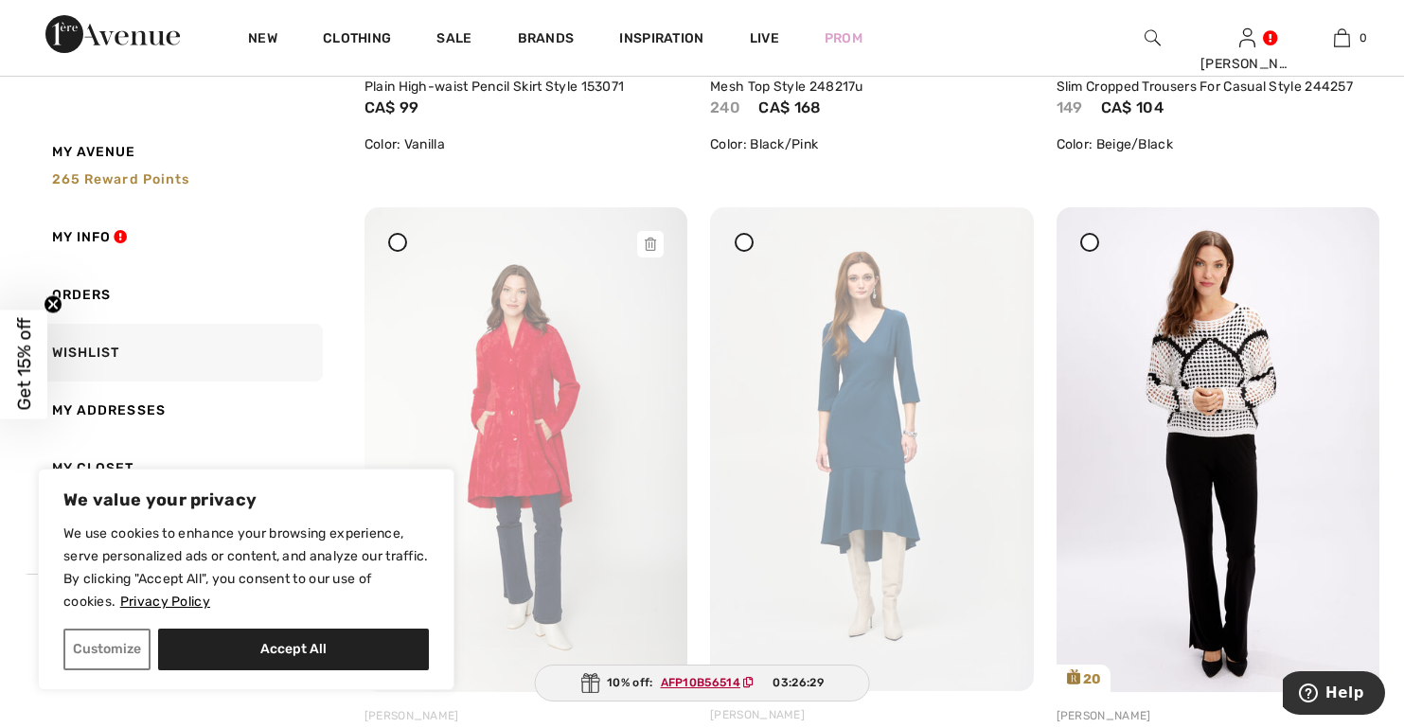
scroll to position [1420, 0]
click at [651, 248] on icon at bounding box center [650, 245] width 11 height 13
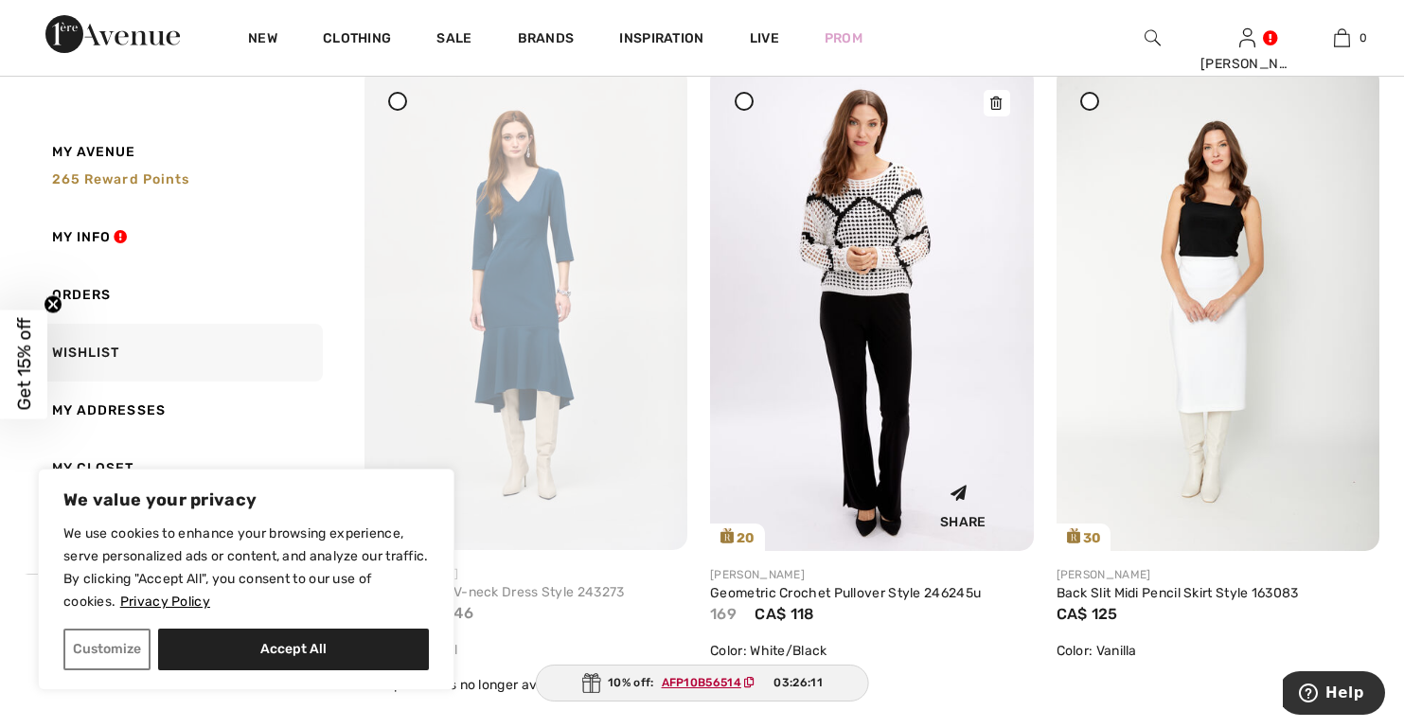
scroll to position [1609, 0]
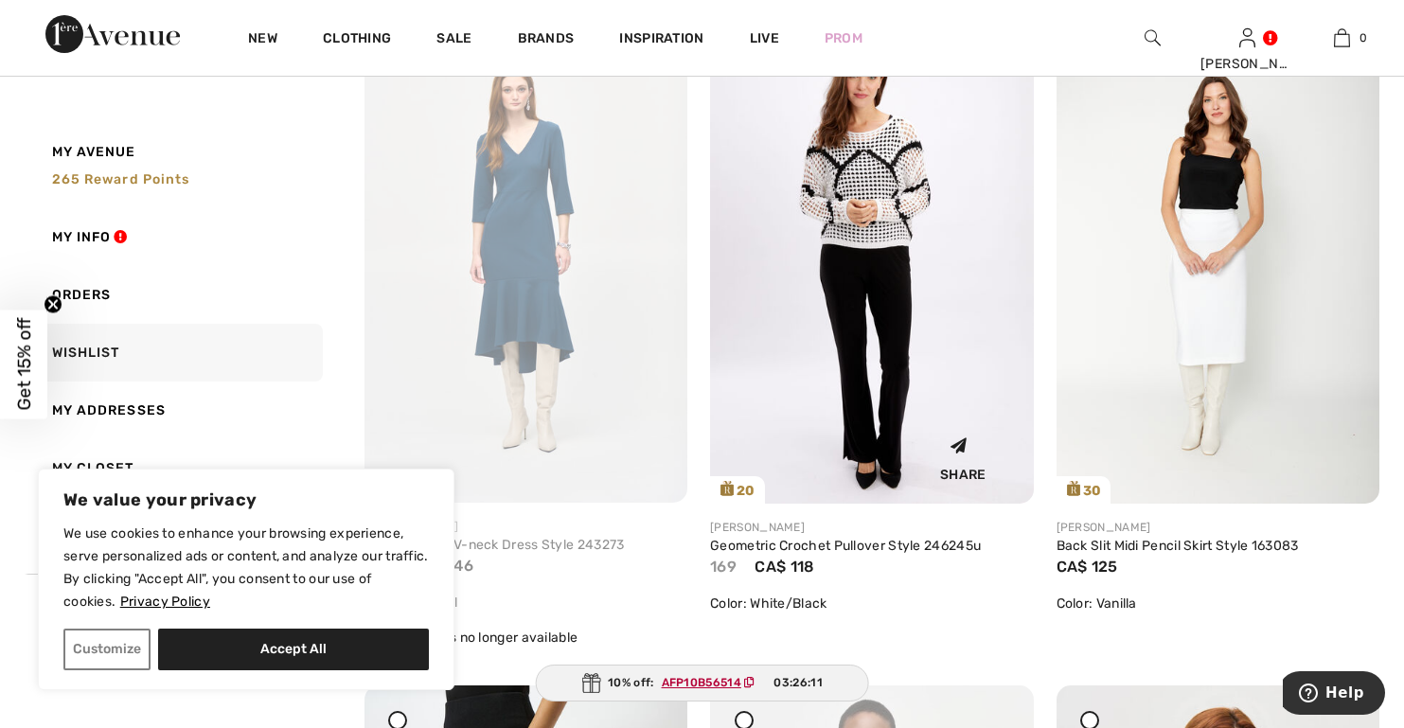
click at [879, 212] on img at bounding box center [871, 261] width 323 height 485
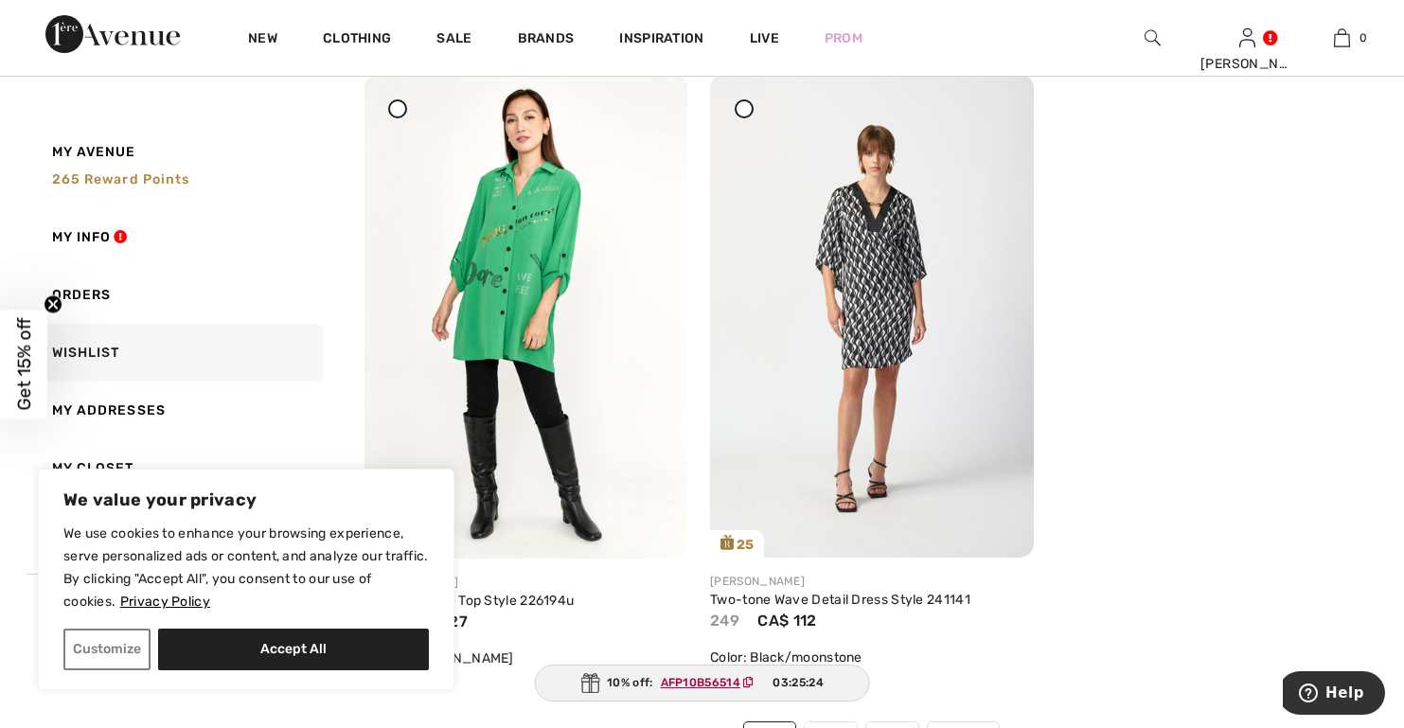
scroll to position [10601, 0]
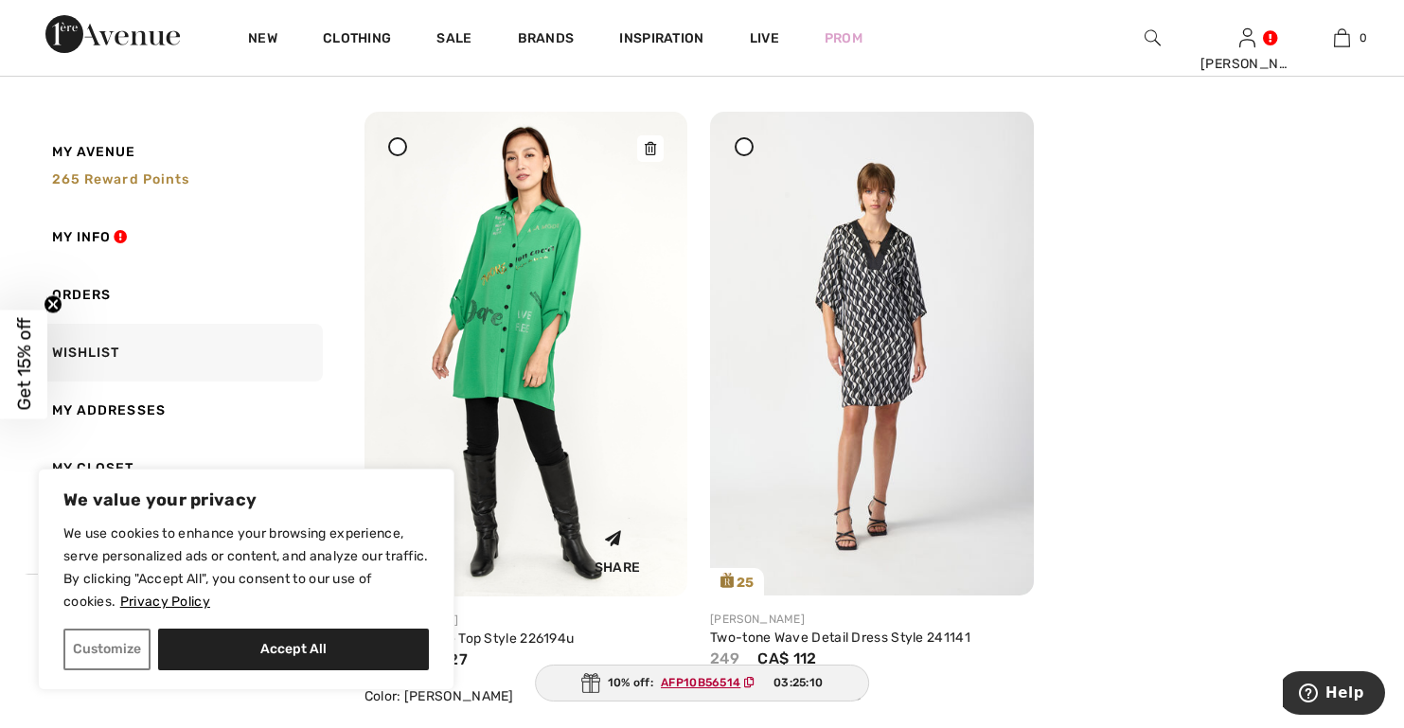
click at [649, 150] on icon at bounding box center [650, 148] width 11 height 13
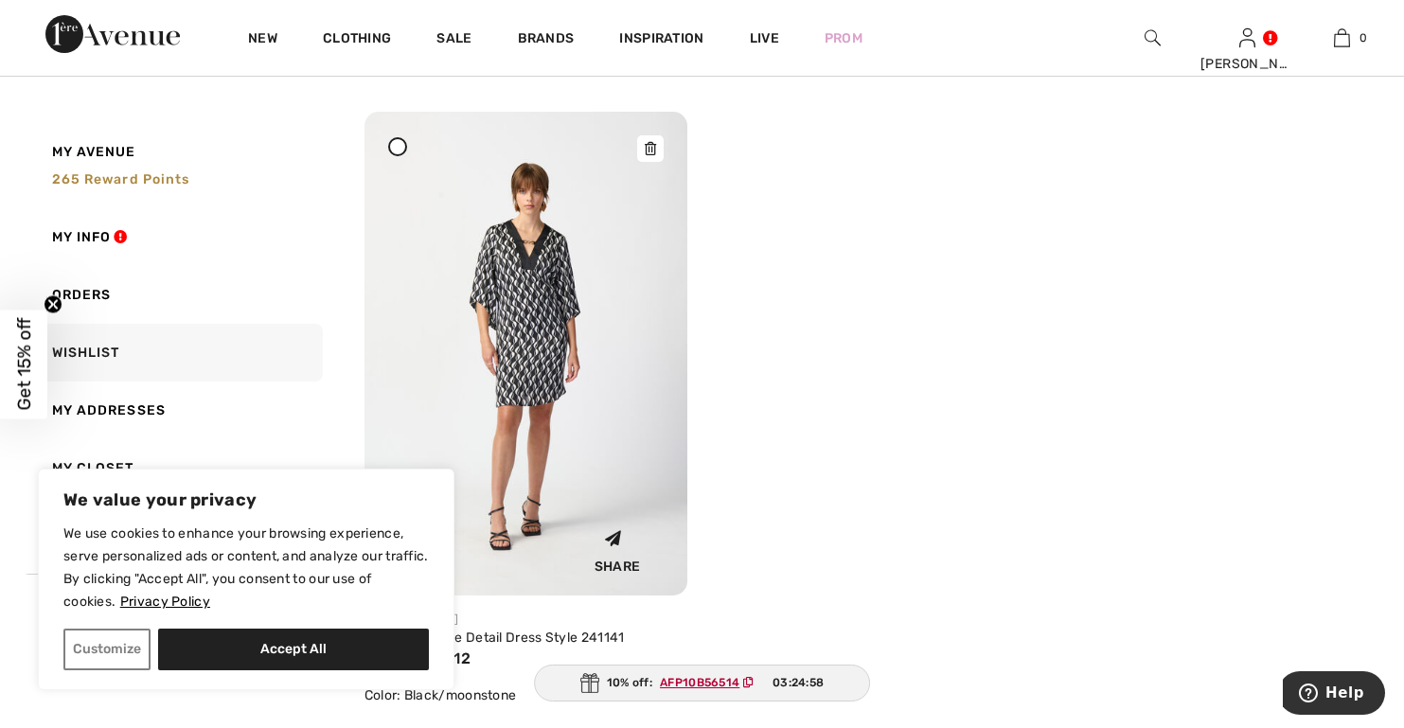
click at [535, 348] on img at bounding box center [525, 354] width 323 height 484
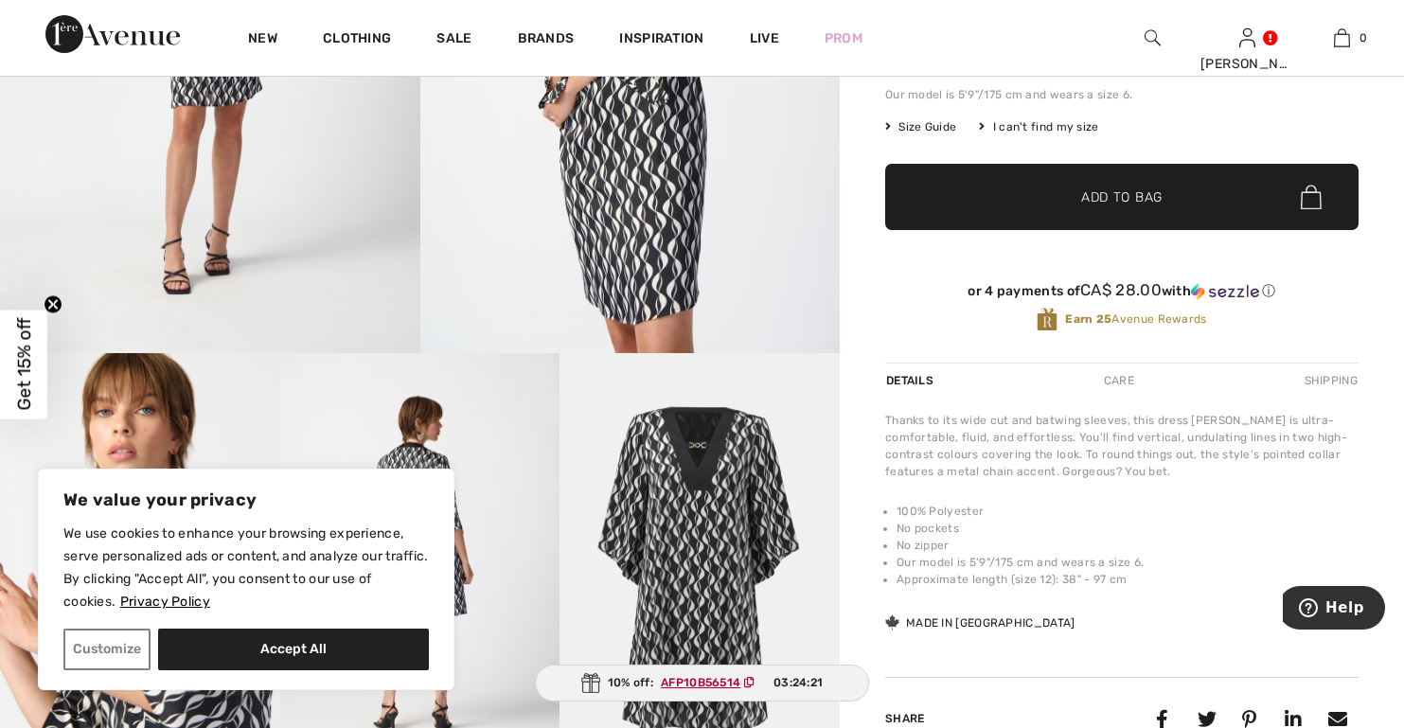
scroll to position [379, 0]
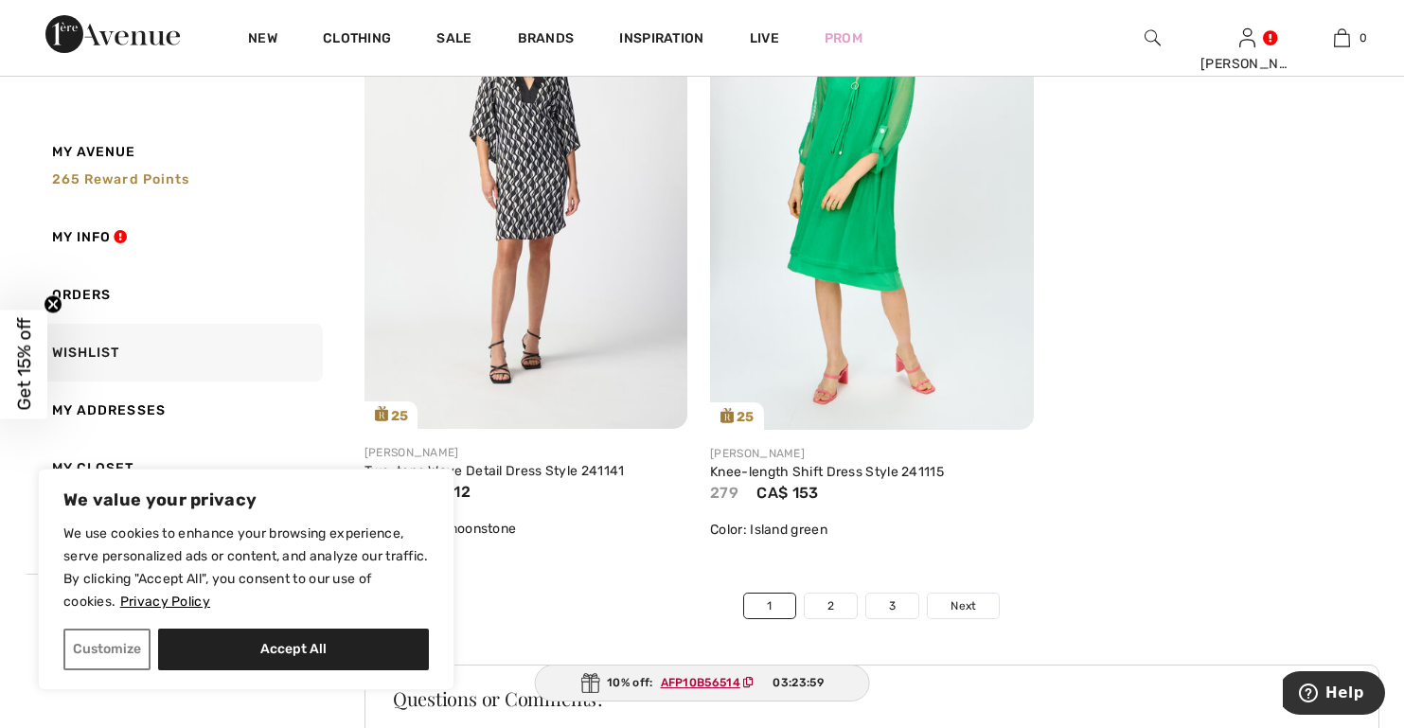
scroll to position [10885, 0]
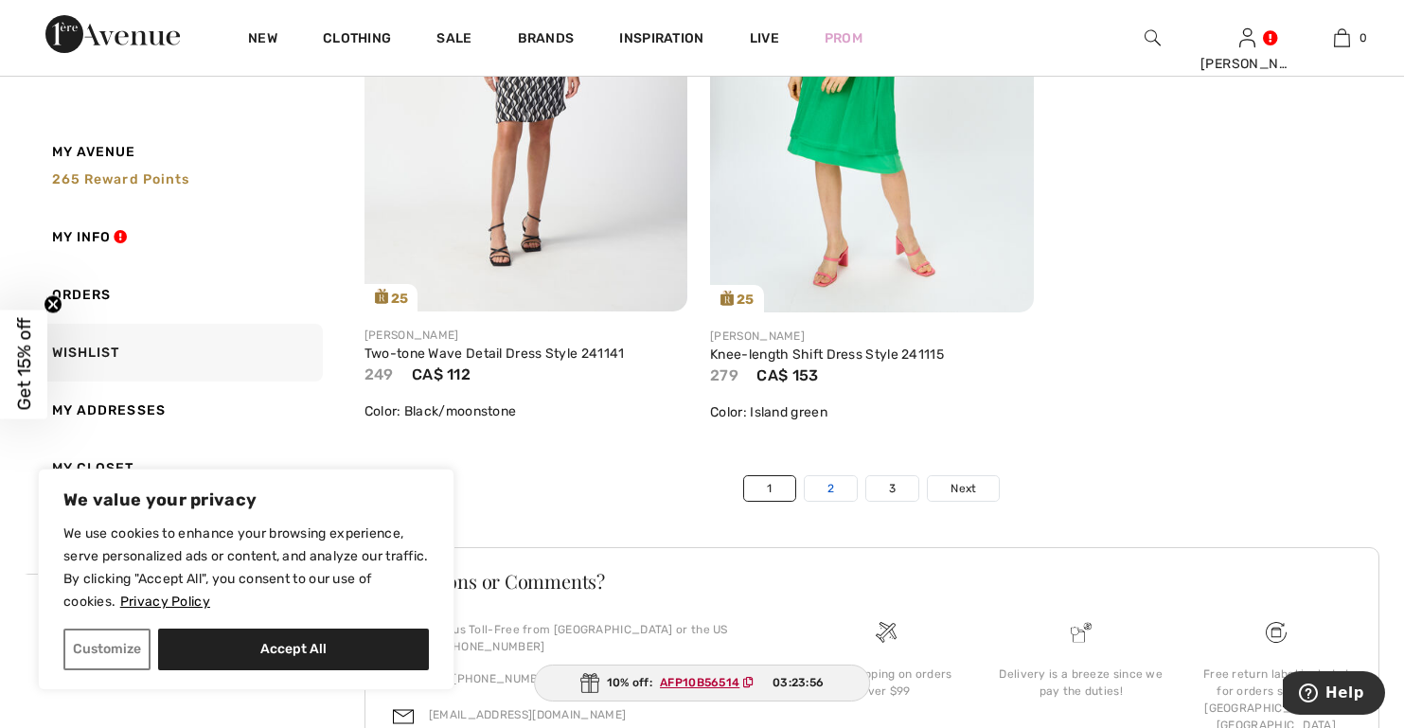
click at [827, 490] on link "2" at bounding box center [831, 488] width 52 height 25
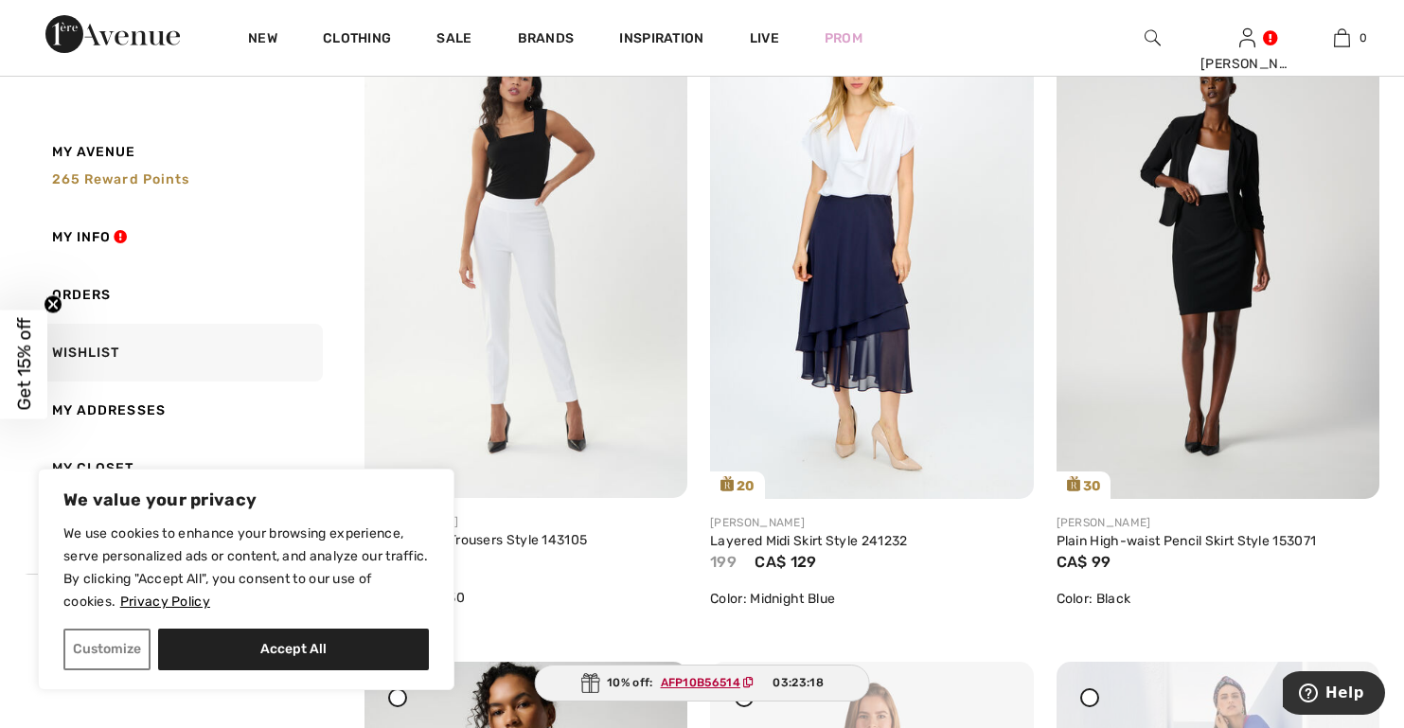
scroll to position [3597, 0]
click at [859, 363] on img at bounding box center [871, 255] width 323 height 485
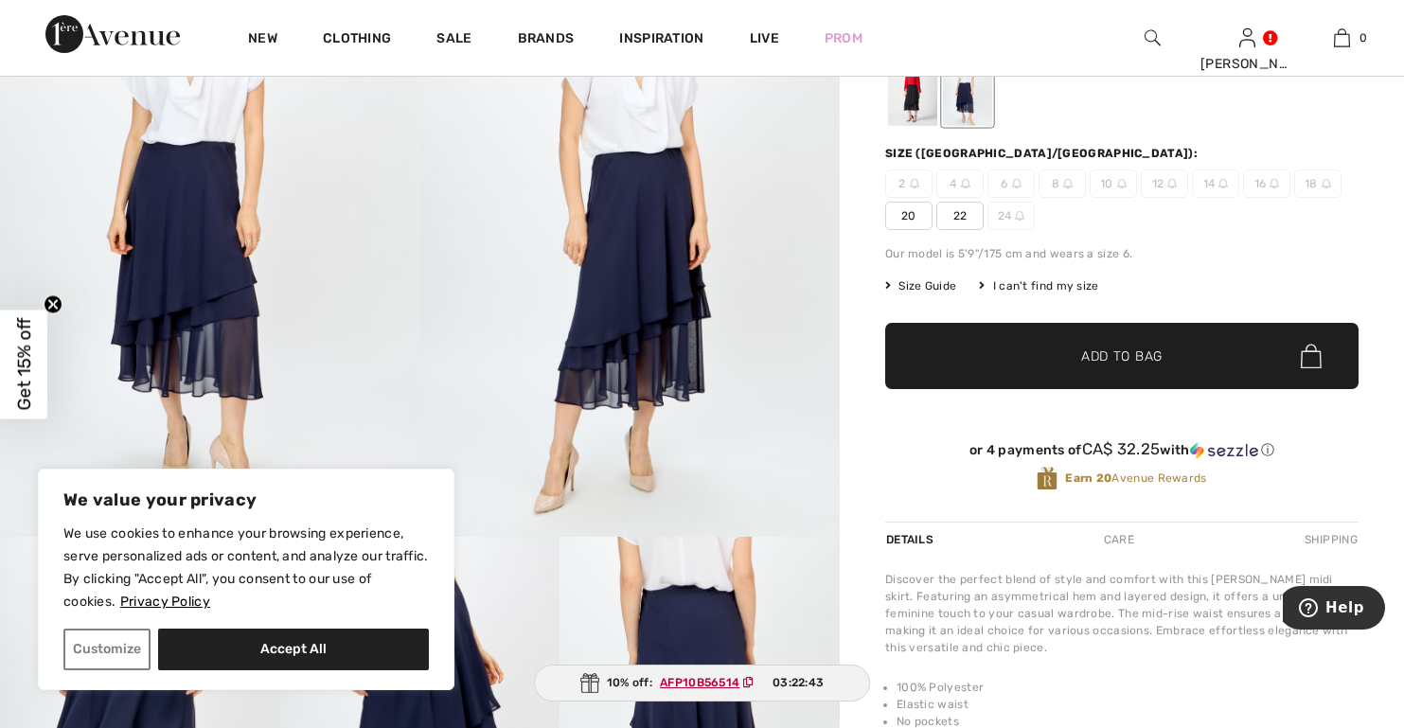
scroll to position [189, 0]
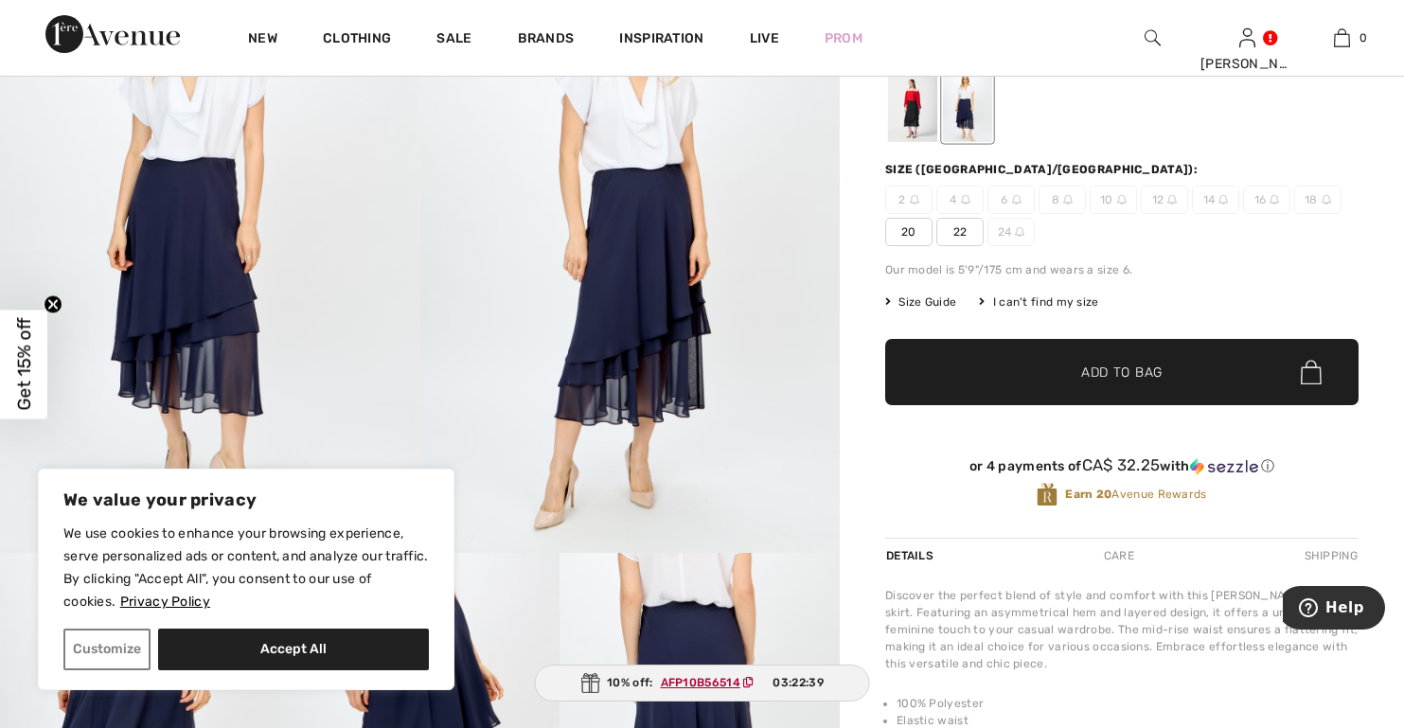
click at [1267, 204] on span "16" at bounding box center [1266, 200] width 47 height 28
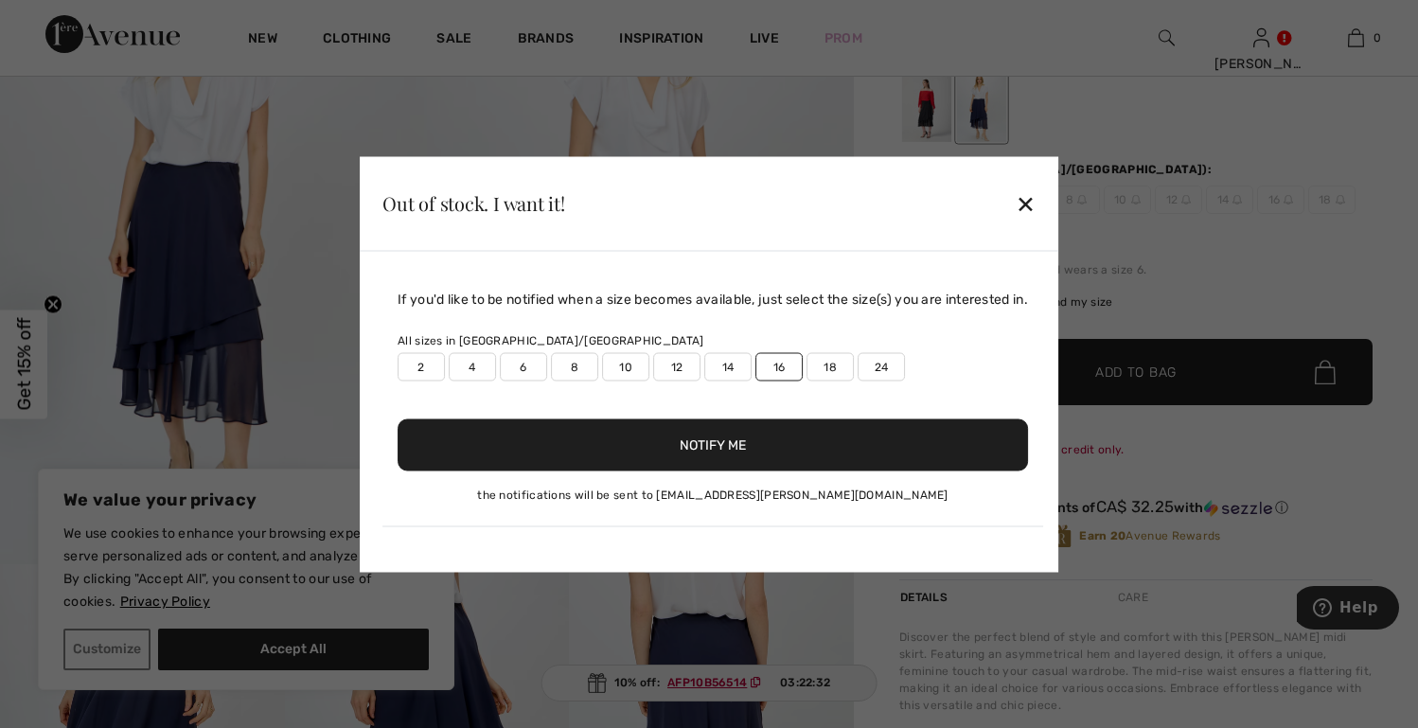
click at [720, 459] on button "Notify Me" at bounding box center [713, 444] width 630 height 52
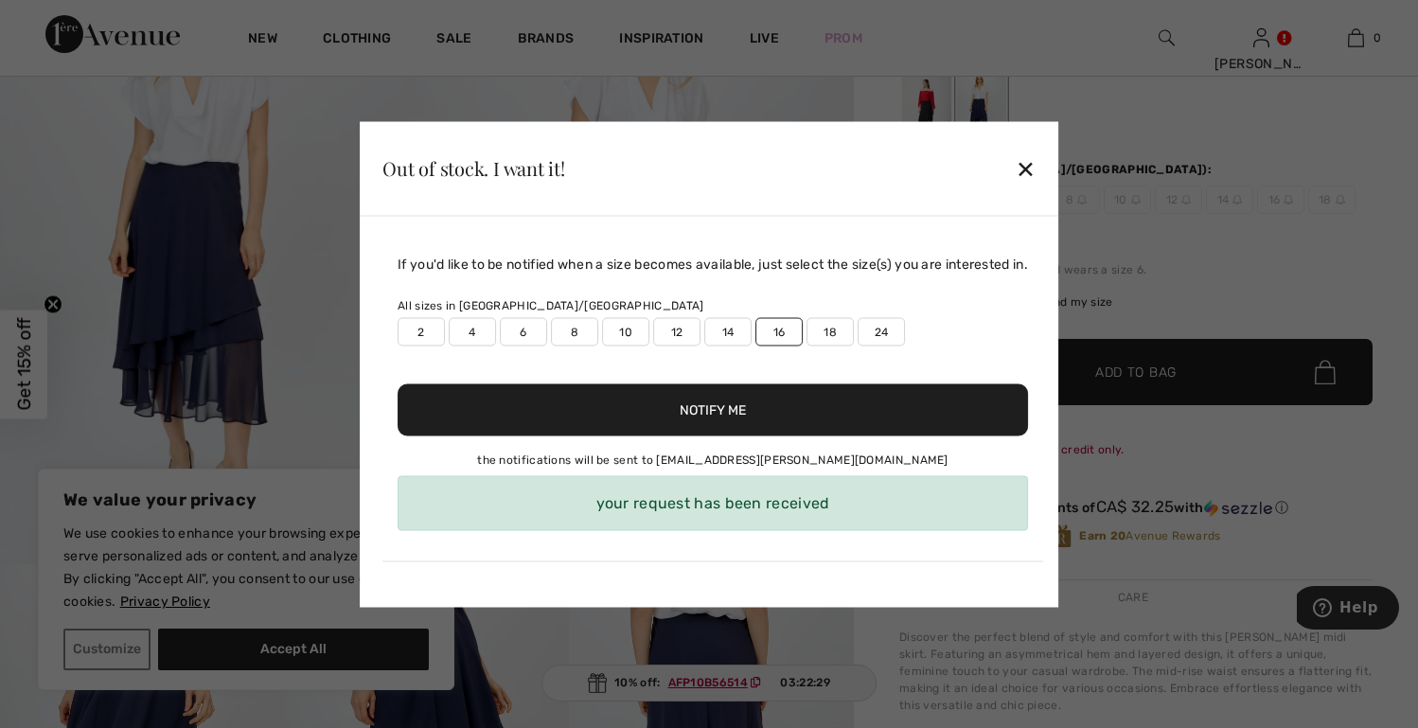
click at [1033, 159] on div "✕" at bounding box center [1026, 169] width 20 height 40
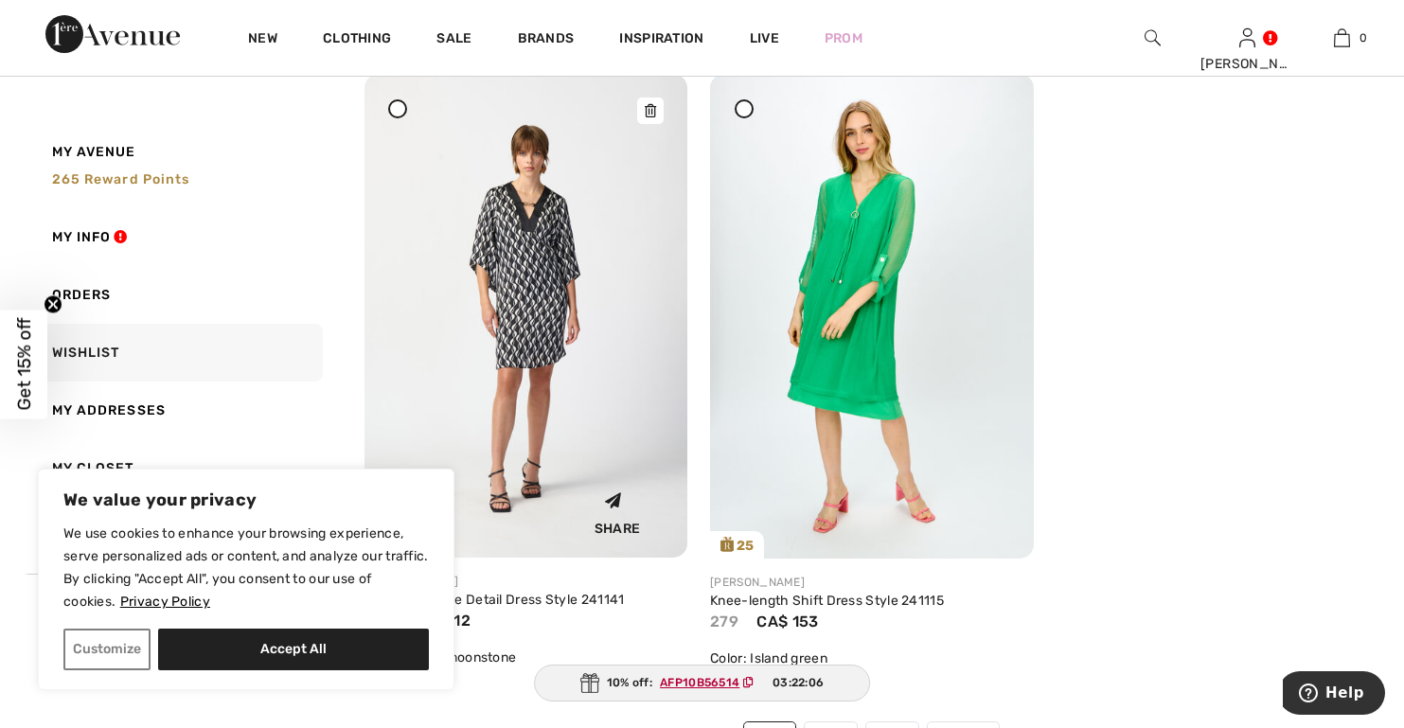
scroll to position [10601, 0]
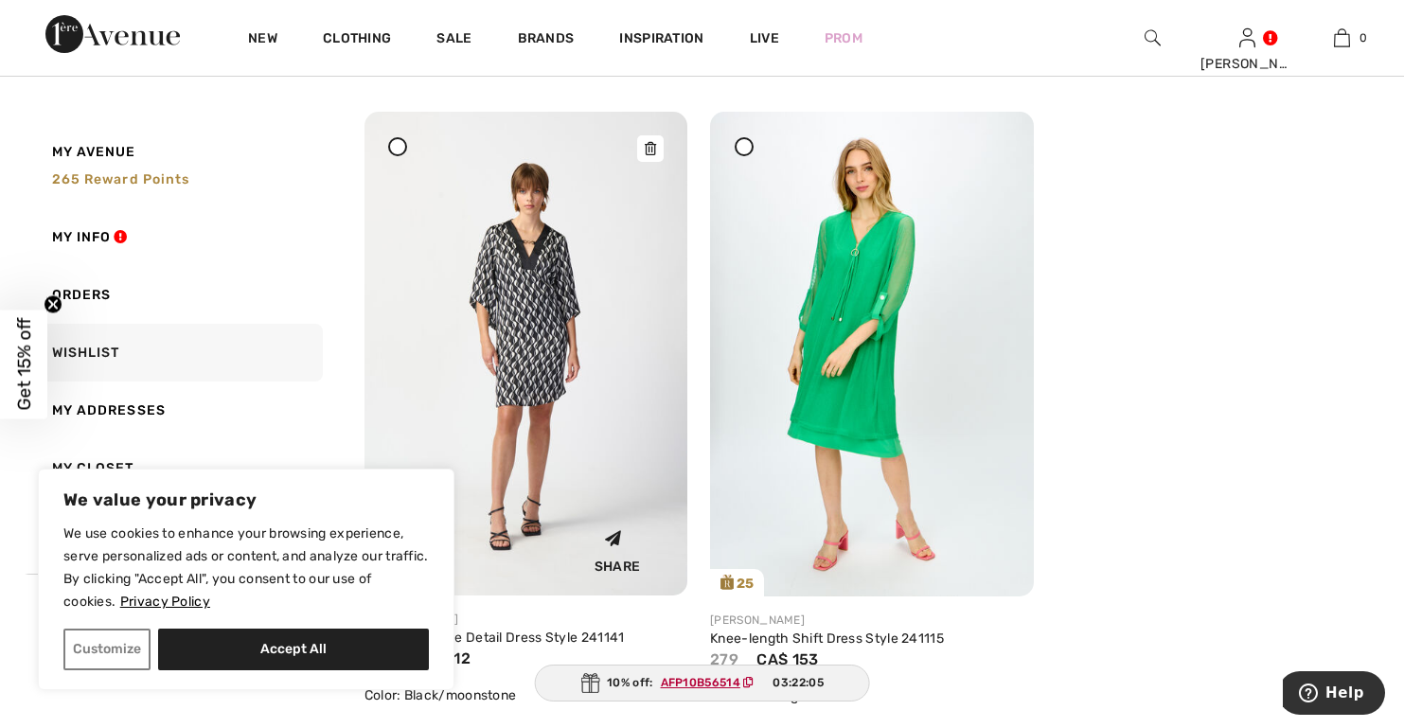
click at [646, 150] on icon at bounding box center [650, 148] width 11 height 13
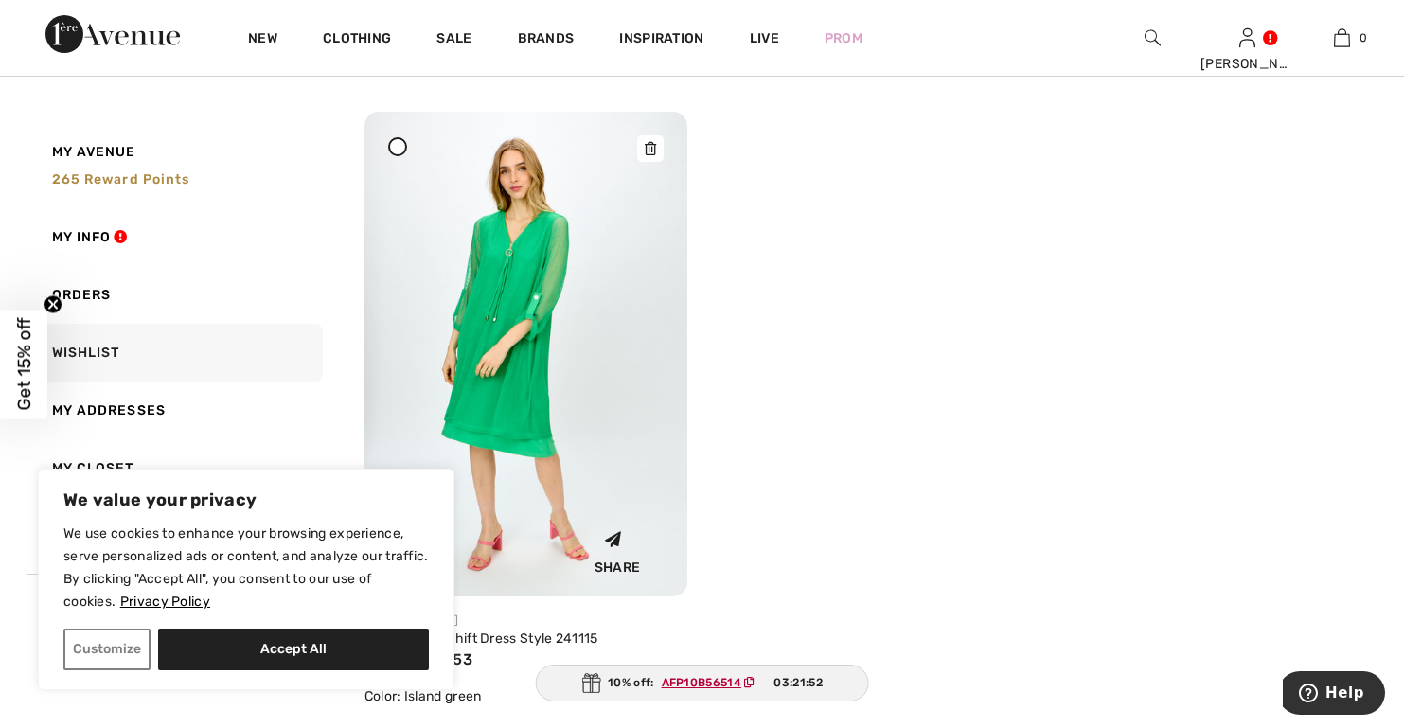
click at [511, 292] on img at bounding box center [525, 354] width 323 height 485
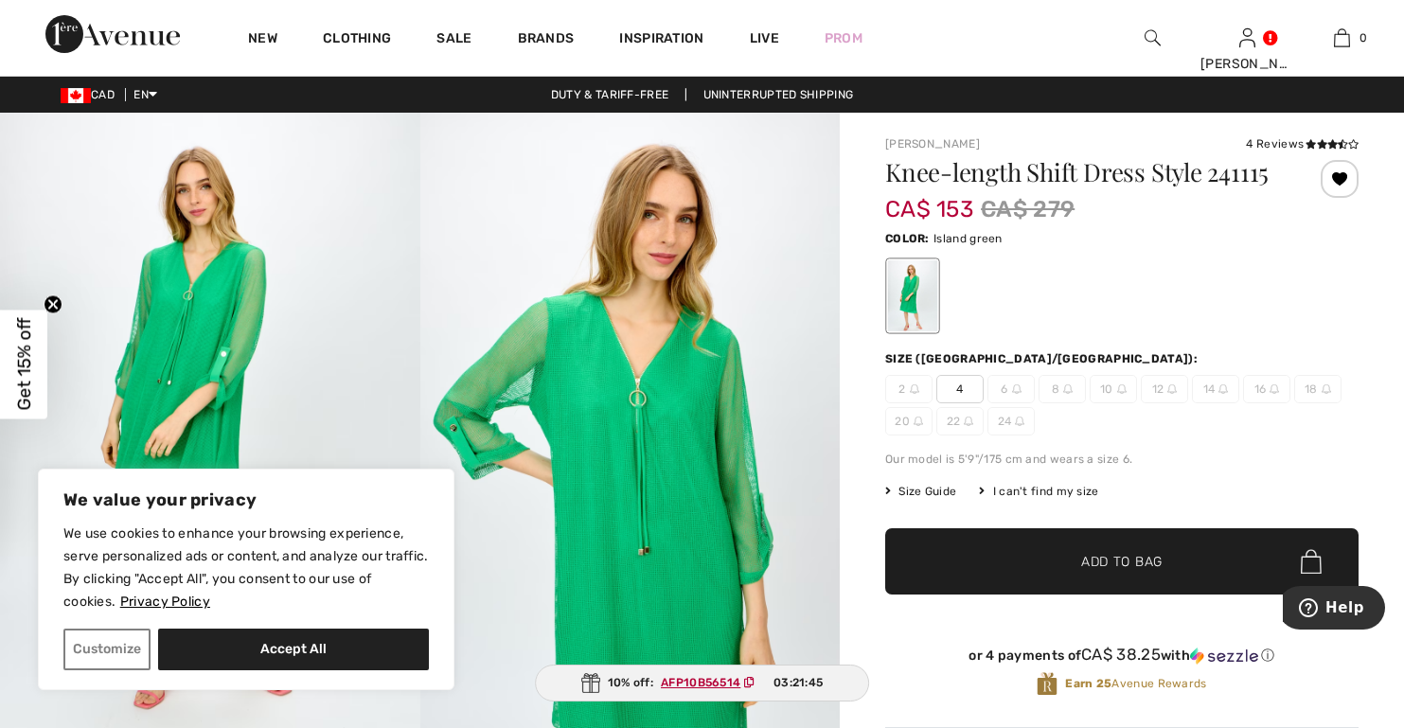
click at [1068, 488] on div "I can't find my size" at bounding box center [1038, 491] width 119 height 17
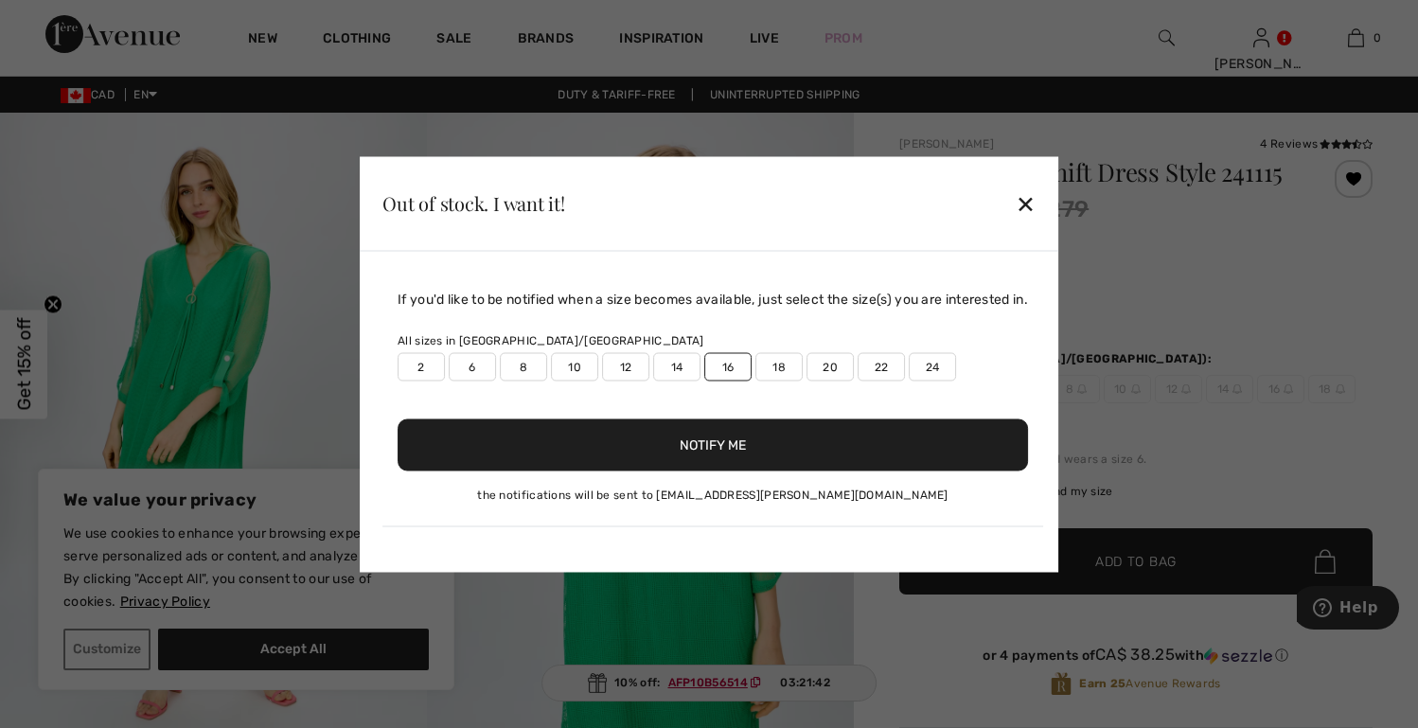
click at [694, 461] on button "Notify Me" at bounding box center [713, 444] width 630 height 52
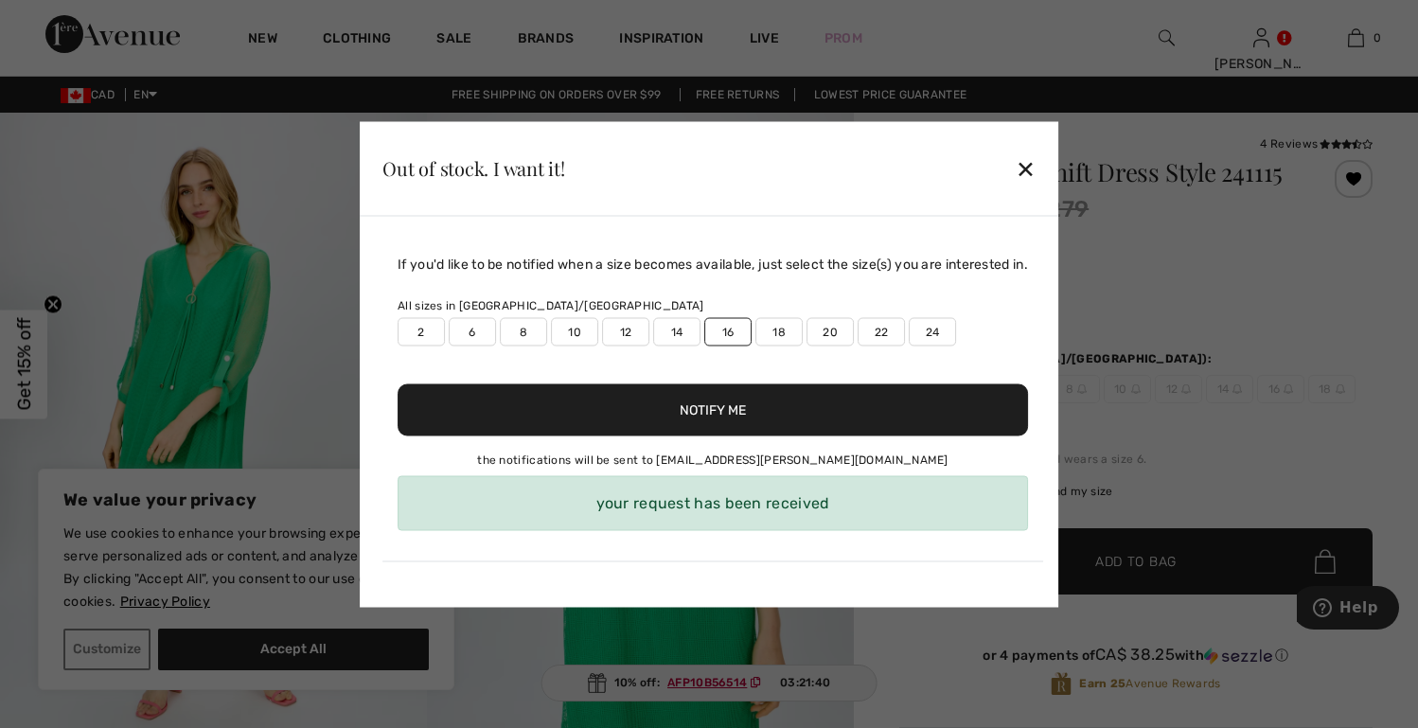
click at [1033, 156] on div "✕" at bounding box center [1026, 169] width 20 height 40
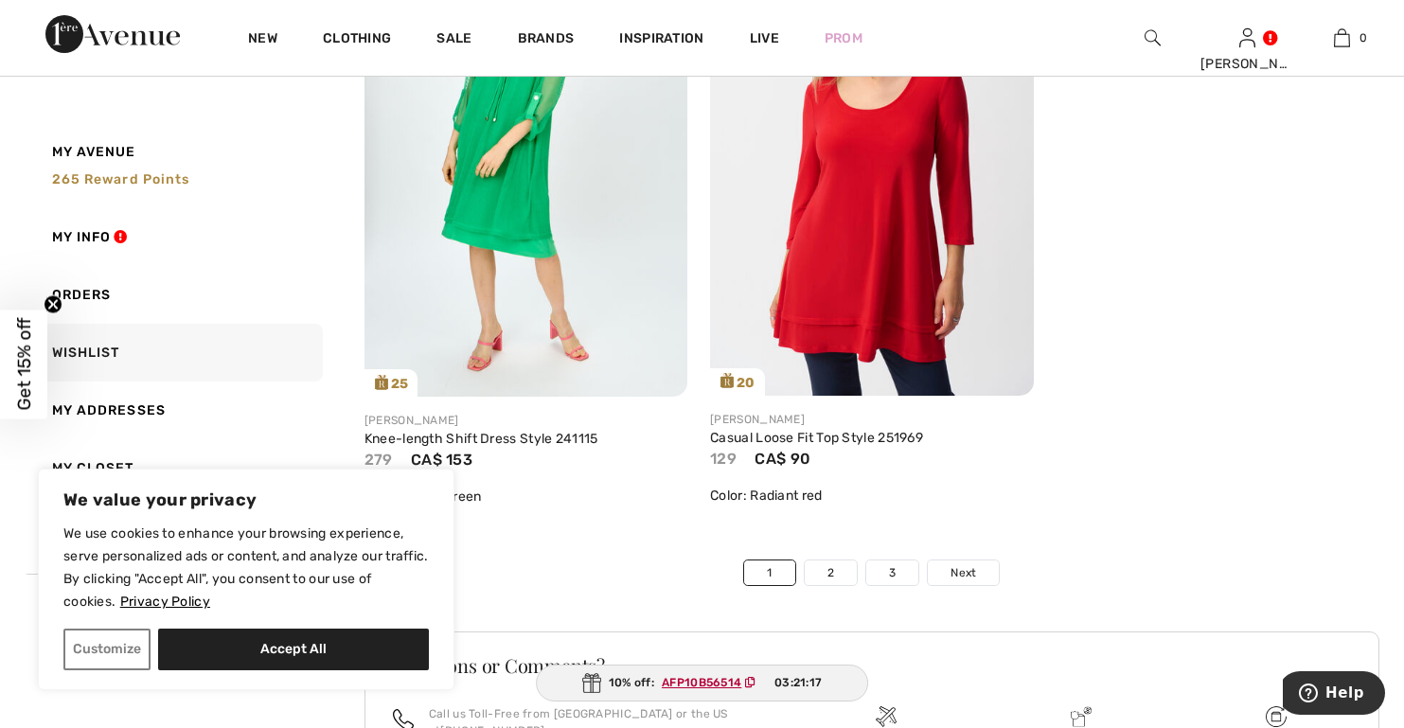
scroll to position [10829, 0]
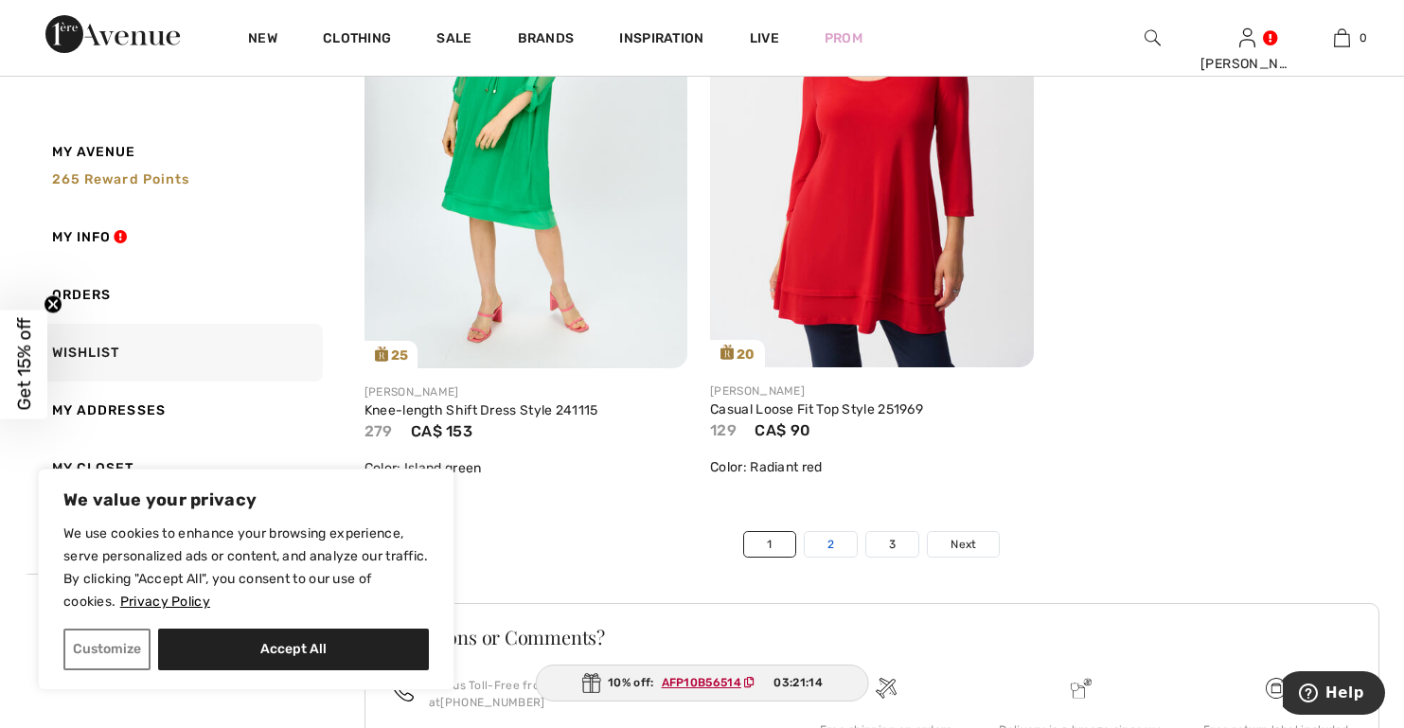
click at [830, 541] on link "2" at bounding box center [831, 544] width 52 height 25
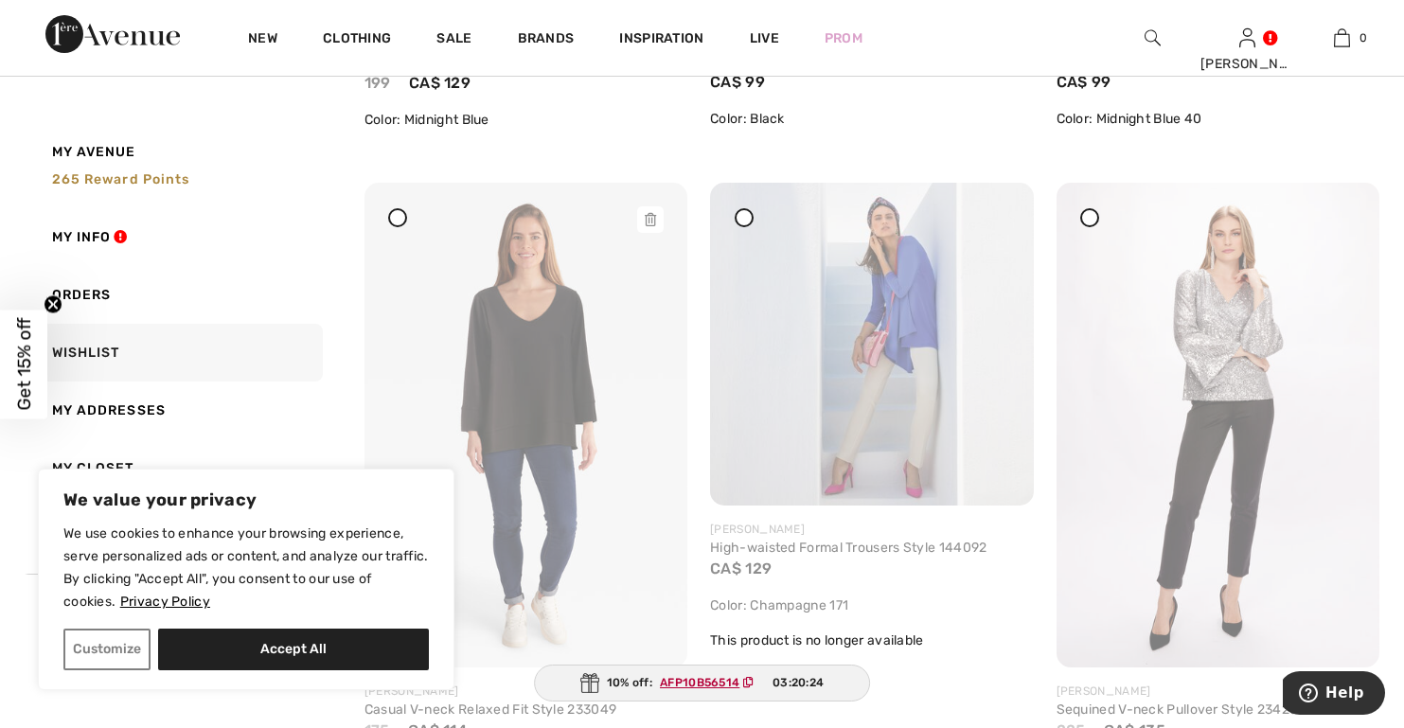
scroll to position [4070, 0]
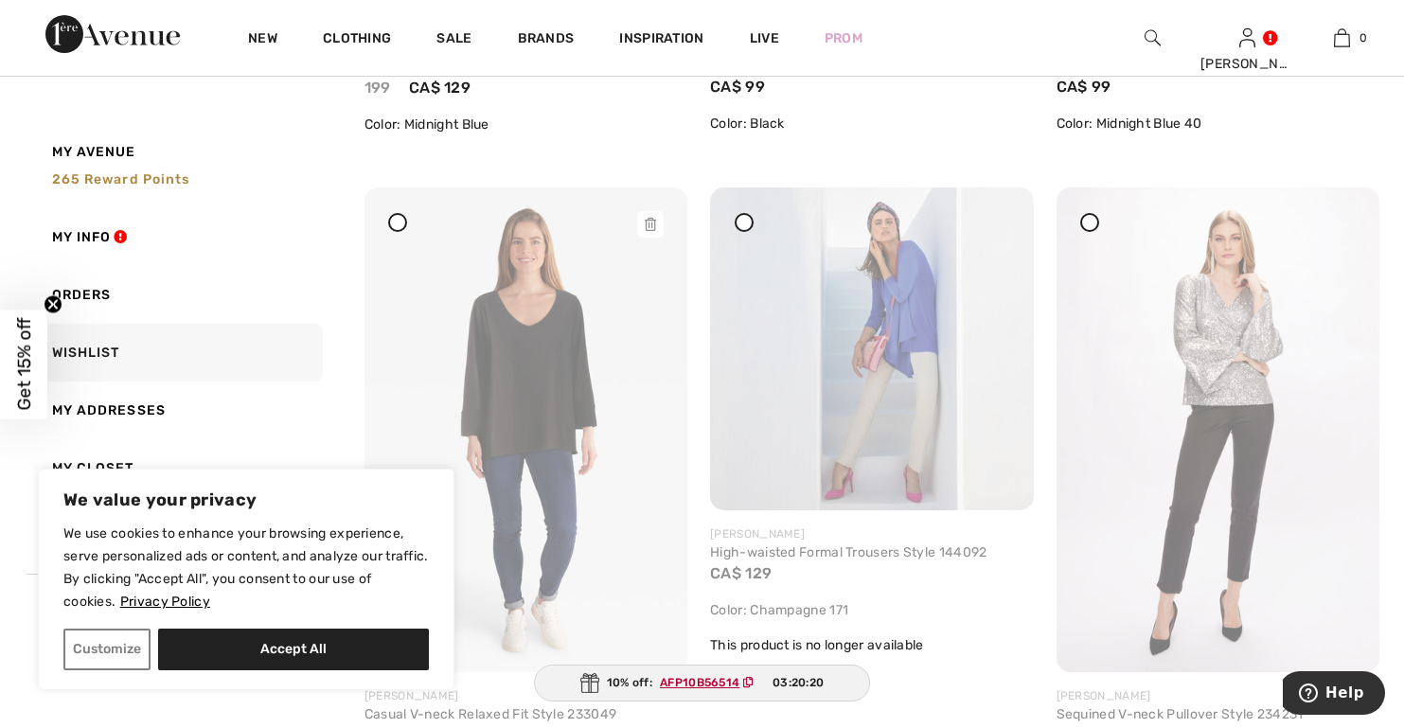
click at [645, 224] on icon at bounding box center [650, 224] width 11 height 13
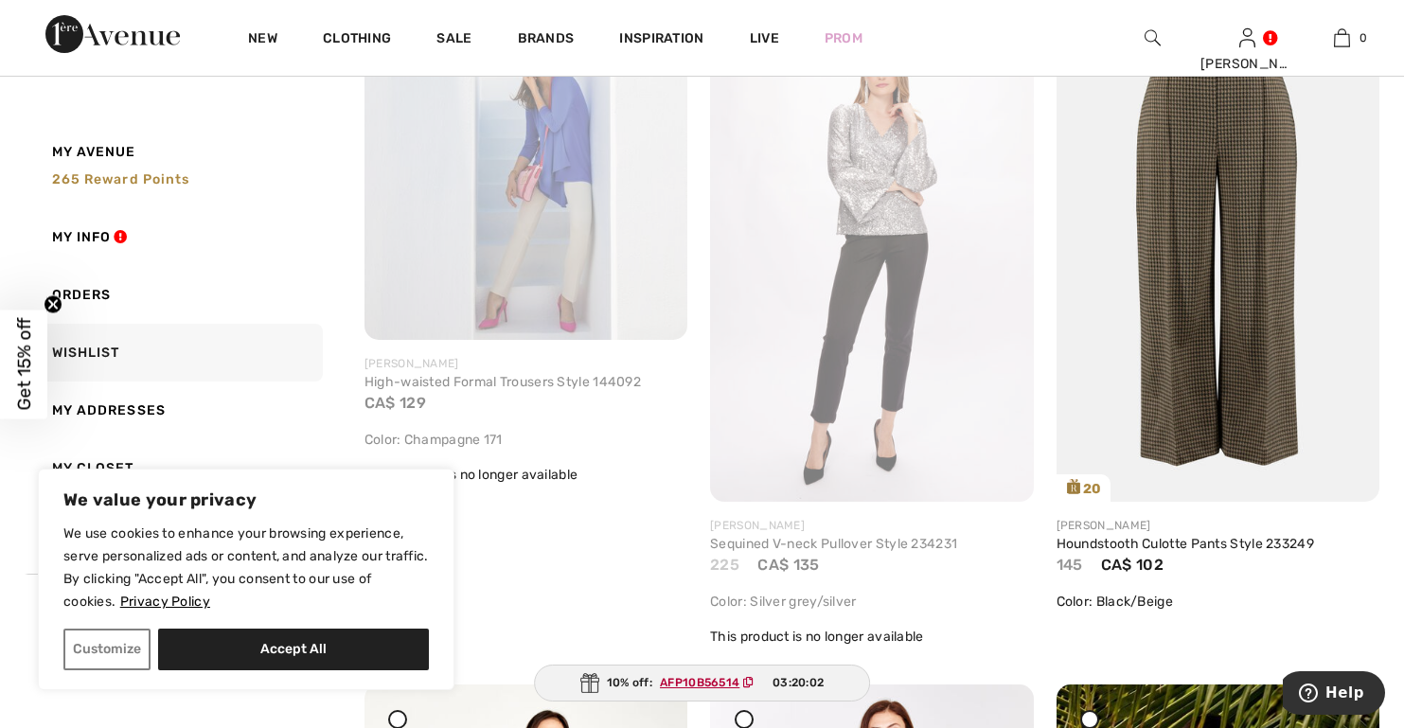
scroll to position [4165, 0]
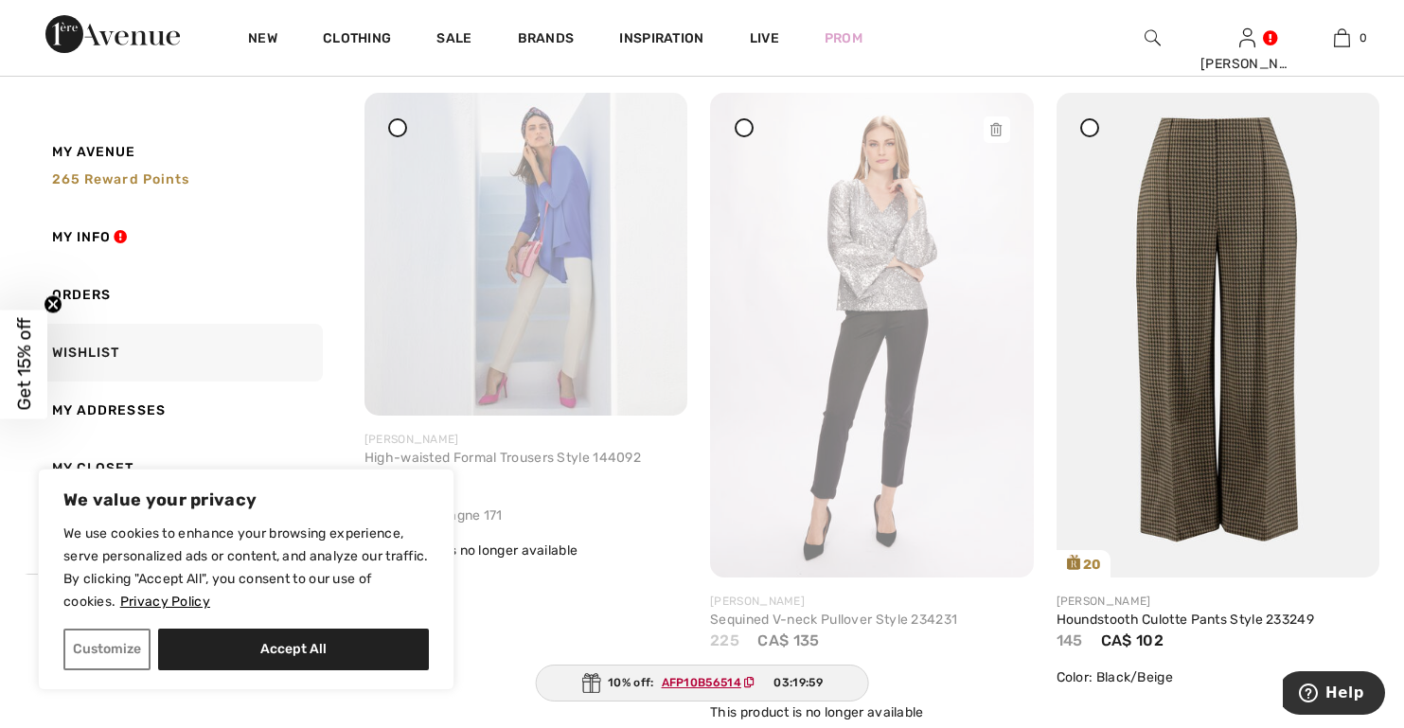
click at [997, 135] on icon at bounding box center [995, 129] width 11 height 13
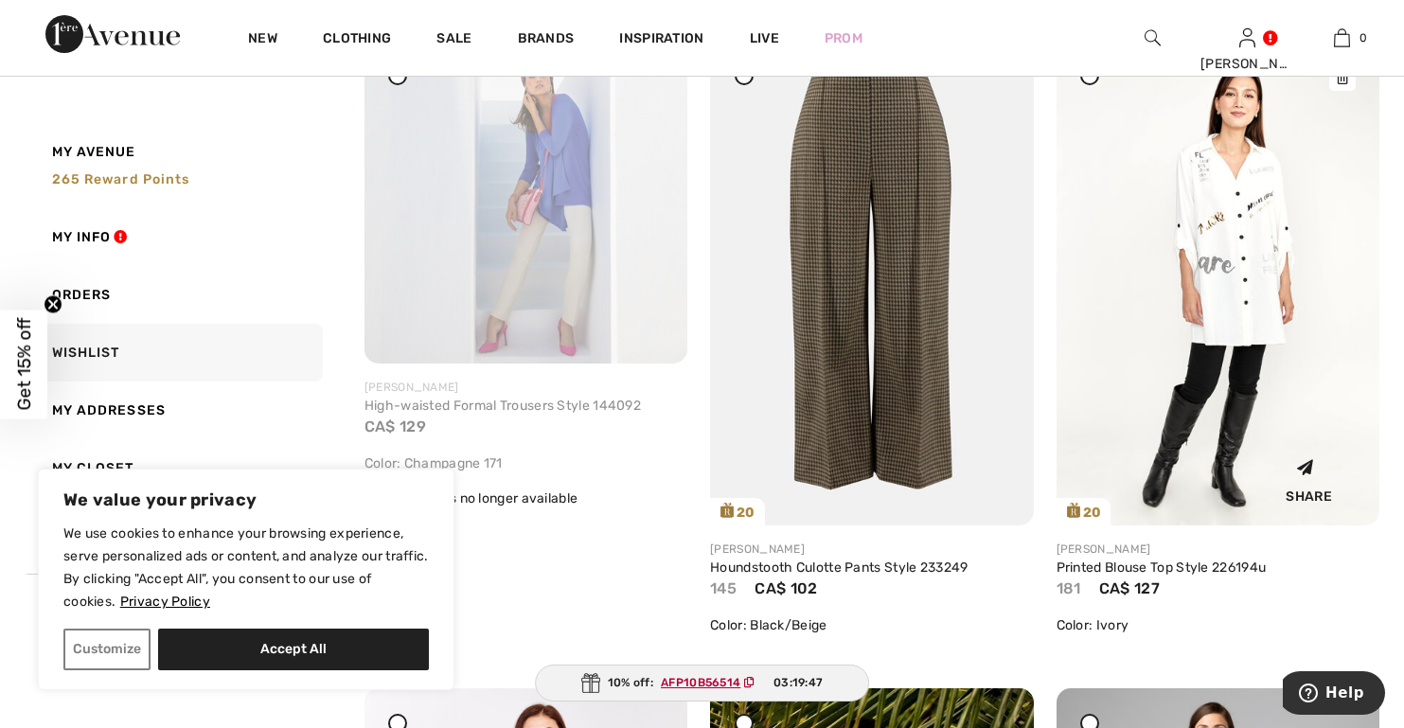
scroll to position [4259, 0]
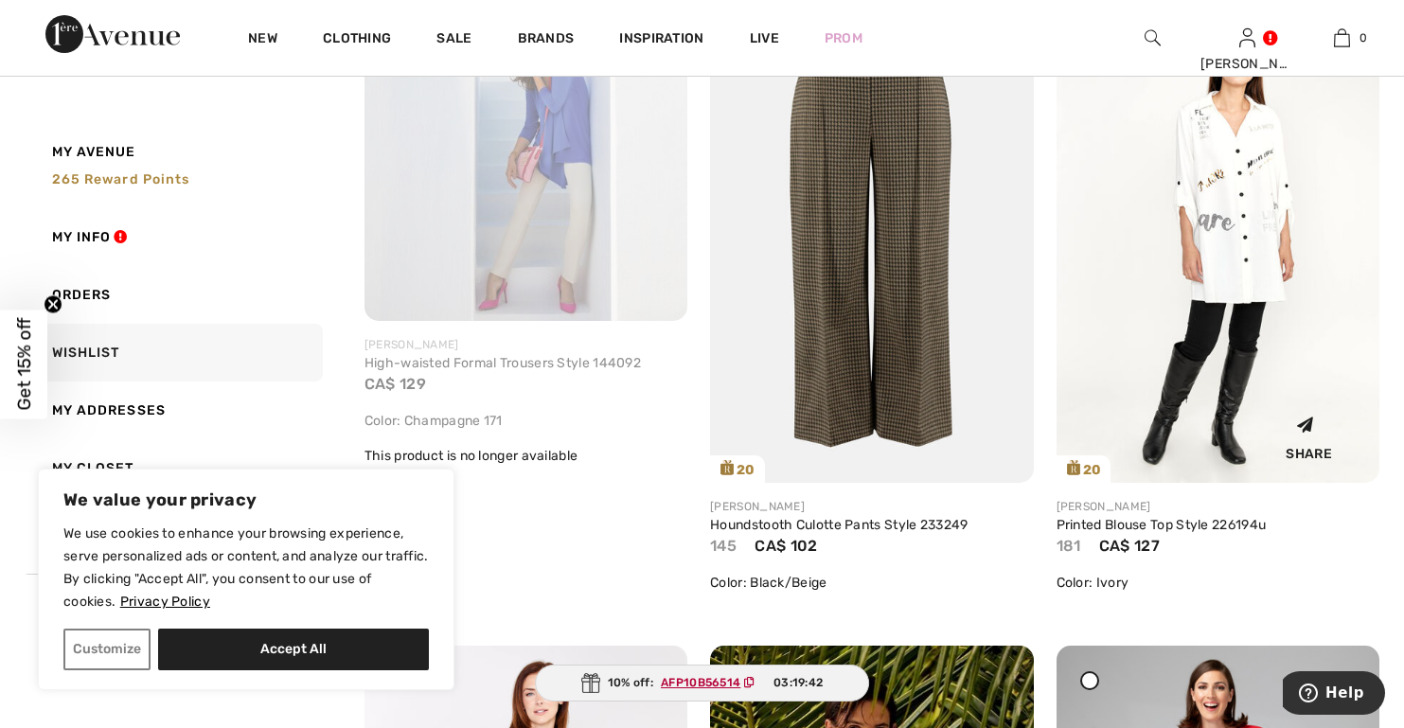
click at [1235, 272] on img at bounding box center [1217, 240] width 323 height 485
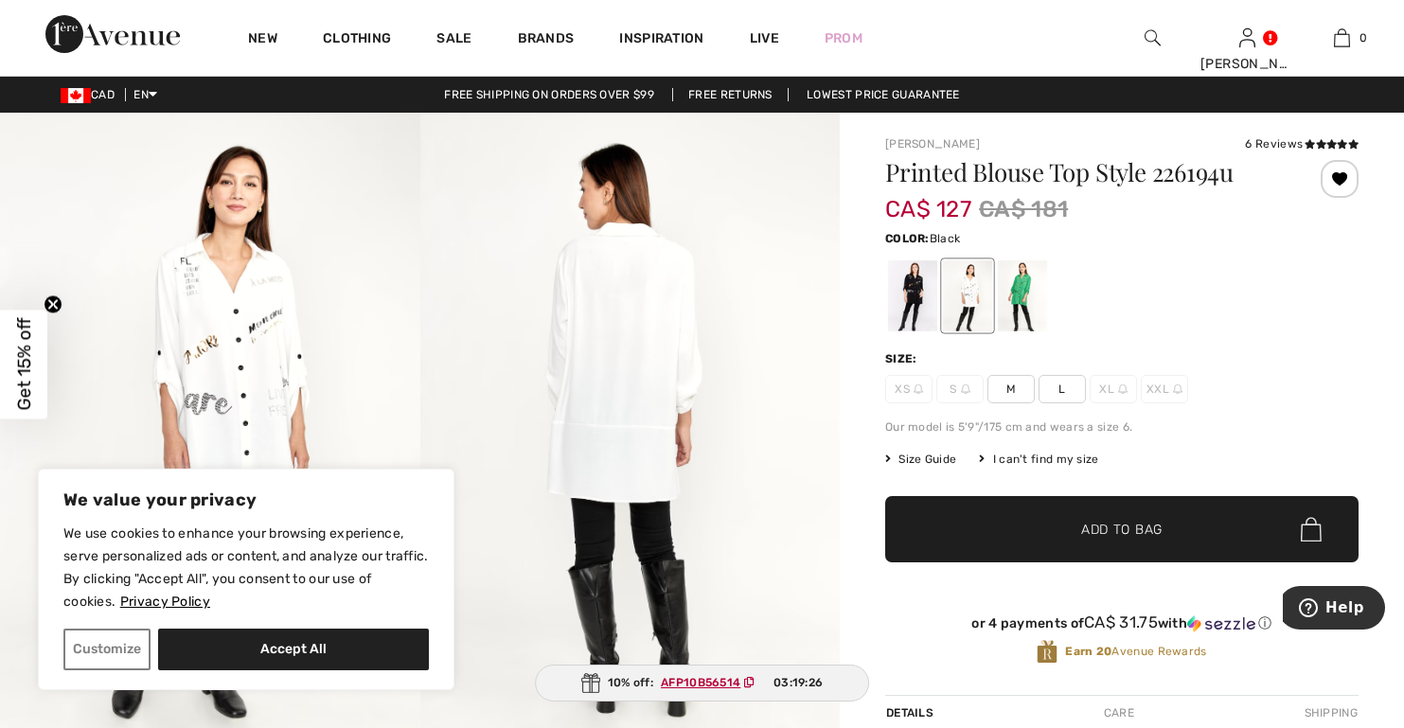
click at [912, 303] on div at bounding box center [912, 295] width 49 height 71
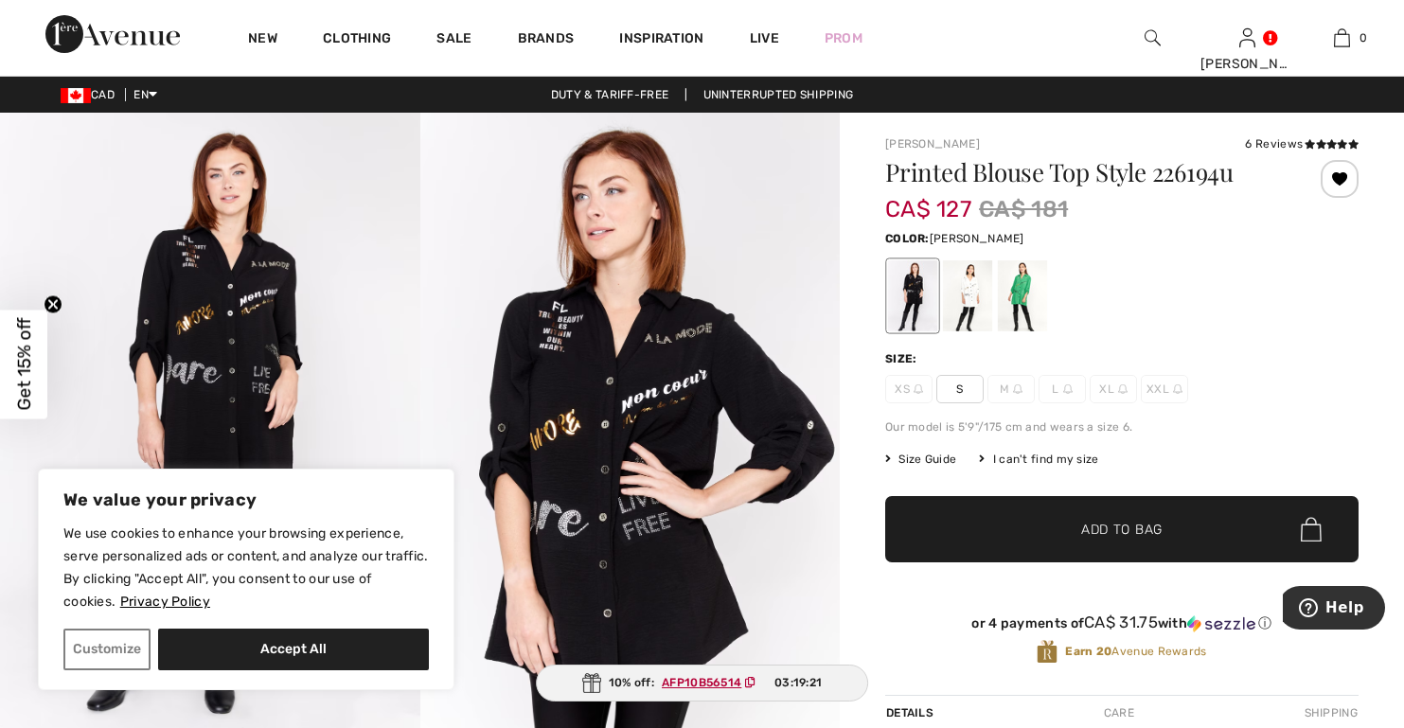
click at [1024, 298] on div at bounding box center [1022, 295] width 49 height 71
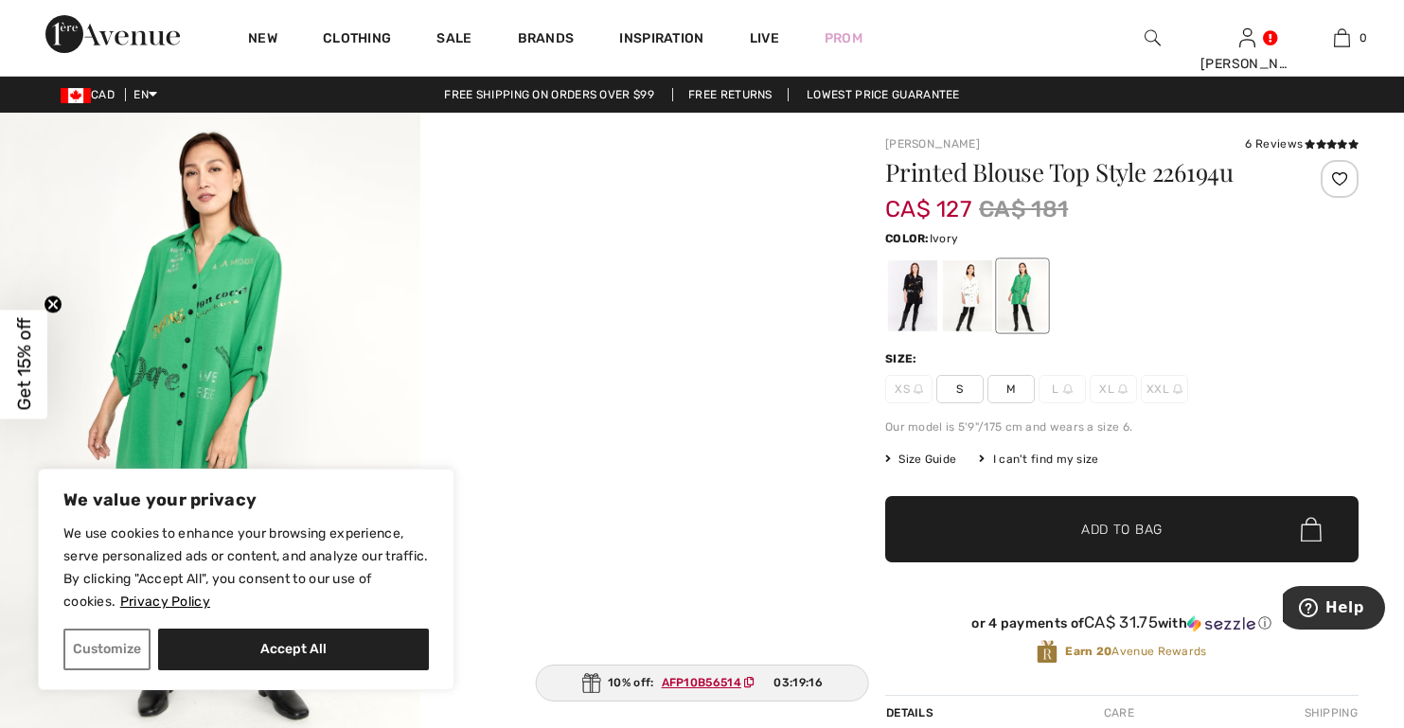
click at [962, 298] on div at bounding box center [967, 295] width 49 height 71
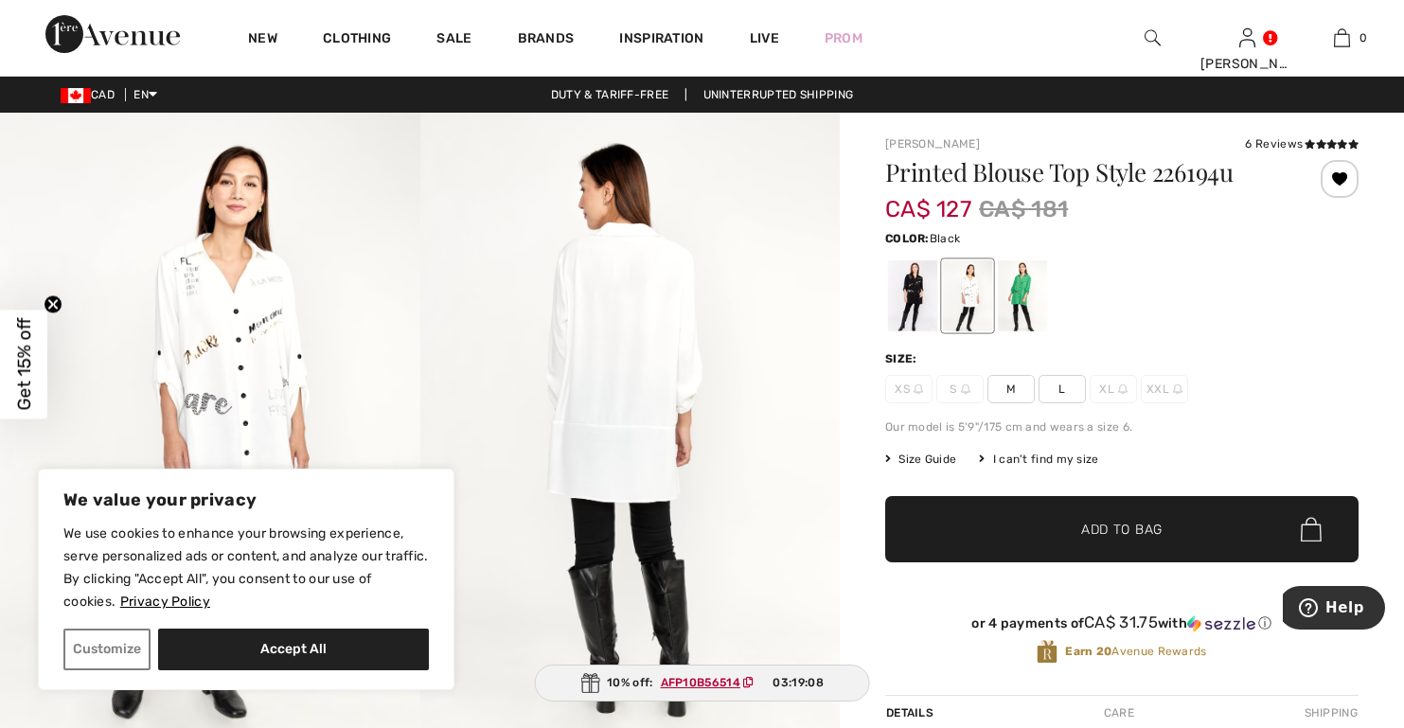
click at [913, 298] on div at bounding box center [912, 295] width 49 height 71
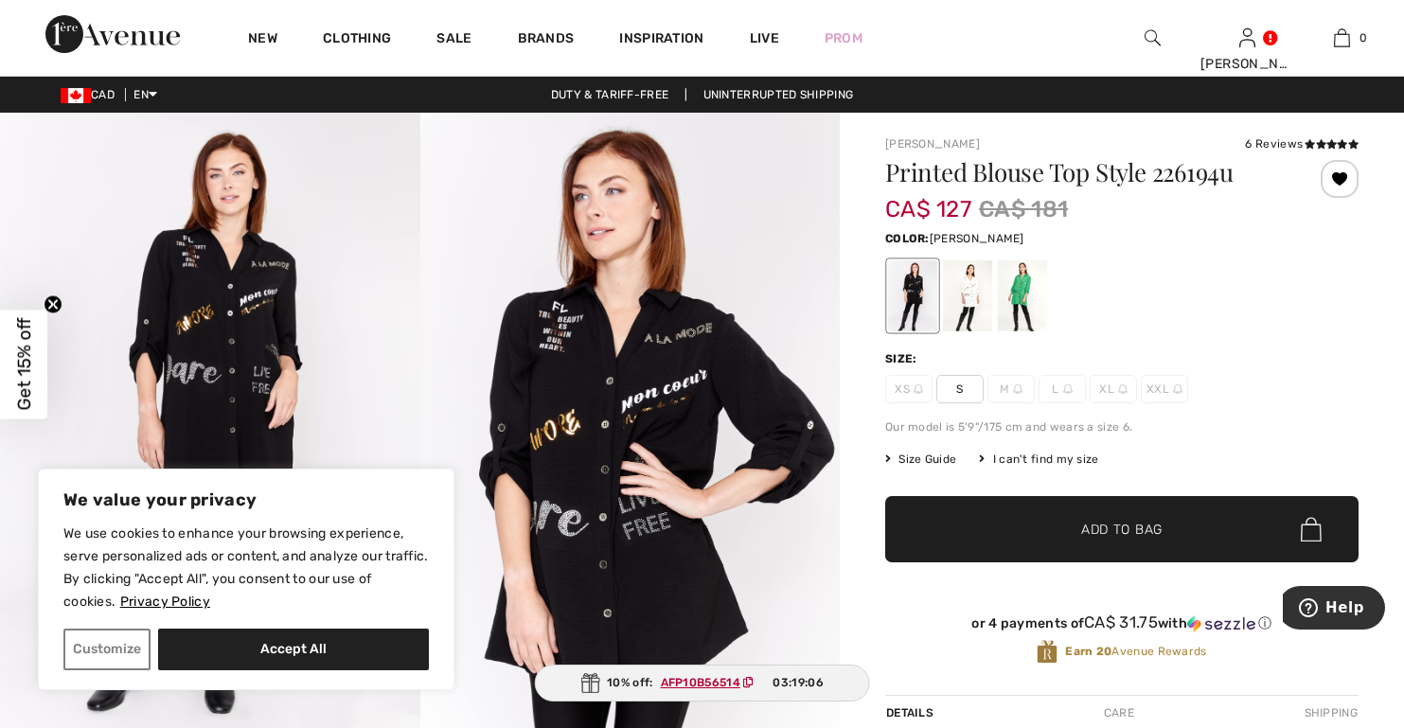
click at [1021, 293] on div at bounding box center [1022, 295] width 49 height 71
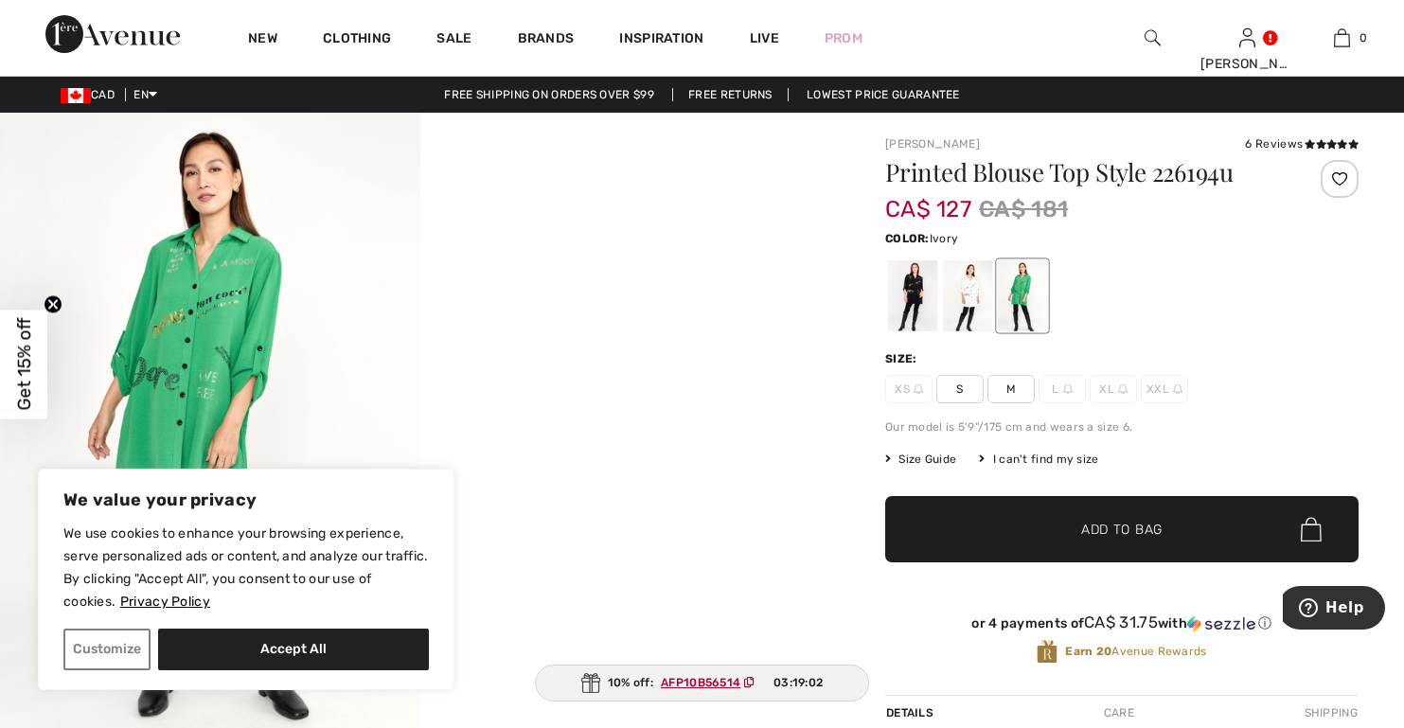
click at [967, 301] on div at bounding box center [967, 295] width 49 height 71
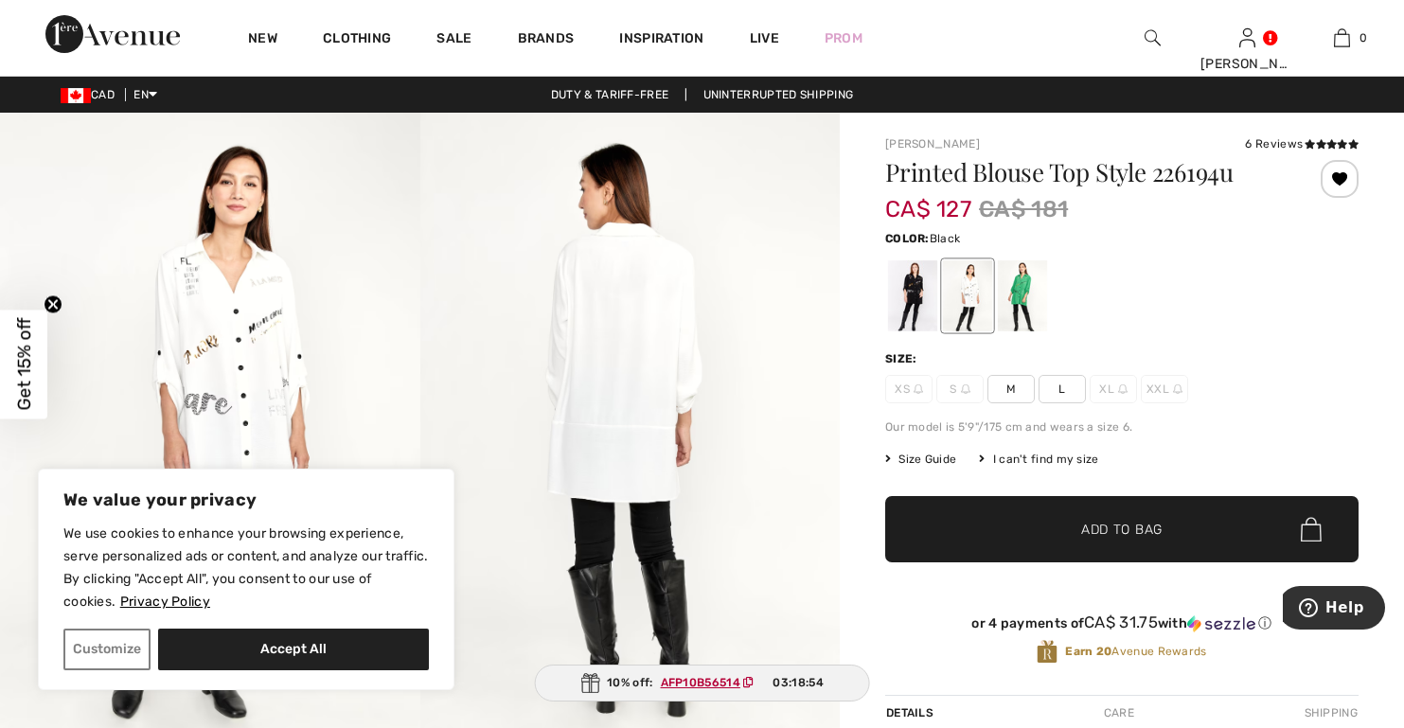
click at [908, 311] on div at bounding box center [912, 295] width 49 height 71
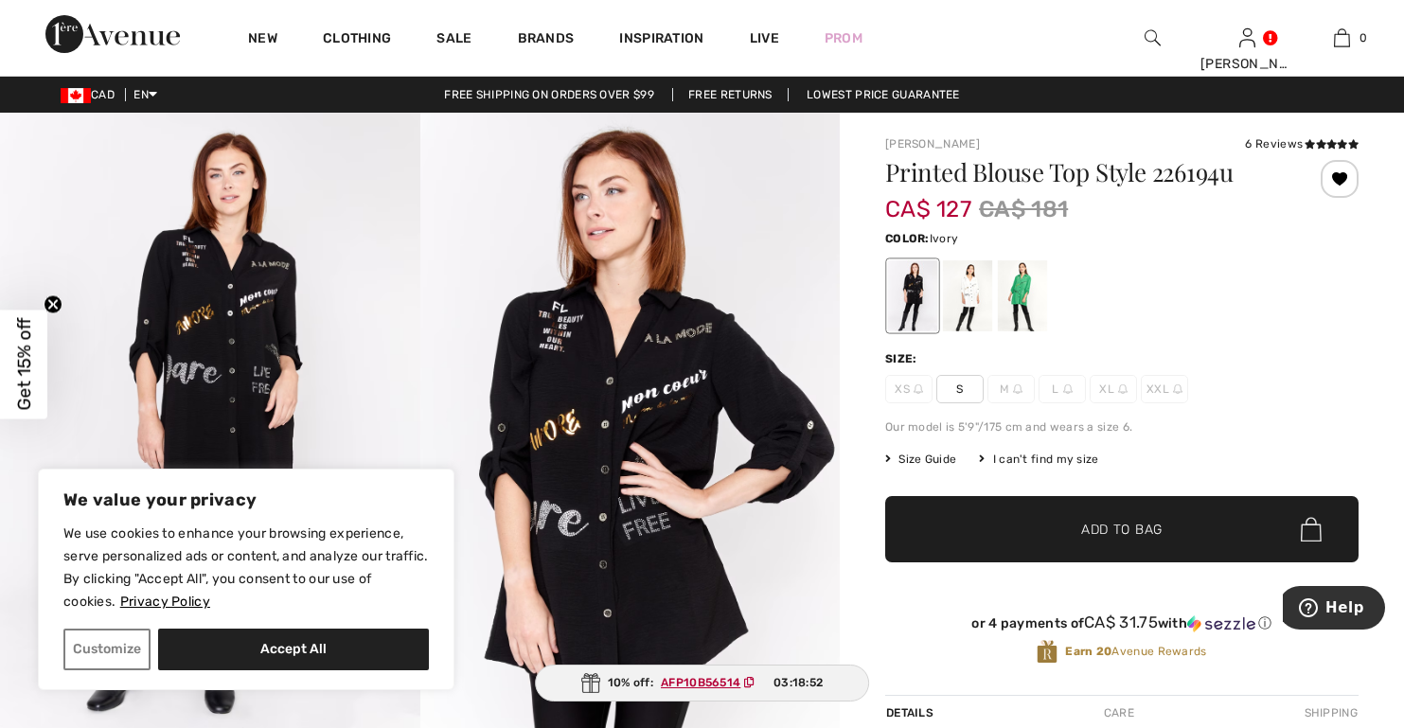
click at [970, 297] on div at bounding box center [967, 295] width 49 height 71
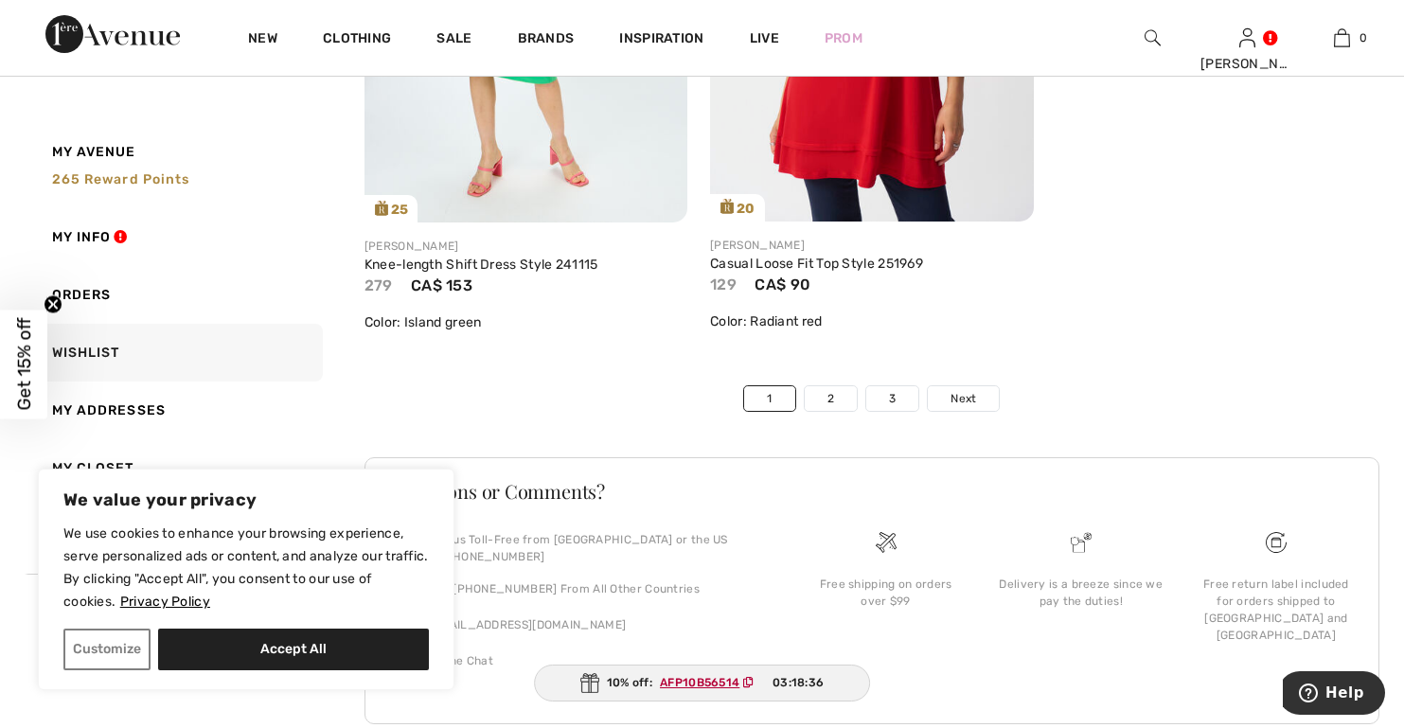
scroll to position [11019, 0]
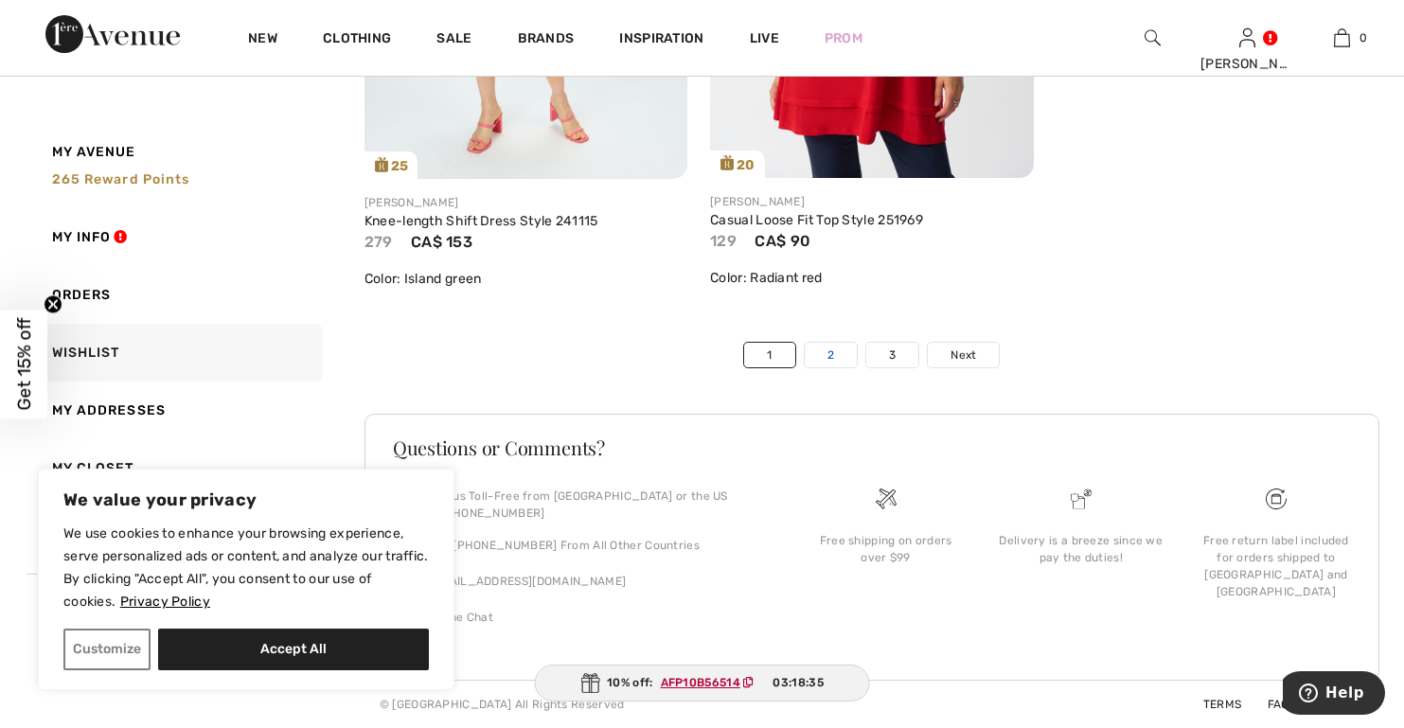
click at [834, 351] on link "2" at bounding box center [831, 355] width 52 height 25
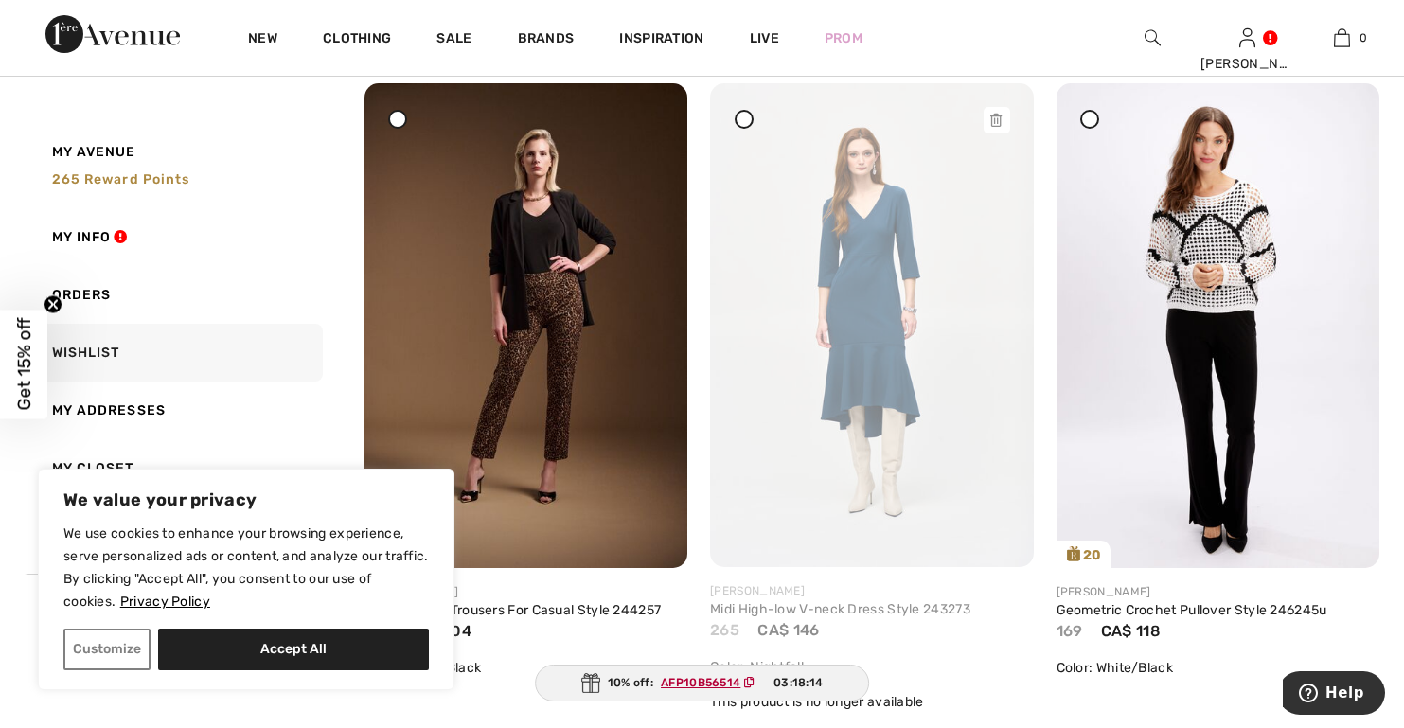
scroll to position [852, 0]
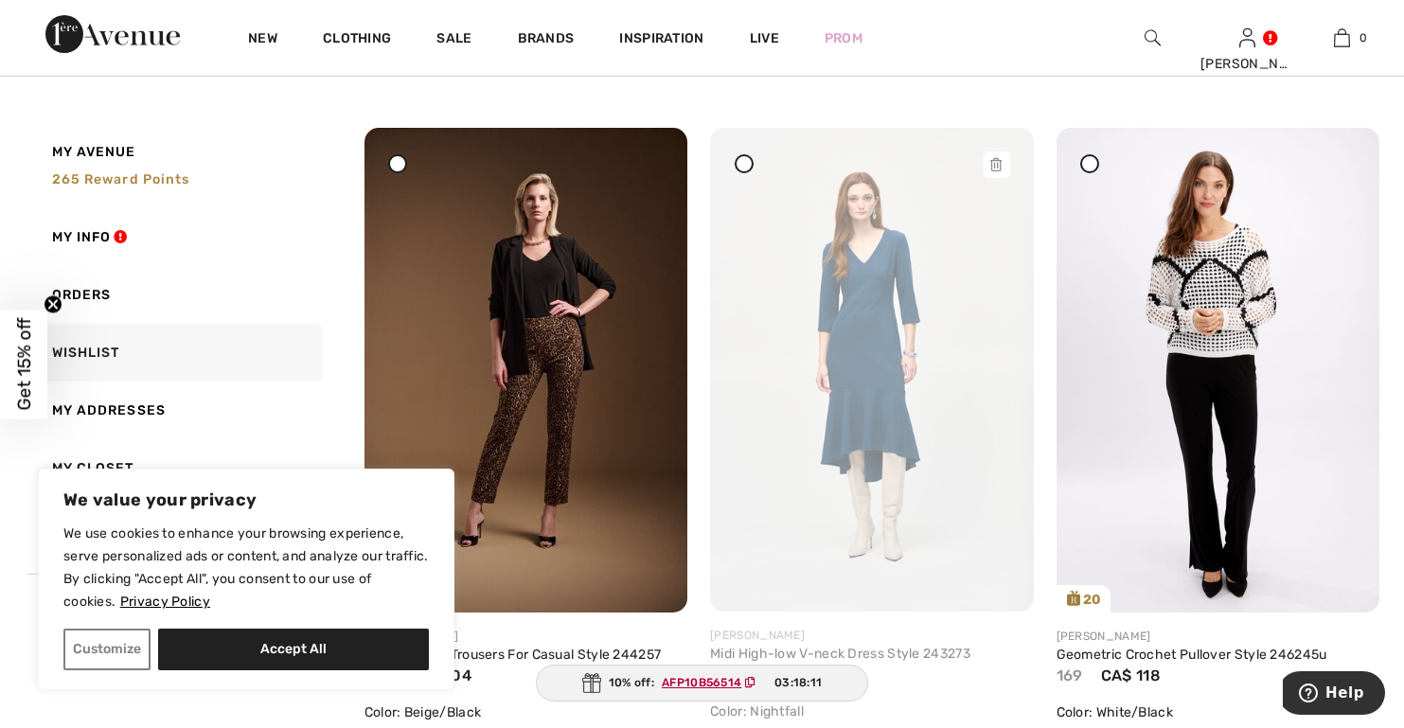
click at [996, 164] on icon at bounding box center [995, 164] width 11 height 13
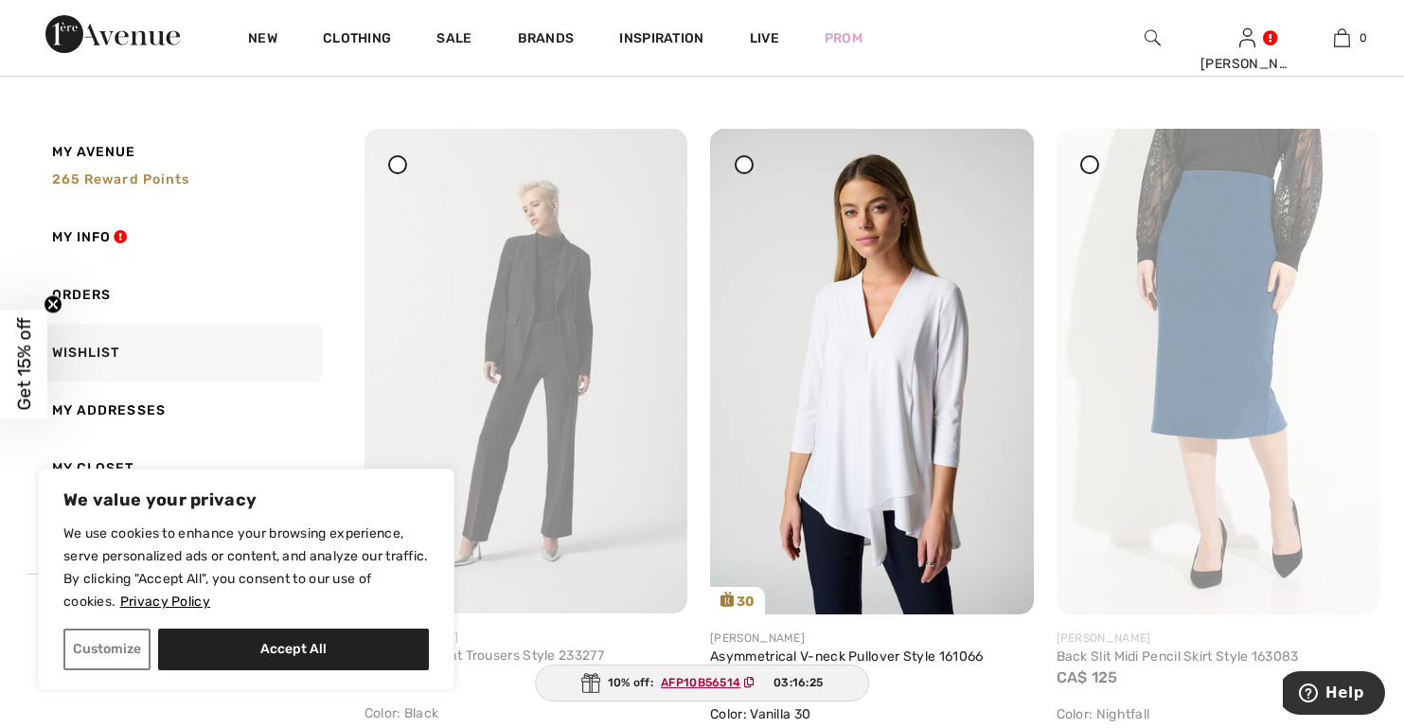
scroll to position [5963, 0]
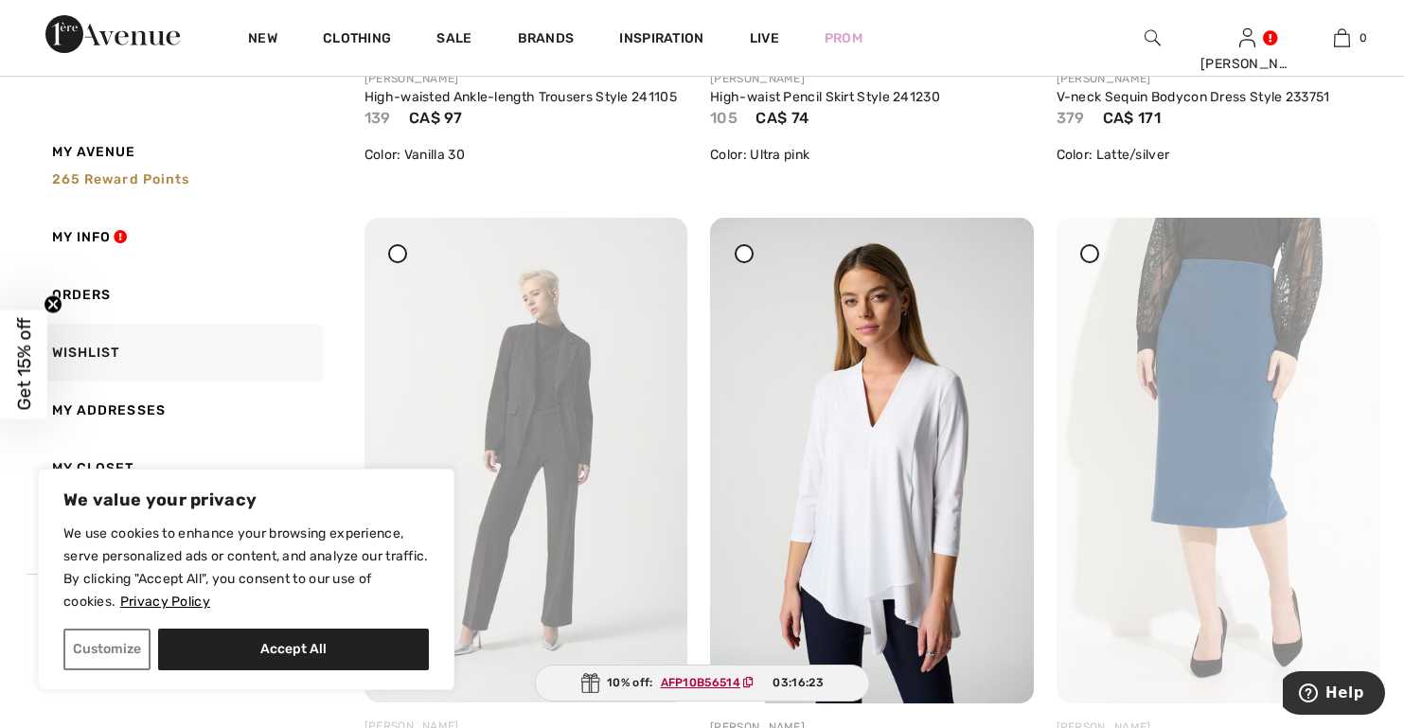
drag, startPoint x: 997, startPoint y: 259, endPoint x: 798, endPoint y: 109, distance: 249.3
click at [997, 238] on icon at bounding box center [995, 230] width 11 height 13
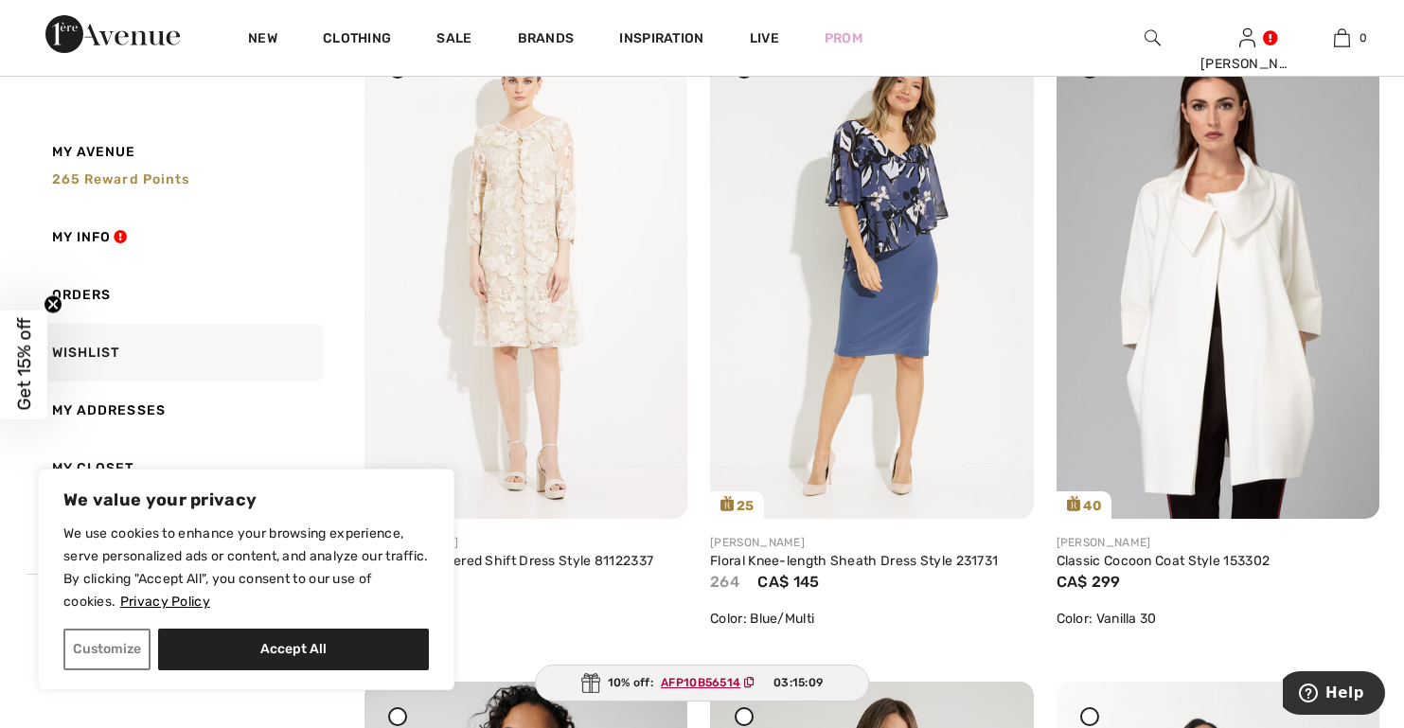
scroll to position [6720, 0]
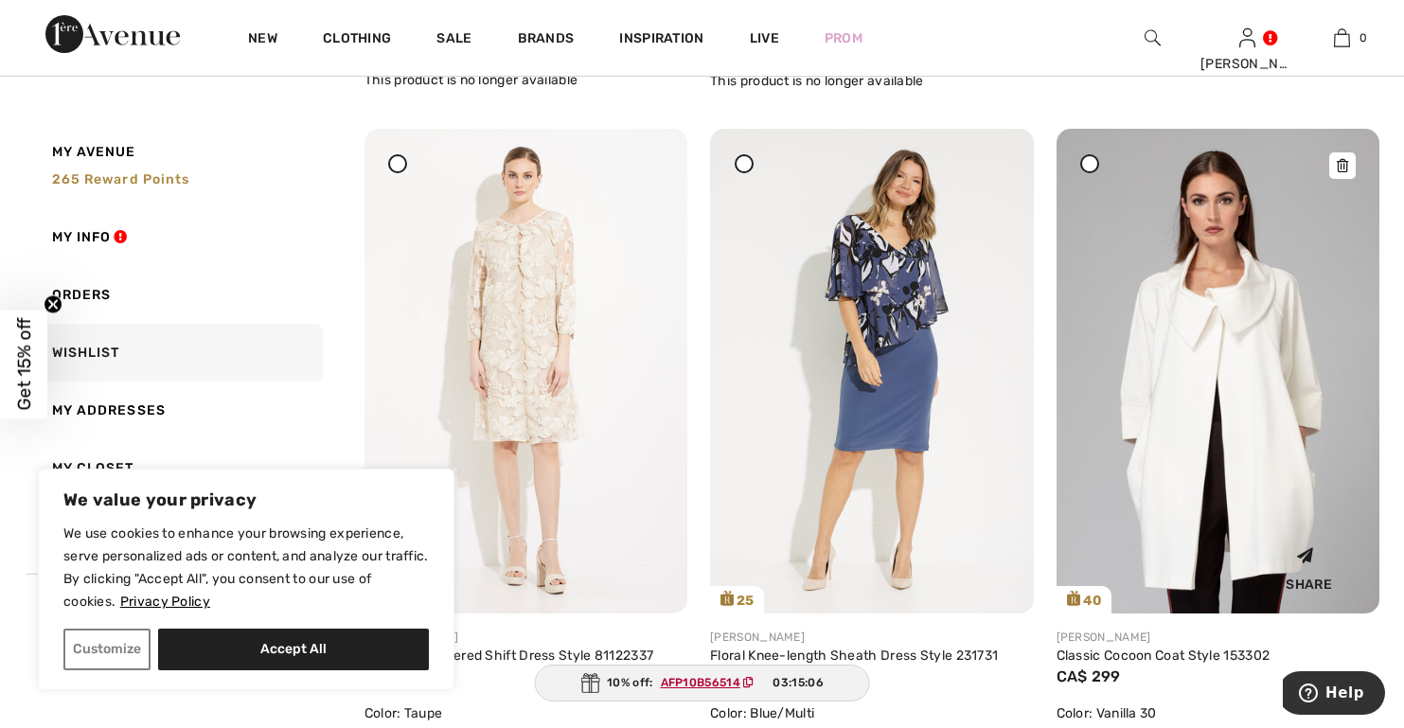
click at [1346, 166] on icon at bounding box center [1342, 165] width 11 height 13
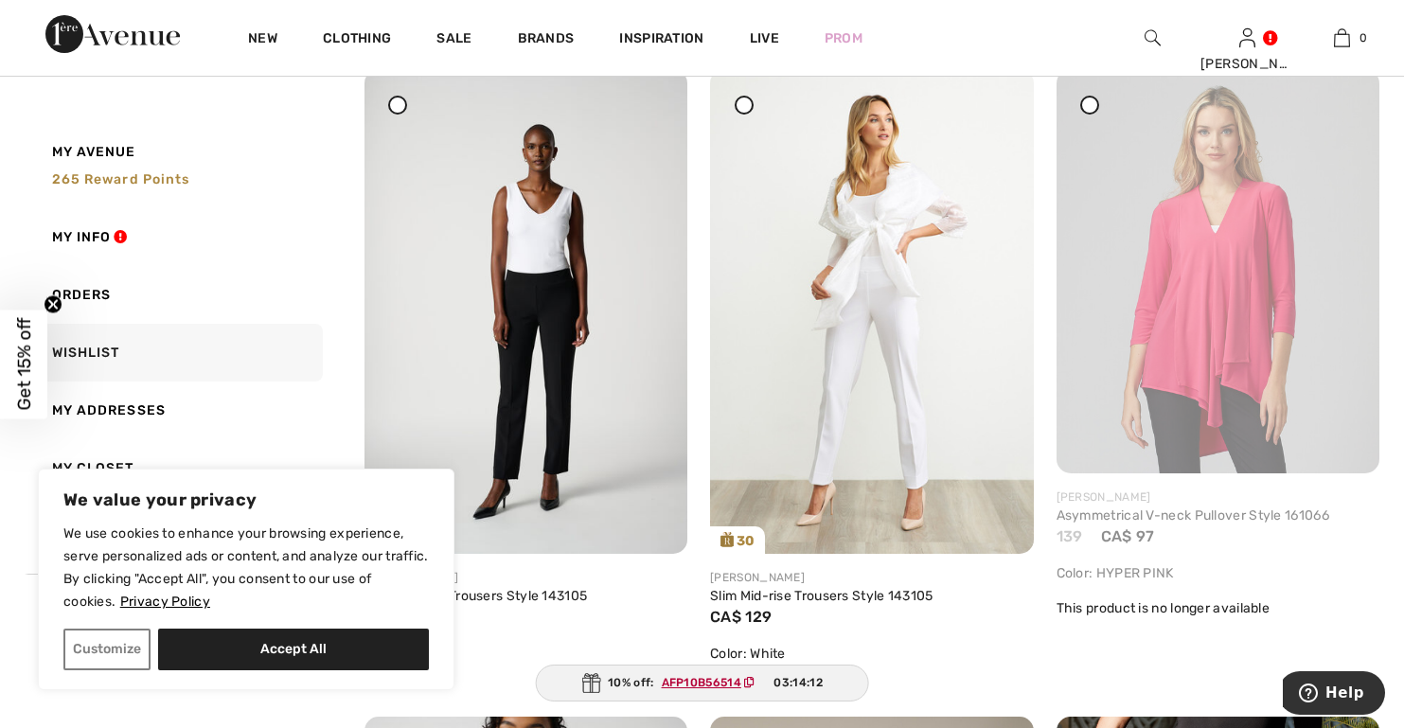
scroll to position [8708, 0]
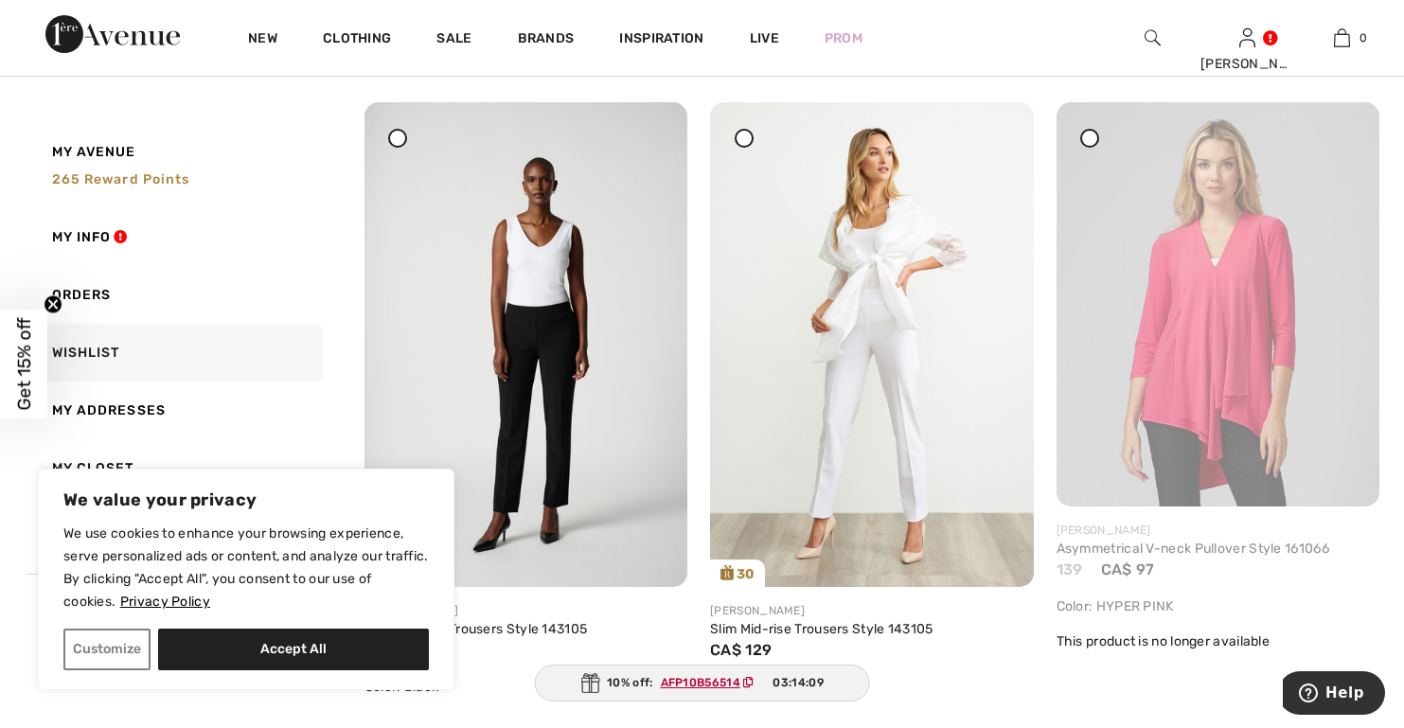
drag, startPoint x: 1342, startPoint y: 145, endPoint x: 778, endPoint y: 100, distance: 565.9
click at [1342, 122] on icon at bounding box center [1342, 115] width 11 height 13
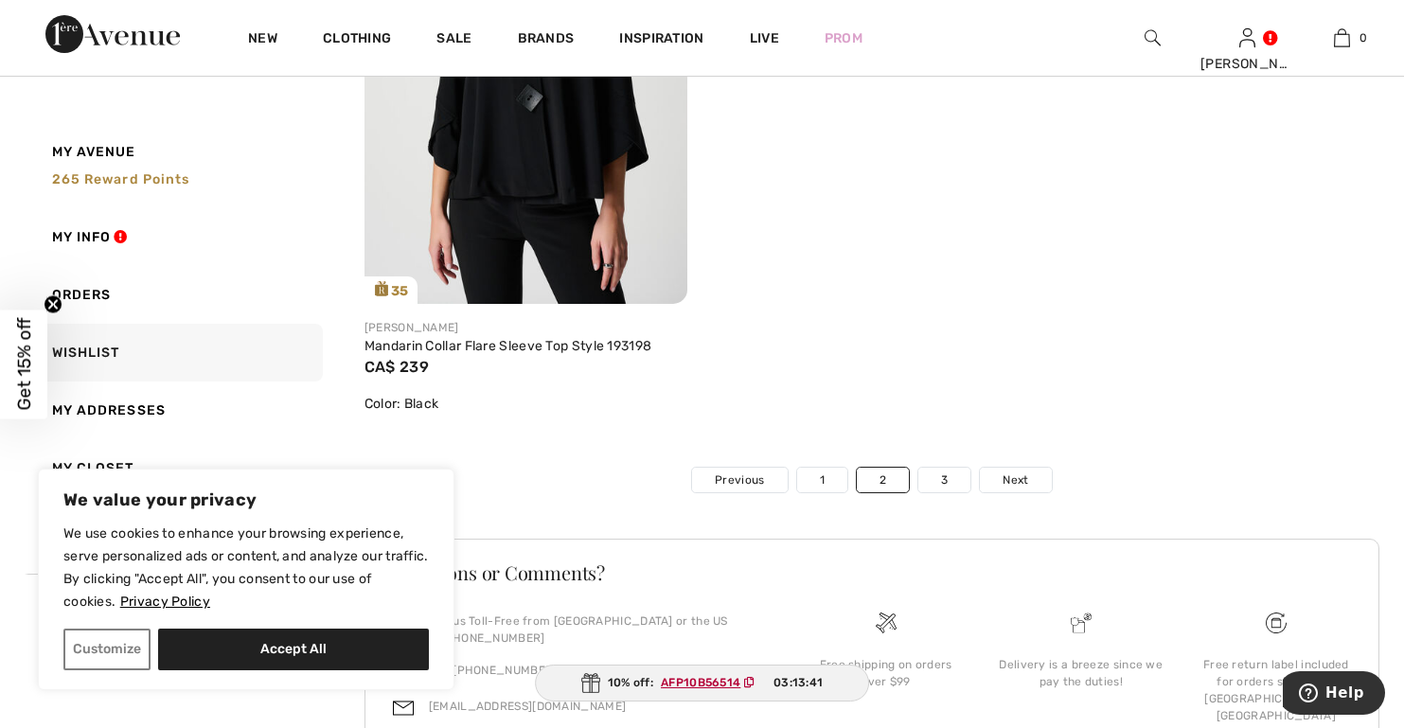
scroll to position [10317, 0]
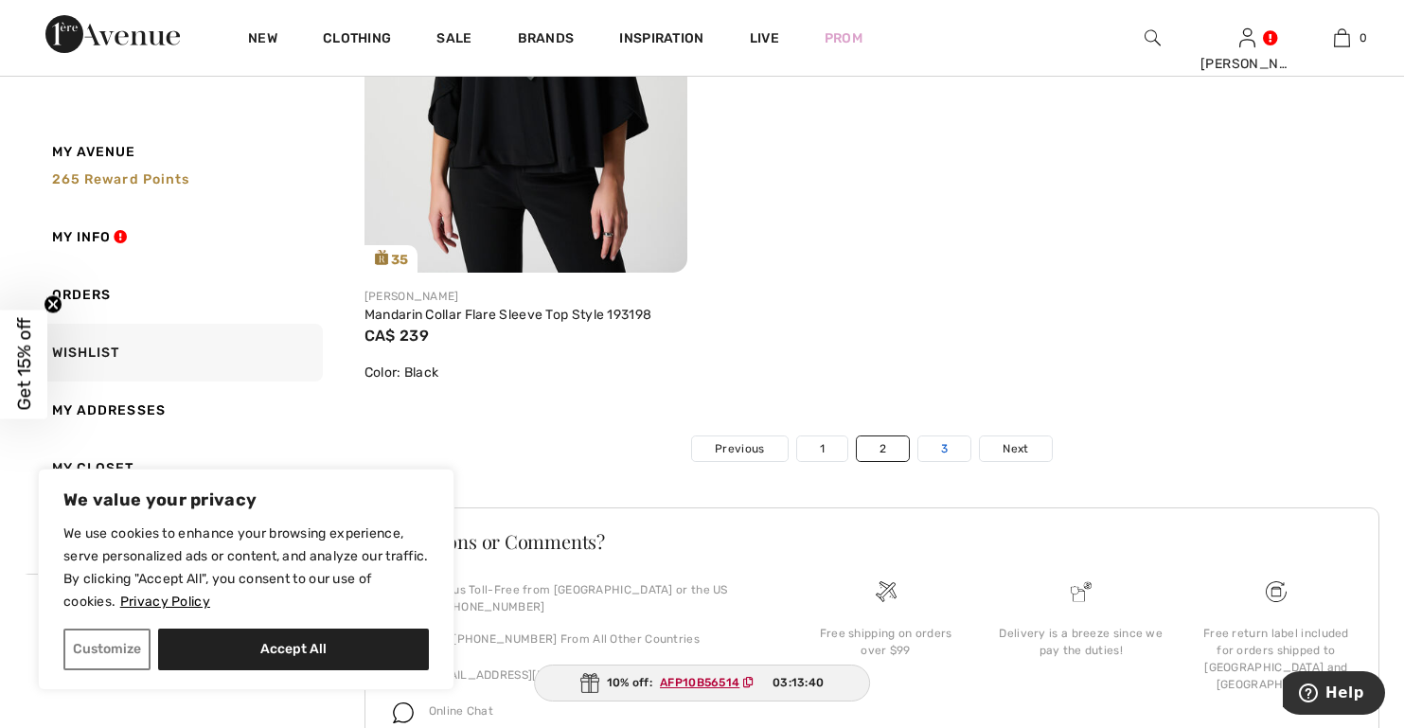
click at [941, 451] on link "3" at bounding box center [944, 448] width 52 height 25
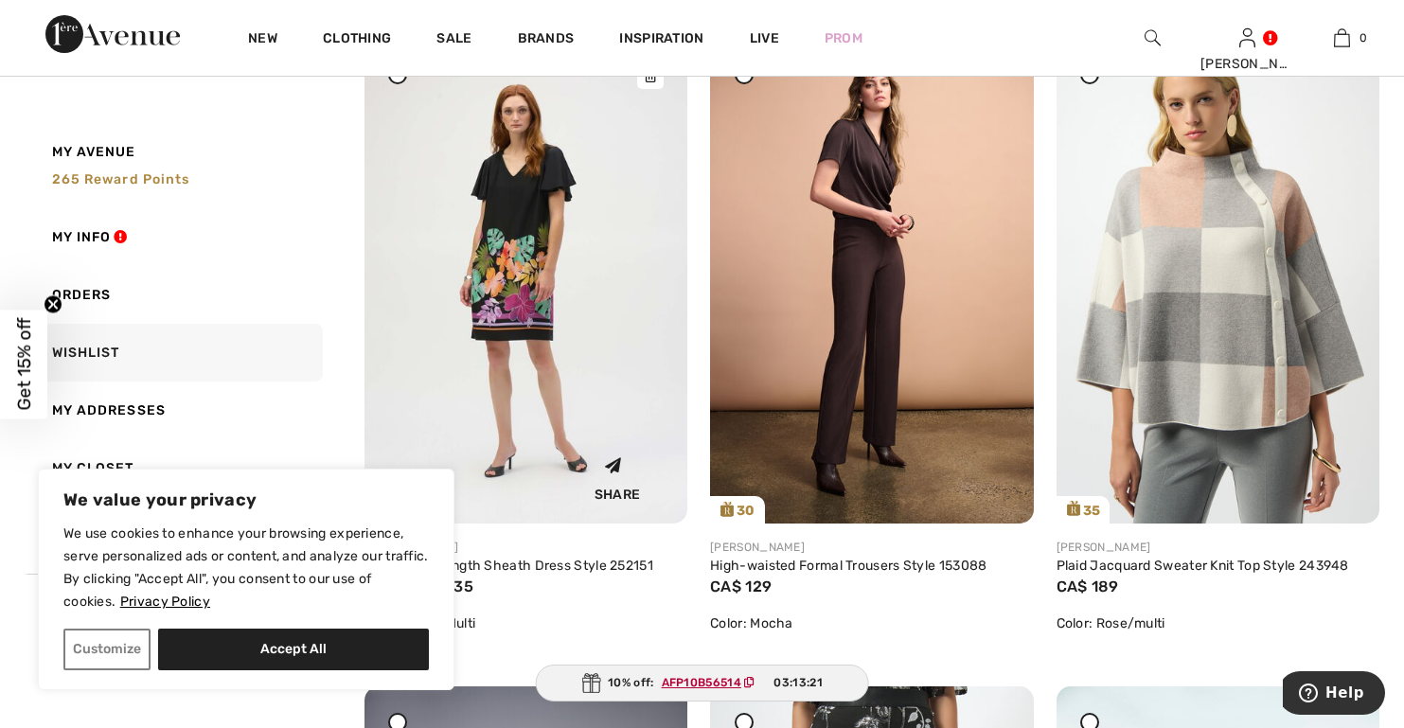
scroll to position [947, 0]
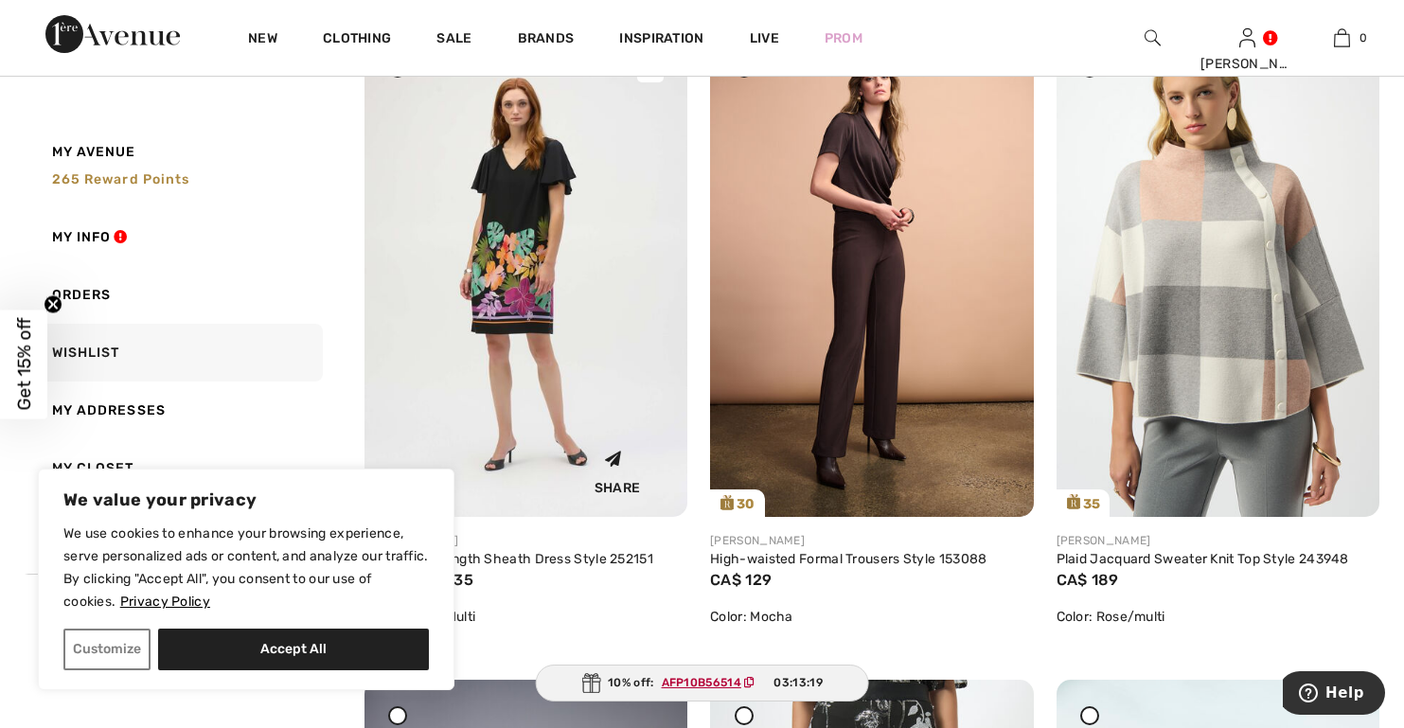
click at [513, 280] on img at bounding box center [525, 274] width 323 height 484
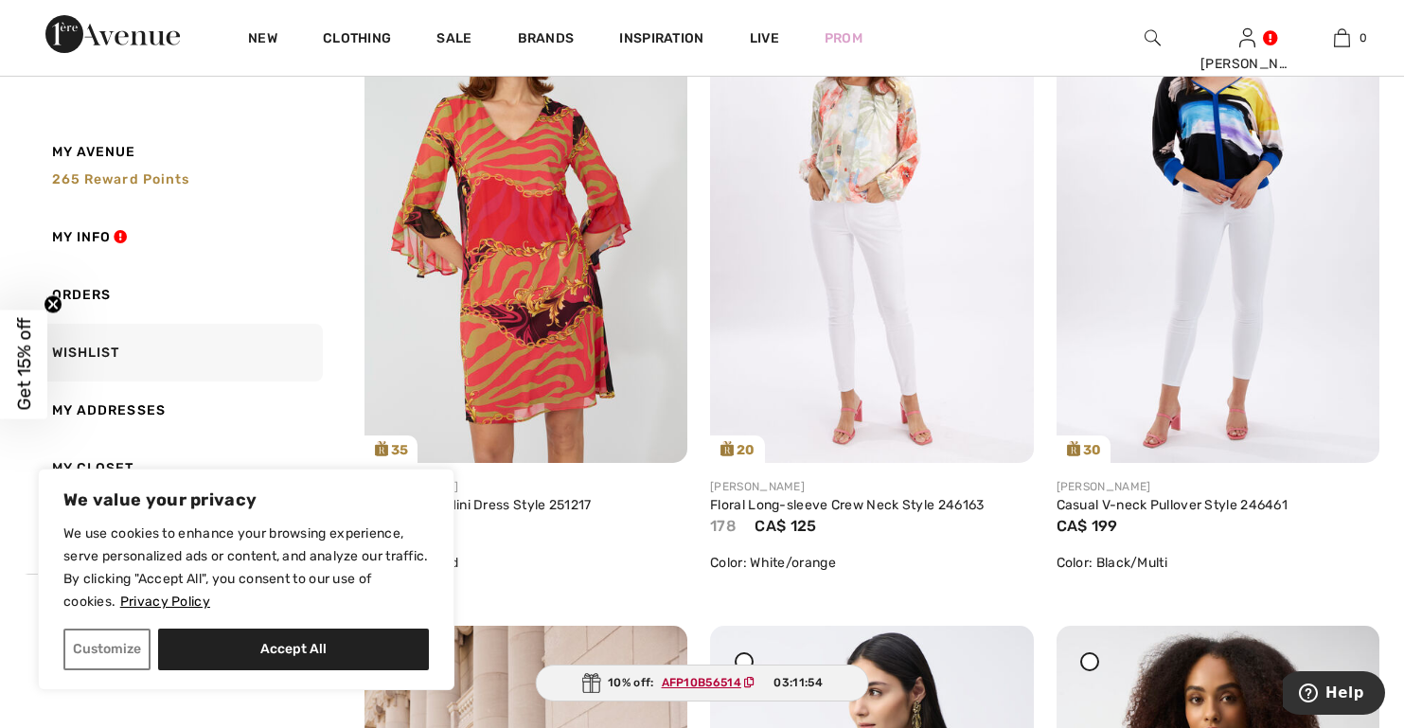
scroll to position [5490, 0]
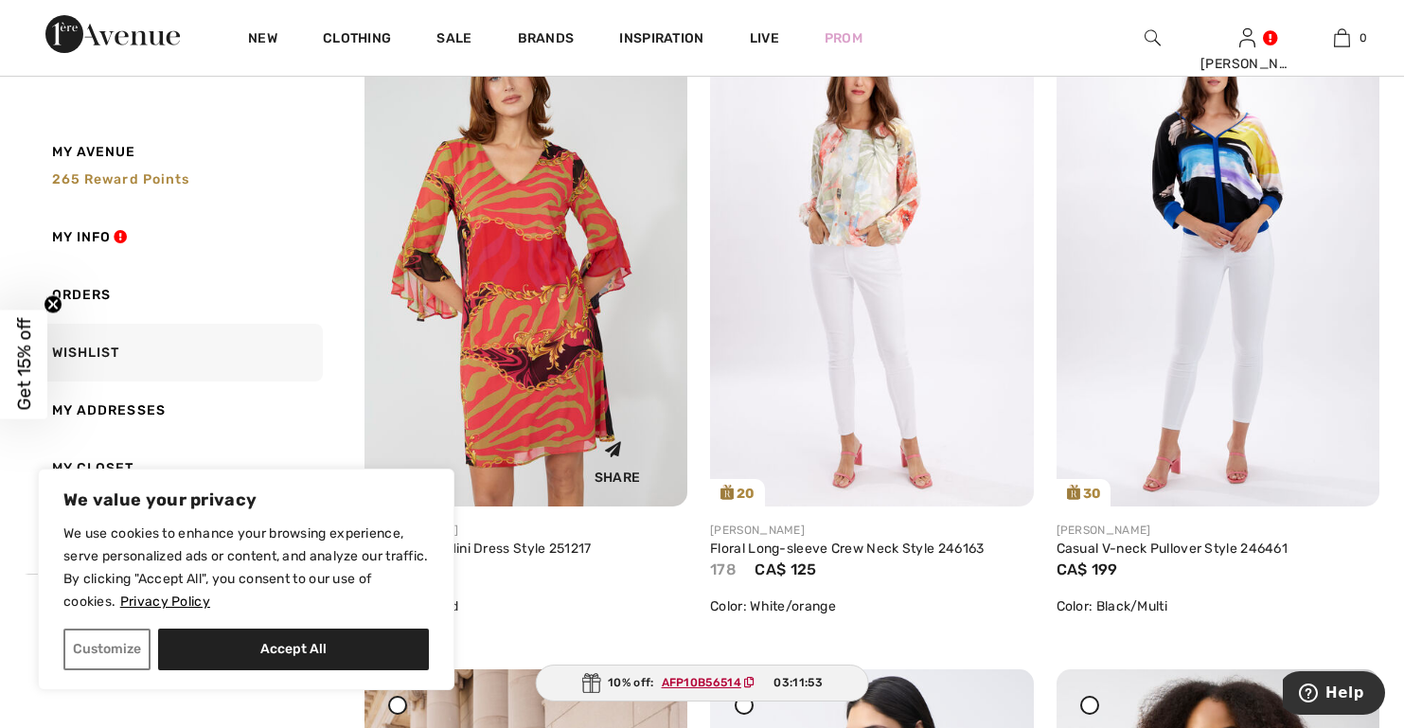
click at [529, 376] on img at bounding box center [525, 264] width 323 height 485
